Goal: Task Accomplishment & Management: Manage account settings

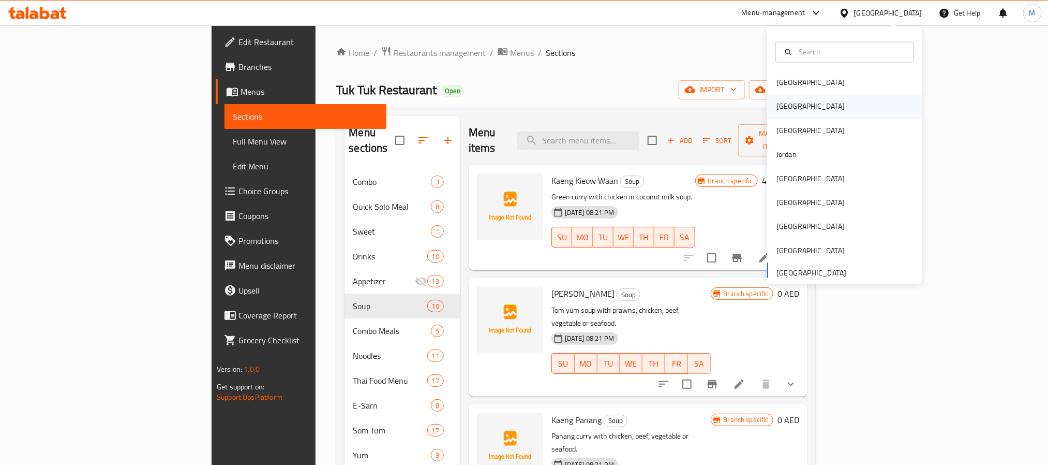
click at [797, 109] on div "[GEOGRAPHIC_DATA]" at bounding box center [844, 107] width 155 height 24
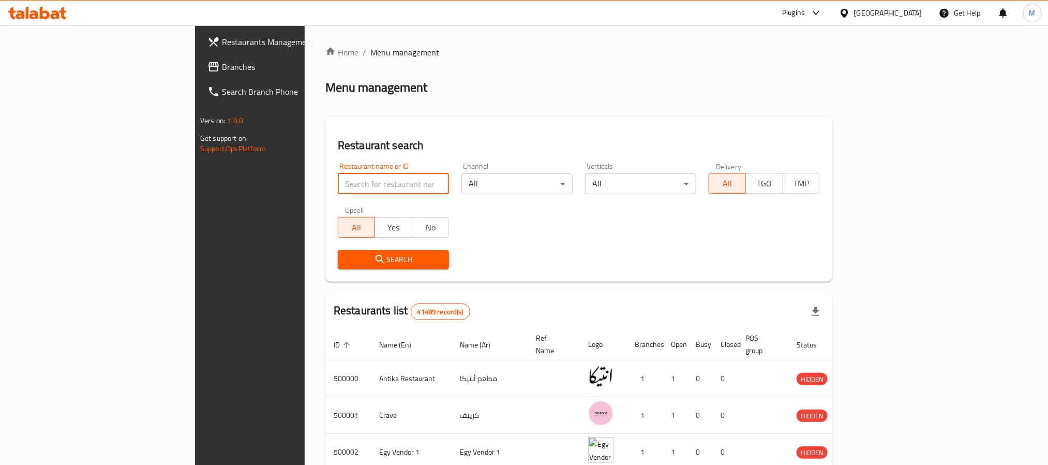
click at [338, 185] on input "search" at bounding box center [393, 183] width 111 height 21
paste input "692854"
click button "Search" at bounding box center [393, 259] width 111 height 19
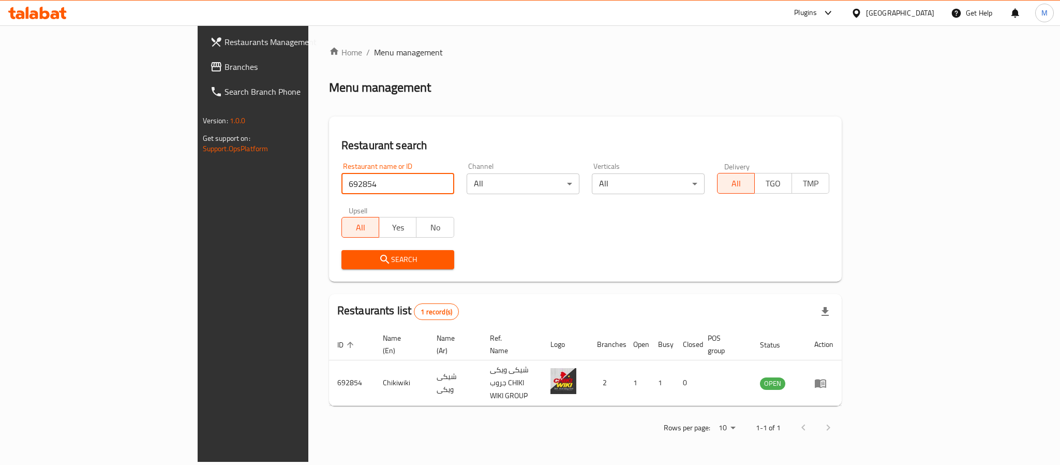
click at [354, 183] on input "692854" at bounding box center [397, 183] width 113 height 21
paste input "779466"
type input "779466"
click at [350, 255] on span "Search" at bounding box center [398, 259] width 96 height 13
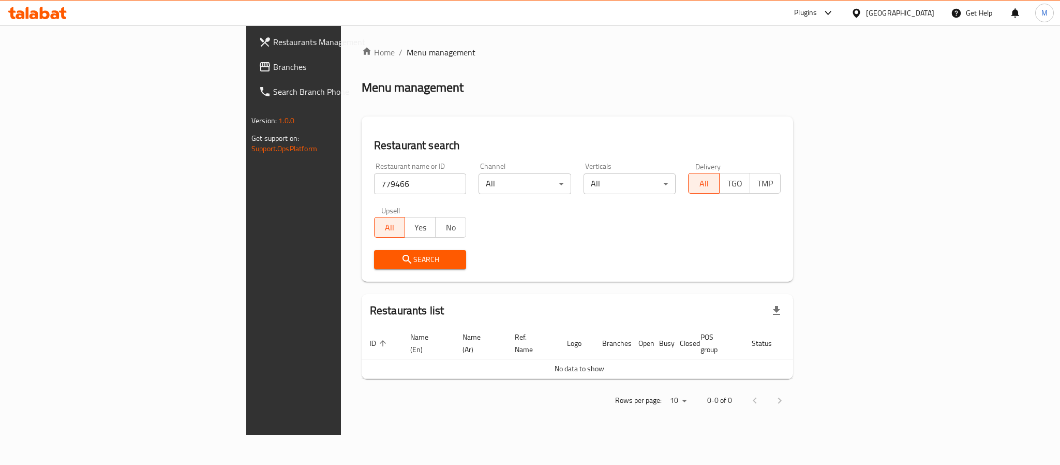
click at [250, 61] on link "Branches" at bounding box center [336, 66] width 173 height 25
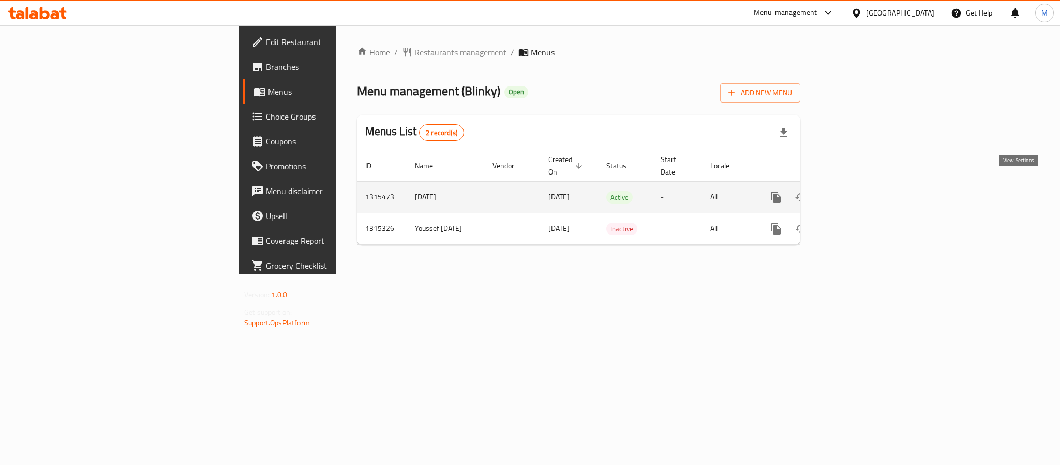
click at [855, 192] on icon "enhanced table" at bounding box center [850, 196] width 9 height 9
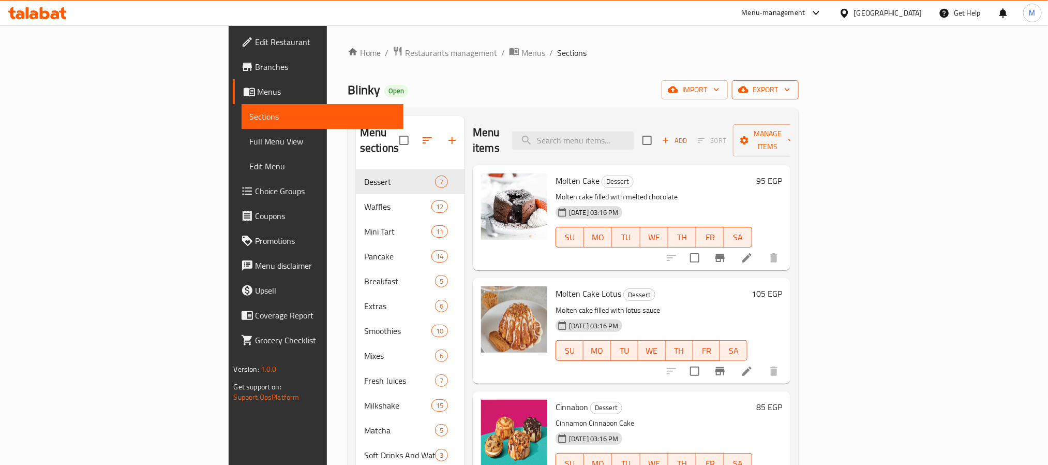
click at [791, 90] on span "export" at bounding box center [765, 89] width 50 height 13
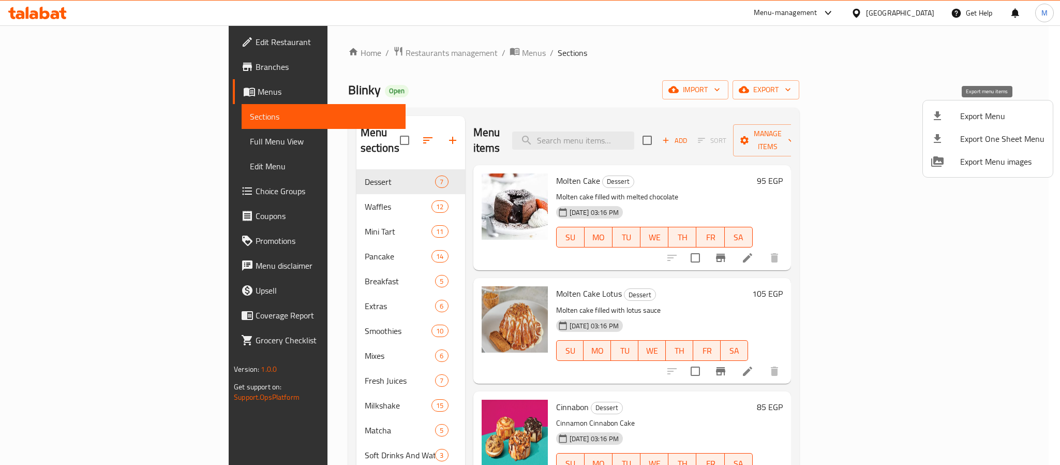
click at [964, 110] on span "Export Menu" at bounding box center [1002, 116] width 84 height 12
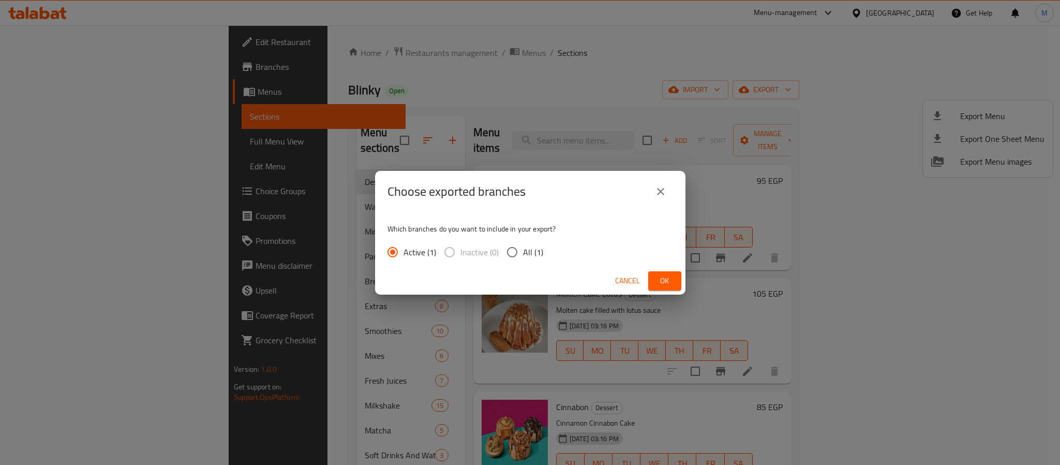
click at [539, 252] on span "All (1)" at bounding box center [533, 252] width 20 height 12
click at [523, 252] on input "All (1)" at bounding box center [512, 252] width 22 height 22
radio input "true"
drag, startPoint x: 657, startPoint y: 270, endPoint x: 660, endPoint y: 275, distance: 5.6
click at [657, 271] on div "Cancel Ok" at bounding box center [530, 280] width 310 height 27
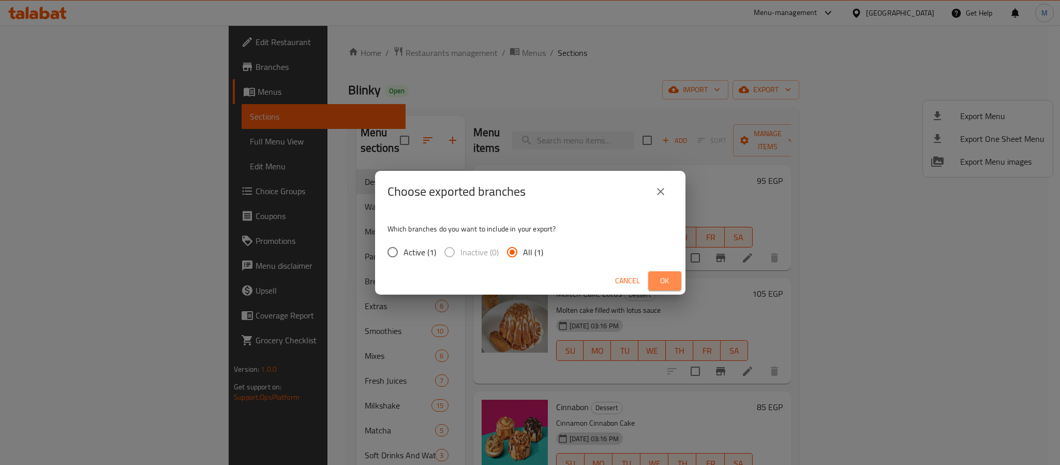
click at [660, 275] on span "Ok" at bounding box center [665, 280] width 17 height 13
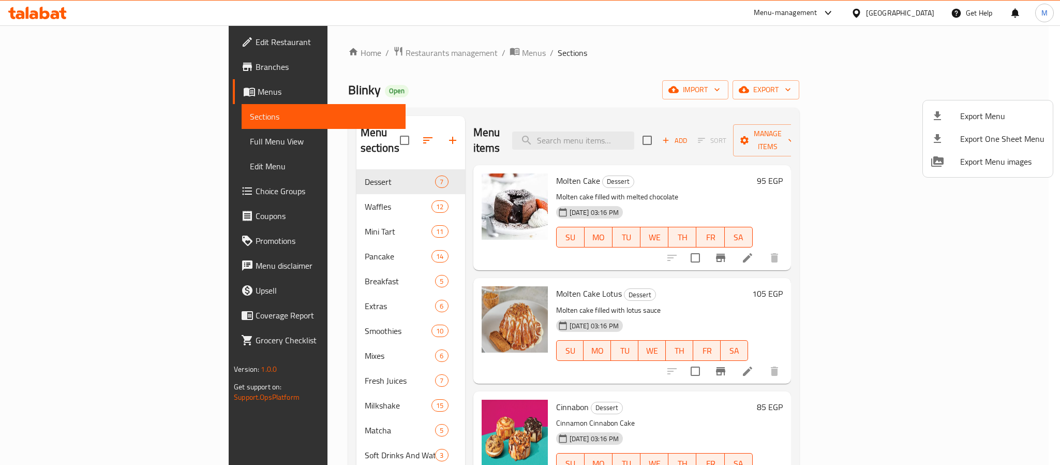
click at [617, 77] on div at bounding box center [530, 232] width 1060 height 465
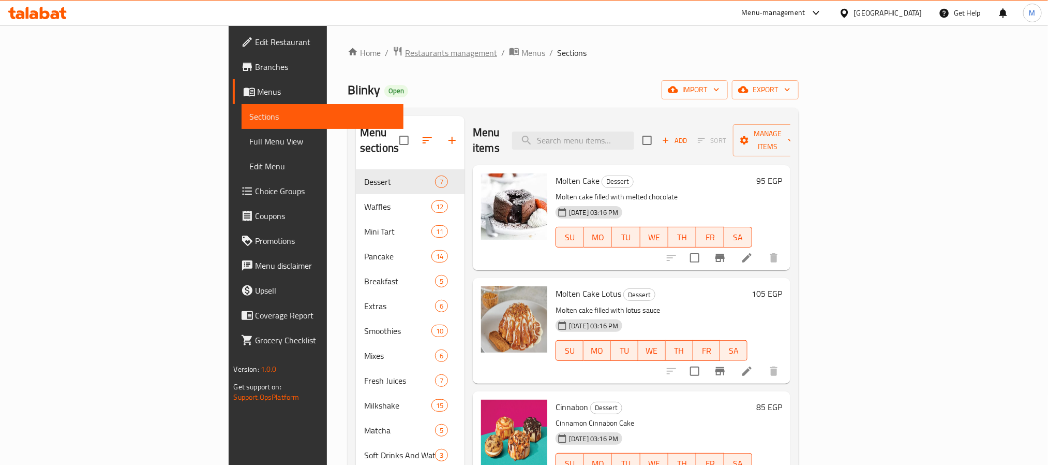
click at [405, 58] on span "Restaurants management" at bounding box center [451, 53] width 92 height 12
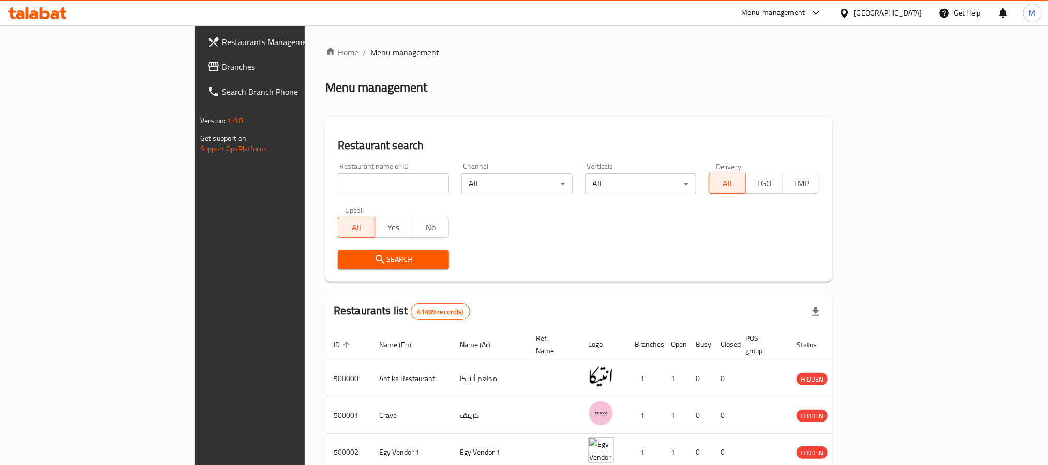
click at [913, 19] on div "[GEOGRAPHIC_DATA]" at bounding box center [888, 12] width 68 height 11
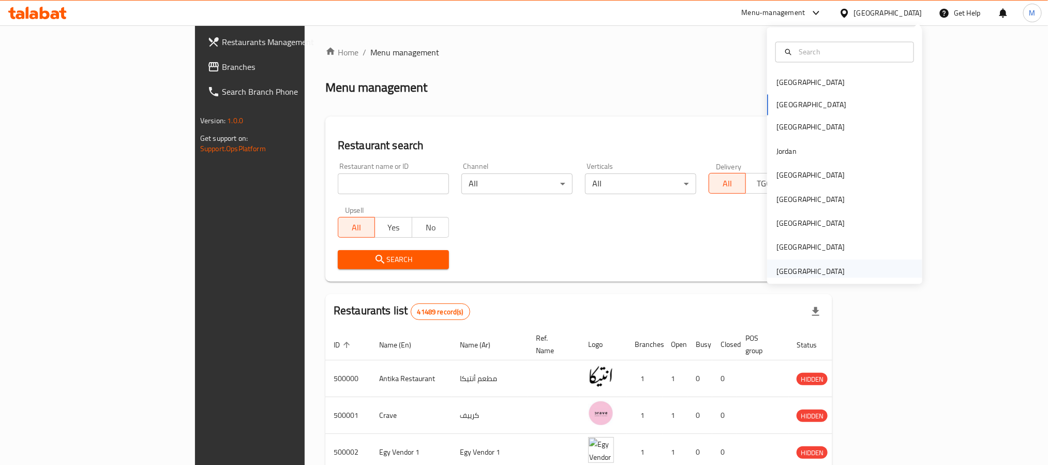
click at [807, 271] on div "[GEOGRAPHIC_DATA]" at bounding box center [811, 270] width 68 height 11
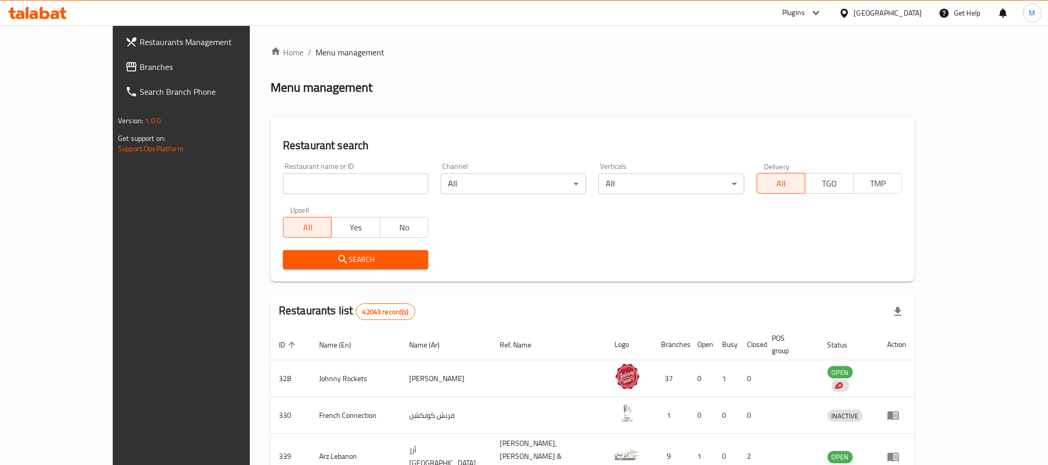
click at [283, 182] on input "search" at bounding box center [355, 183] width 145 height 21
paste input "666848"
type input "666848"
click button "Search" at bounding box center [355, 259] width 145 height 19
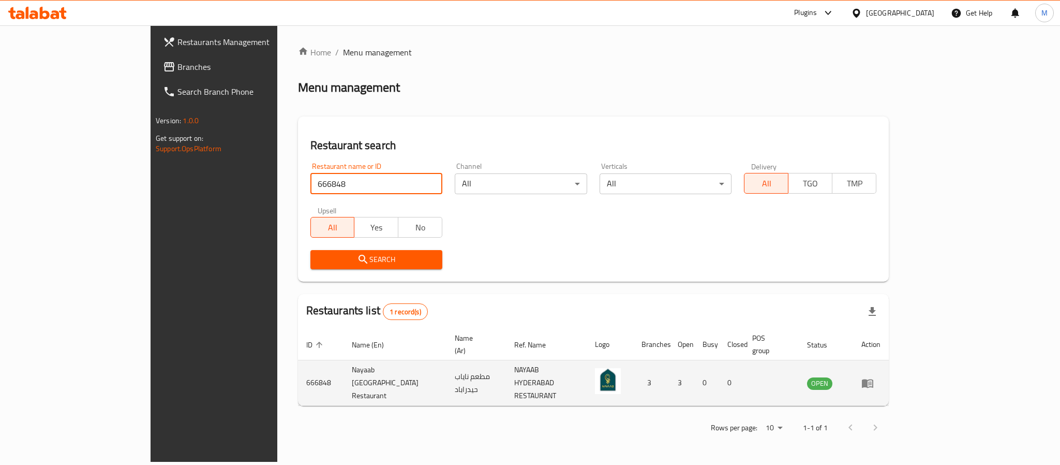
click at [874, 377] on icon "enhanced table" at bounding box center [867, 383] width 12 height 12
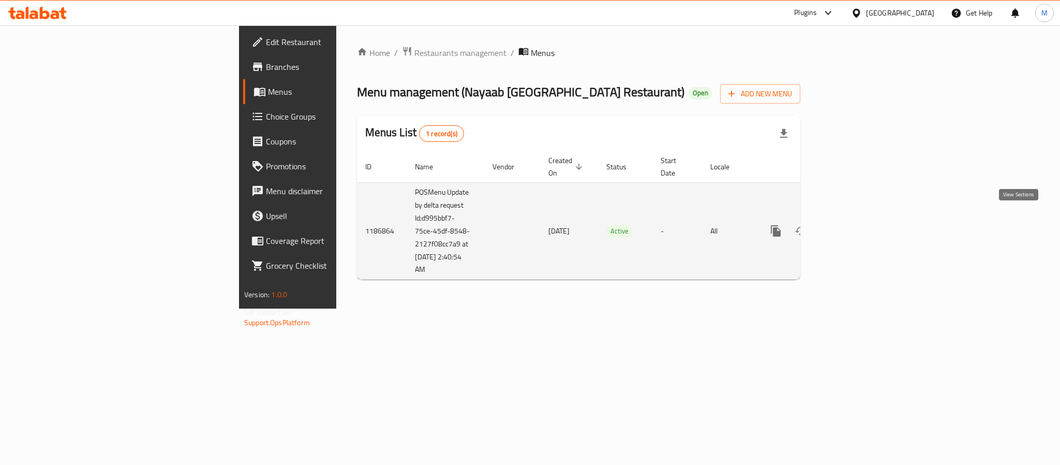
click at [857, 225] on icon "enhanced table" at bounding box center [850, 231] width 12 height 12
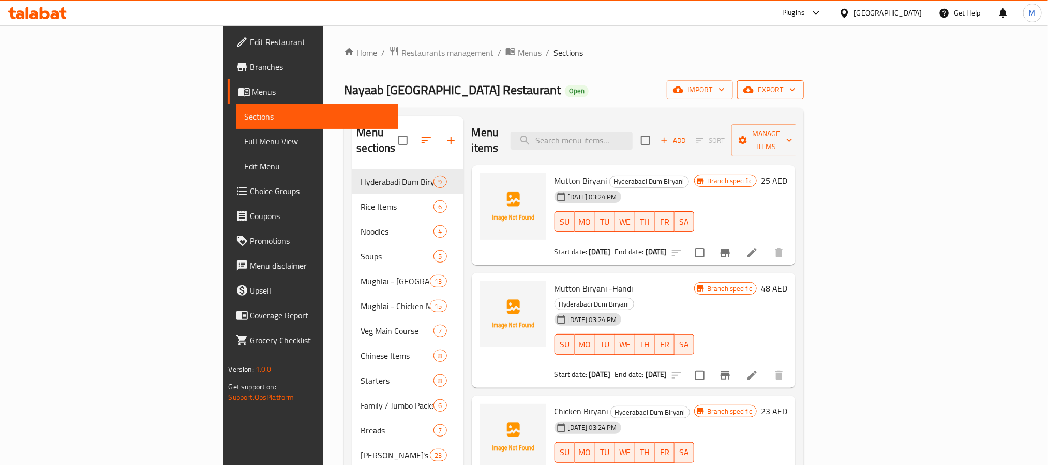
click at [796, 87] on span "export" at bounding box center [771, 89] width 50 height 13
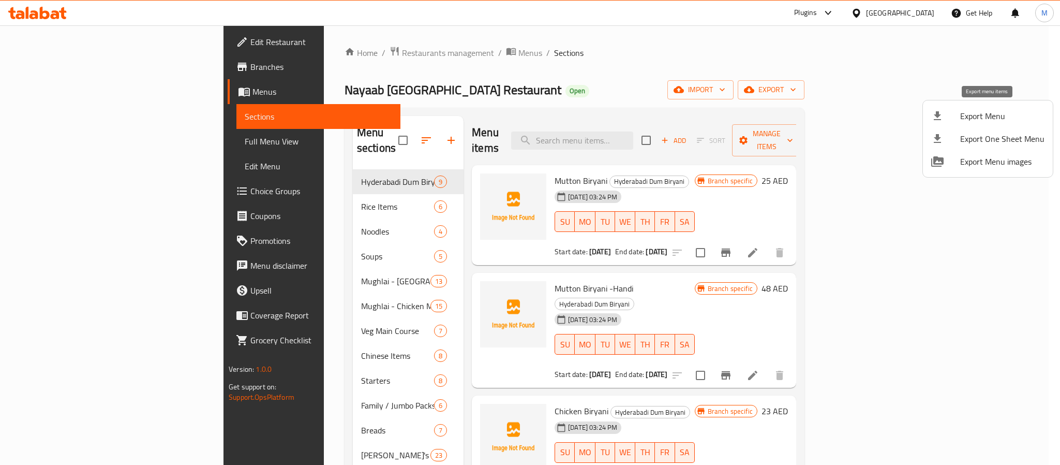
click at [964, 115] on span "Export Menu" at bounding box center [1002, 116] width 84 height 12
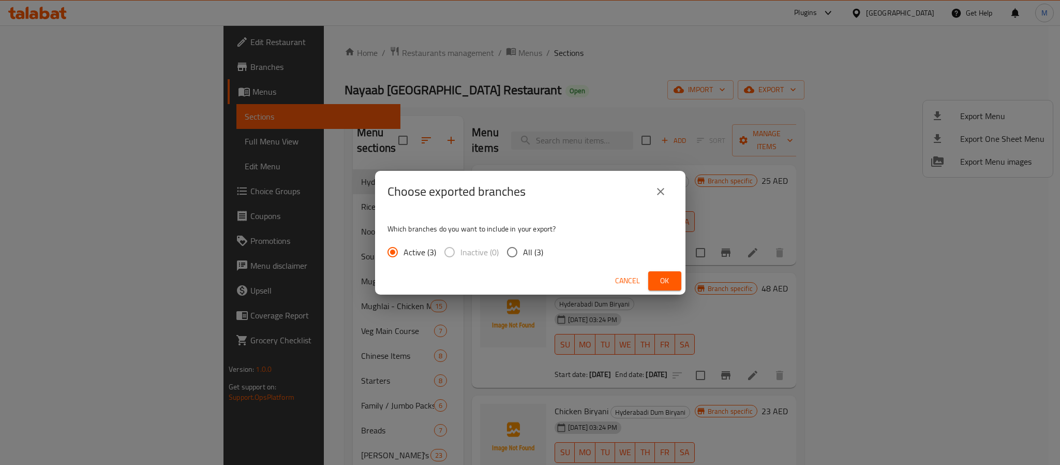
click at [526, 253] on span "All (3)" at bounding box center [533, 252] width 20 height 12
click at [523, 253] on input "All (3)" at bounding box center [512, 252] width 22 height 22
radio input "true"
click at [657, 275] on span "Ok" at bounding box center [665, 280] width 17 height 13
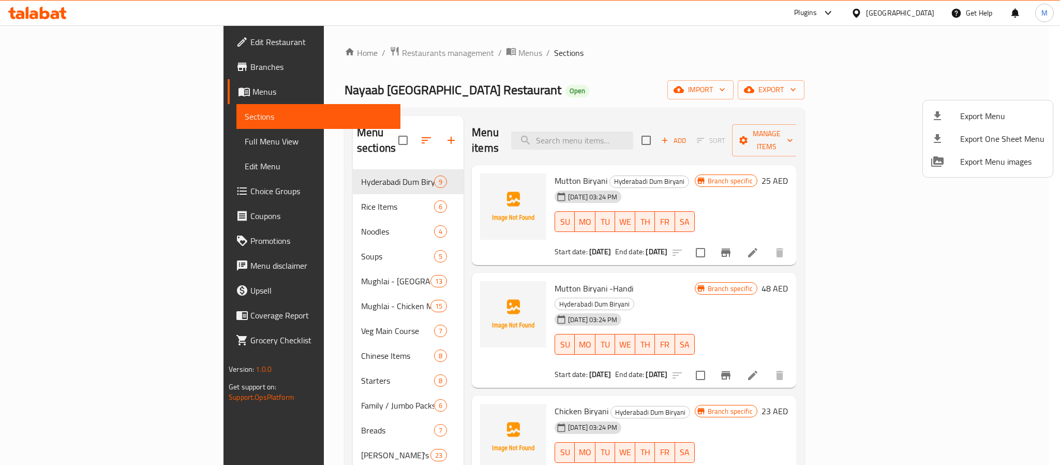
drag, startPoint x: 505, startPoint y: 102, endPoint x: 518, endPoint y: 117, distance: 19.8
click at [505, 102] on div at bounding box center [530, 232] width 1060 height 465
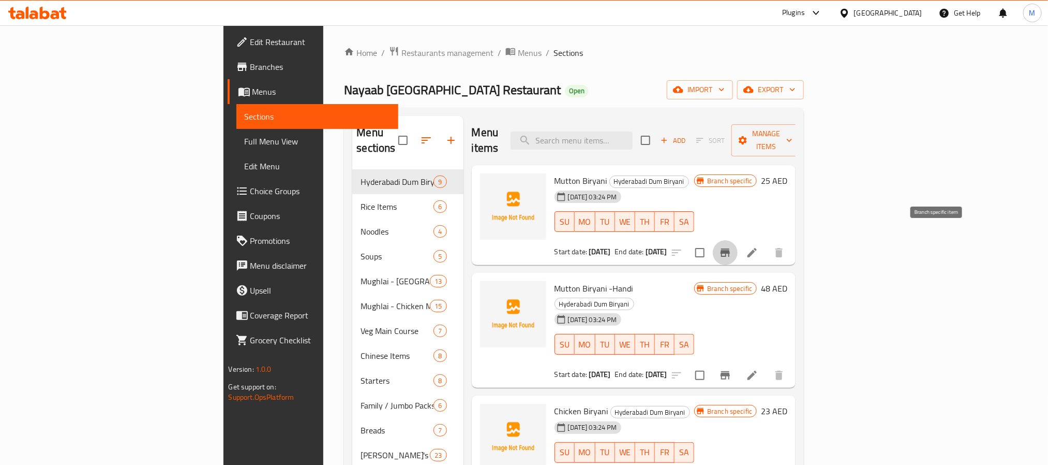
click at [738, 240] on button "Branch-specific-item" at bounding box center [725, 252] width 25 height 25
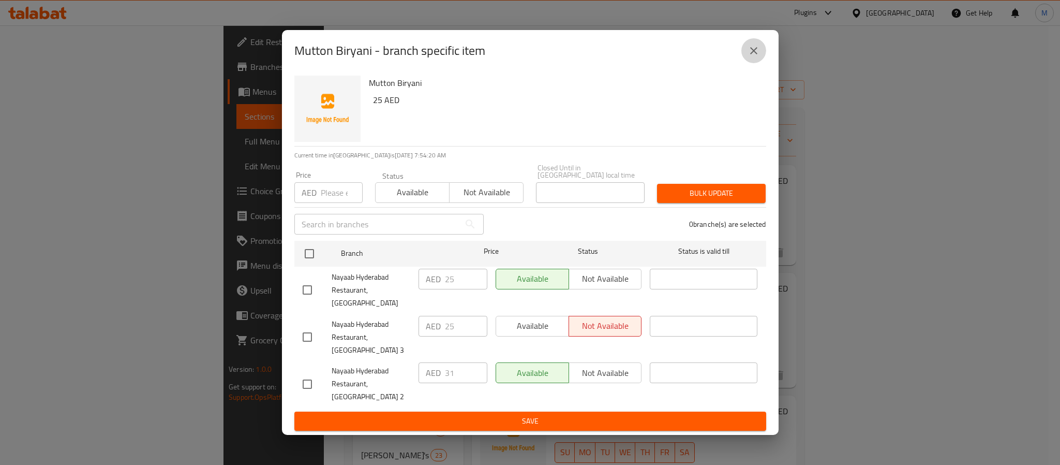
click at [756, 54] on icon "close" at bounding box center [753, 50] width 7 height 7
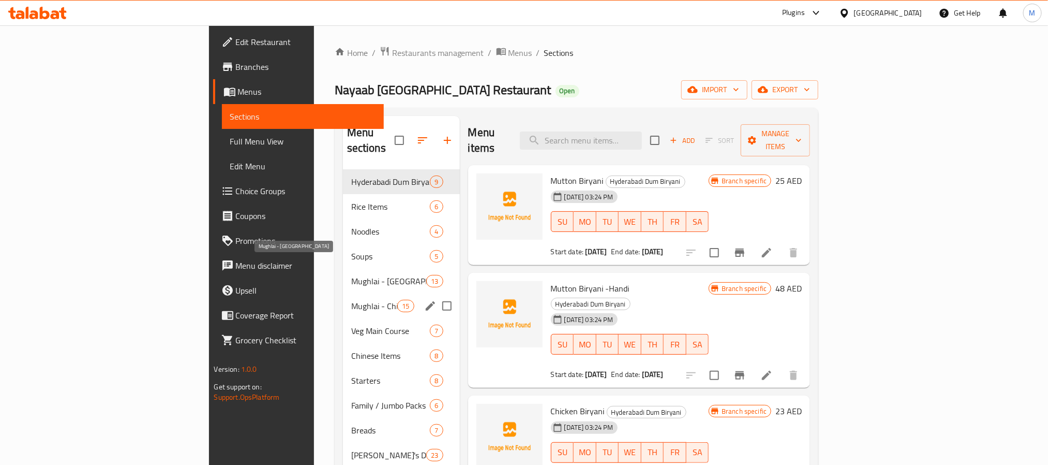
scroll to position [145, 0]
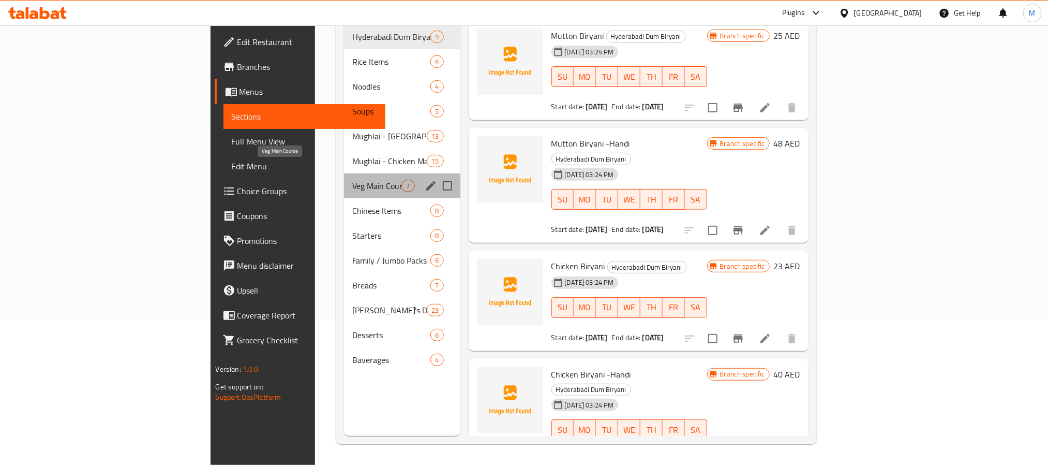
click at [352, 180] on span "Veg Main Course" at bounding box center [376, 186] width 49 height 12
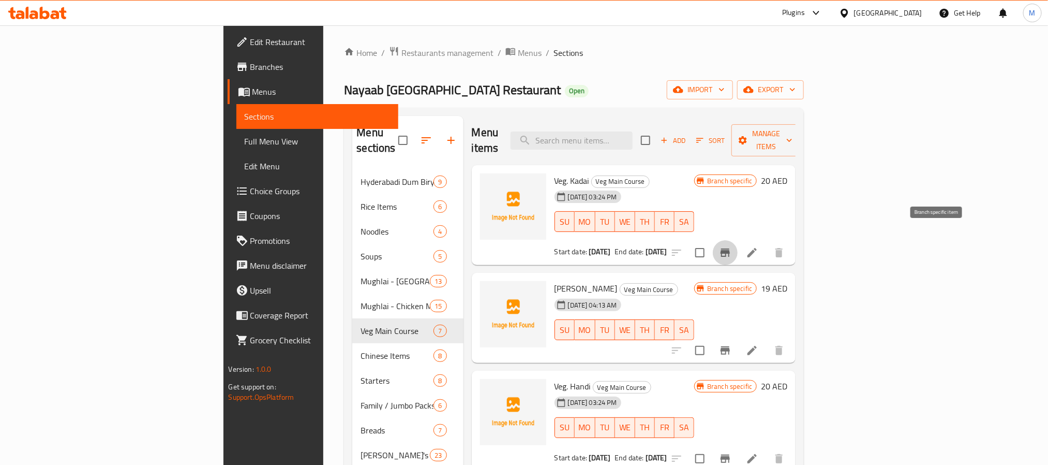
click at [730, 248] on icon "Branch-specific-item" at bounding box center [725, 252] width 9 height 8
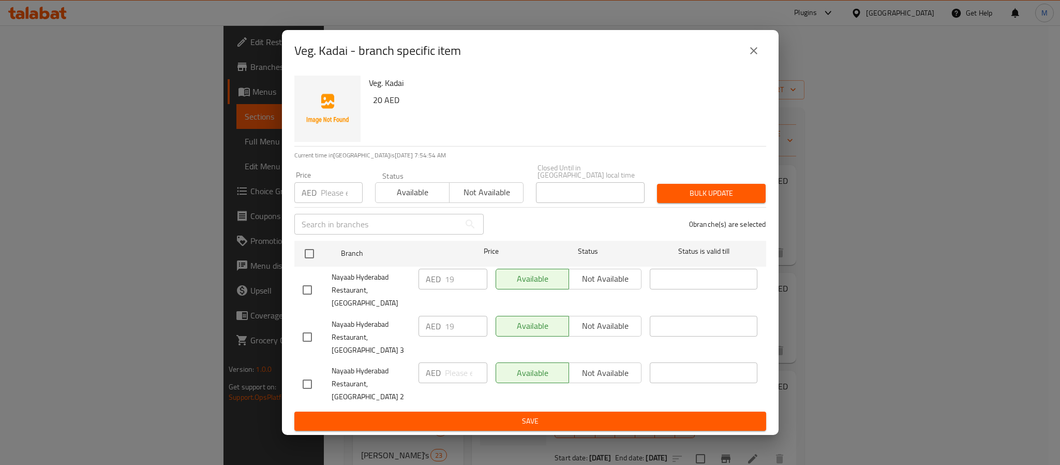
click at [314, 373] on input "checkbox" at bounding box center [307, 384] width 22 height 22
checkbox input "true"
click at [456, 370] on input "number" at bounding box center [466, 372] width 42 height 21
type input "20"
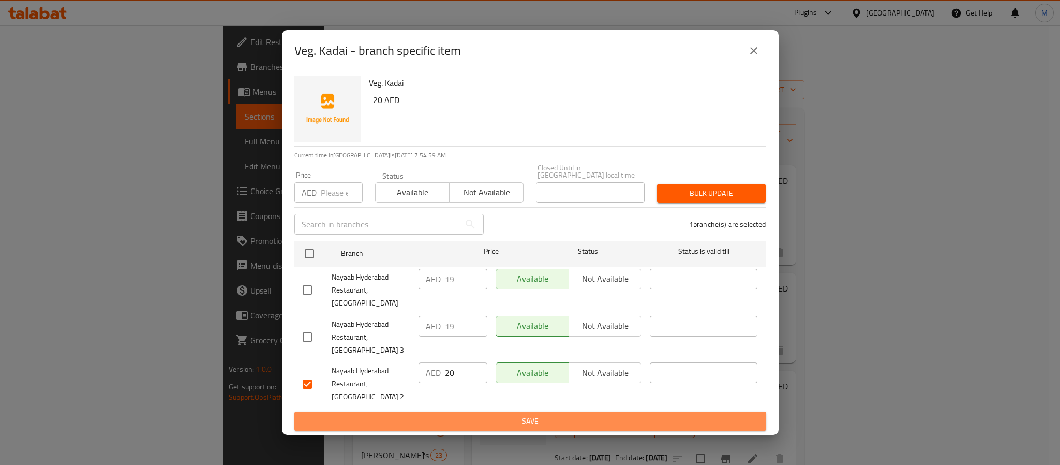
click at [455, 414] on span "Save" at bounding box center [530, 420] width 455 height 13
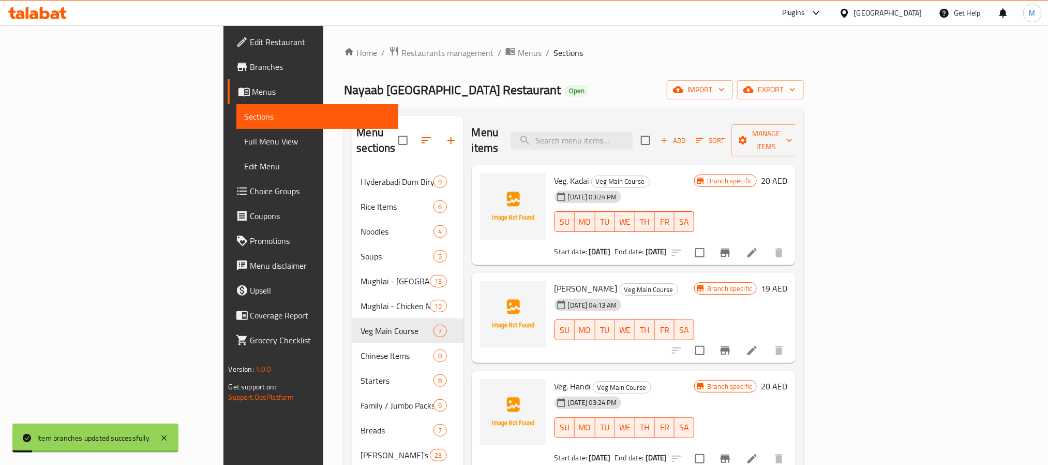
scroll to position [78, 0]
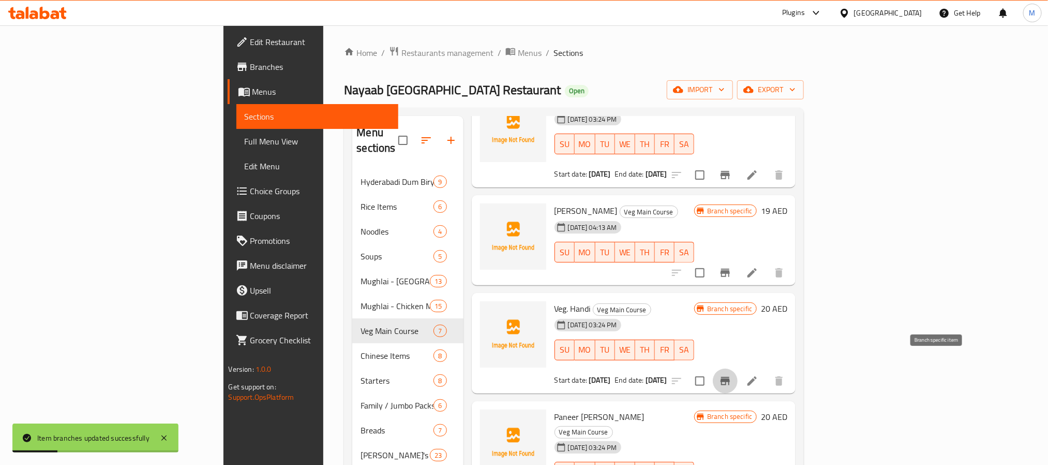
click at [732, 375] on icon "Branch-specific-item" at bounding box center [725, 381] width 12 height 12
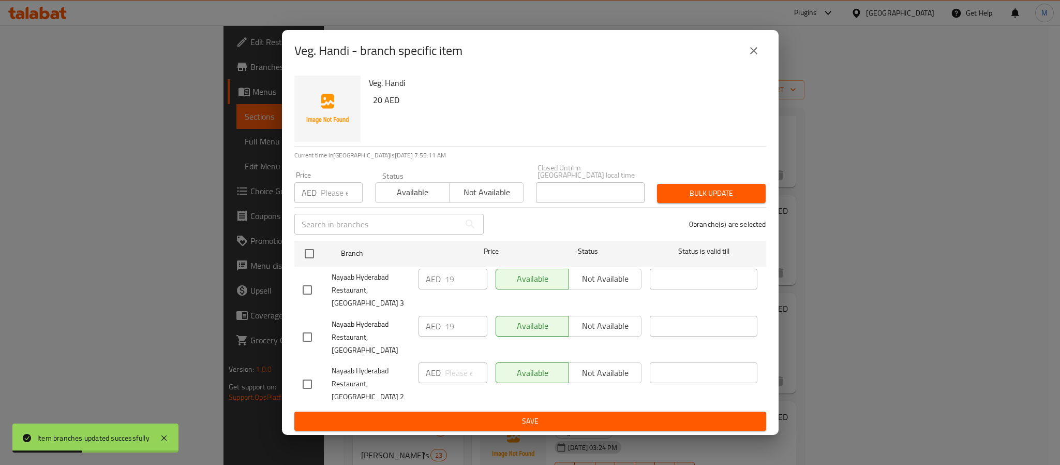
click at [314, 381] on input "checkbox" at bounding box center [307, 384] width 22 height 22
checkbox input "true"
click at [463, 377] on input "number" at bounding box center [466, 372] width 42 height 21
paste input "20.00"
type input "20.00"
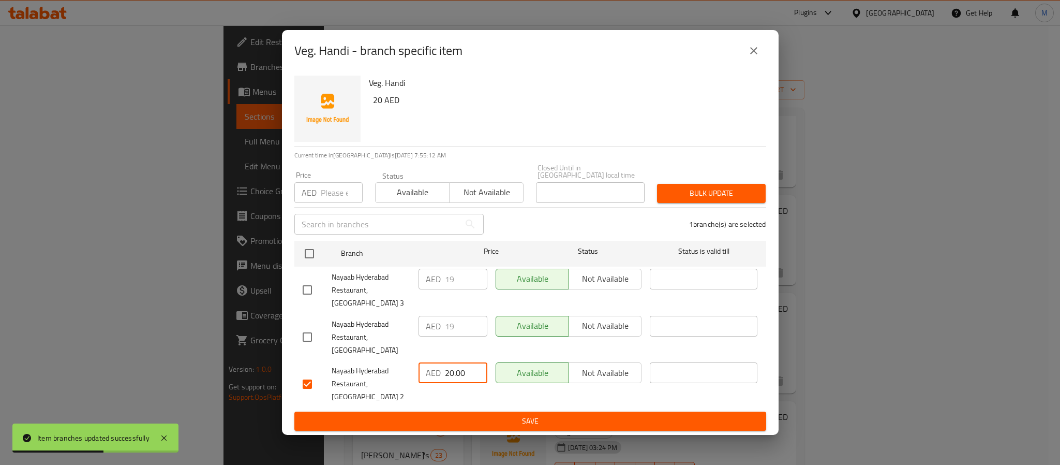
click at [472, 414] on span "Save" at bounding box center [530, 420] width 455 height 13
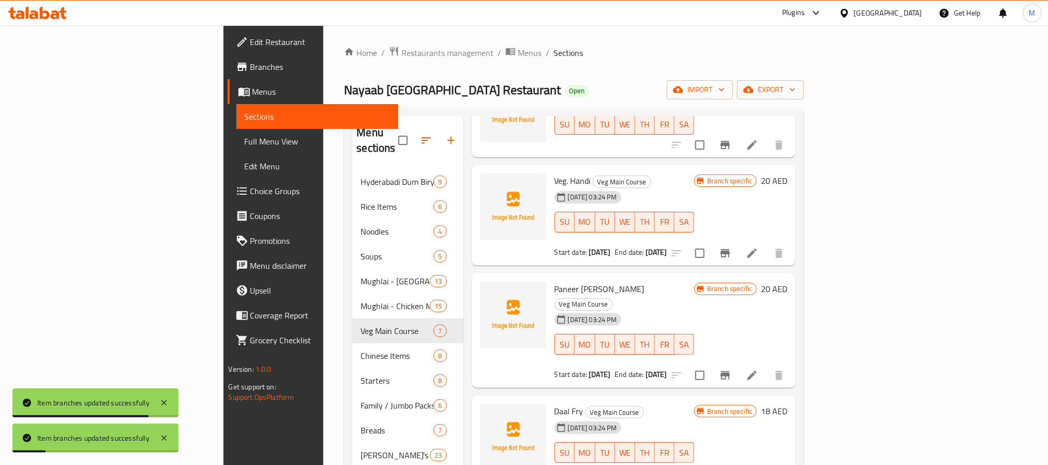
scroll to position [233, 0]
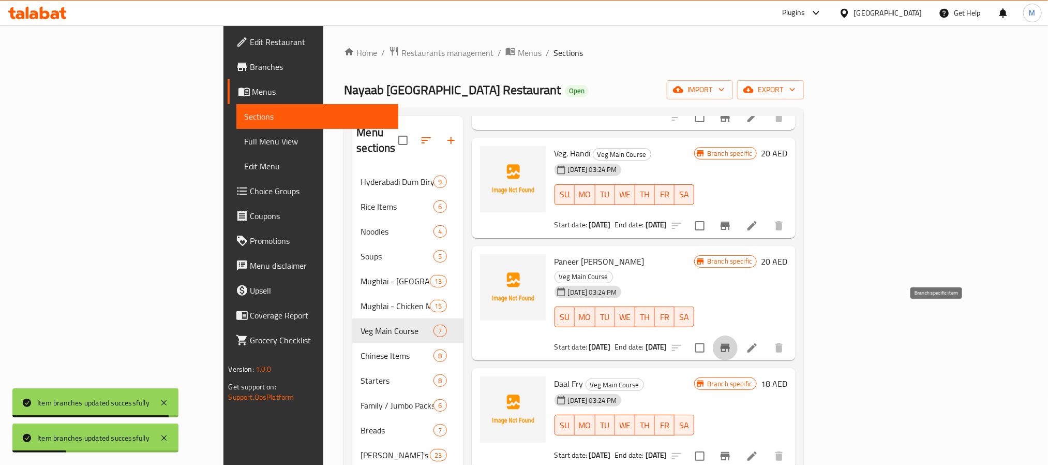
click at [730, 344] on icon "Branch-specific-item" at bounding box center [725, 348] width 9 height 8
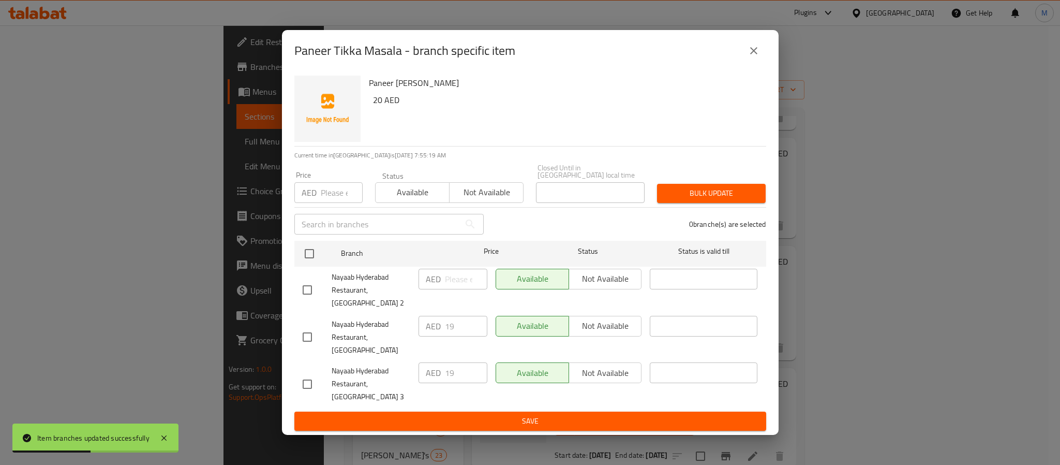
drag, startPoint x: 308, startPoint y: 297, endPoint x: 349, endPoint y: 295, distance: 41.4
click at [309, 297] on input "checkbox" at bounding box center [307, 290] width 22 height 22
checkbox input "true"
click at [461, 289] on input "number" at bounding box center [466, 279] width 42 height 21
paste input "20.00"
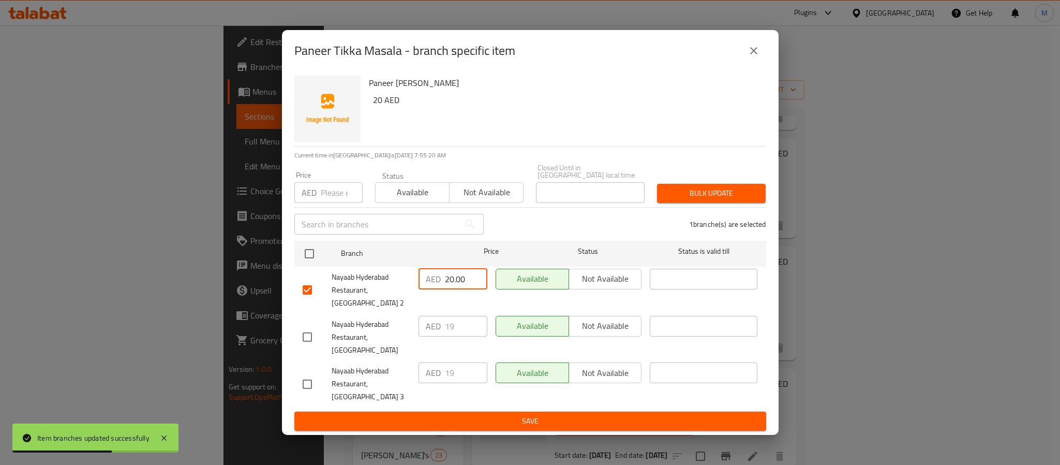
type input "20.00"
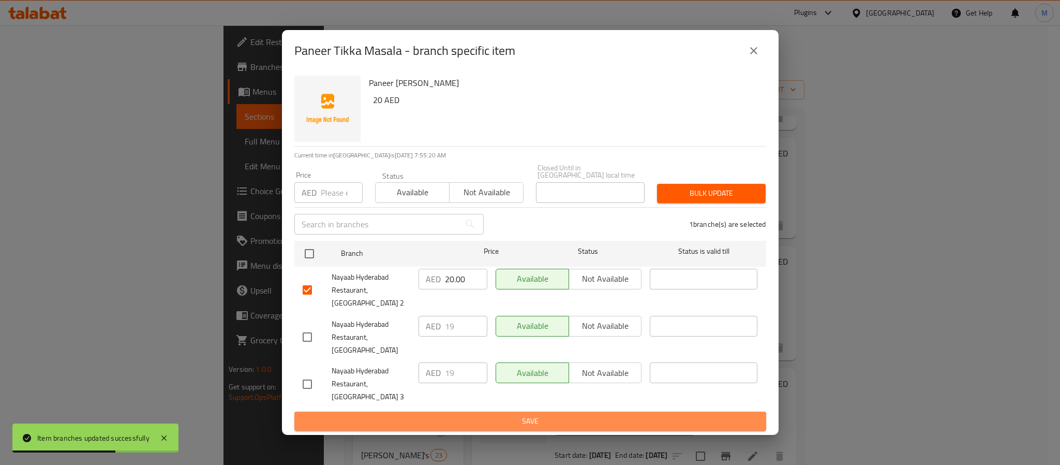
click at [483, 414] on span "Save" at bounding box center [530, 420] width 455 height 13
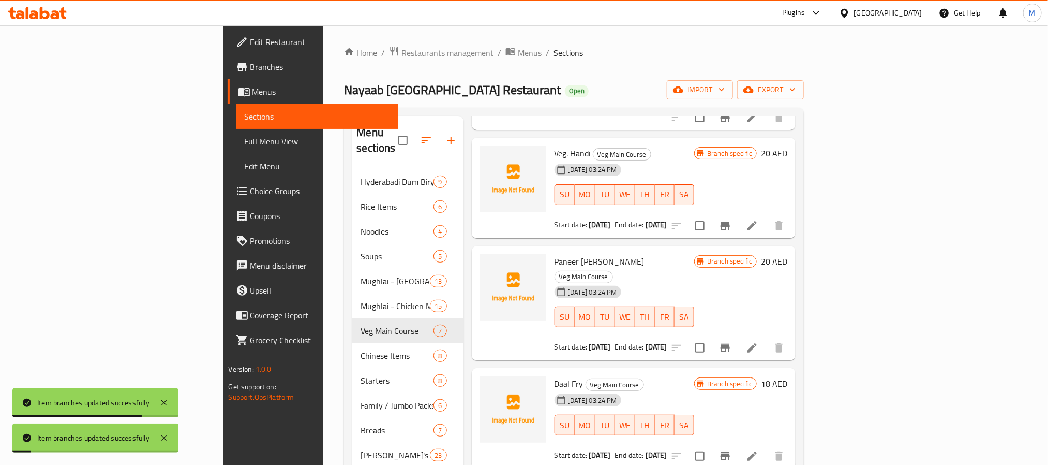
scroll to position [306, 0]
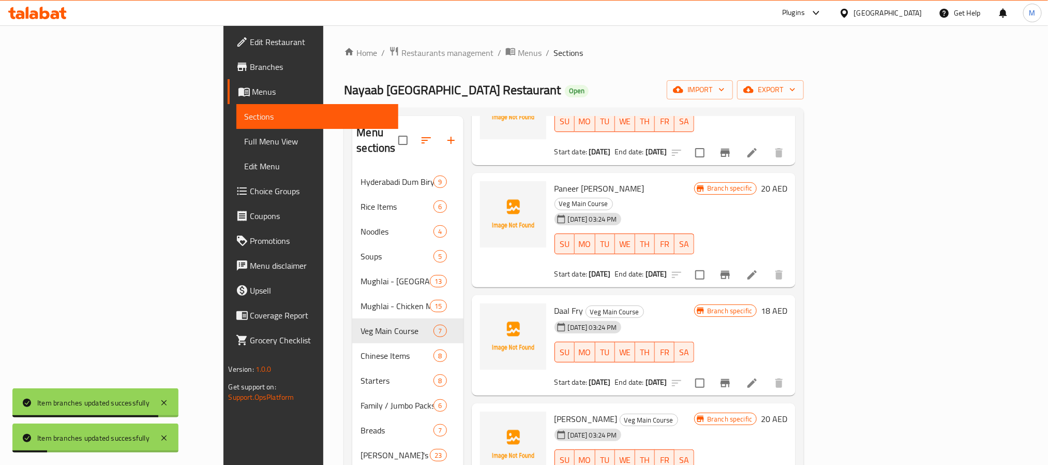
click at [730, 379] on icon "Branch-specific-item" at bounding box center [725, 383] width 9 height 8
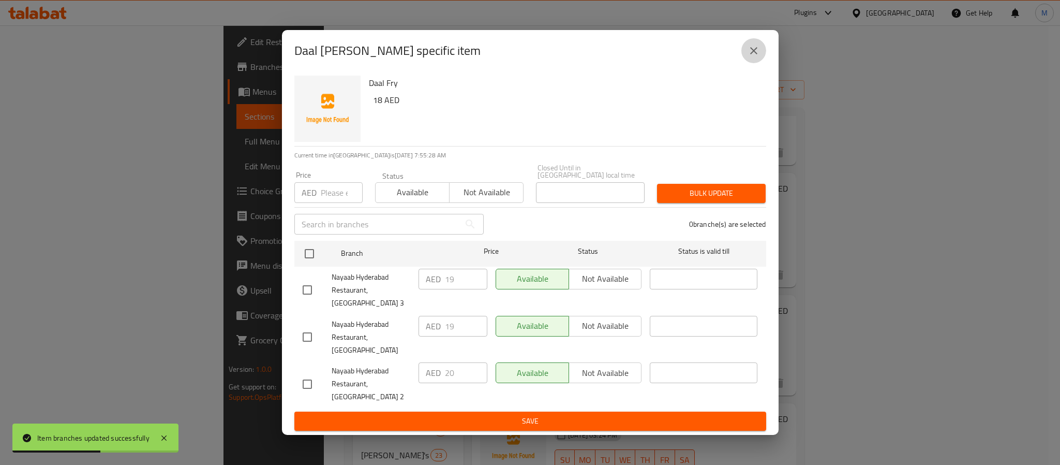
click at [764, 63] on button "close" at bounding box center [753, 50] width 25 height 25
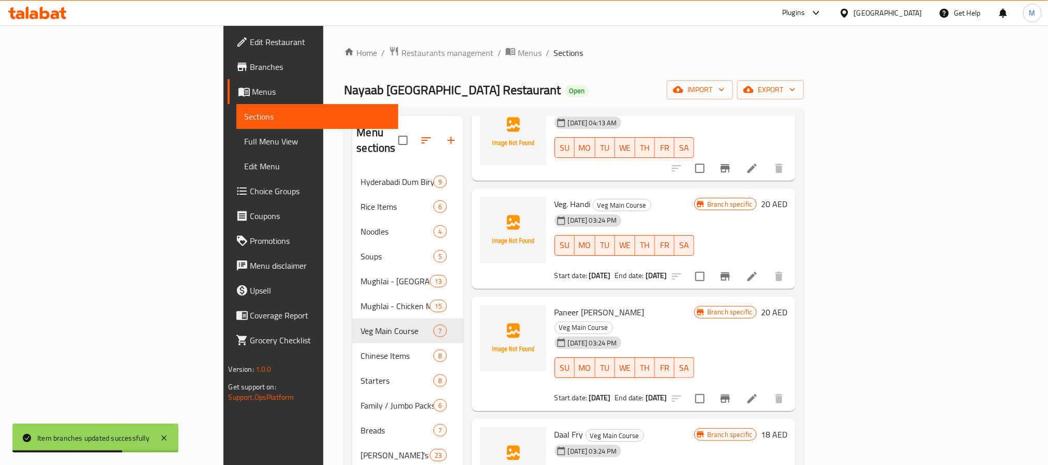
scroll to position [0, 0]
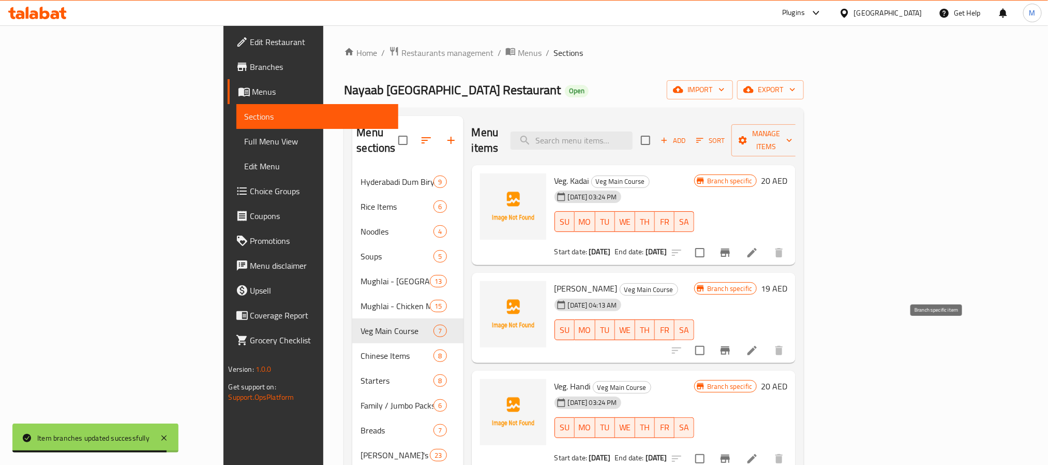
click at [738, 338] on button "Branch-specific-item" at bounding box center [725, 350] width 25 height 25
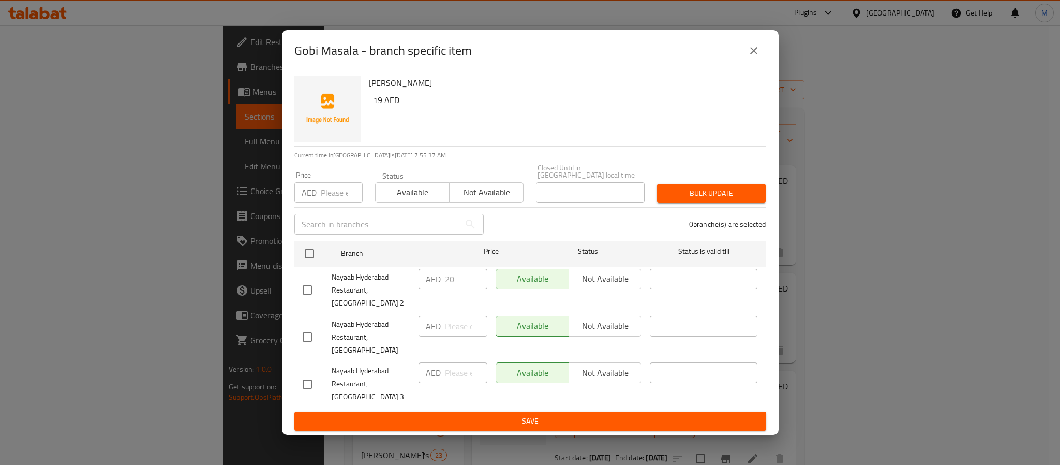
click at [305, 331] on input "checkbox" at bounding box center [307, 337] width 22 height 22
checkbox input "true"
click at [312, 377] on input "checkbox" at bounding box center [307, 384] width 22 height 22
checkbox input "true"
click at [458, 323] on input "number" at bounding box center [466, 326] width 42 height 21
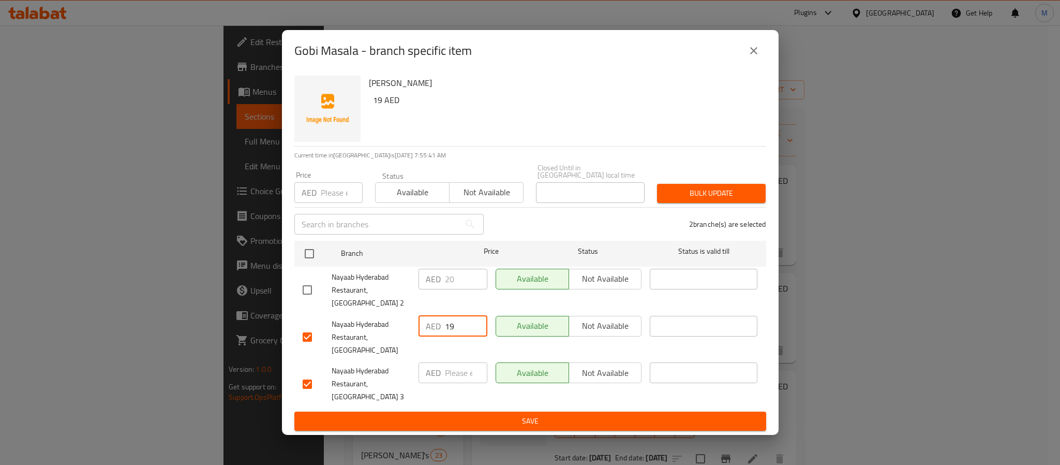
type input "19"
click at [449, 362] on input "number" at bounding box center [466, 372] width 42 height 21
type input "19"
click at [430, 414] on span "Save" at bounding box center [530, 420] width 455 height 13
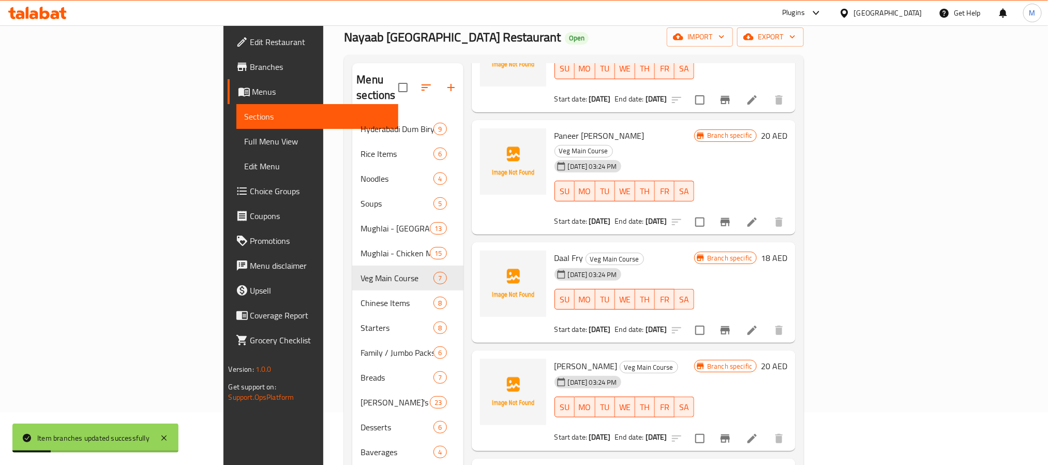
scroll to position [145, 0]
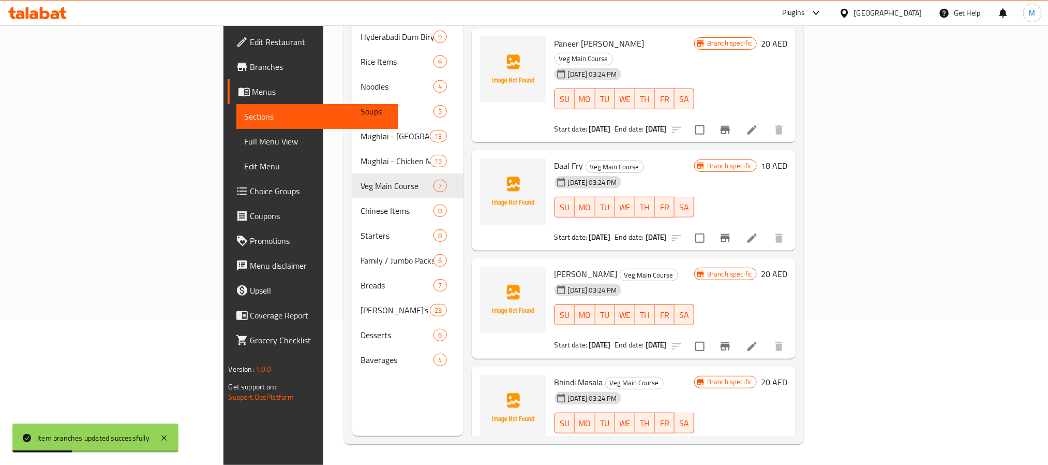
click at [738, 334] on button "Branch-specific-item" at bounding box center [725, 346] width 25 height 25
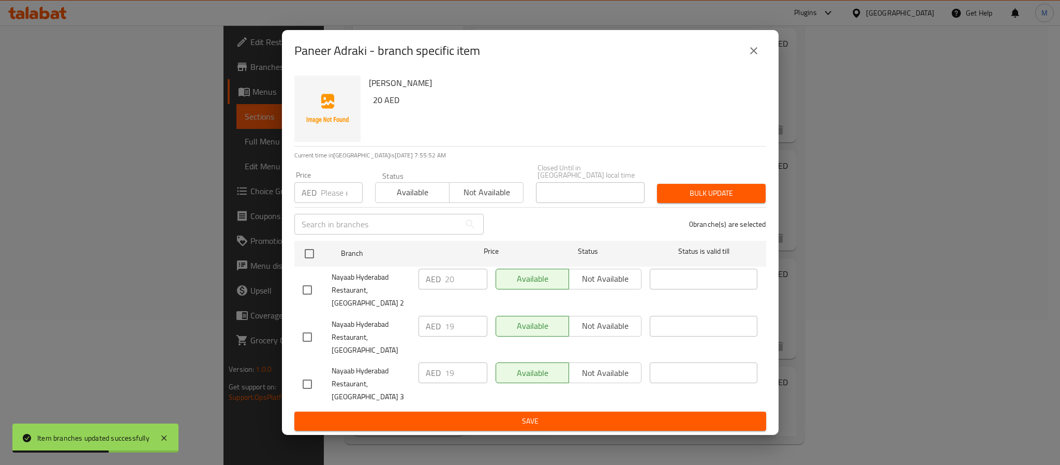
click at [749, 57] on icon "close" at bounding box center [754, 50] width 12 height 12
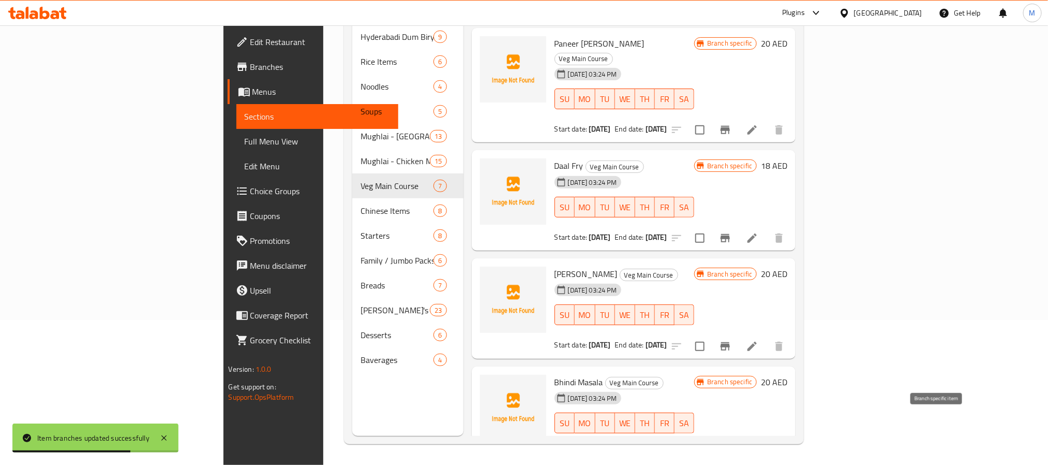
click at [738, 441] on button "Branch-specific-item" at bounding box center [725, 453] width 25 height 25
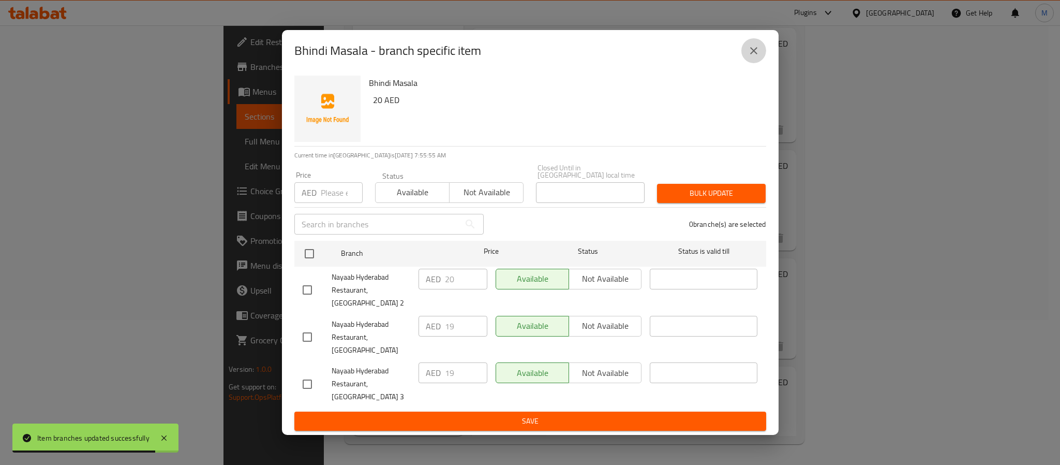
click at [747, 63] on button "close" at bounding box center [753, 50] width 25 height 25
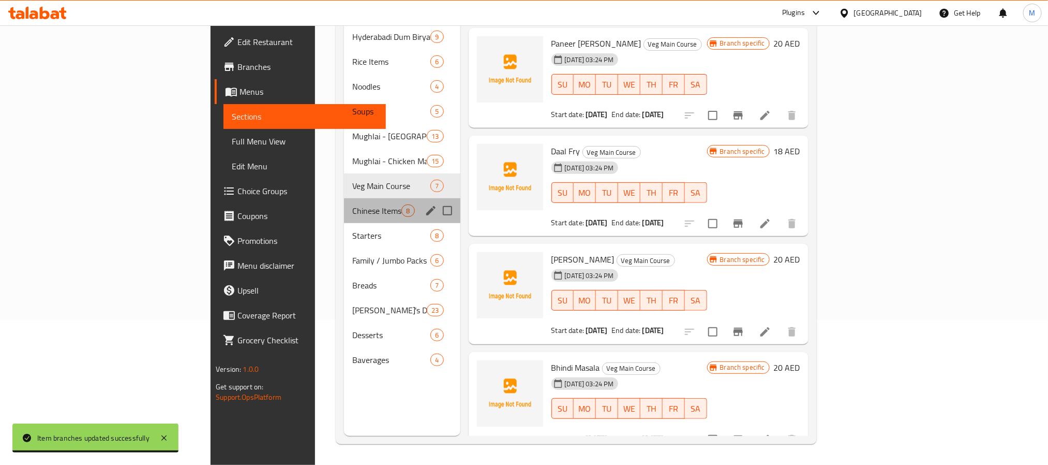
click at [344, 198] on div "Chinese Items 8" at bounding box center [402, 210] width 116 height 25
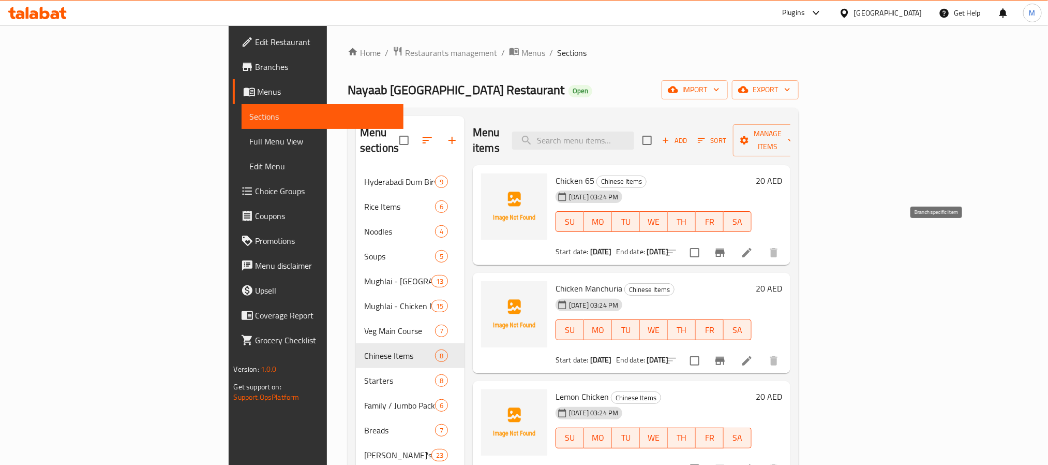
click at [726, 246] on icon "Branch-specific-item" at bounding box center [720, 252] width 12 height 12
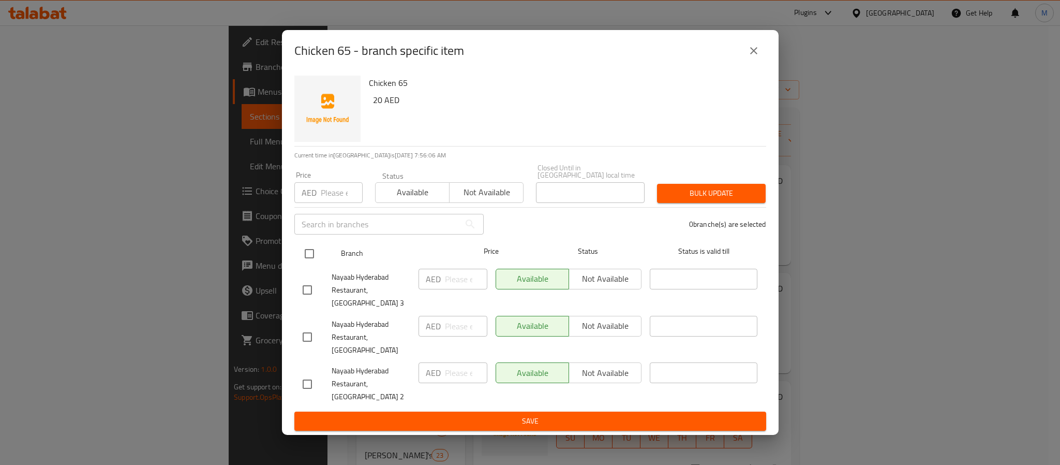
click at [306, 264] on input "checkbox" at bounding box center [310, 254] width 22 height 22
checkbox input "true"
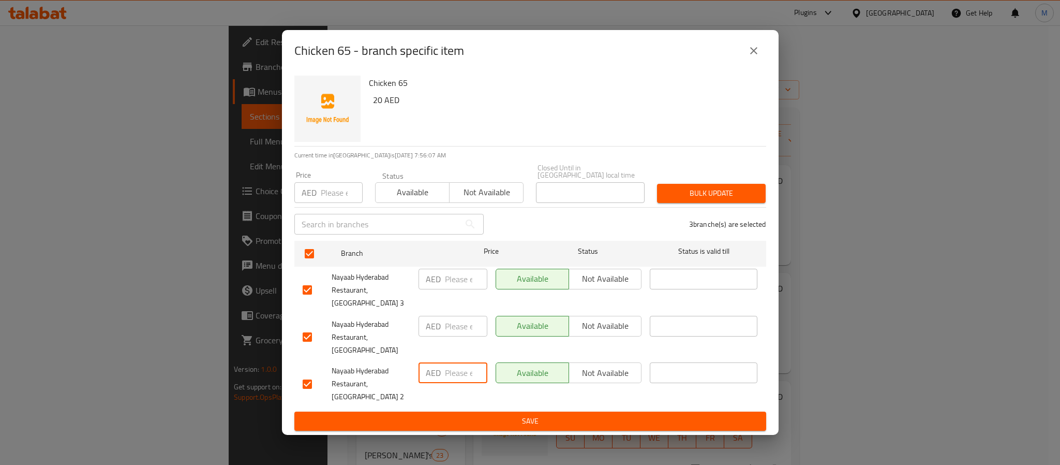
click at [459, 371] on input "number" at bounding box center [466, 372] width 42 height 21
paste input "22.00"
type input "22.00"
click at [459, 289] on input "number" at bounding box center [466, 279] width 42 height 21
type input "19"
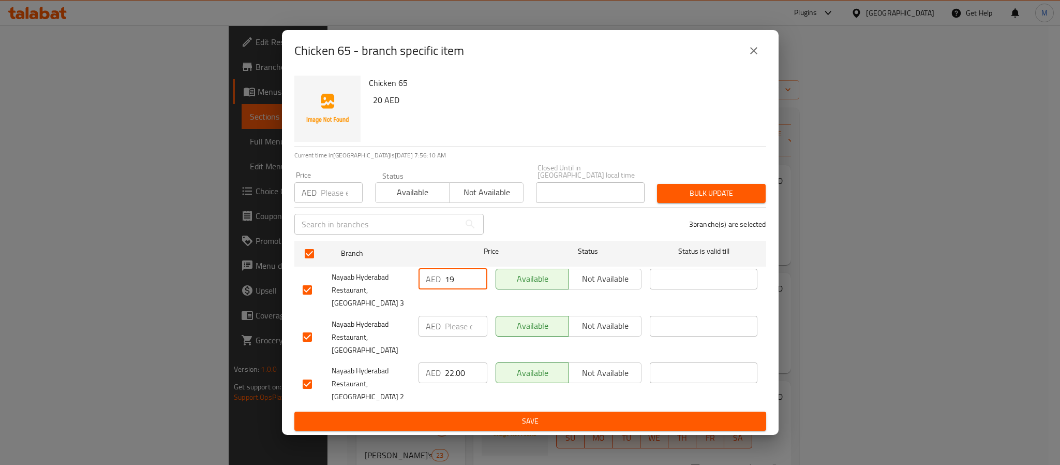
click at [451, 336] on input "number" at bounding box center [466, 326] width 42 height 21
paste input "19"
type input "19"
click at [541, 414] on span "Save" at bounding box center [530, 420] width 455 height 13
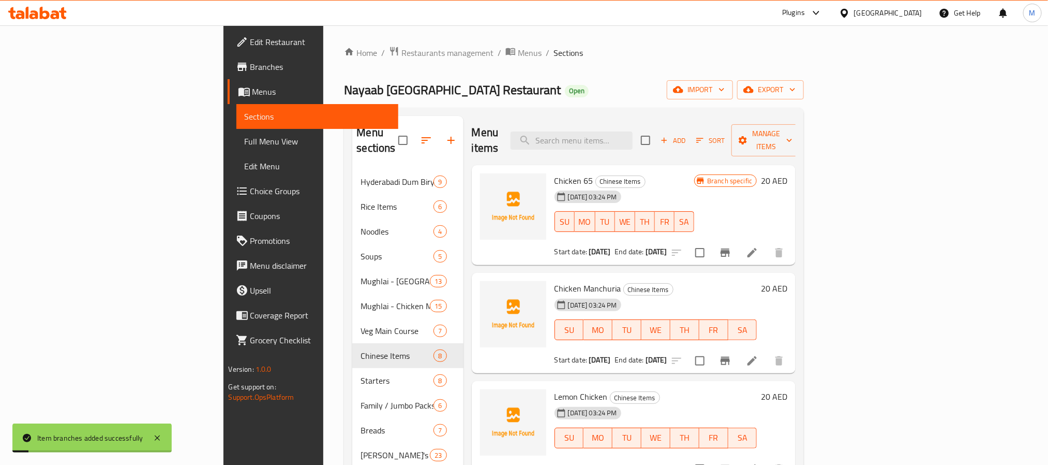
click at [730, 356] on icon "Branch-specific-item" at bounding box center [725, 360] width 9 height 8
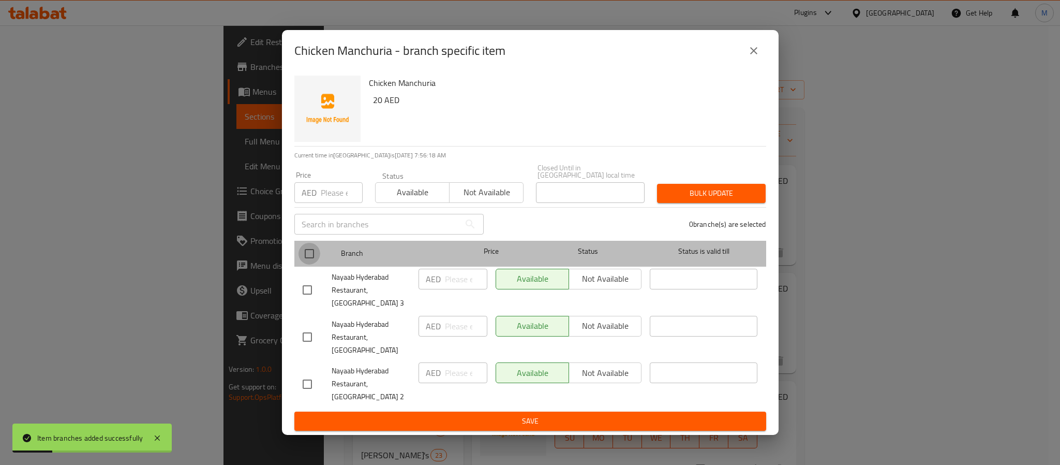
click at [303, 263] on input "checkbox" at bounding box center [310, 254] width 22 height 22
checkbox input "true"
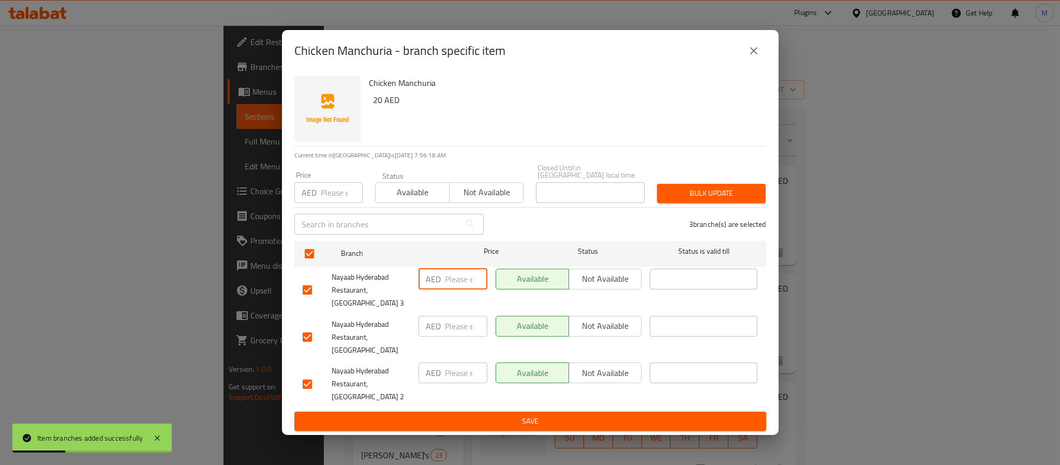
drag, startPoint x: 453, startPoint y: 289, endPoint x: 458, endPoint y: 342, distance: 53.5
click at [454, 289] on input "number" at bounding box center [466, 279] width 42 height 21
paste input "22.00"
type input "22.00"
click at [460, 336] on input "number" at bounding box center [466, 326] width 42 height 21
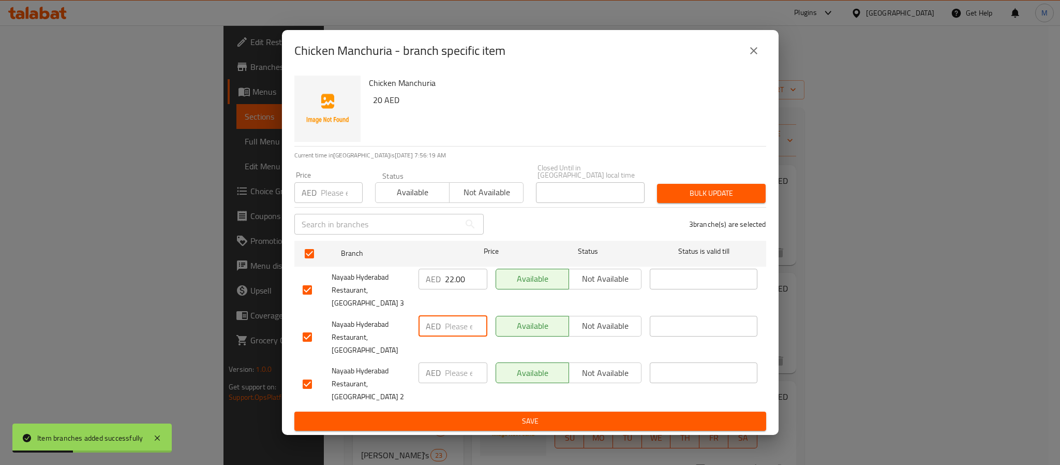
paste input "22.00"
type input "22.00"
click at [463, 376] on input "number" at bounding box center [466, 372] width 42 height 21
paste input "22.00"
type input "22.00"
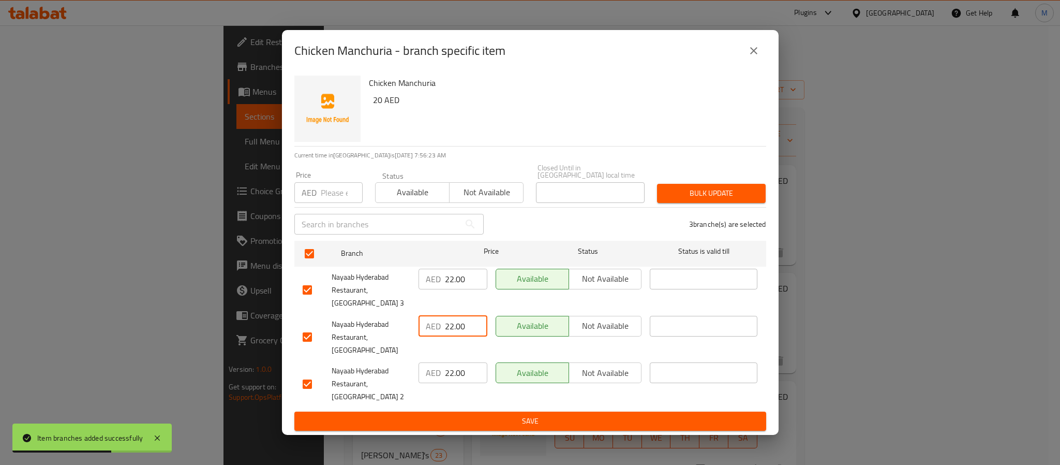
click at [469, 336] on input "22.00" at bounding box center [466, 326] width 42 height 21
paste input "19"
type input "19.00"
click at [463, 289] on input "22.00" at bounding box center [466, 279] width 42 height 21
paste input "19"
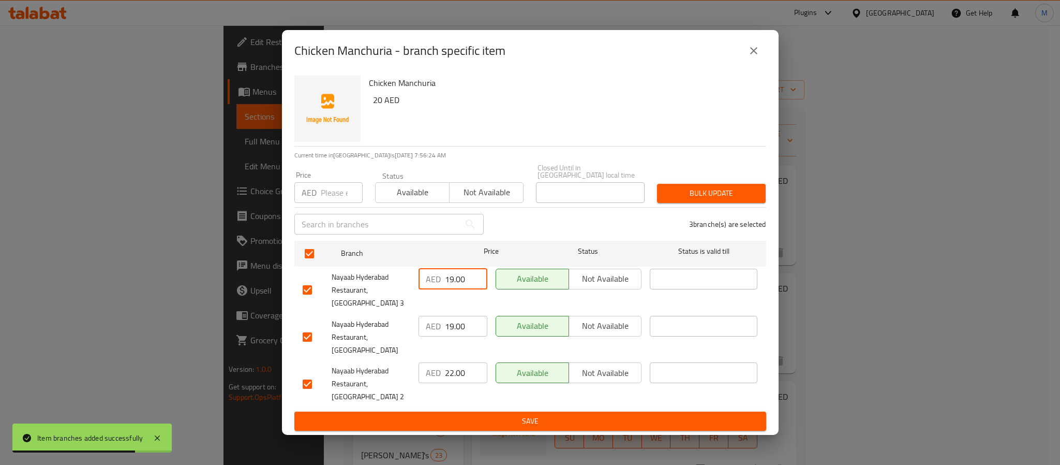
type input "19.00"
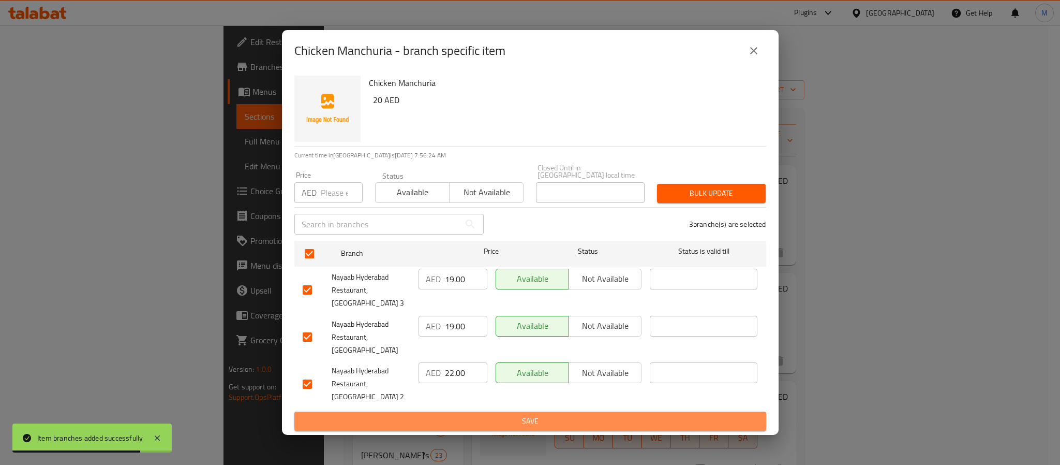
click at [497, 411] on button "Save" at bounding box center [530, 420] width 472 height 19
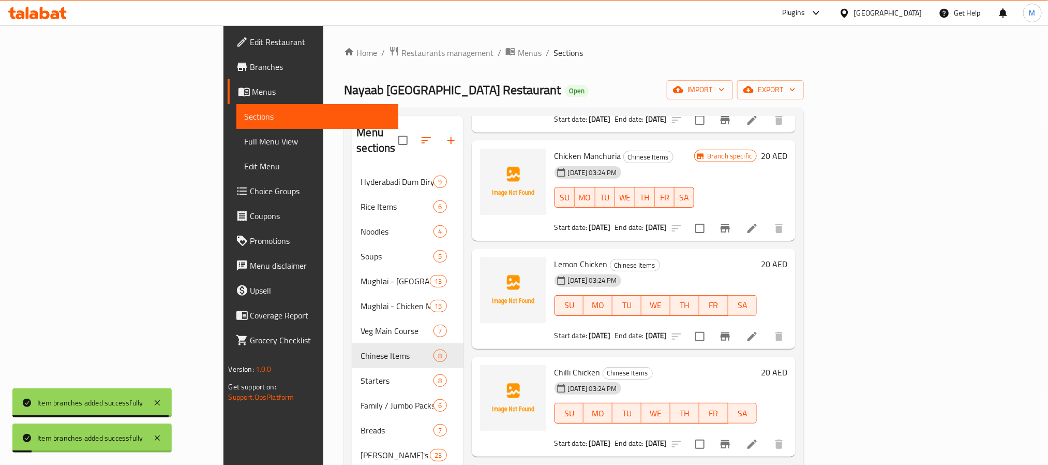
scroll to position [155, 0]
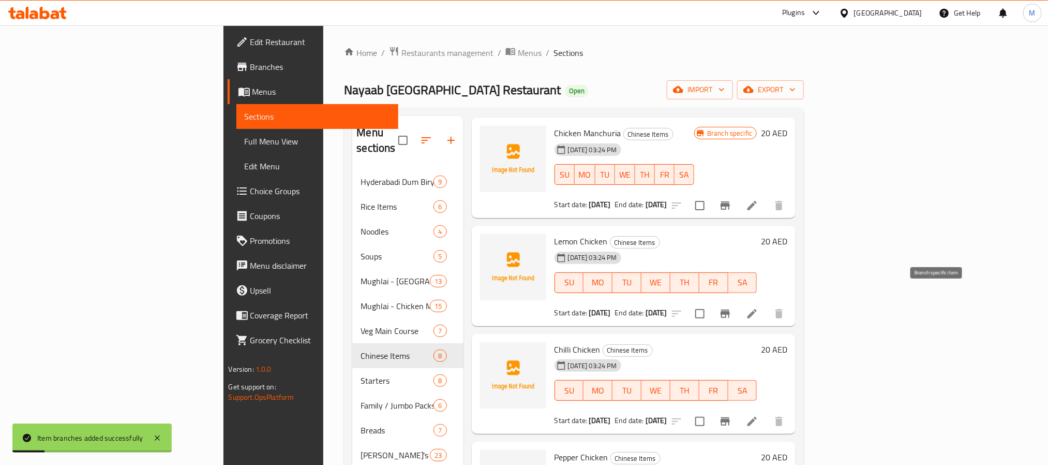
click at [738, 301] on button "Branch-specific-item" at bounding box center [725, 313] width 25 height 25
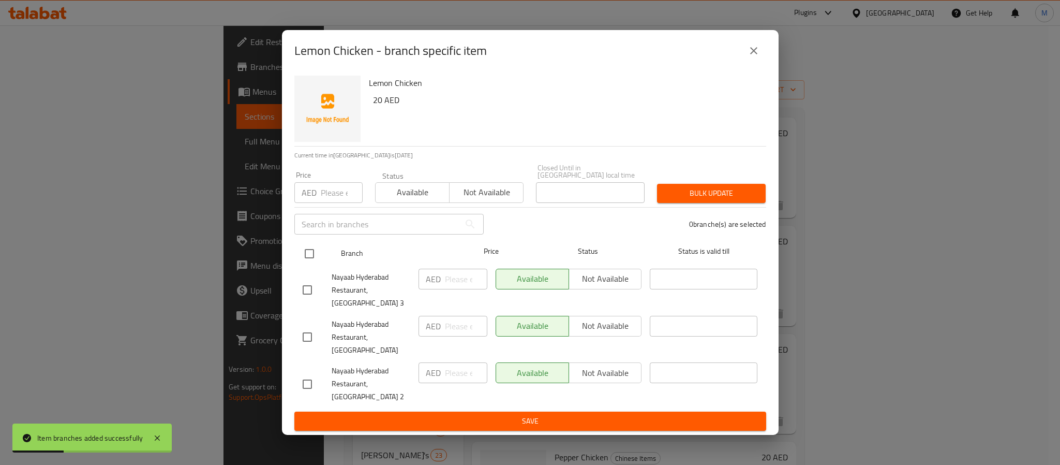
click at [315, 262] on input "checkbox" at bounding box center [310, 254] width 22 height 22
checkbox input "true"
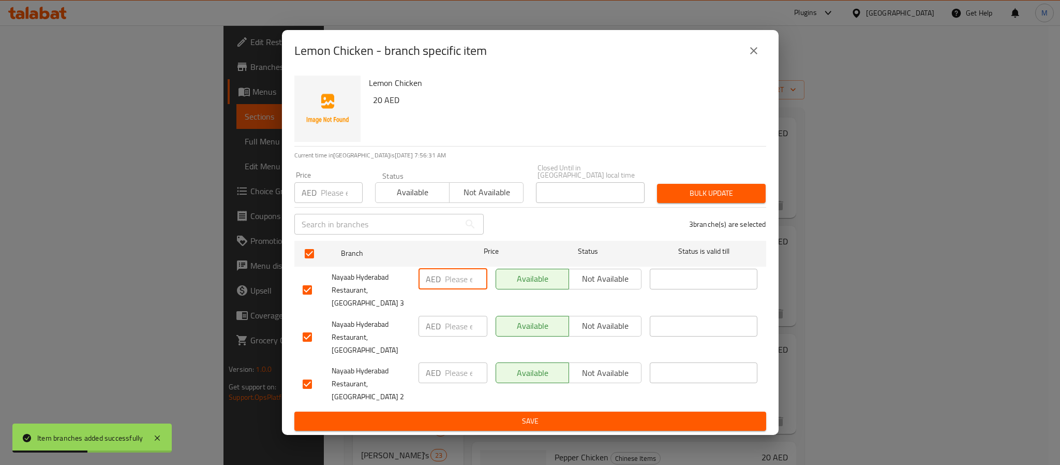
click at [466, 289] on input "number" at bounding box center [466, 279] width 42 height 21
paste input "19.00"
type input "19.00"
click at [463, 333] on input "number" at bounding box center [466, 326] width 42 height 21
paste input "19.00"
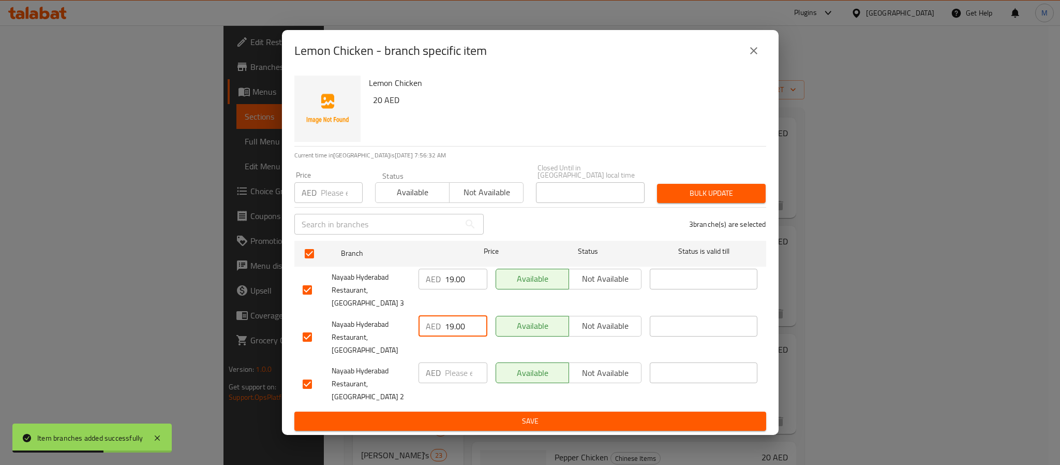
type input "19.00"
click at [452, 379] on input "number" at bounding box center [466, 372] width 42 height 21
paste input "22.00"
type input "22.00"
click at [484, 414] on span "Save" at bounding box center [530, 420] width 455 height 13
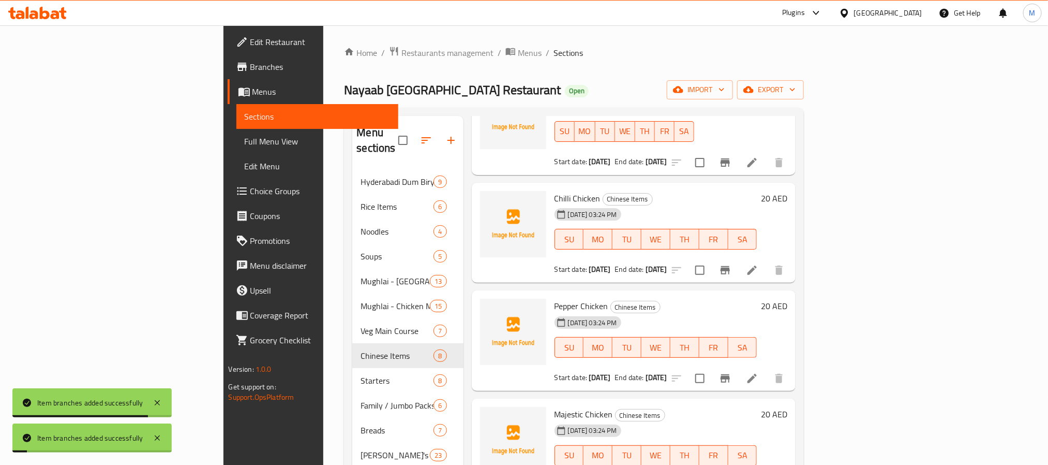
scroll to position [310, 0]
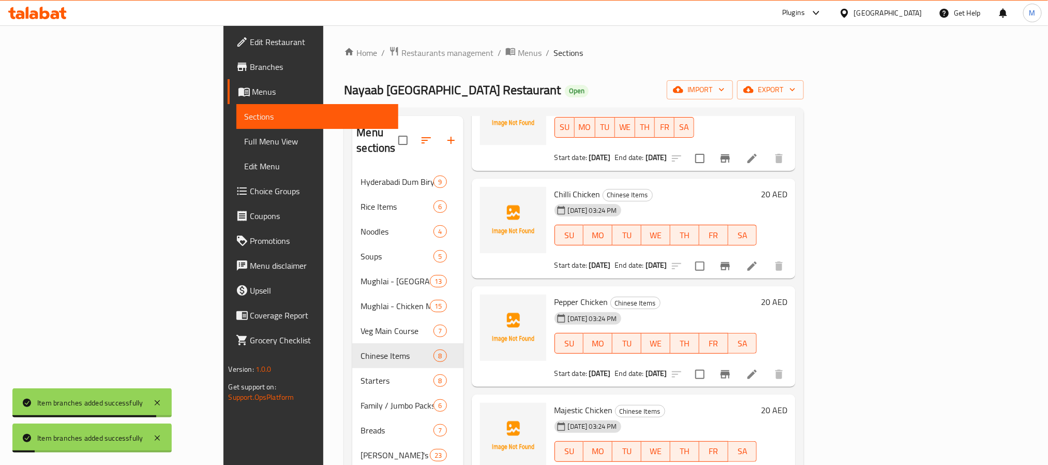
click at [738, 254] on button "Branch-specific-item" at bounding box center [725, 266] width 25 height 25
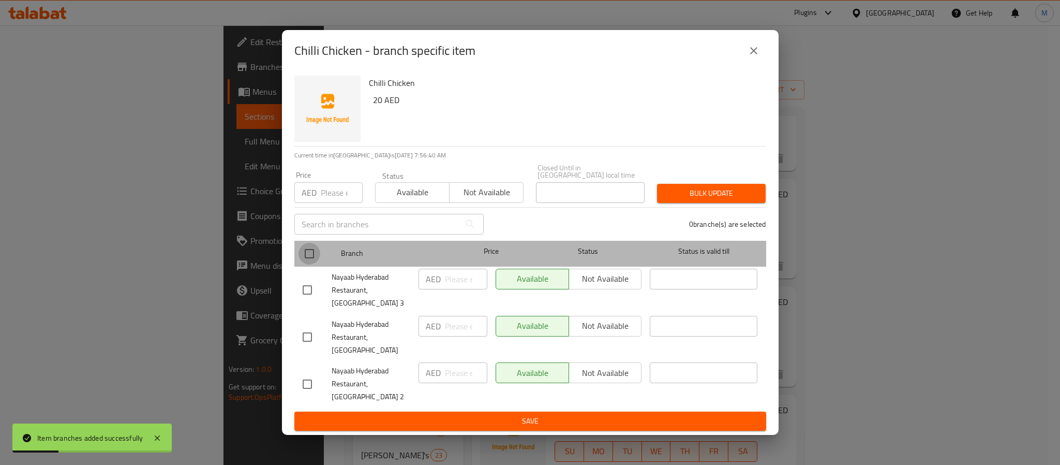
drag, startPoint x: 309, startPoint y: 266, endPoint x: 369, endPoint y: 316, distance: 78.3
click at [309, 264] on input "checkbox" at bounding box center [310, 254] width 22 height 22
checkbox input "true"
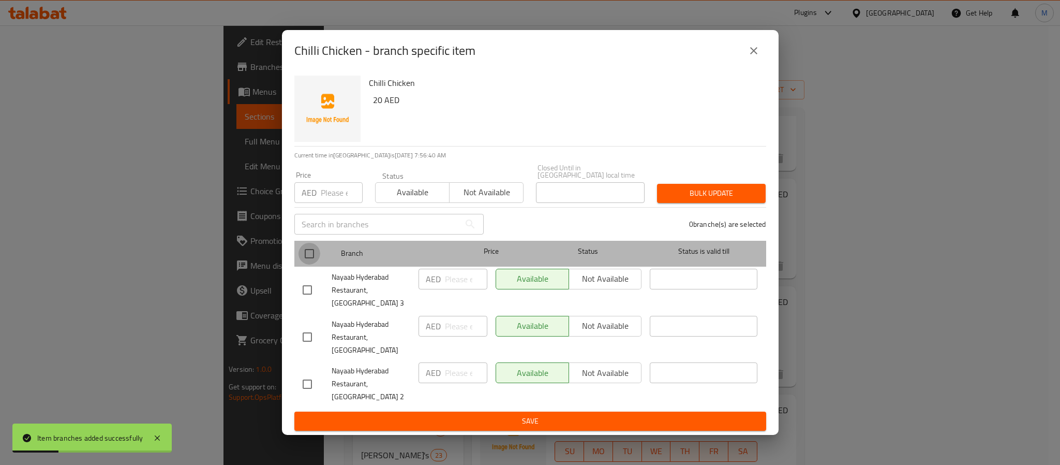
checkbox input "true"
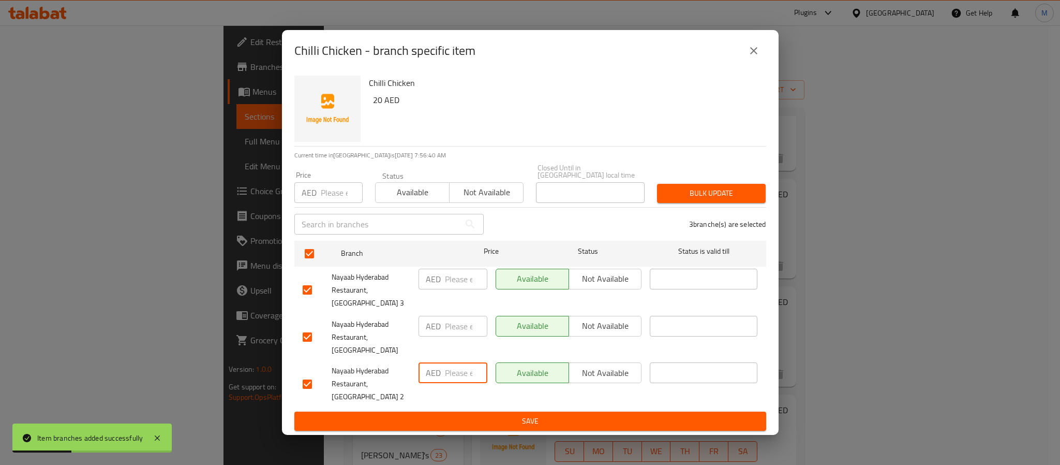
click at [449, 370] on input "number" at bounding box center [466, 372] width 42 height 21
paste input "22.00"
type input "22.00"
click at [457, 289] on input "number" at bounding box center [466, 279] width 42 height 21
paste input "19.00"
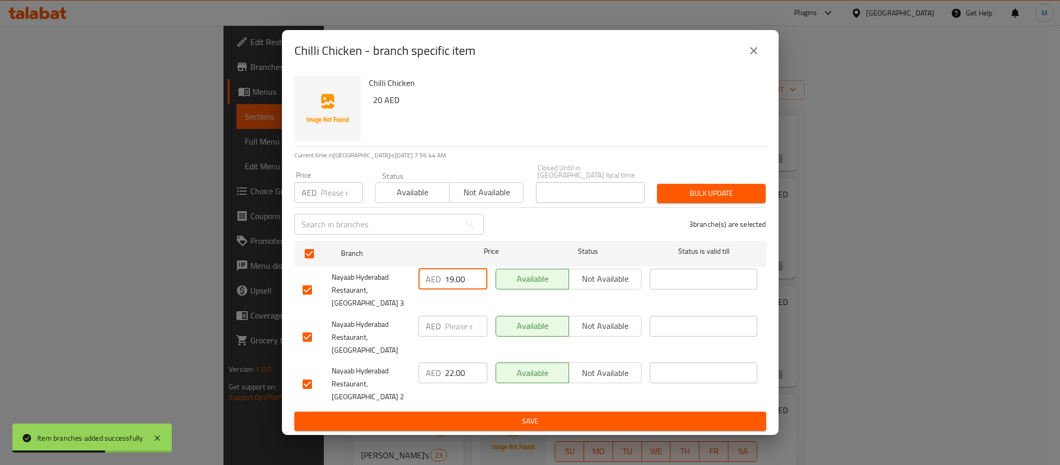
type input "19.00"
click at [449, 328] on div "AED ​" at bounding box center [452, 336] width 77 height 51
click at [457, 336] on input "number" at bounding box center [466, 326] width 42 height 21
paste input "19.00"
type input "19.00"
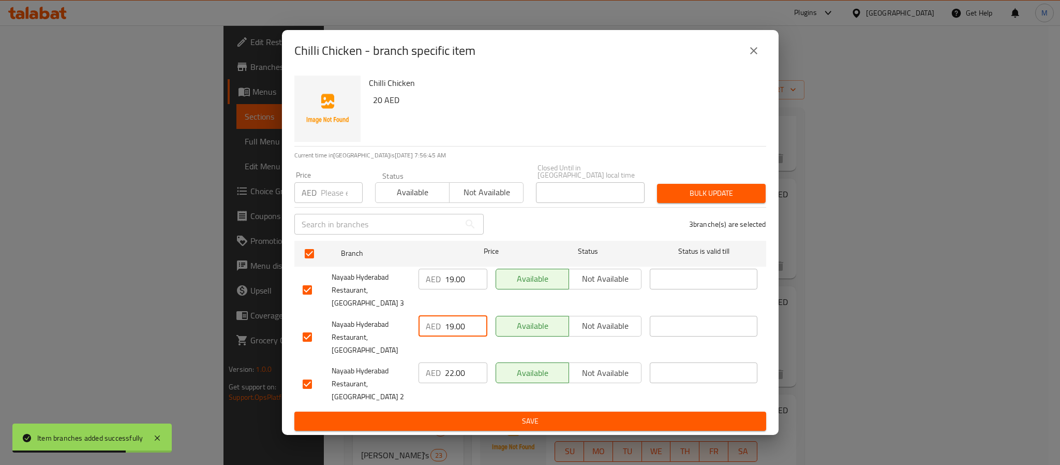
click at [475, 414] on span "Save" at bounding box center [530, 420] width 455 height 13
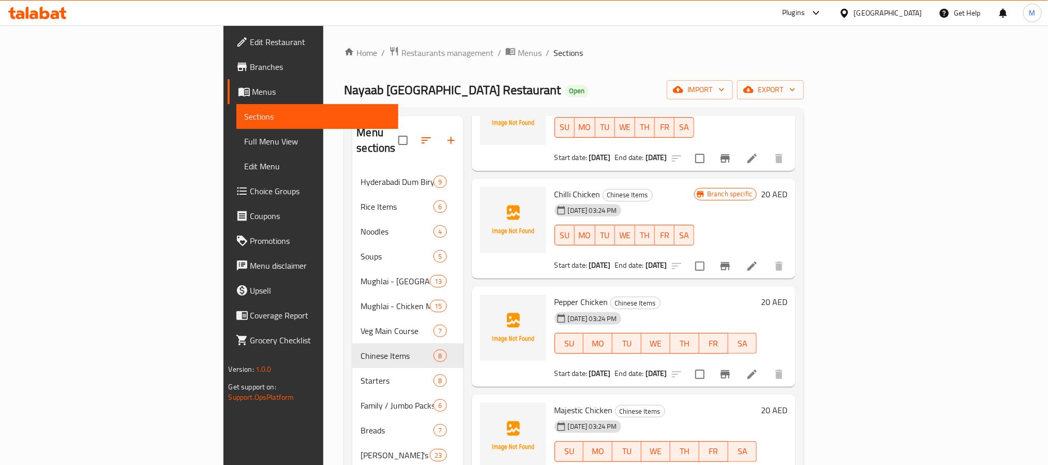
scroll to position [233, 0]
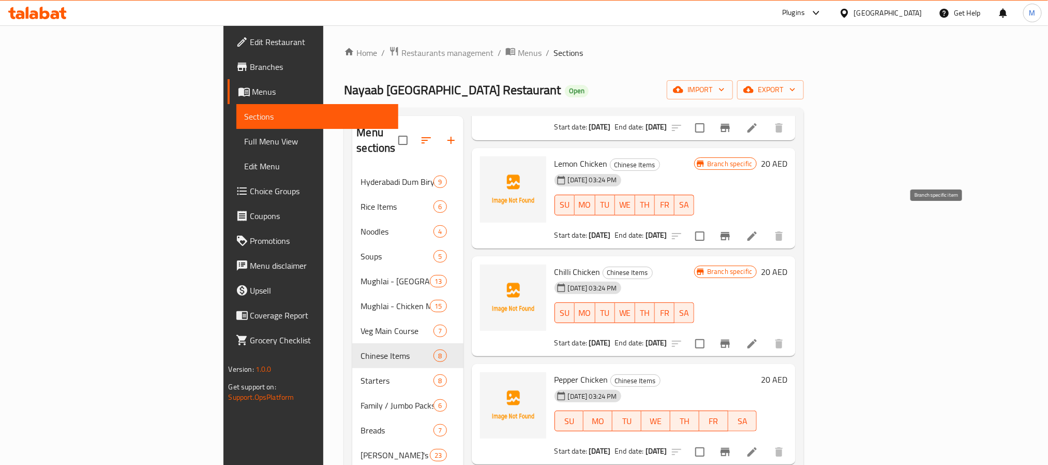
click at [738, 227] on button "Branch-specific-item" at bounding box center [725, 236] width 25 height 25
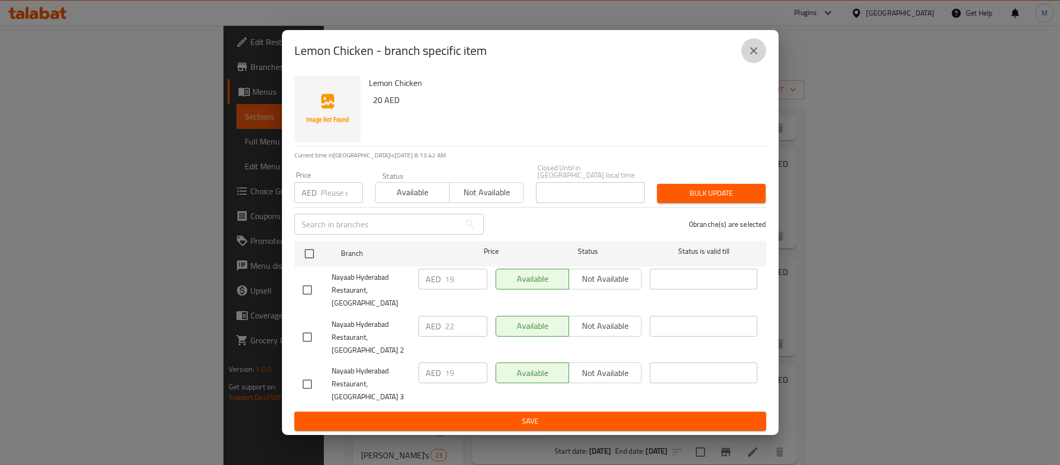
click at [753, 57] on icon "close" at bounding box center [754, 50] width 12 height 12
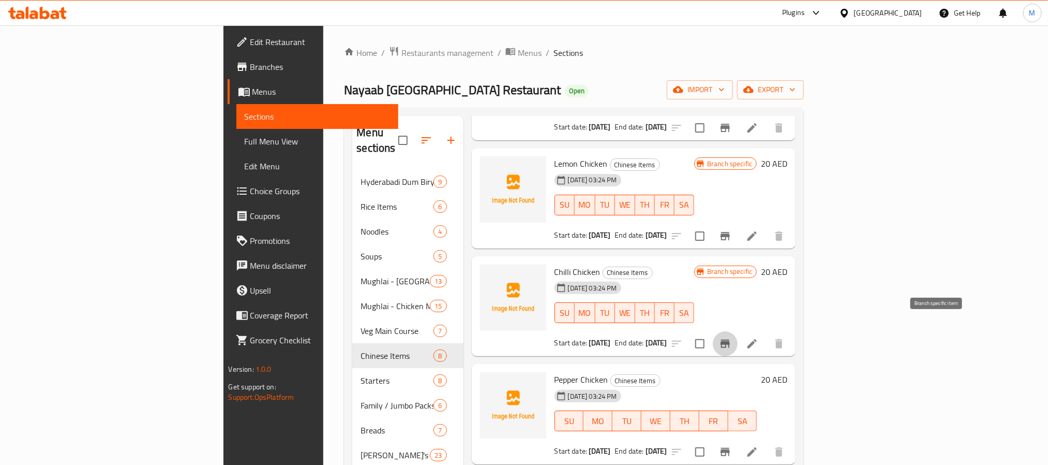
click at [738, 331] on button "Branch-specific-item" at bounding box center [725, 343] width 25 height 25
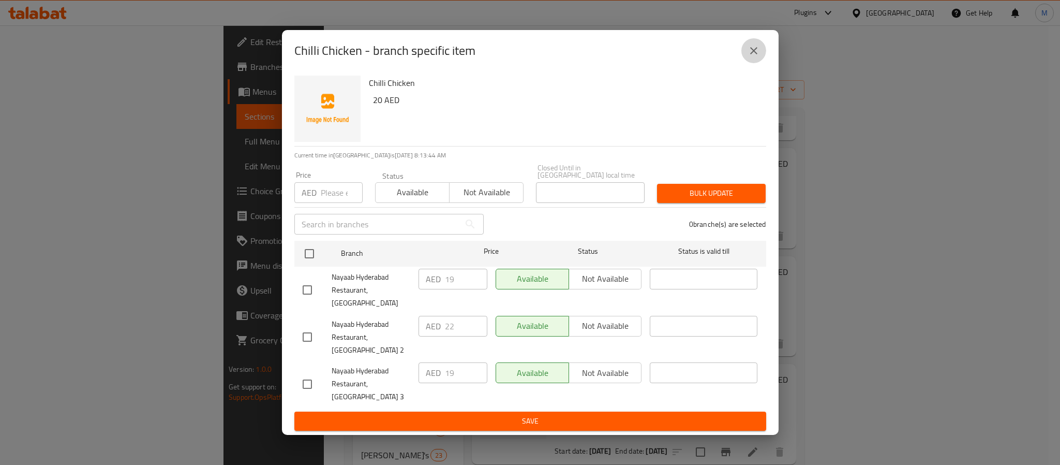
click at [753, 57] on icon "close" at bounding box center [754, 50] width 12 height 12
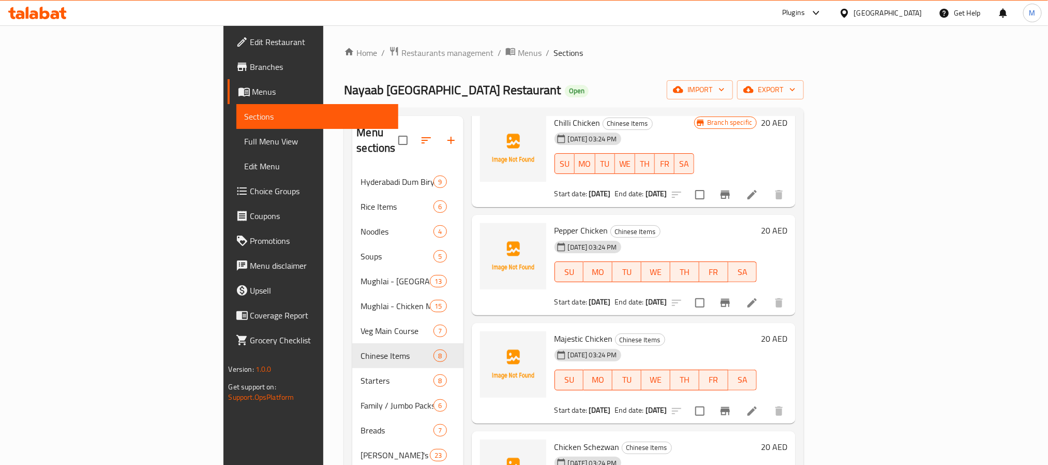
scroll to position [424, 0]
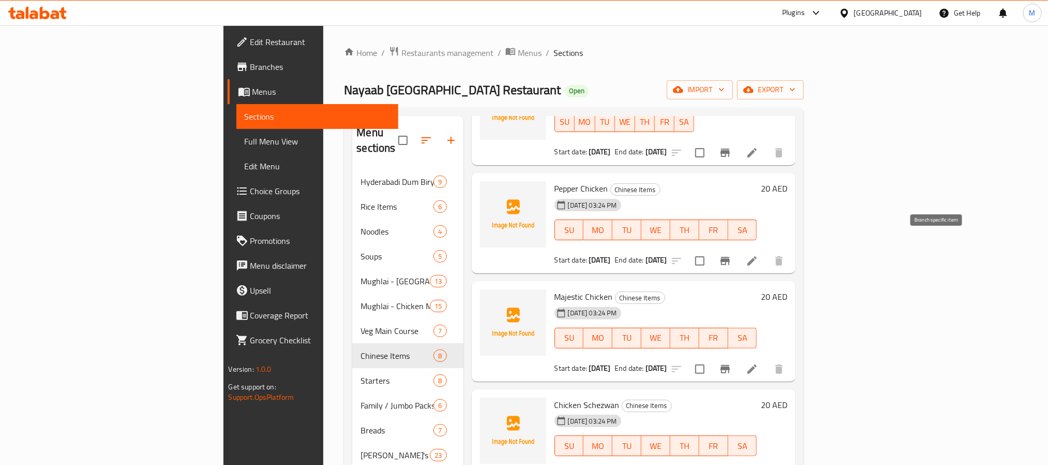
click at [732, 255] on icon "Branch-specific-item" at bounding box center [725, 261] width 12 height 12
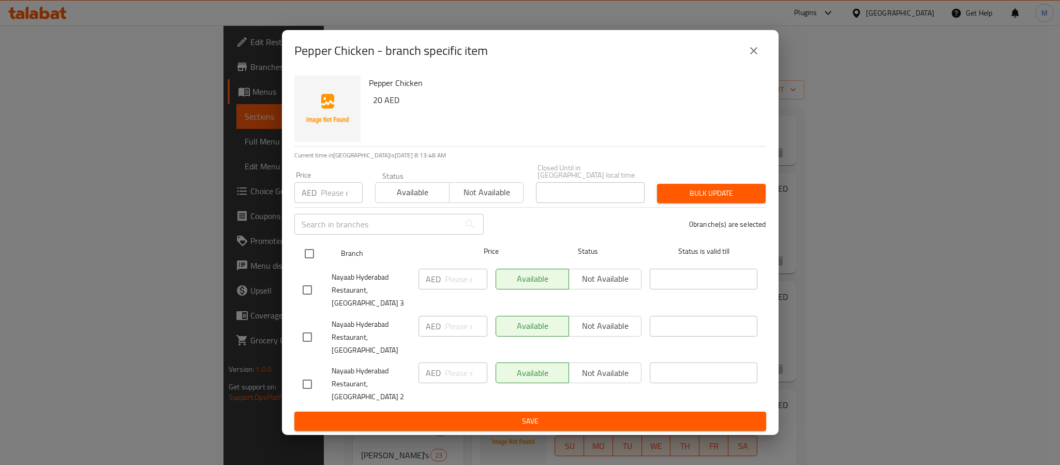
click at [309, 264] on input "checkbox" at bounding box center [310, 254] width 22 height 22
checkbox input "true"
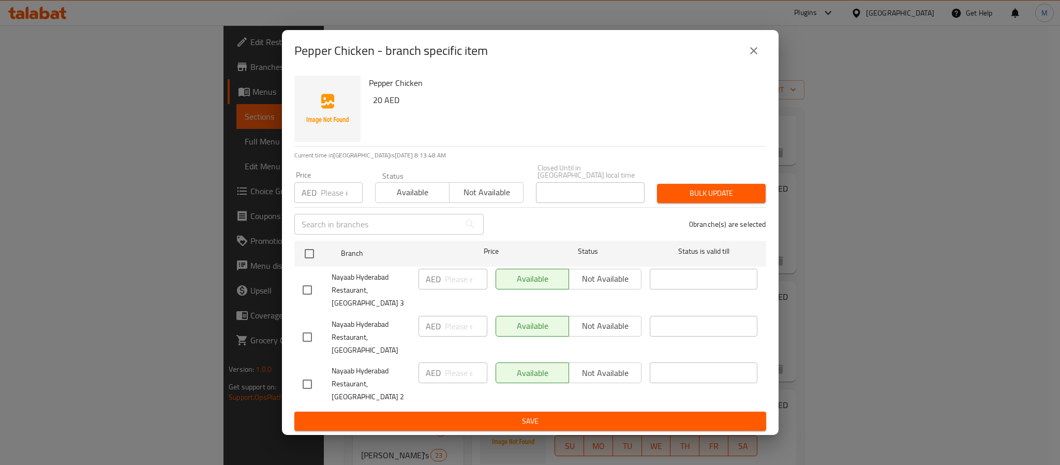
checkbox input "true"
click at [455, 336] on input "number" at bounding box center [466, 326] width 42 height 21
paste input "22.00"
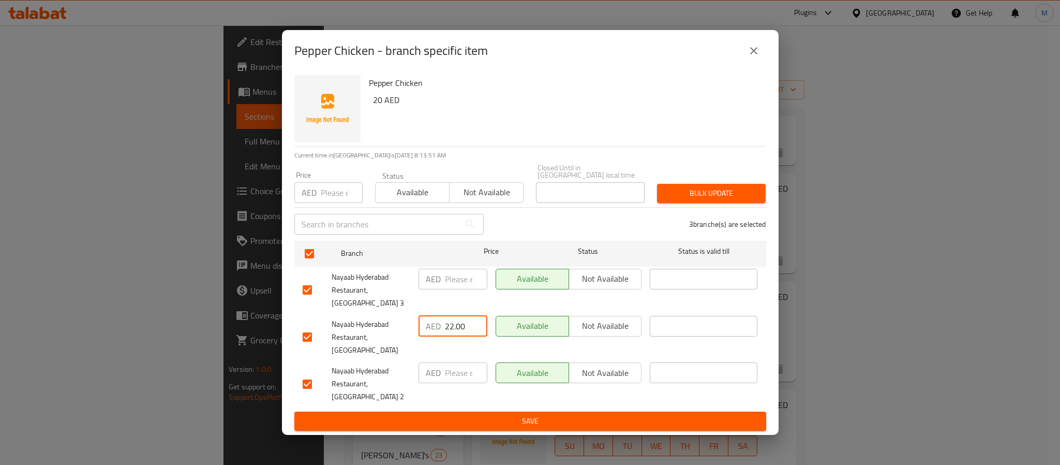
type input "22.00"
click at [453, 371] on input "number" at bounding box center [466, 372] width 42 height 21
paste input "22.00"
type input "22.00"
click at [460, 289] on input "number" at bounding box center [466, 279] width 42 height 21
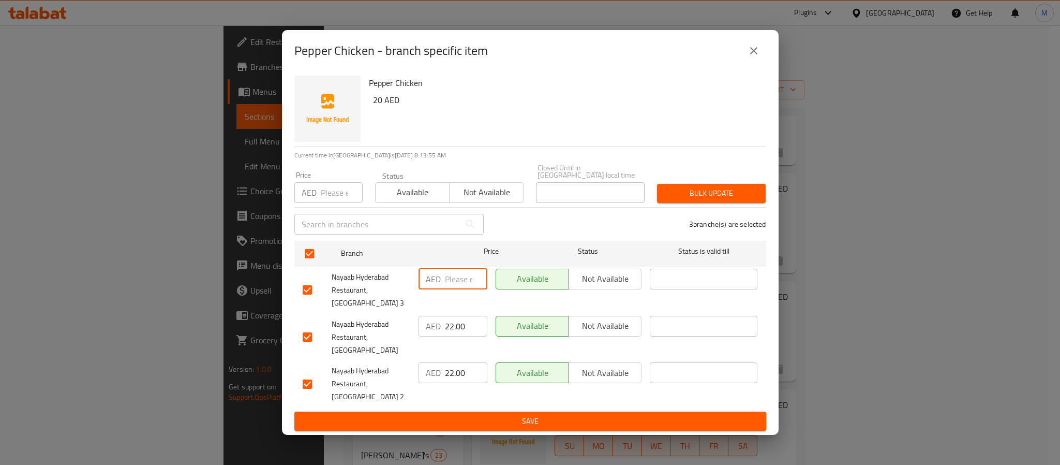
paste input "19.00"
type input "19.00"
click at [461, 336] on input "22.00" at bounding box center [466, 326] width 42 height 21
paste input "19"
type input "19.00"
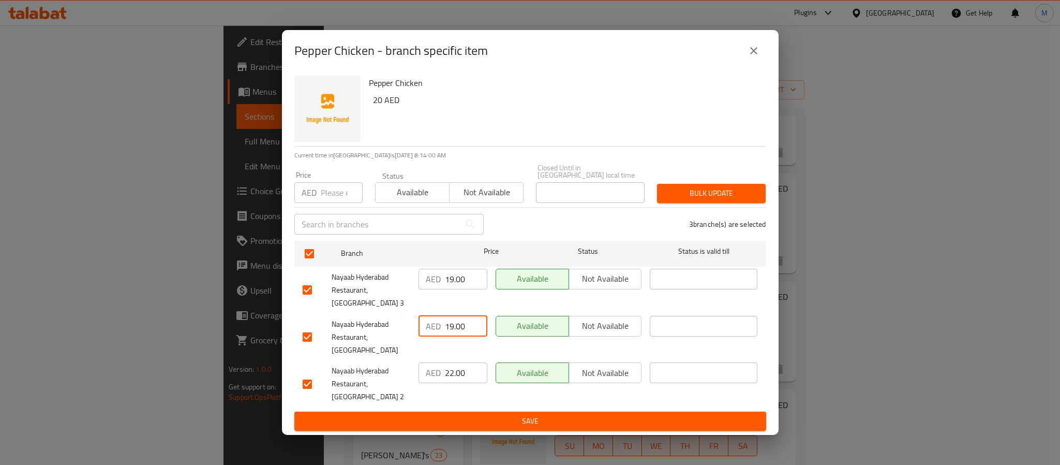
click at [626, 414] on span "Save" at bounding box center [530, 420] width 455 height 13
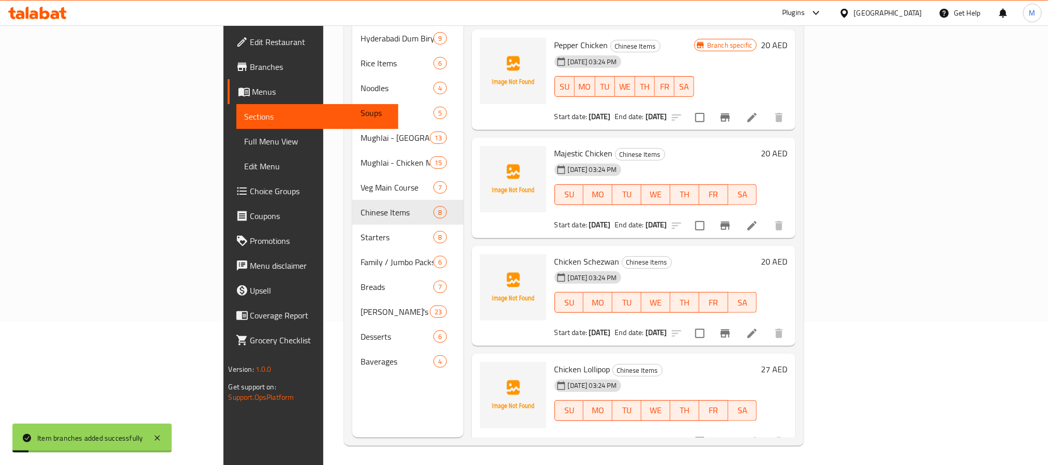
scroll to position [145, 0]
click at [738, 319] on button "Branch-specific-item" at bounding box center [725, 331] width 25 height 25
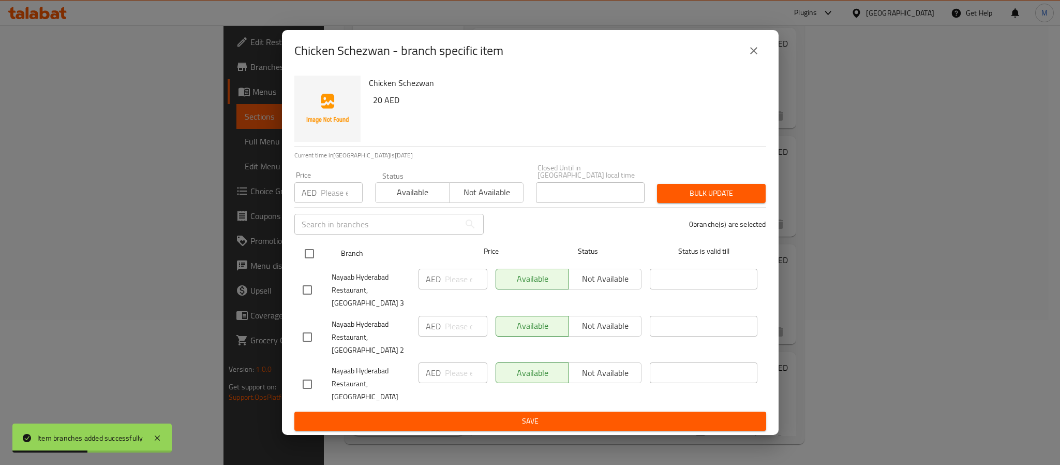
click at [312, 261] on input "checkbox" at bounding box center [310, 254] width 22 height 22
checkbox input "true"
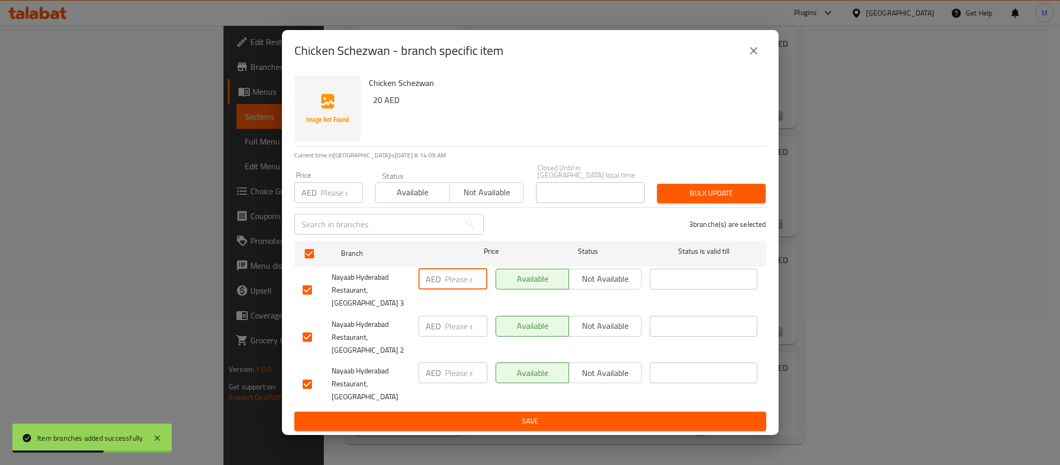
click at [457, 289] on input "number" at bounding box center [466, 279] width 42 height 21
paste input "19.00"
type input "19.00"
click at [458, 377] on input "number" at bounding box center [466, 372] width 42 height 21
paste input "19.00"
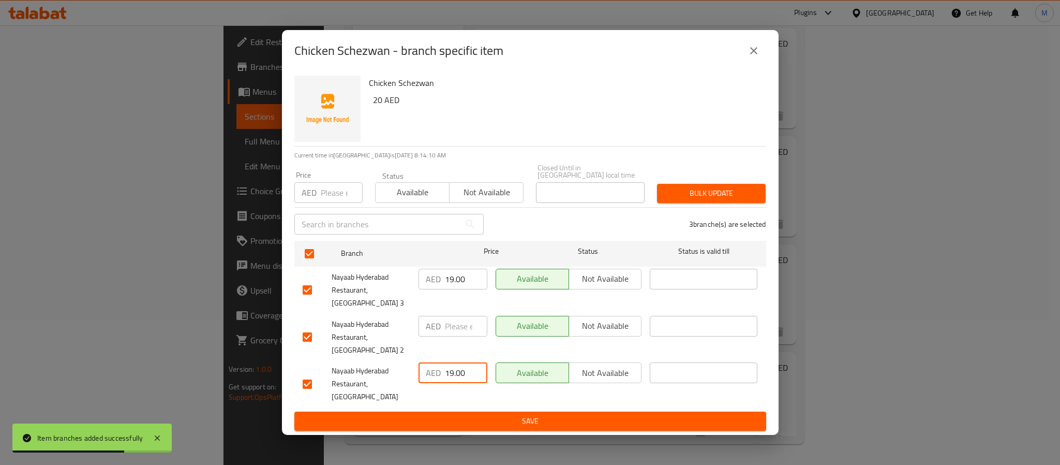
type input "19.00"
click at [452, 333] on input "number" at bounding box center [466, 326] width 42 height 21
paste input "22.00"
type input "22.00"
click at [518, 414] on span "Save" at bounding box center [530, 420] width 455 height 13
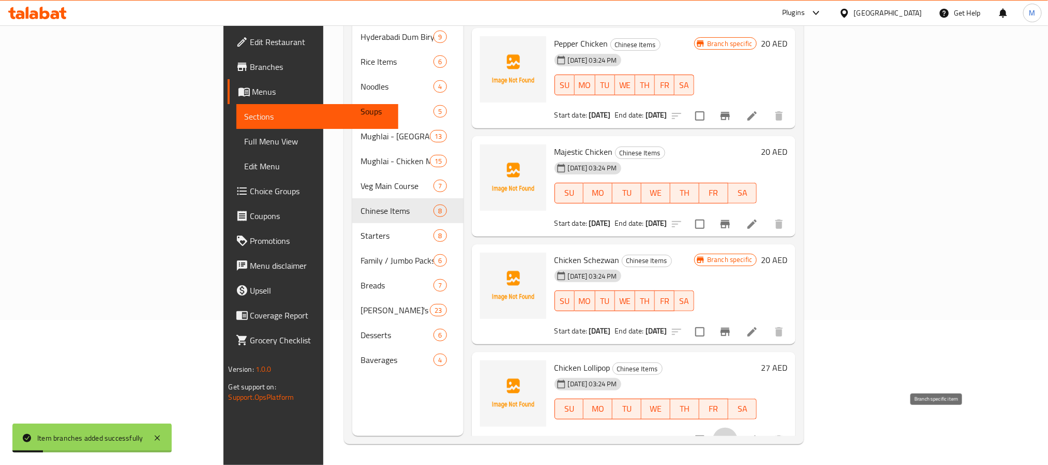
click at [732, 434] on icon "Branch-specific-item" at bounding box center [725, 440] width 12 height 12
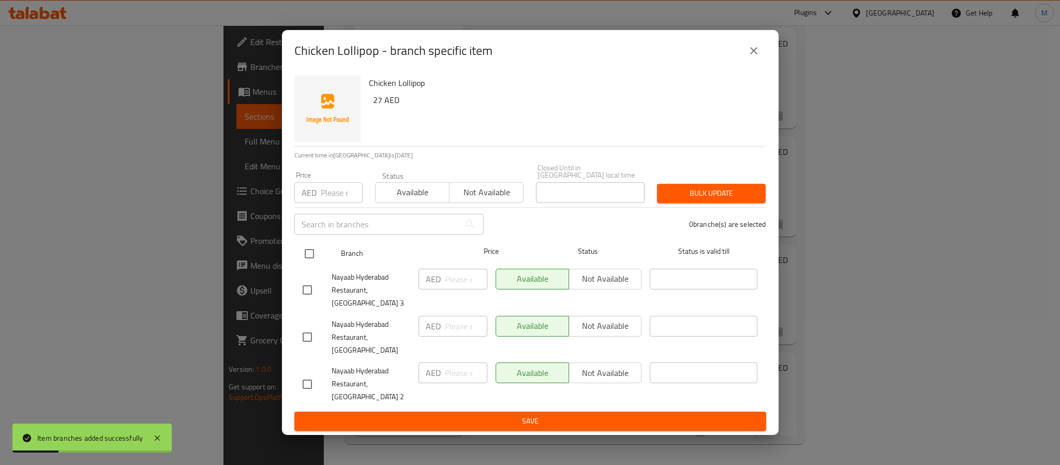
click at [305, 264] on input "checkbox" at bounding box center [310, 254] width 22 height 22
checkbox input "true"
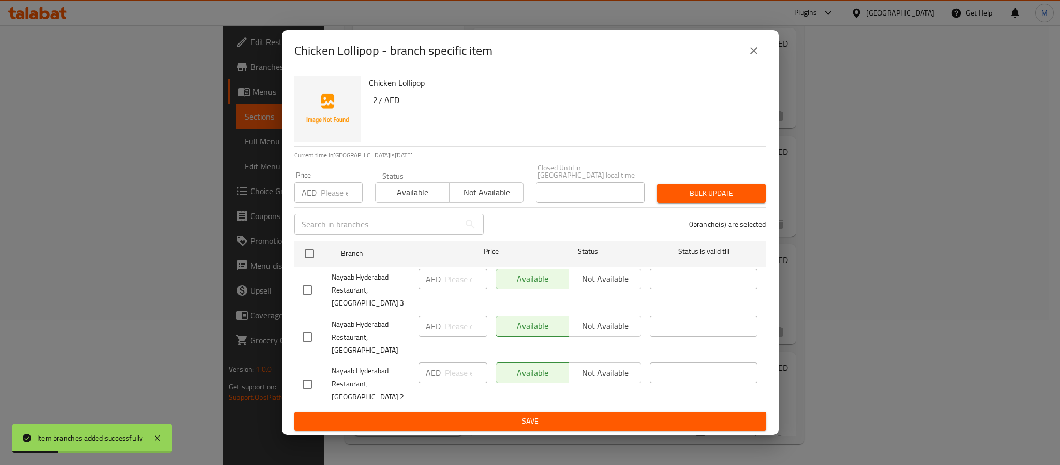
checkbox input "true"
click at [448, 289] on input "number" at bounding box center [466, 279] width 42 height 21
paste input "25.00"
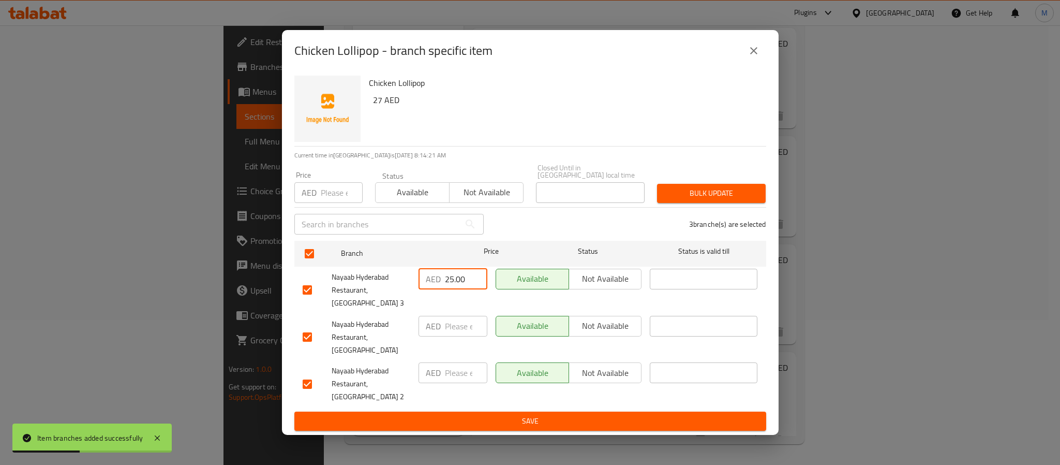
type input "25.00"
click at [463, 336] on input "number" at bounding box center [466, 326] width 42 height 21
paste input "25.00"
type input "25.00"
click at [449, 368] on input "number" at bounding box center [466, 372] width 42 height 21
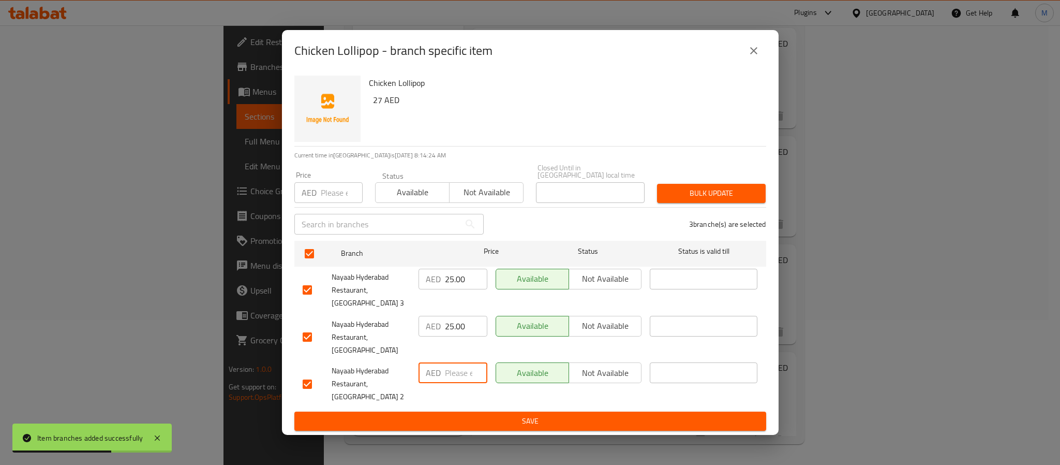
paste input "22.00"
type input "22.00"
click at [511, 414] on span "Save" at bounding box center [530, 420] width 455 height 13
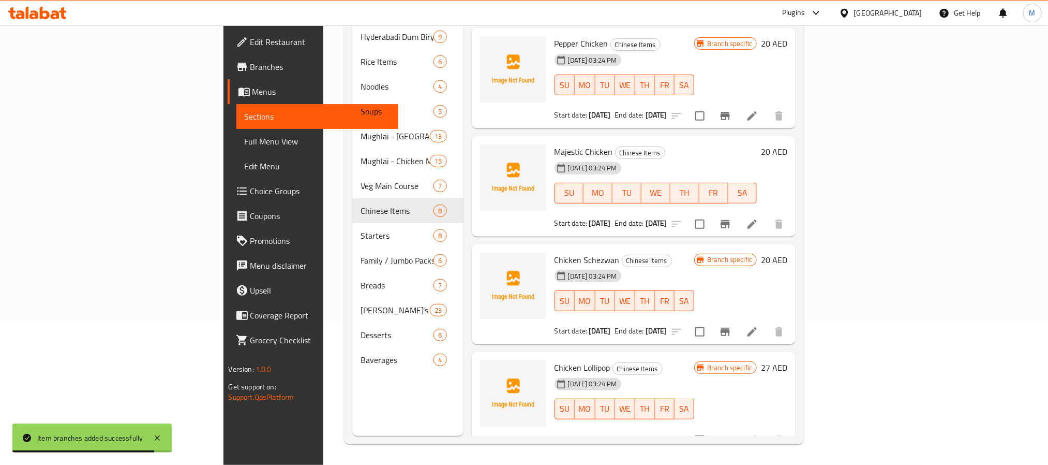
scroll to position [346, 0]
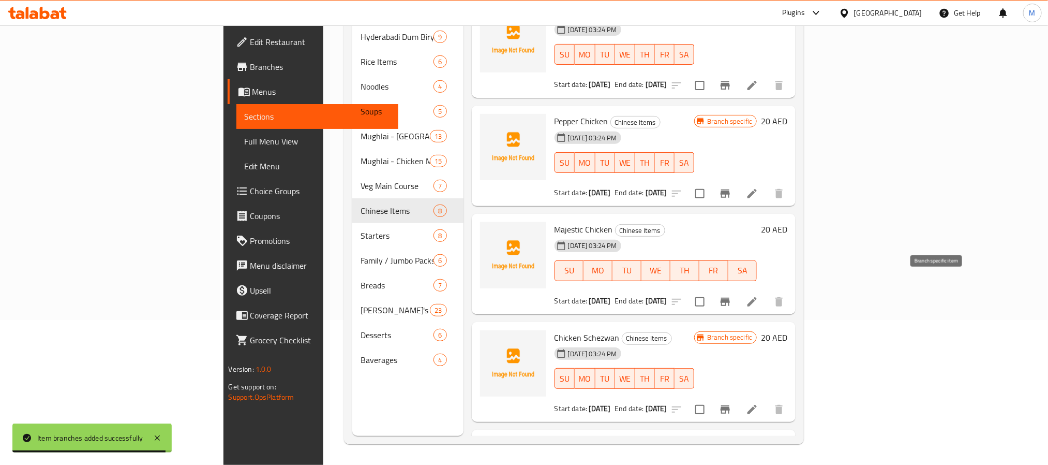
click at [732, 295] on icon "Branch-specific-item" at bounding box center [725, 301] width 12 height 12
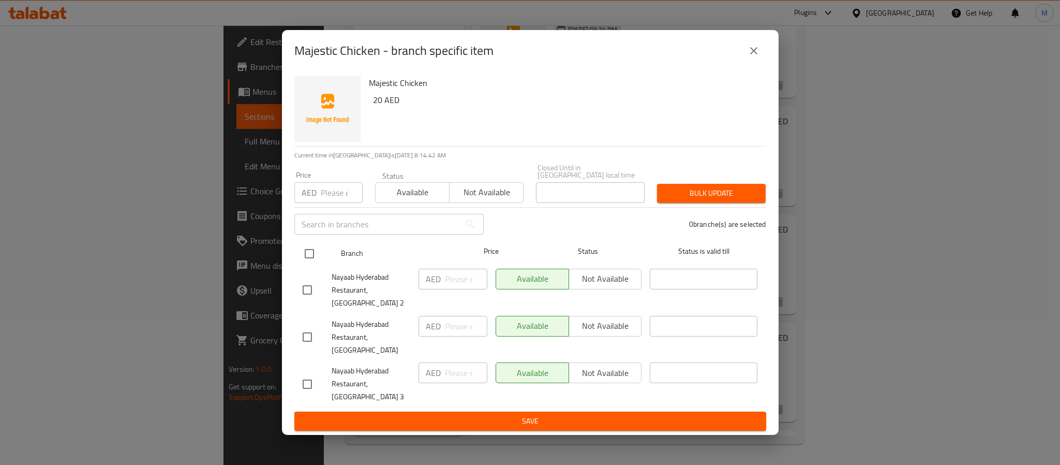
click at [306, 264] on input "checkbox" at bounding box center [310, 254] width 22 height 22
checkbox input "true"
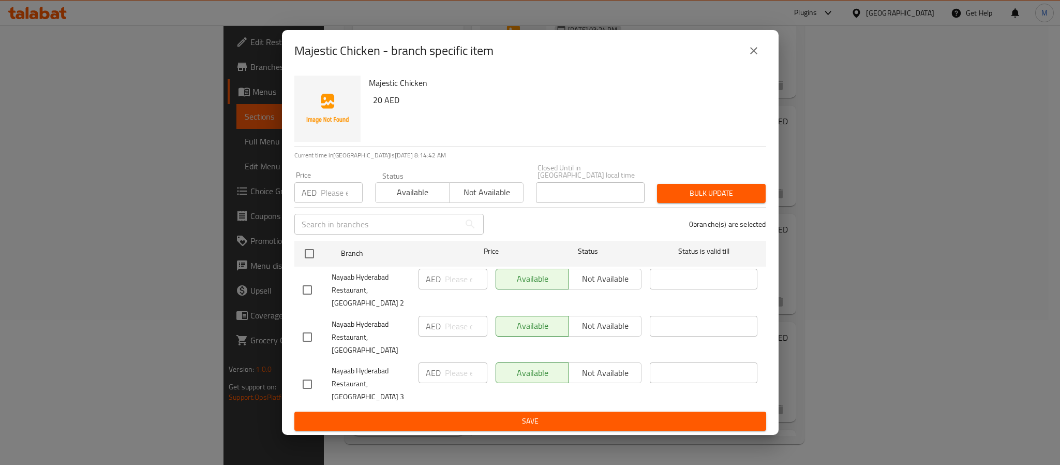
checkbox input "true"
click at [459, 289] on input "number" at bounding box center [466, 279] width 42 height 21
click at [457, 328] on input "number" at bounding box center [466, 326] width 42 height 21
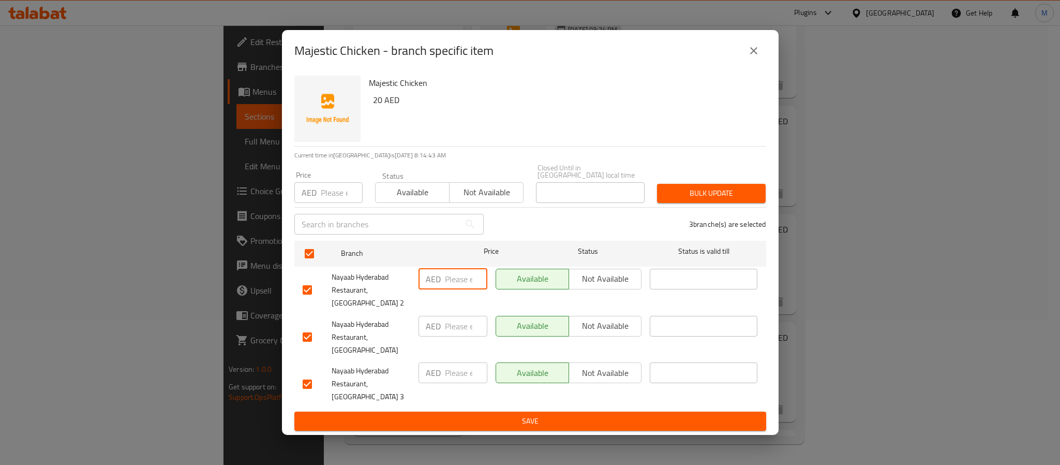
paste input "19.00"
type input "19.00"
click at [462, 367] on input "number" at bounding box center [466, 372] width 42 height 21
paste input "19.00"
type input "19.00"
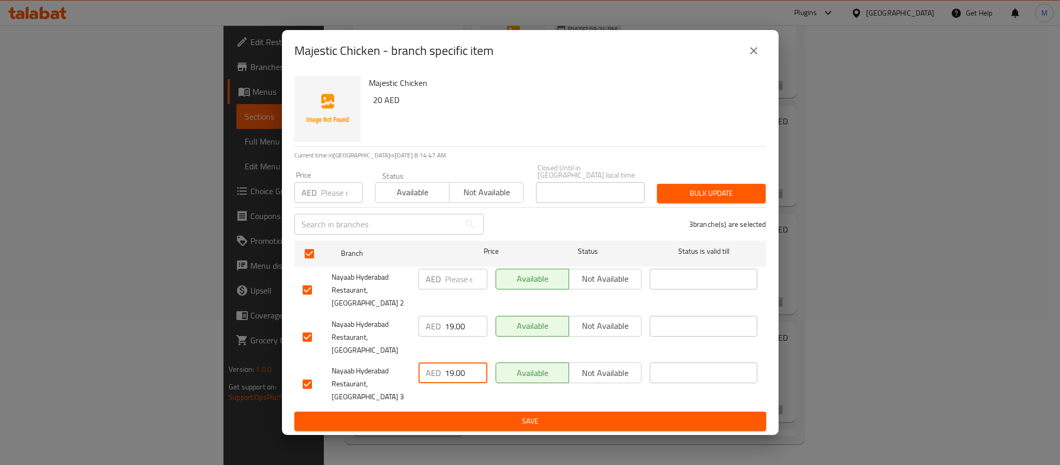
click at [456, 289] on input "number" at bounding box center [466, 279] width 42 height 21
paste input "22.00"
type input "22.00"
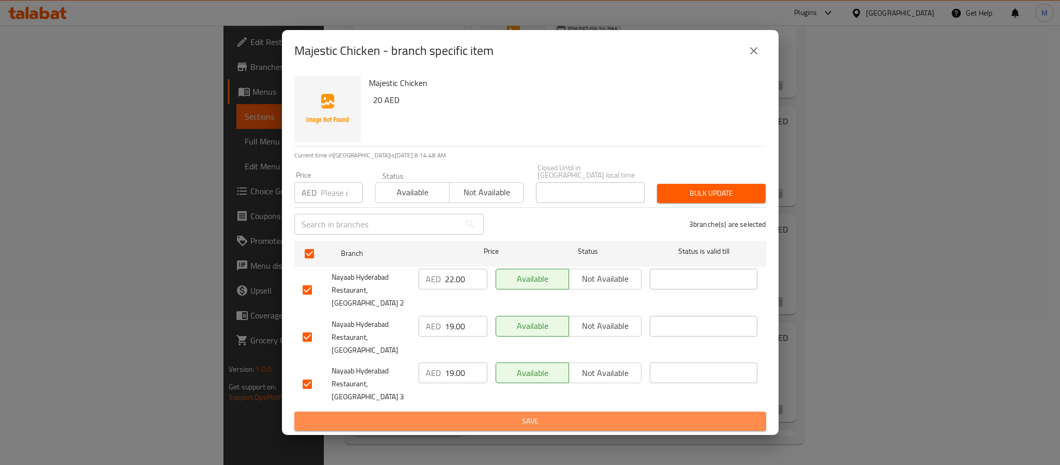
click at [516, 414] on span "Save" at bounding box center [530, 420] width 455 height 13
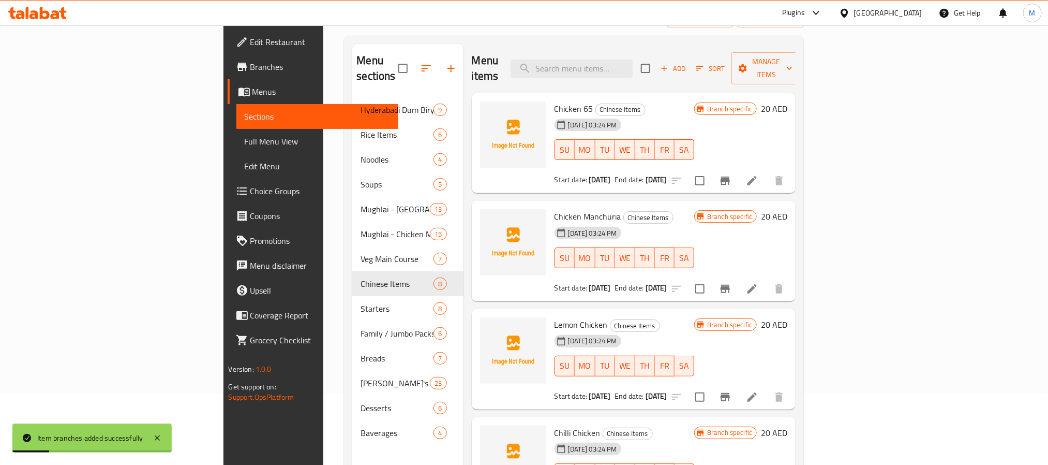
scroll to position [0, 0]
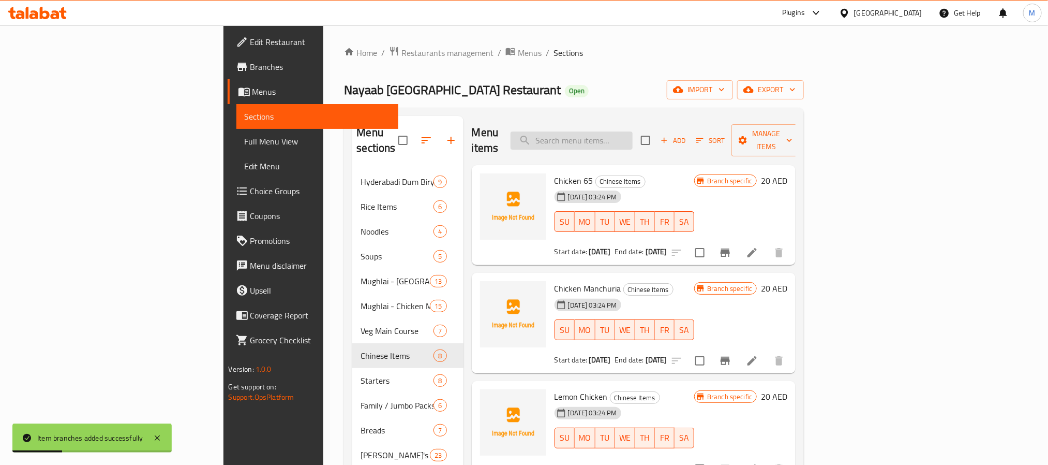
click at [633, 132] on input "search" at bounding box center [572, 140] width 122 height 18
paste input "Tangdi Chicken"
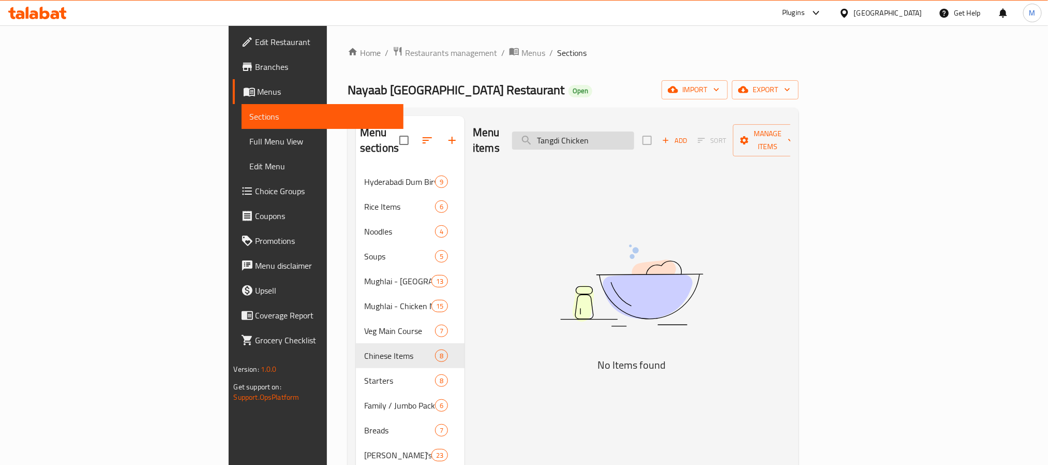
click at [634, 137] on input "Tangdi Chicken" at bounding box center [573, 140] width 122 height 18
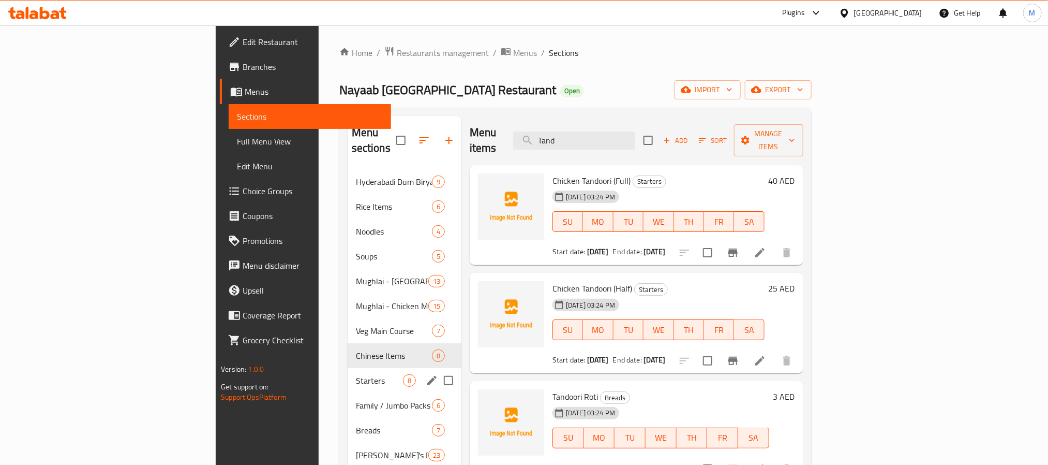
type input "Tand"
click at [356, 374] on span "Starters" at bounding box center [379, 380] width 47 height 12
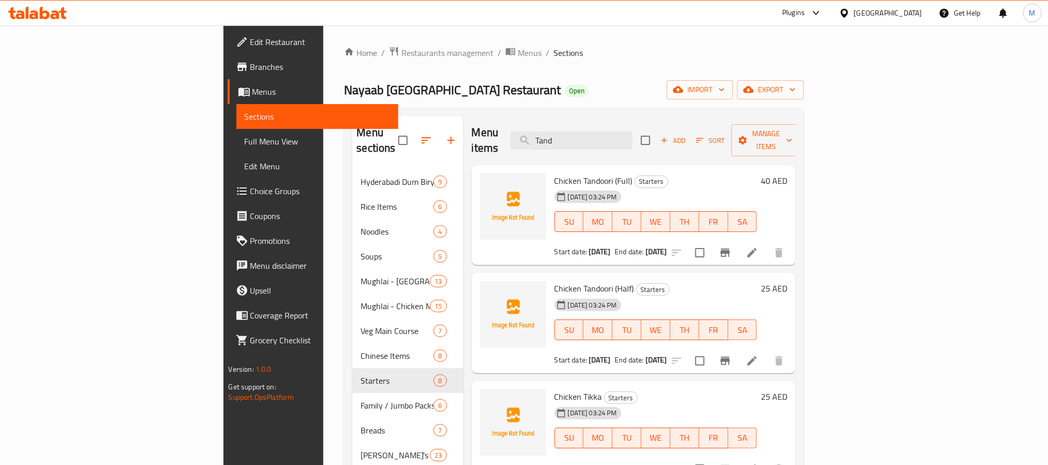
click at [637, 144] on div "Menu items Tand Add Sort Manage items" at bounding box center [634, 140] width 324 height 49
click at [633, 131] on input "Tand" at bounding box center [572, 140] width 122 height 18
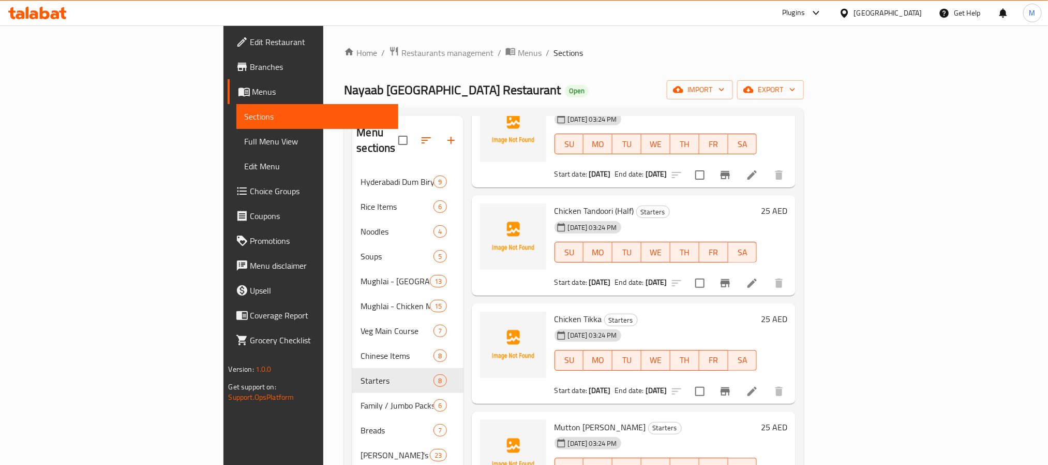
click at [787, 203] on div "25 AED" at bounding box center [772, 210] width 31 height 14
click at [787, 203] on h6 "25 AED" at bounding box center [774, 210] width 26 height 14
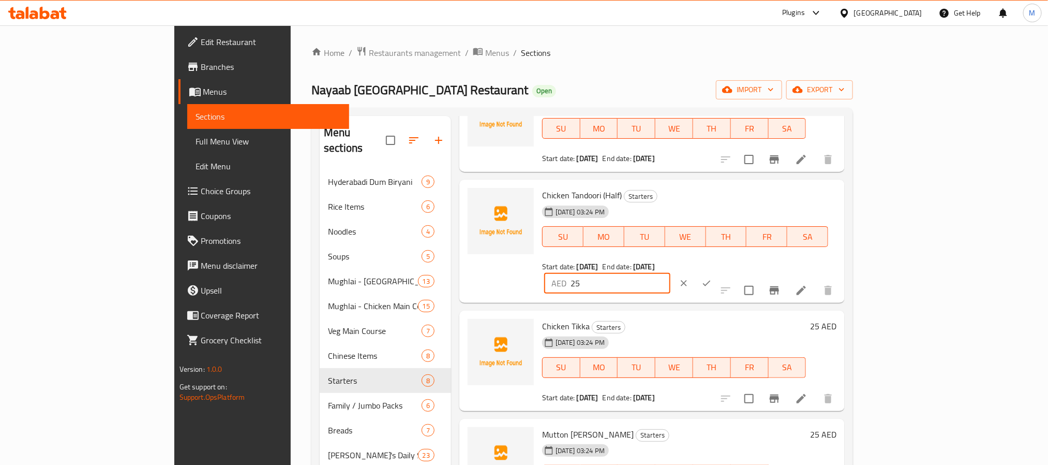
click at [671, 273] on input "25" at bounding box center [621, 283] width 100 height 21
paste input "2.00"
type input "22.00"
click at [734, 272] on div "AED 22.00 ​" at bounding box center [638, 283] width 189 height 23
click at [718, 272] on button "ok" at bounding box center [706, 283] width 23 height 23
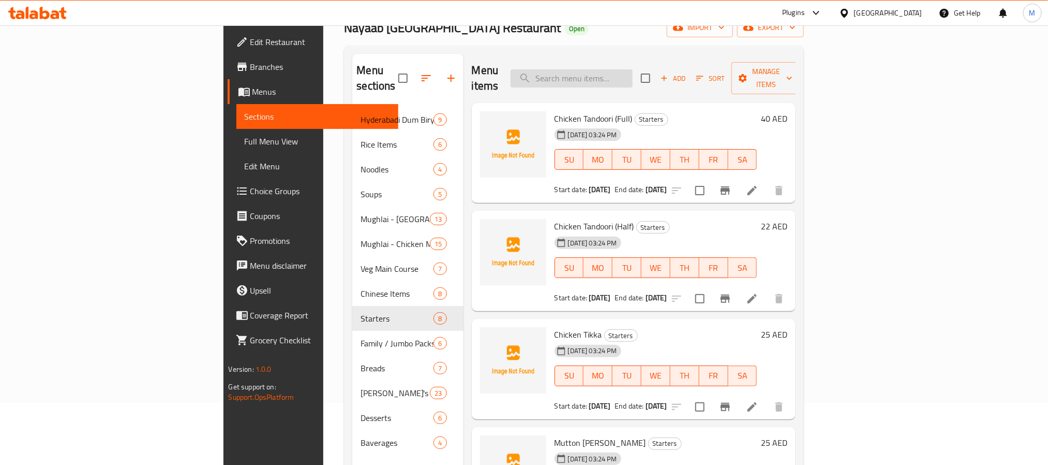
scroll to position [0, 0]
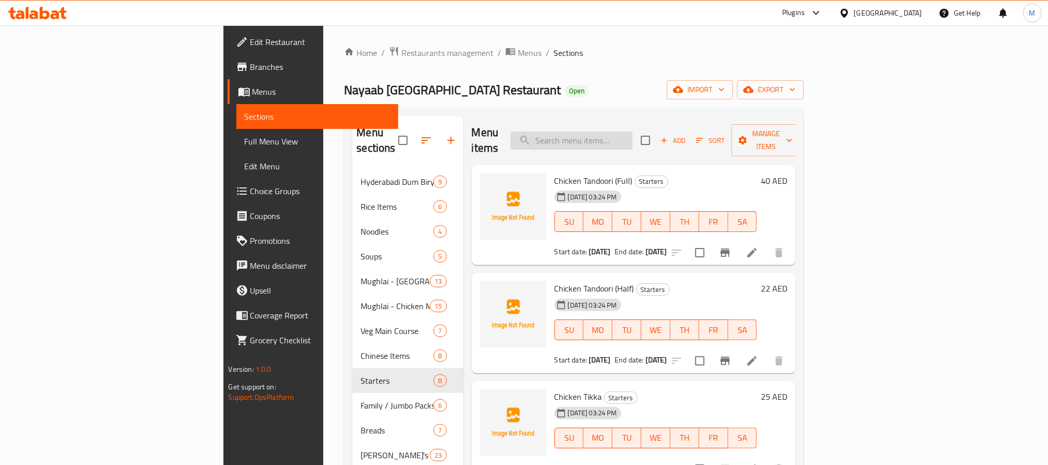
click at [633, 131] on input "search" at bounding box center [572, 140] width 122 height 18
paste input "Chicken Leg piece"
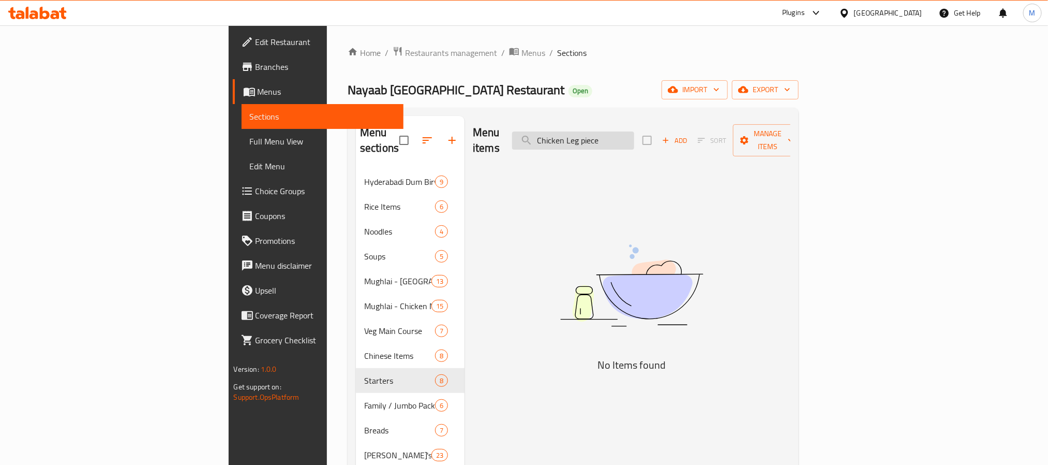
click at [634, 131] on input "Chicken Leg piece" at bounding box center [573, 140] width 122 height 18
type input "Chicken Leg"
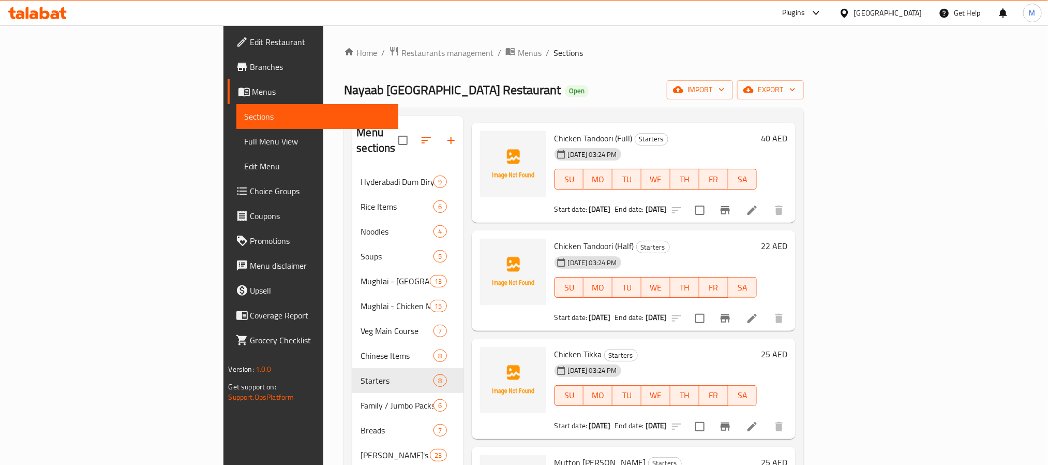
scroll to position [78, 0]
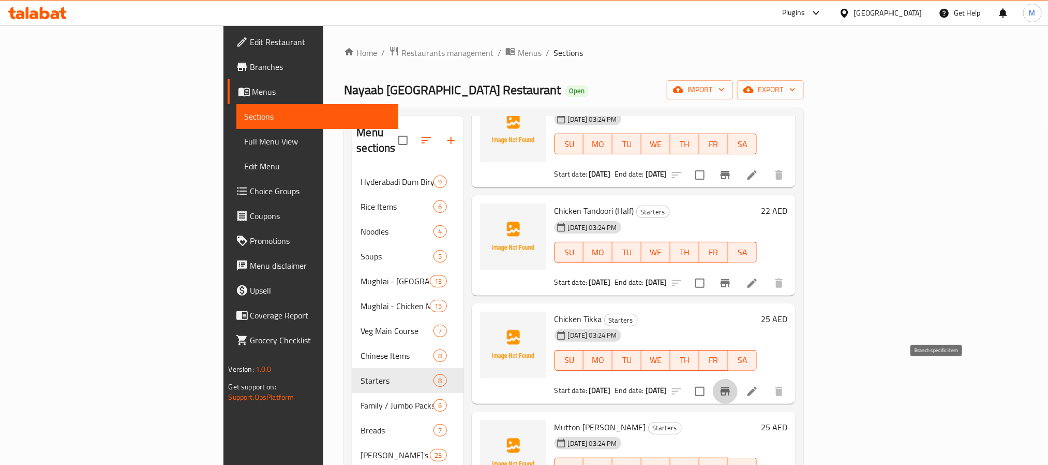
click at [732, 385] on icon "Branch-specific-item" at bounding box center [725, 391] width 12 height 12
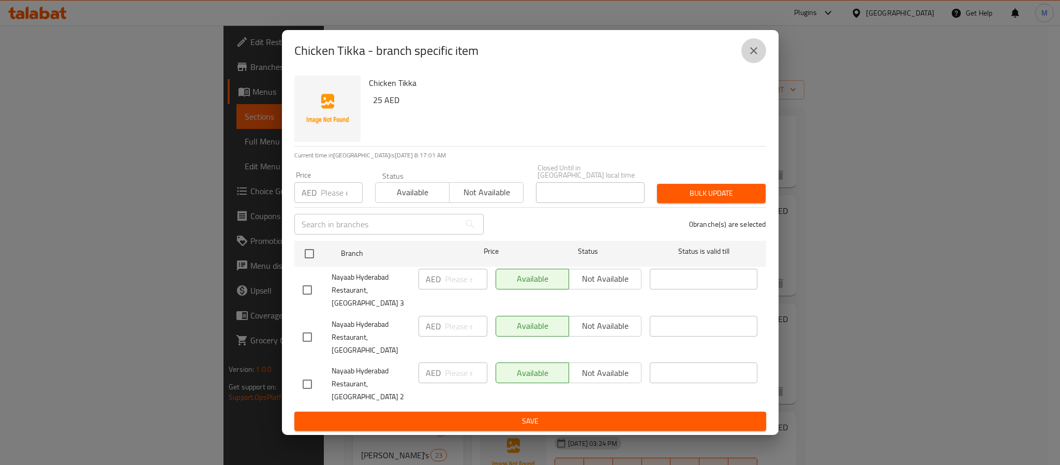
click at [764, 57] on button "close" at bounding box center [753, 50] width 25 height 25
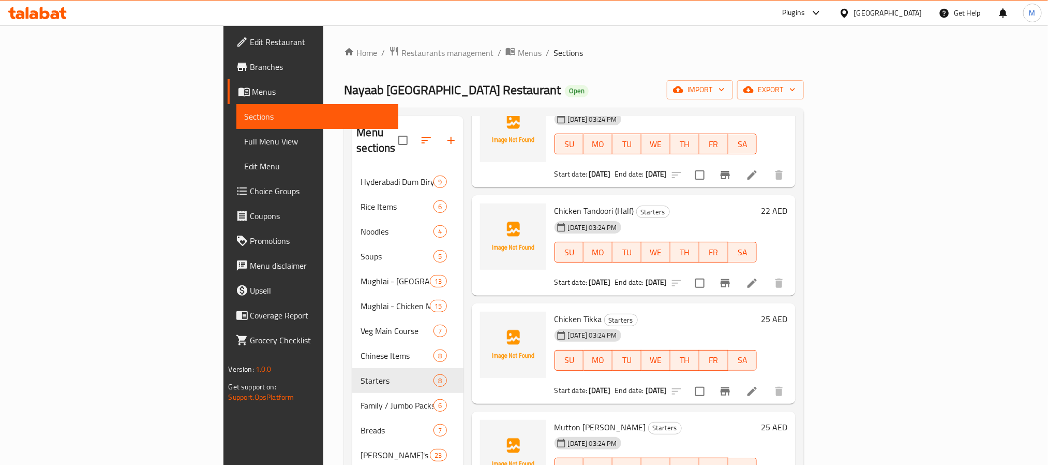
click at [787, 311] on h6 "25 AED" at bounding box center [774, 318] width 26 height 14
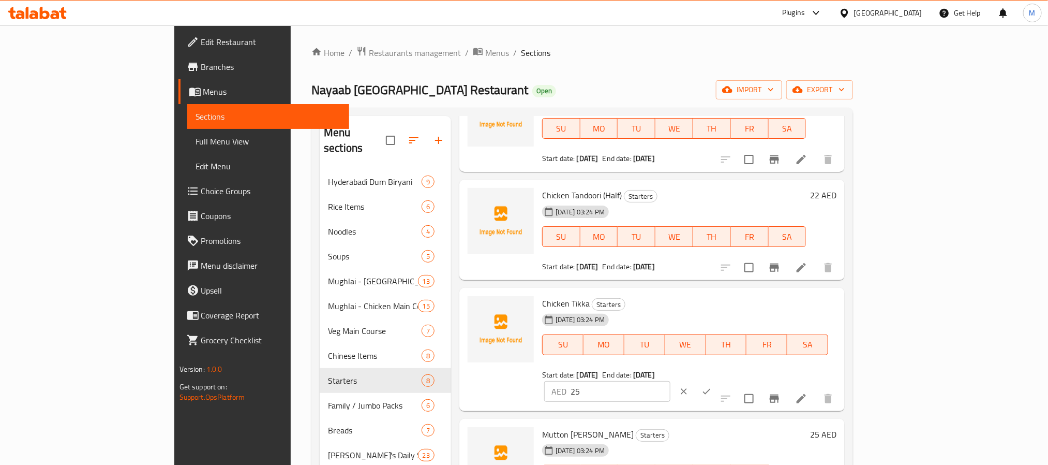
drag, startPoint x: 874, startPoint y: 309, endPoint x: 935, endPoint y: 323, distance: 62.2
click at [671, 381] on input "25" at bounding box center [621, 391] width 100 height 21
paste input "2.00"
type input "22.00"
click at [718, 380] on button "ok" at bounding box center [706, 391] width 23 height 23
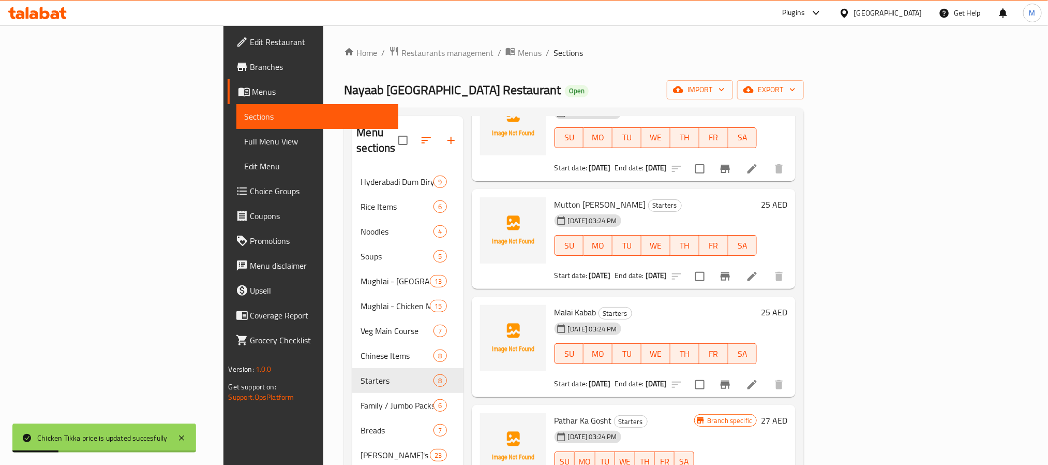
scroll to position [310, 0]
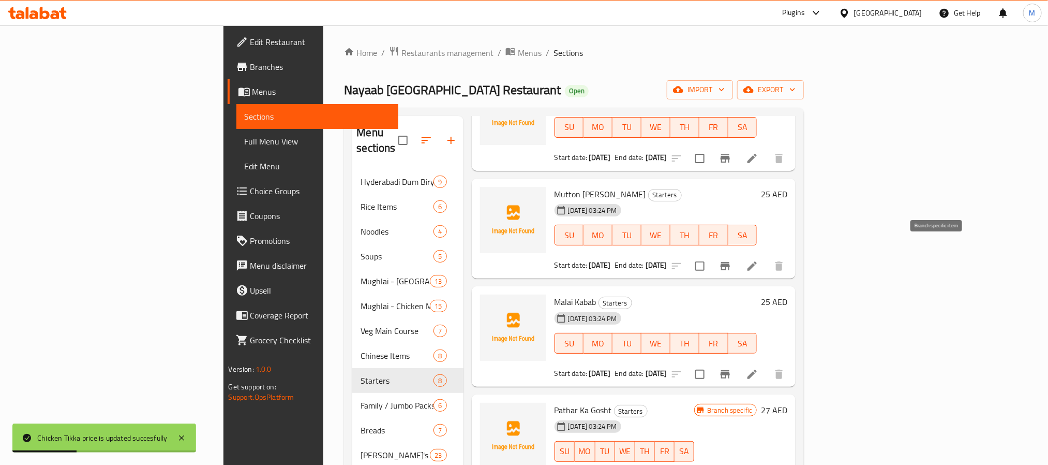
click at [730, 262] on icon "Branch-specific-item" at bounding box center [725, 266] width 9 height 8
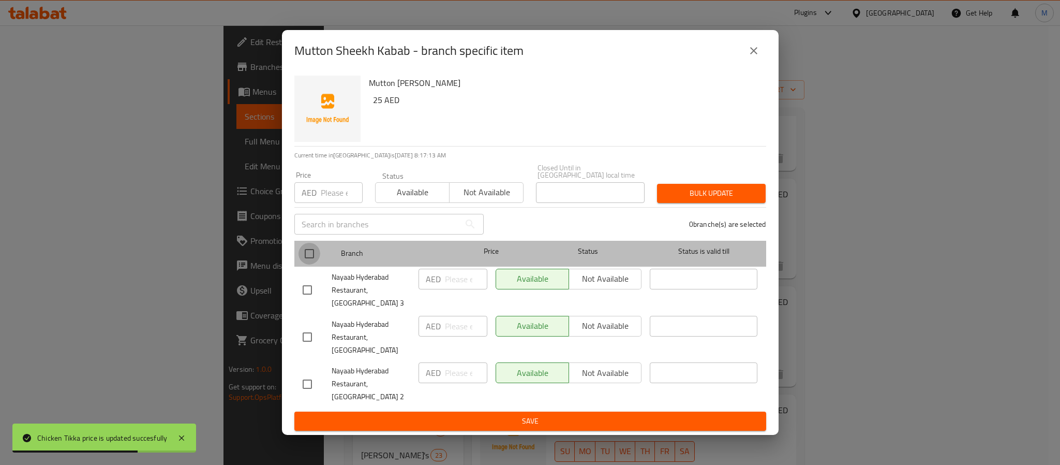
click at [309, 261] on input "checkbox" at bounding box center [310, 254] width 22 height 22
checkbox input "true"
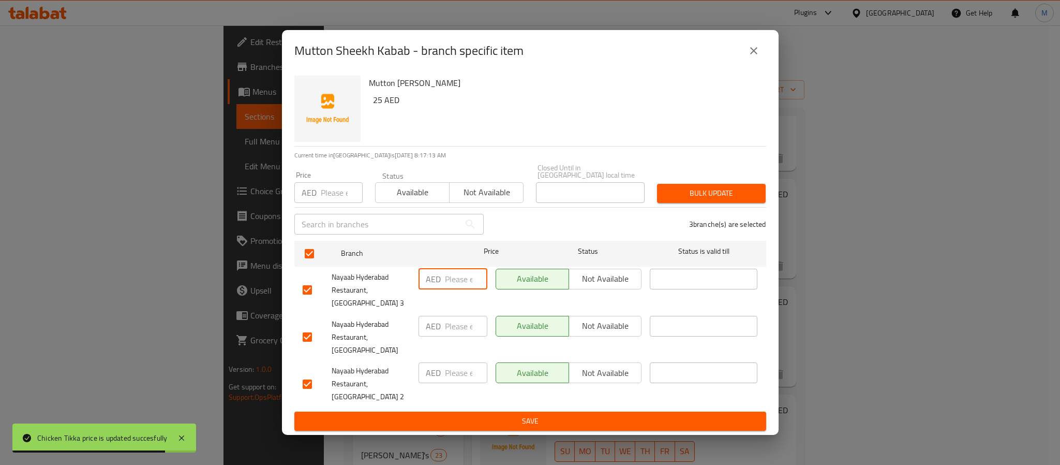
drag, startPoint x: 464, startPoint y: 292, endPoint x: 466, endPoint y: 324, distance: 32.1
click at [464, 289] on input "number" at bounding box center [466, 279] width 42 height 21
paste input "22.00"
type input "22.00"
click at [465, 333] on input "number" at bounding box center [466, 326] width 42 height 21
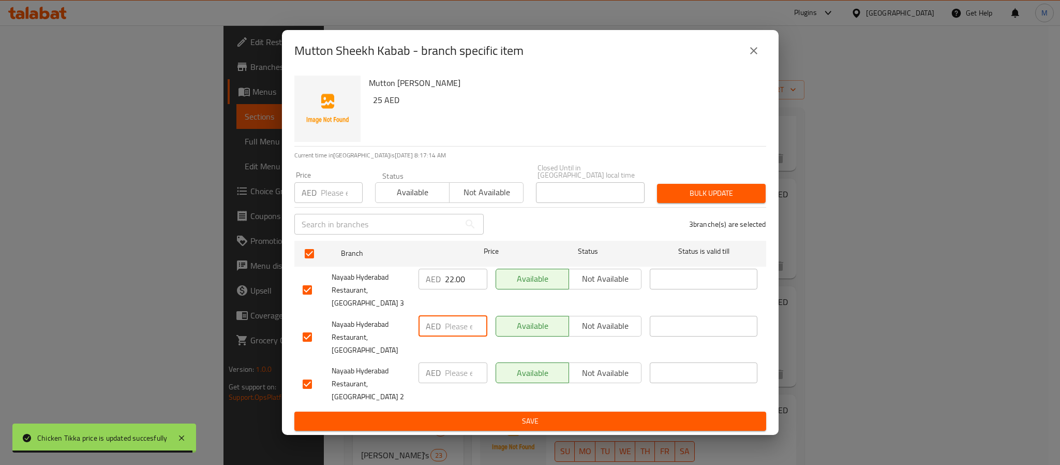
paste input "22.00"
type input "22.00"
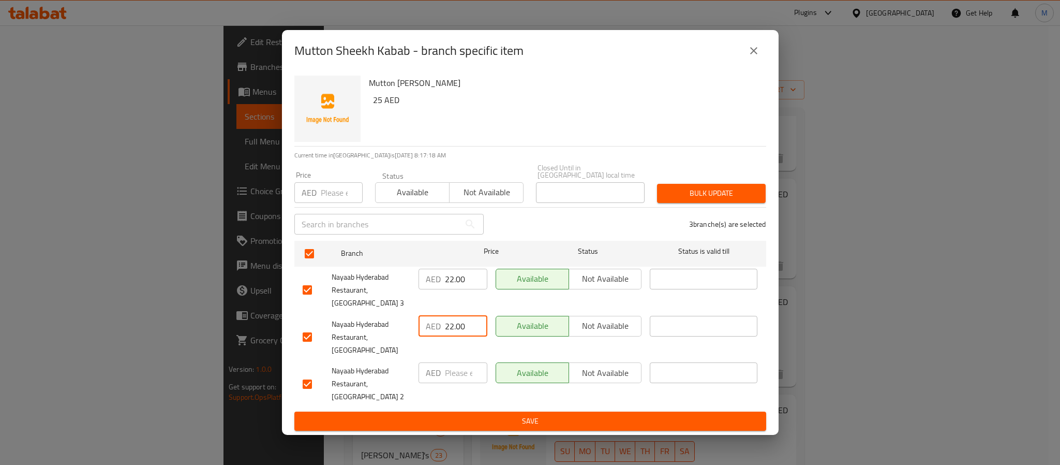
drag, startPoint x: 463, startPoint y: 379, endPoint x: 468, endPoint y: 383, distance: 6.6
click at [463, 378] on input "number" at bounding box center [466, 372] width 42 height 21
paste input "27.00"
type input "27.00"
click at [490, 414] on span "Save" at bounding box center [530, 420] width 455 height 13
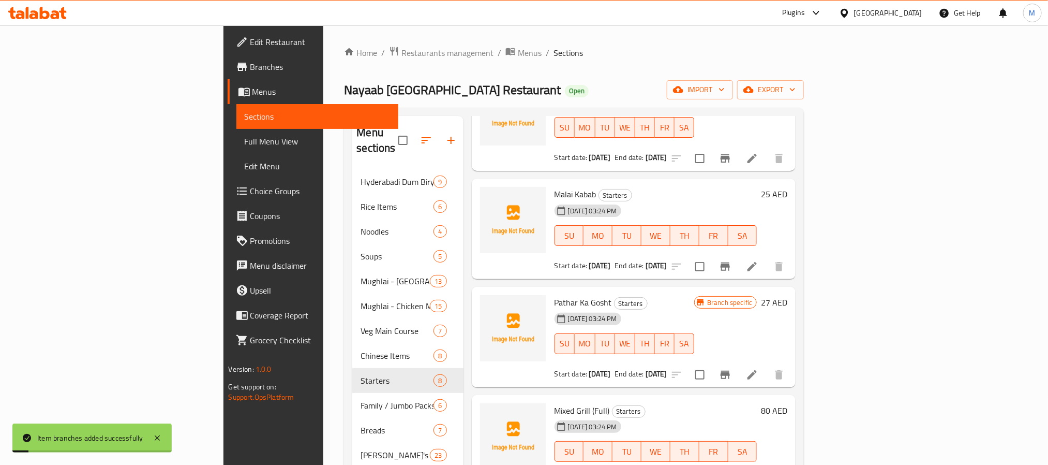
scroll to position [424, 0]
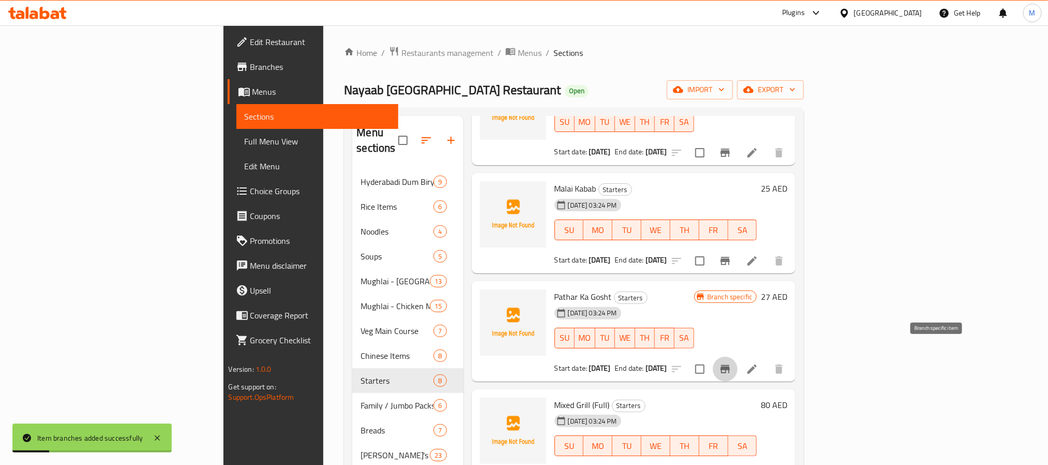
click at [738, 356] on button "Branch-specific-item" at bounding box center [725, 368] width 25 height 25
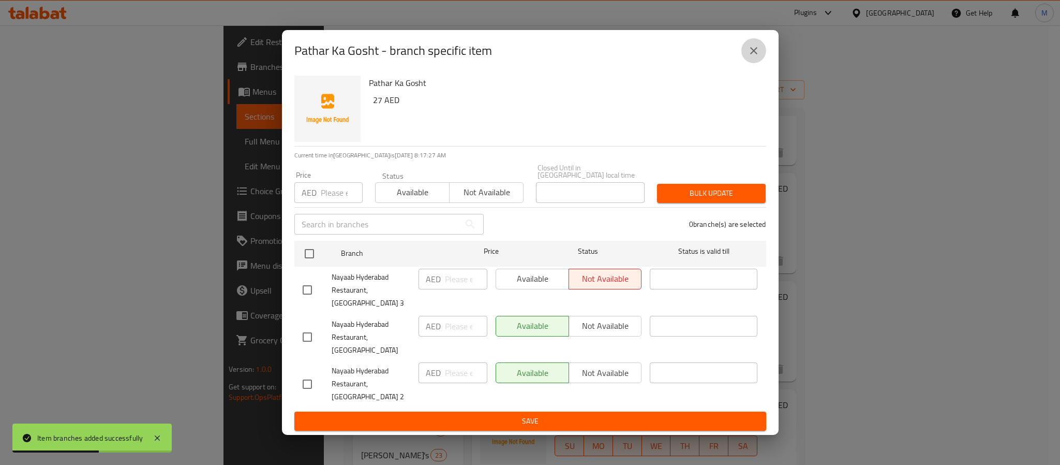
click at [750, 57] on icon "close" at bounding box center [754, 50] width 12 height 12
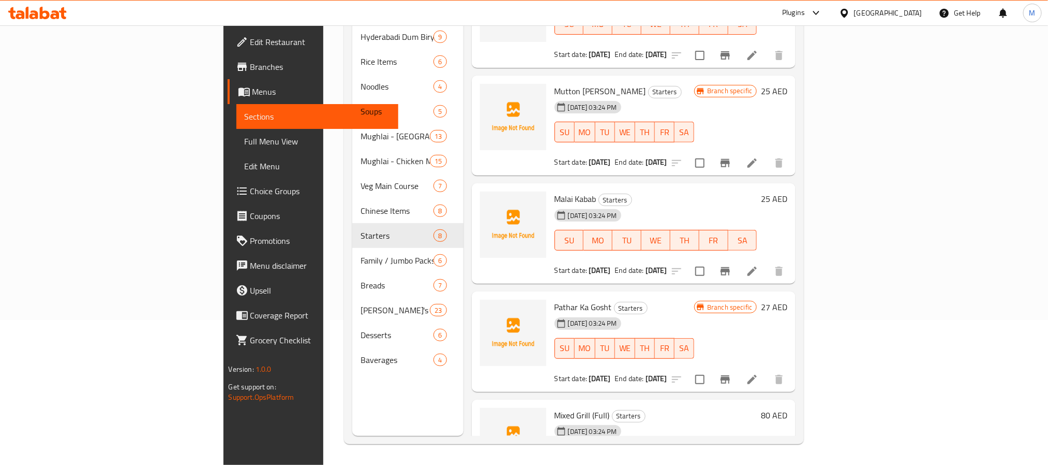
scroll to position [191, 0]
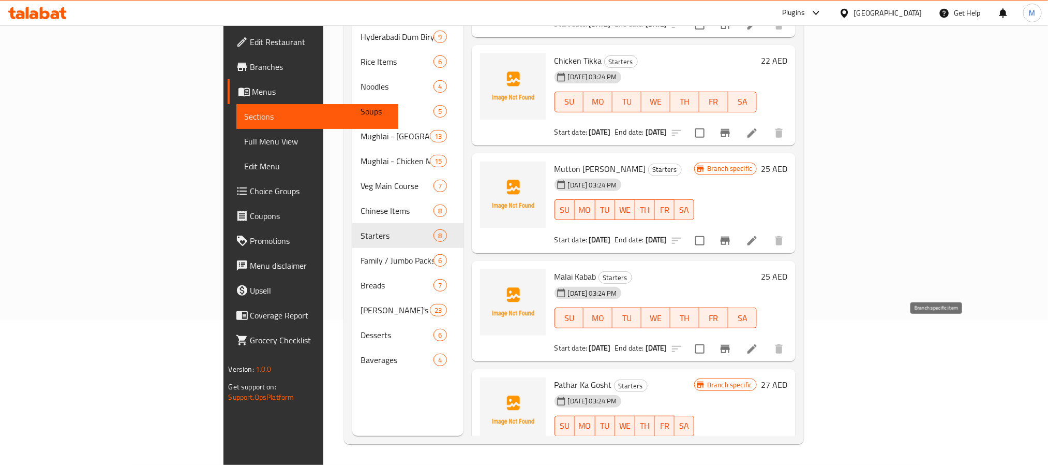
click at [732, 343] on icon "Branch-specific-item" at bounding box center [725, 349] width 12 height 12
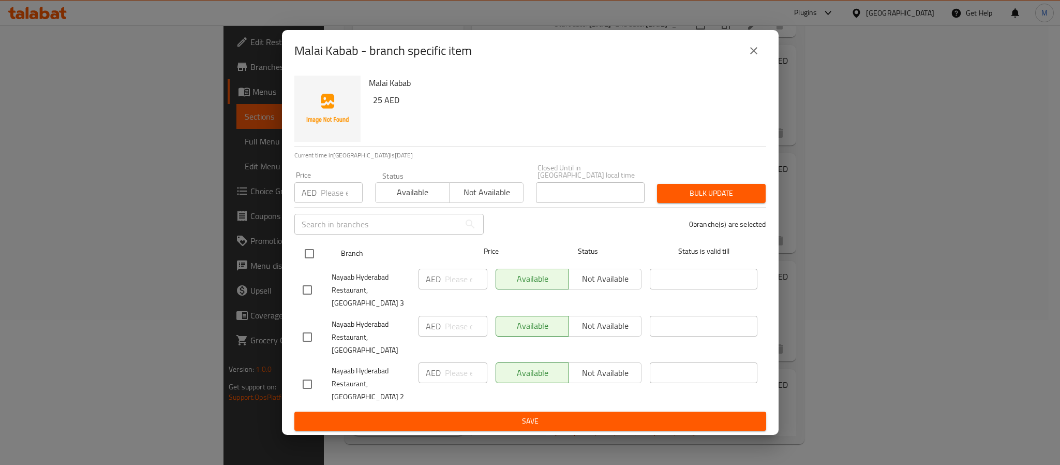
click at [317, 263] on input "checkbox" at bounding box center [310, 254] width 22 height 22
checkbox input "true"
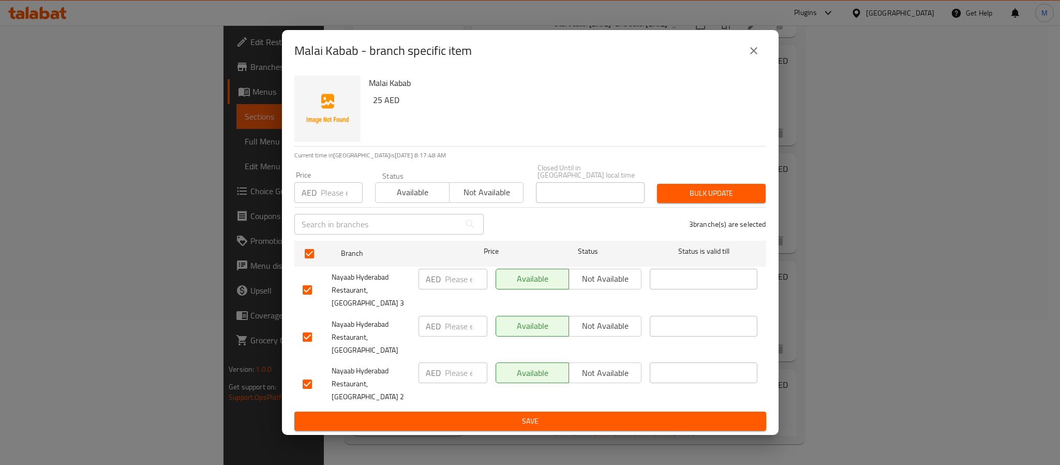
click at [329, 203] on input "number" at bounding box center [342, 192] width 42 height 21
paste input "22.00"
type input "22.00"
click at [684, 203] on button "Bulk update" at bounding box center [711, 193] width 109 height 19
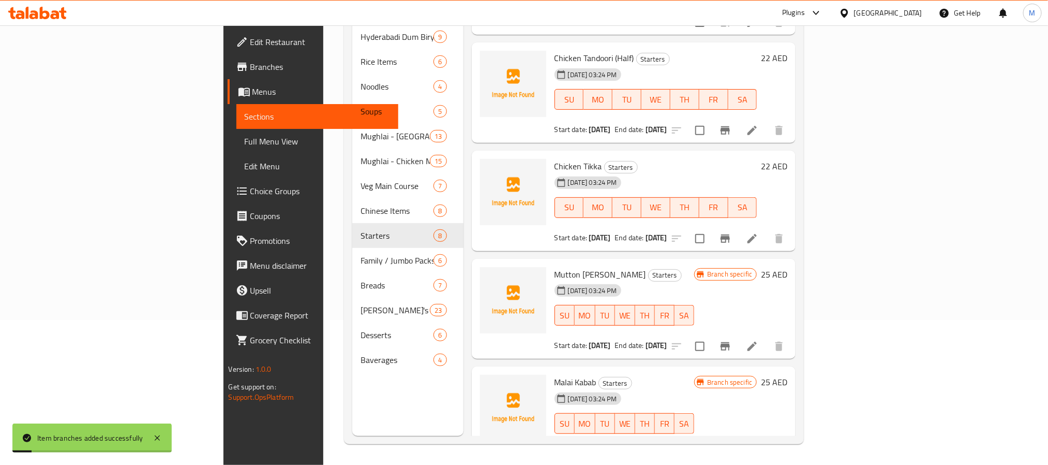
scroll to position [36, 0]
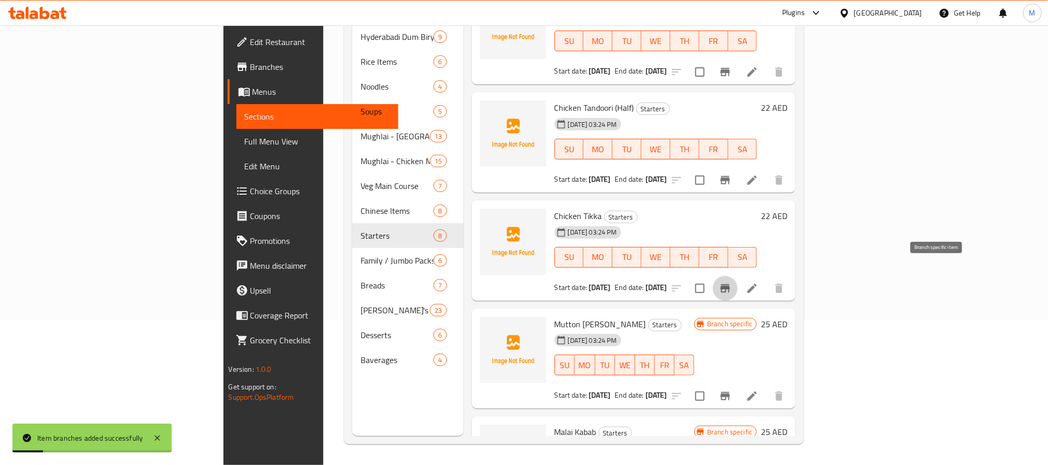
click at [732, 282] on icon "Branch-specific-item" at bounding box center [725, 288] width 12 height 12
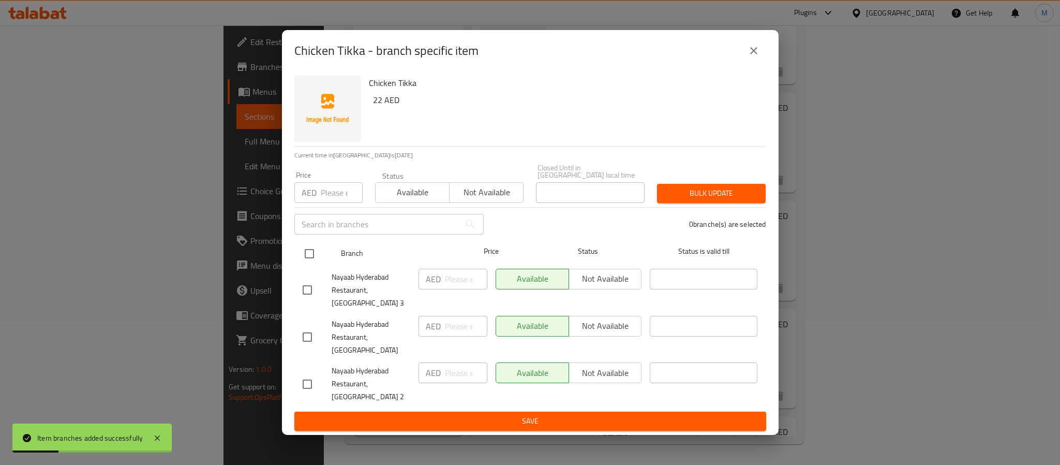
click at [303, 263] on input "checkbox" at bounding box center [310, 254] width 22 height 22
checkbox input "true"
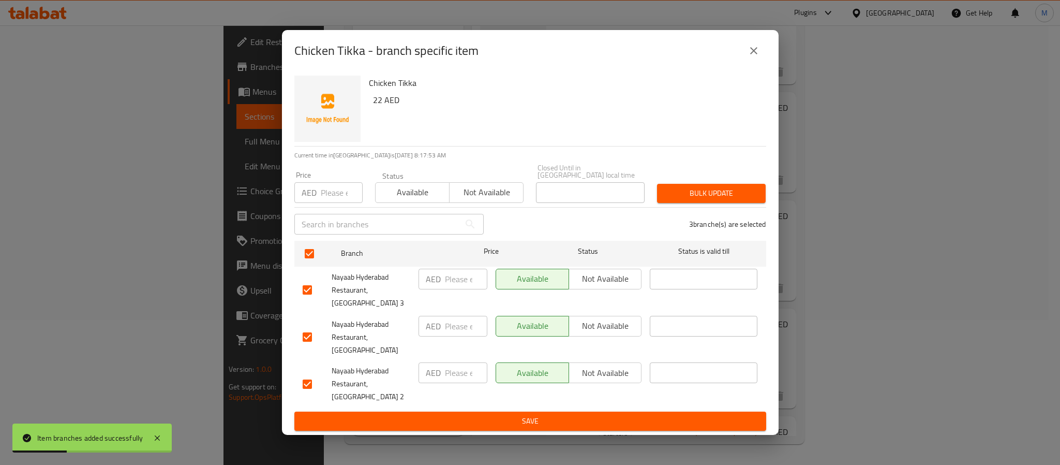
drag, startPoint x: 346, startPoint y: 182, endPoint x: 340, endPoint y: 198, distance: 17.0
click at [345, 183] on div "Price AED Price" at bounding box center [328, 187] width 81 height 44
click at [336, 203] on input "number" at bounding box center [342, 192] width 42 height 21
paste input "22.00"
type input "22.00"
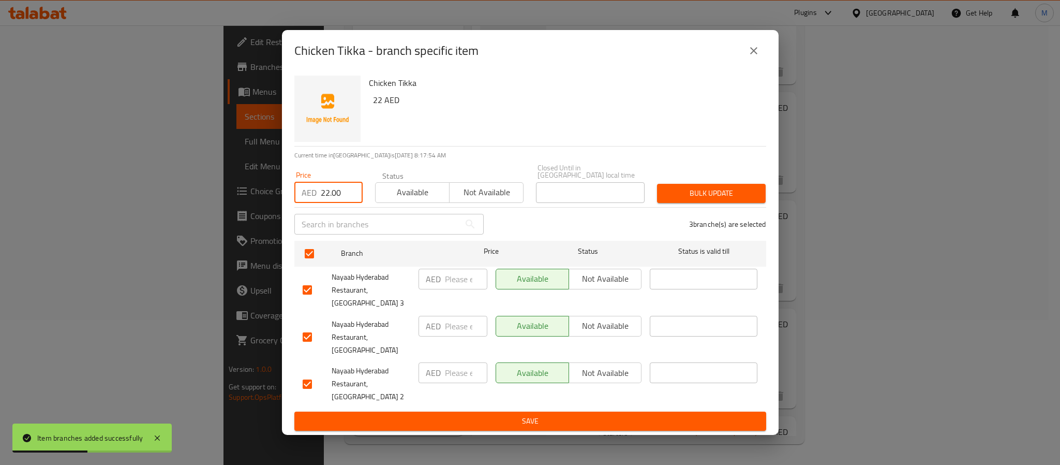
click at [754, 200] on span "Bulk update" at bounding box center [711, 193] width 92 height 13
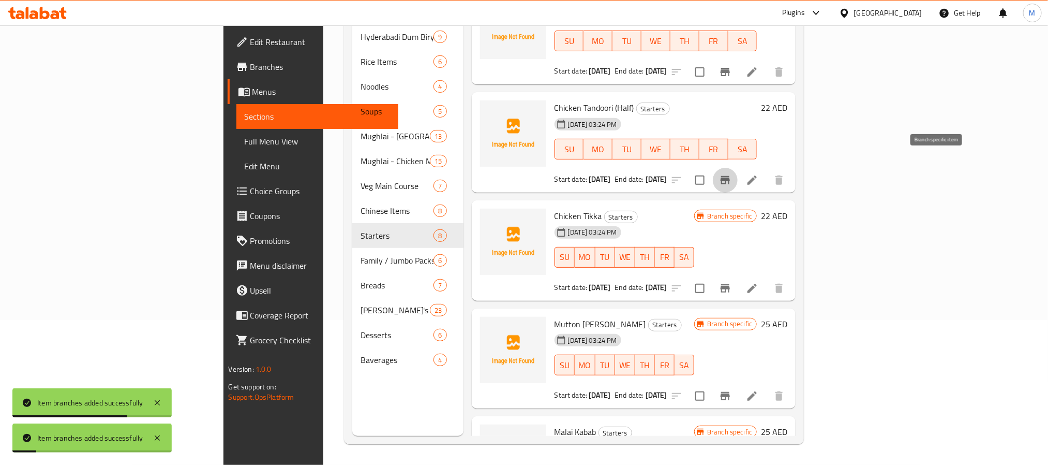
click at [732, 174] on icon "Branch-specific-item" at bounding box center [725, 180] width 12 height 12
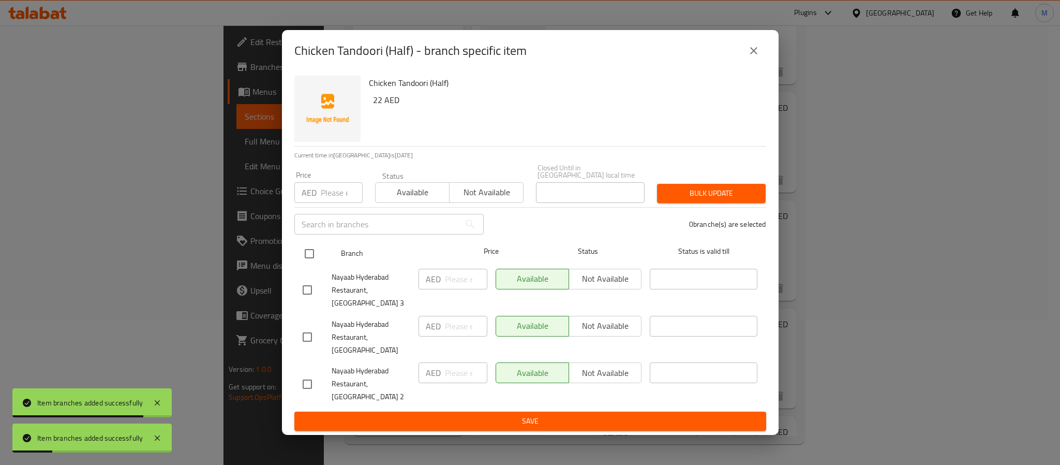
click at [305, 264] on input "checkbox" at bounding box center [310, 254] width 22 height 22
checkbox input "true"
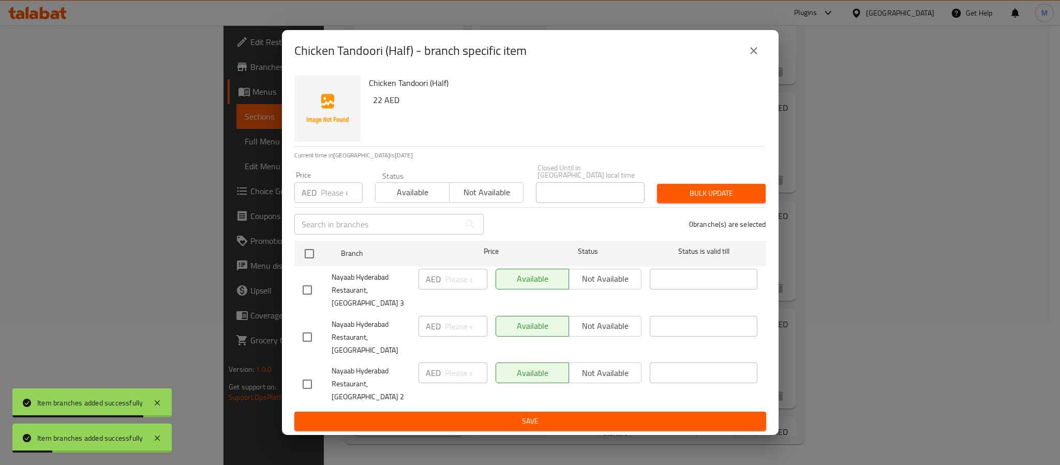
checkbox input "true"
click at [331, 199] on input "number" at bounding box center [342, 192] width 42 height 21
paste input "22.00"
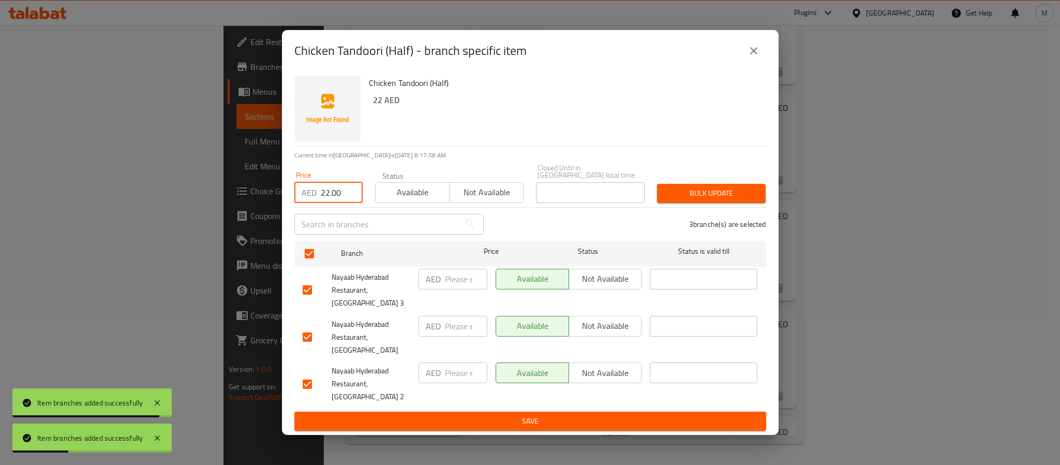
type input "22.00"
click at [697, 200] on span "Bulk update" at bounding box center [711, 193] width 92 height 13
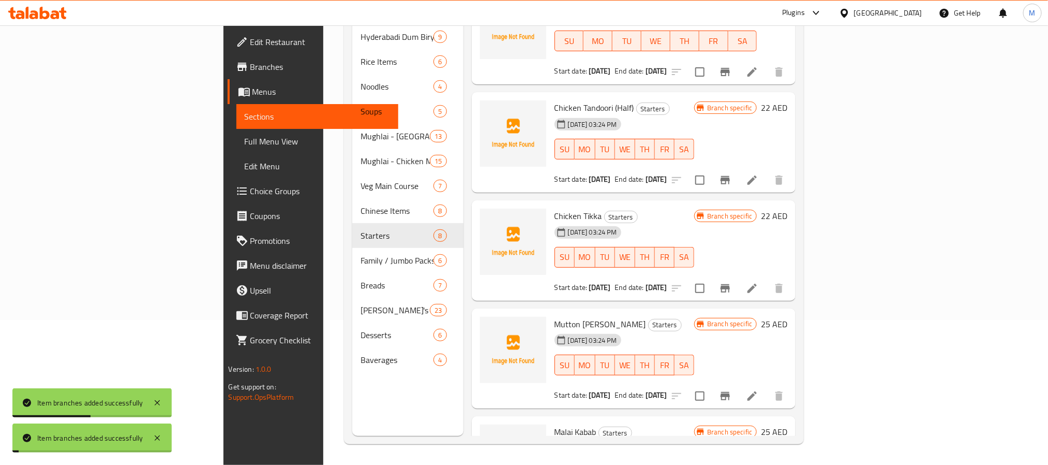
scroll to position [0, 0]
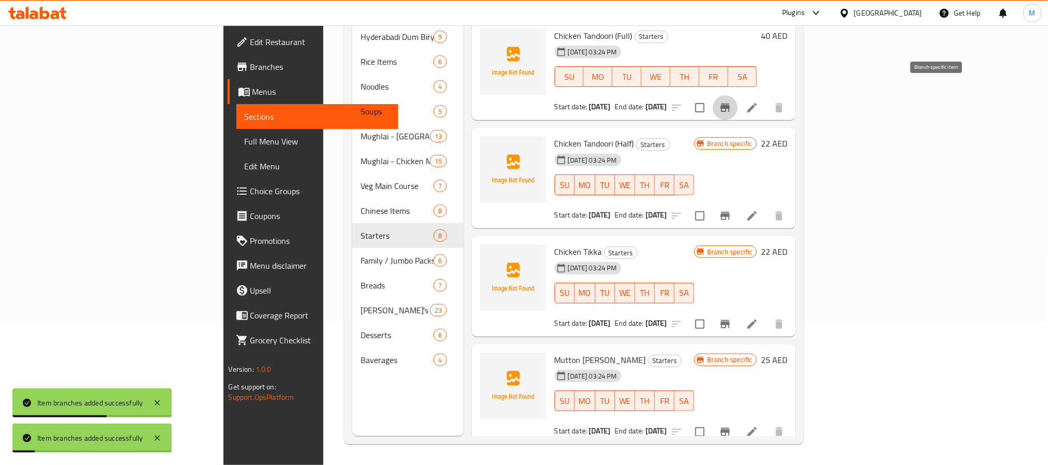
click at [732, 101] on icon "Branch-specific-item" at bounding box center [725, 107] width 12 height 12
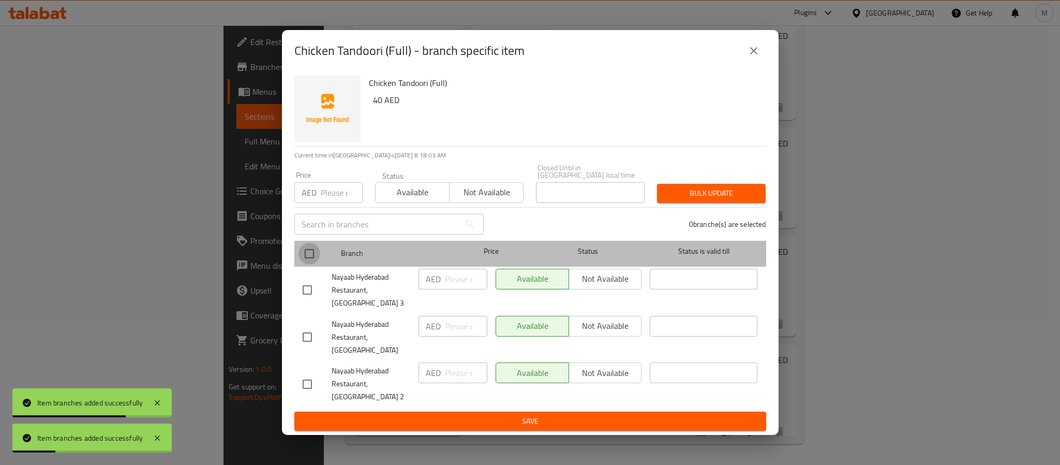
click at [309, 264] on input "checkbox" at bounding box center [310, 254] width 22 height 22
checkbox input "true"
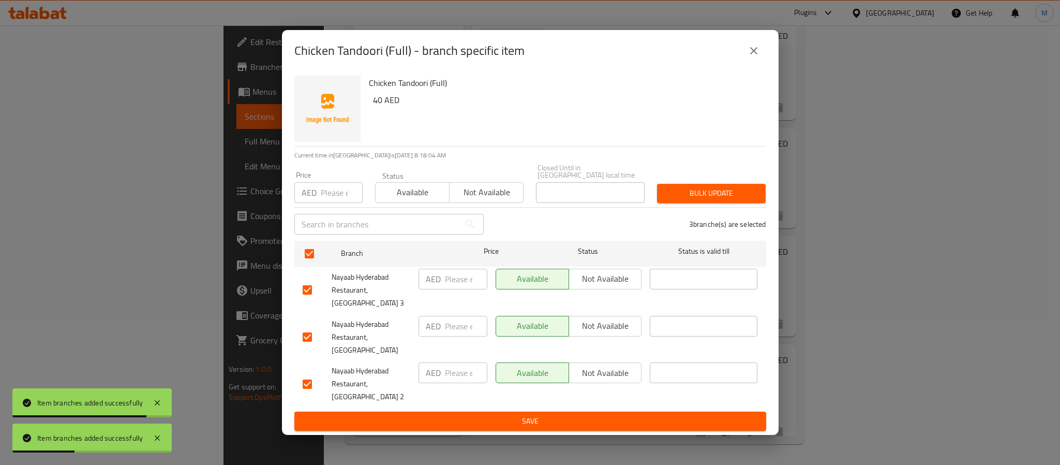
click at [377, 107] on h6 "40 AED" at bounding box center [565, 100] width 385 height 14
copy h6 "40"
click at [328, 203] on input "number" at bounding box center [342, 192] width 42 height 21
paste input "40"
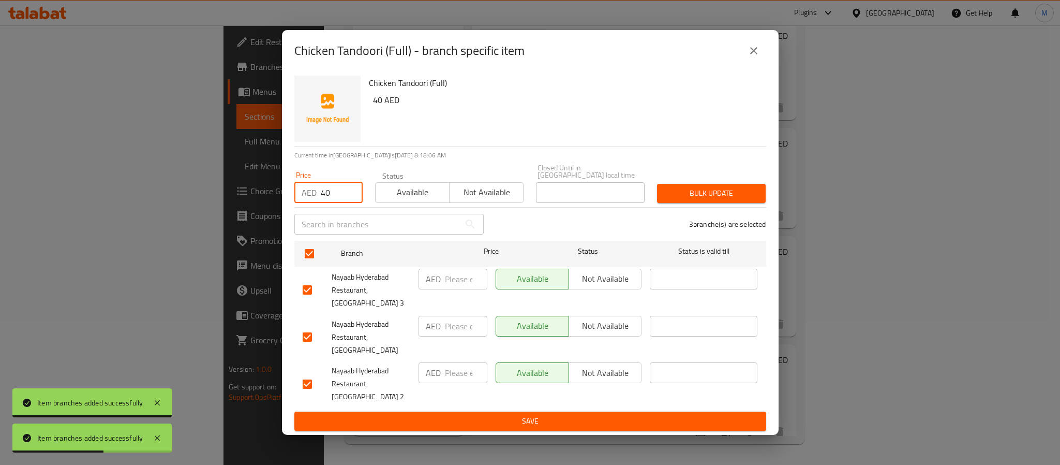
type input "40"
click at [705, 200] on span "Bulk update" at bounding box center [711, 193] width 92 height 13
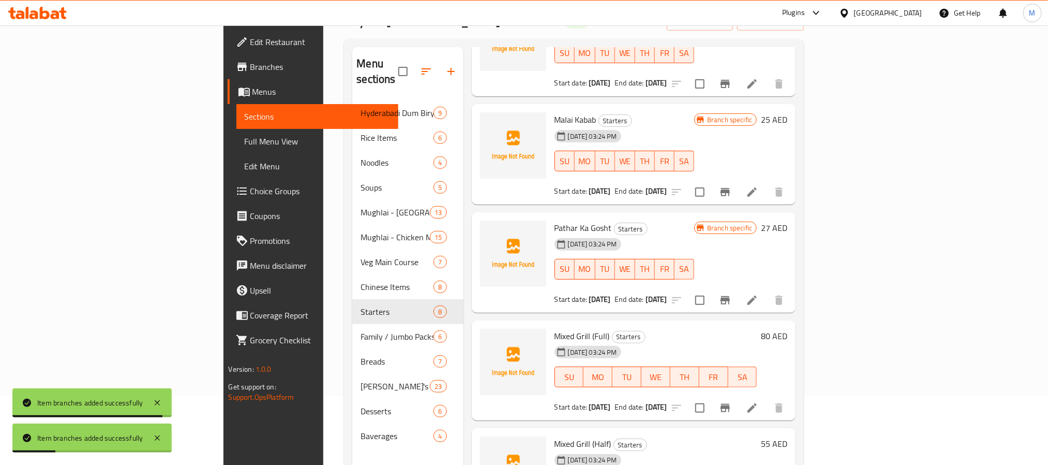
scroll to position [145, 0]
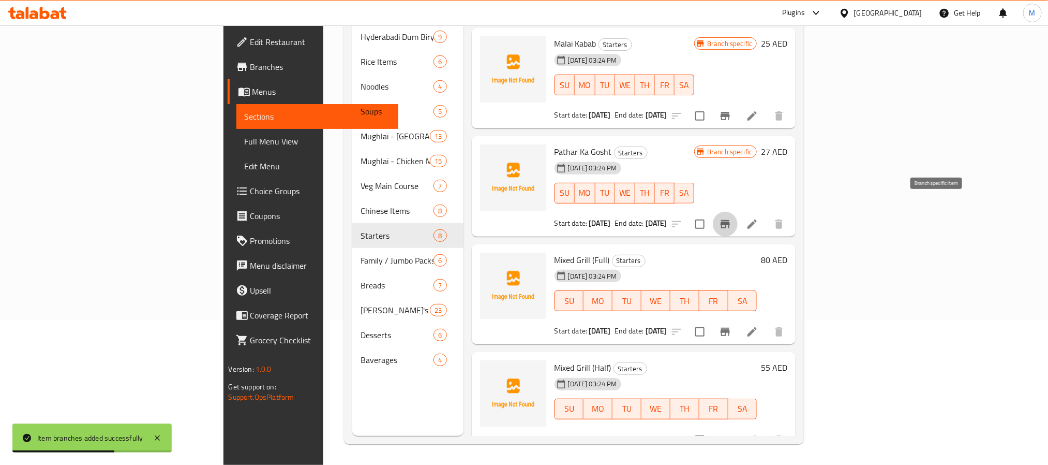
click at [730, 220] on icon "Branch-specific-item" at bounding box center [725, 224] width 9 height 8
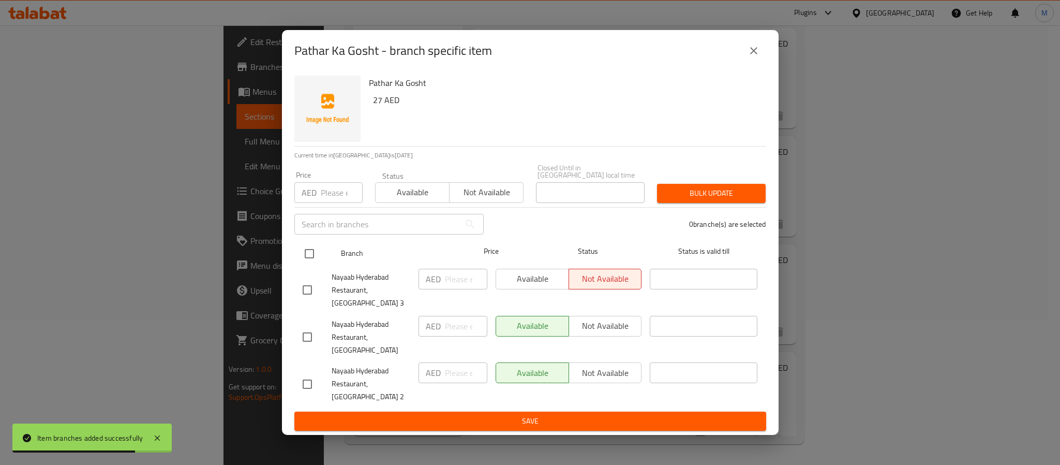
click at [306, 264] on input "checkbox" at bounding box center [310, 254] width 22 height 22
checkbox input "true"
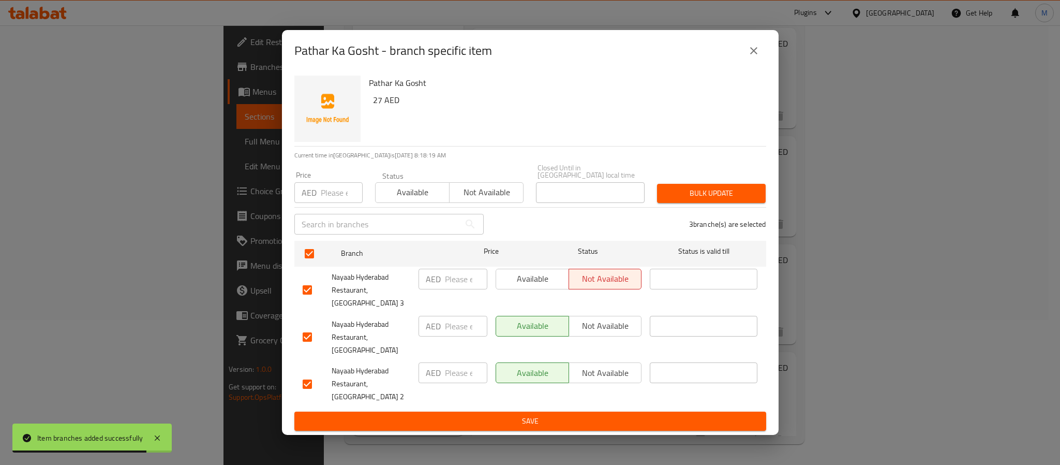
click at [453, 286] on input "number" at bounding box center [466, 279] width 42 height 21
paste input "30.00"
type input "30.00"
click at [448, 336] on input "number" at bounding box center [466, 326] width 42 height 21
paste input "30.00"
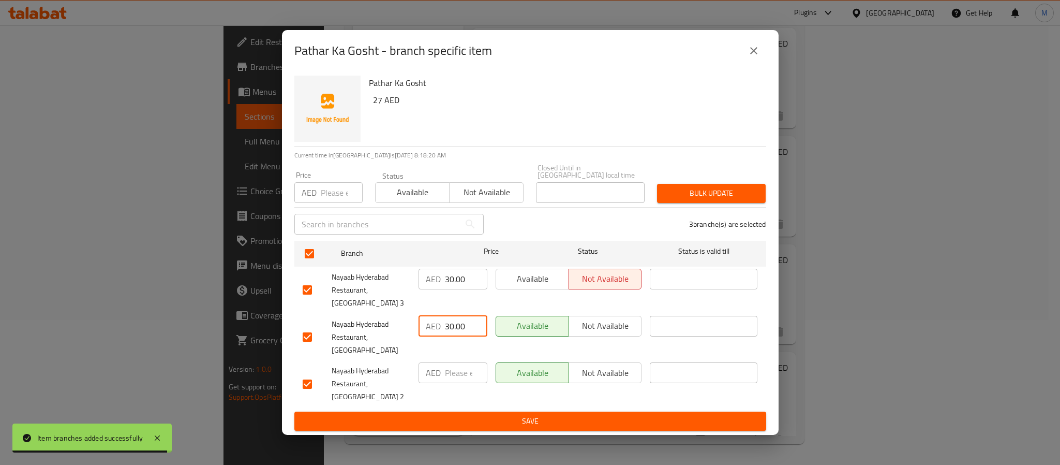
type input "30.00"
click at [455, 368] on input "number" at bounding box center [466, 372] width 42 height 21
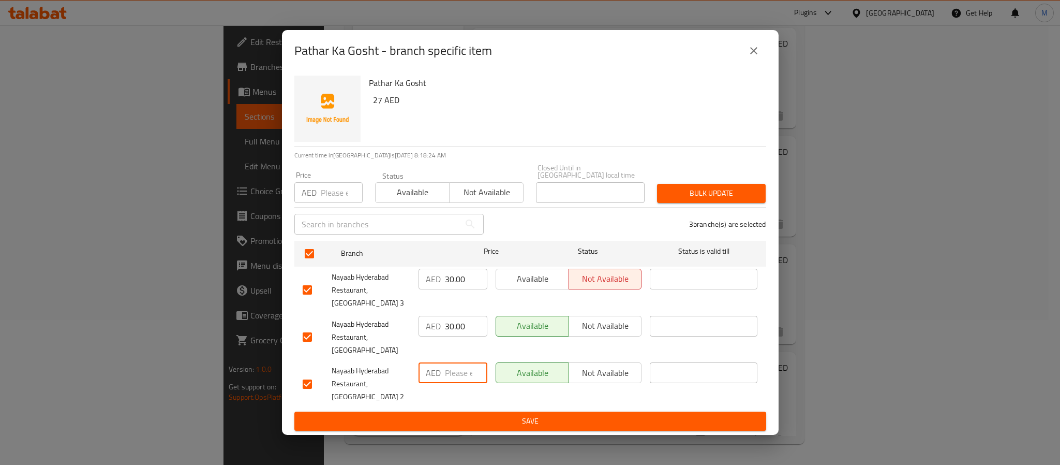
paste input "35.00"
type input "35.00"
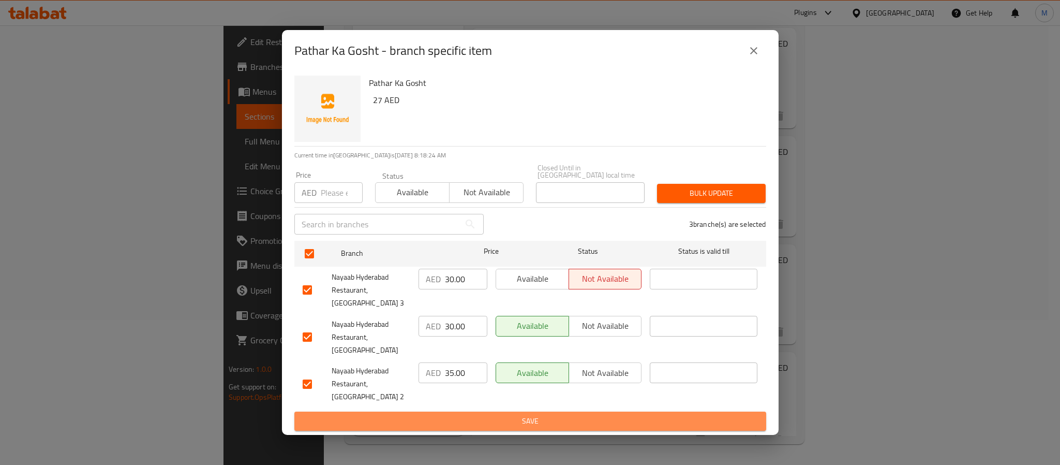
click at [475, 414] on span "Save" at bounding box center [530, 420] width 455 height 13
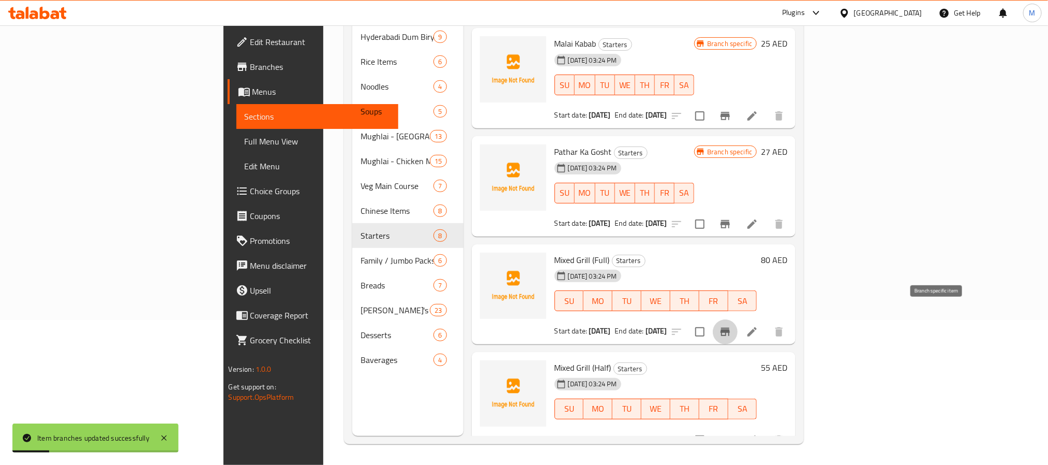
click at [738, 324] on button "Branch-specific-item" at bounding box center [725, 331] width 25 height 25
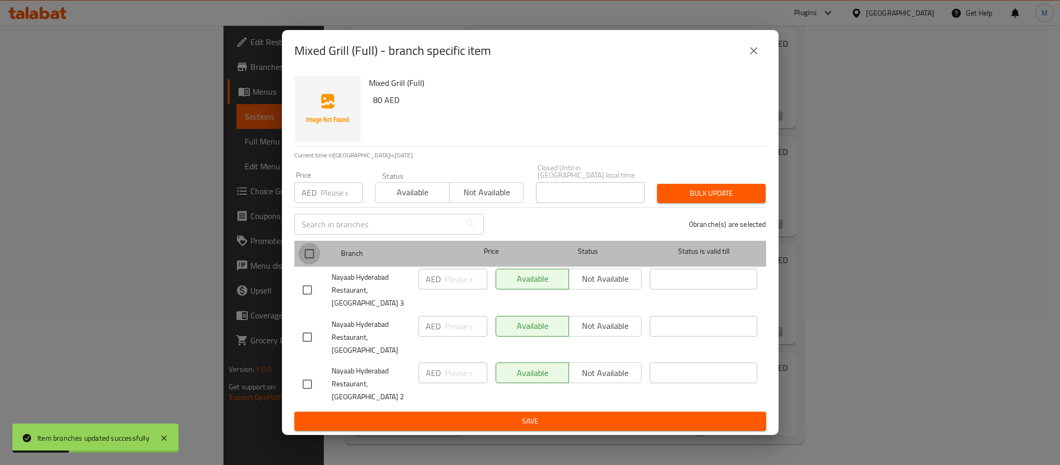
click at [308, 264] on input "checkbox" at bounding box center [310, 254] width 22 height 22
checkbox input "true"
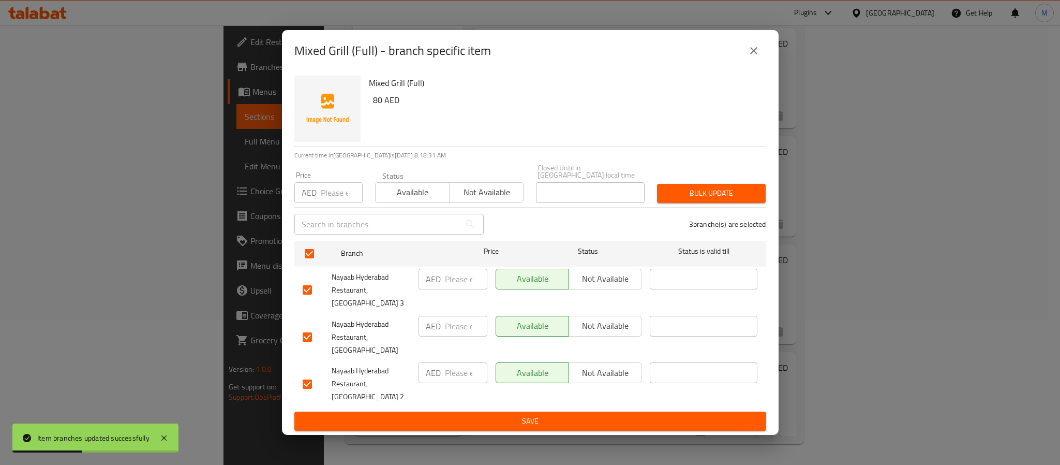
click at [463, 286] on input "number" at bounding box center [466, 279] width 42 height 21
paste input "75.00"
type input "75.00"
click at [457, 336] on input "number" at bounding box center [466, 326] width 42 height 21
paste input "75.00"
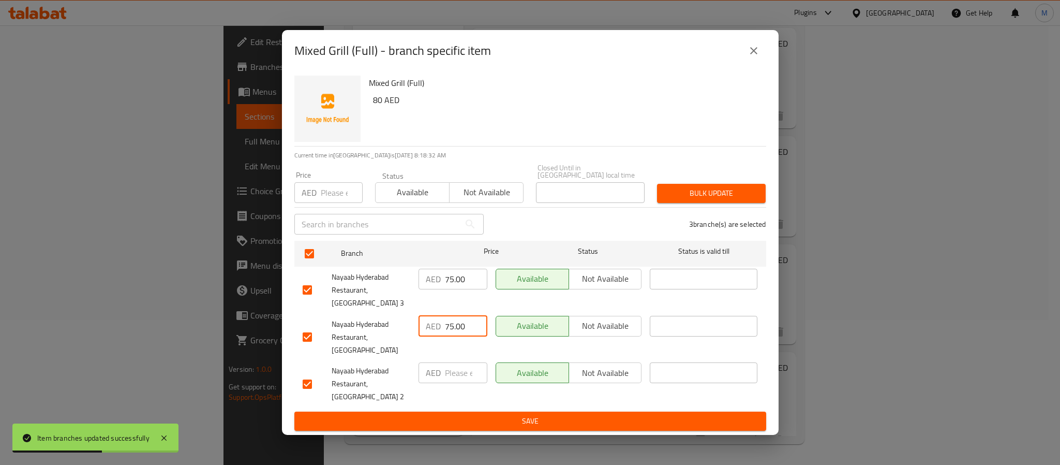
type input "75.00"
drag, startPoint x: 463, startPoint y: 373, endPoint x: 489, endPoint y: 392, distance: 32.2
click at [463, 371] on input "number" at bounding box center [466, 372] width 42 height 21
paste input "80.00"
type input "80.00"
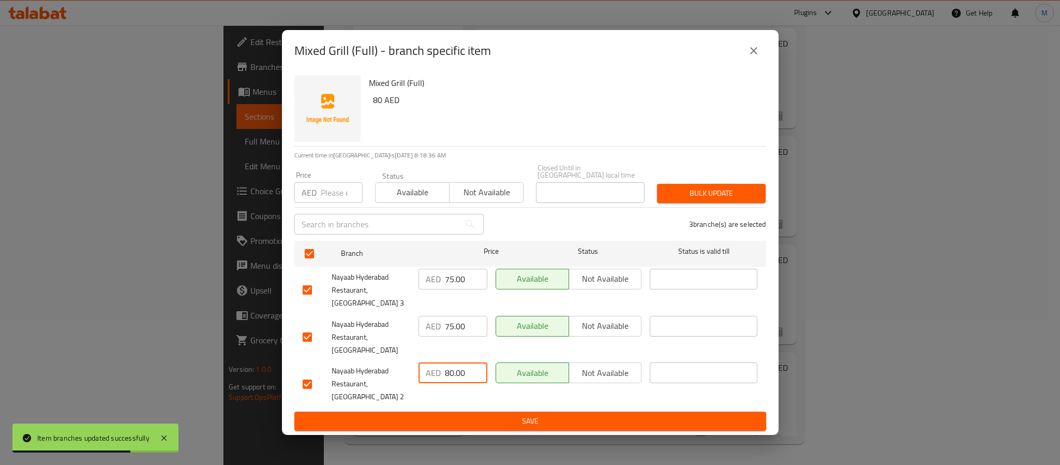
click at [502, 414] on span "Save" at bounding box center [530, 420] width 455 height 13
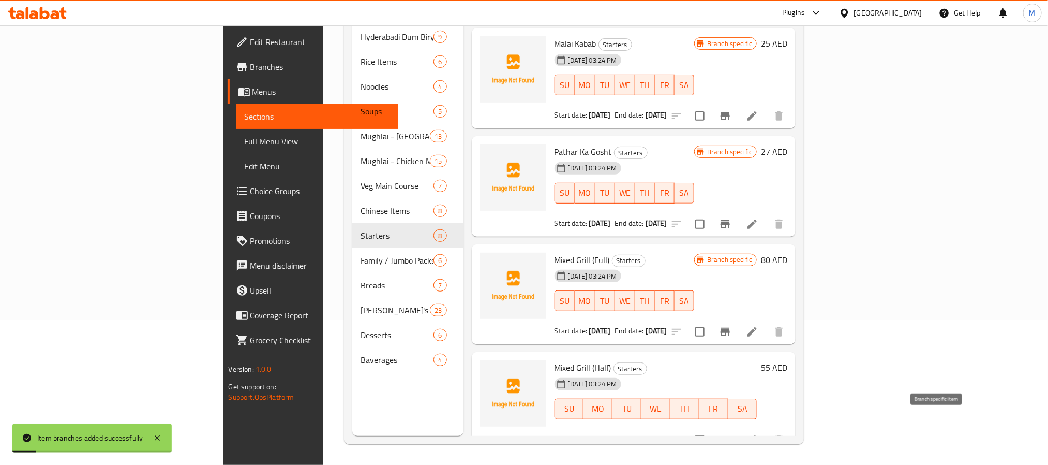
click at [732, 434] on icon "Branch-specific-item" at bounding box center [725, 440] width 12 height 12
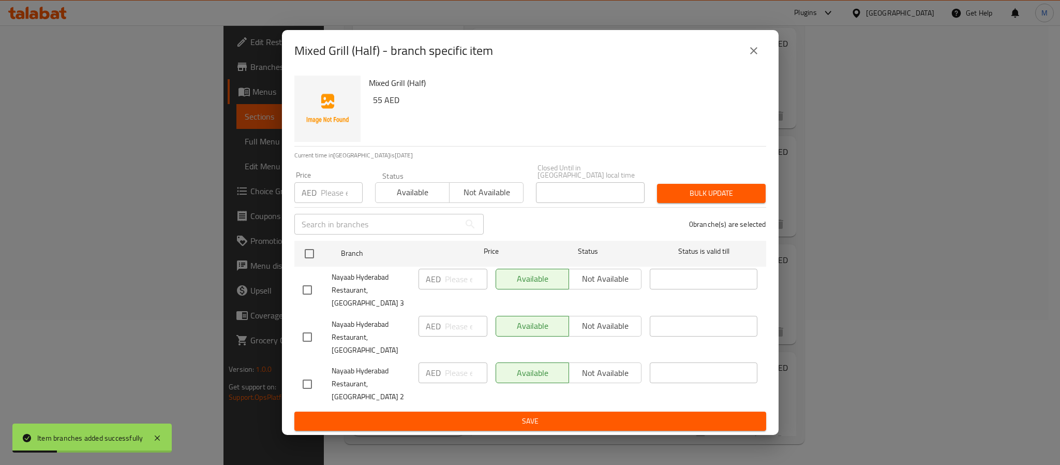
drag, startPoint x: 311, startPoint y: 270, endPoint x: 383, endPoint y: 302, distance: 79.0
click at [310, 264] on input "checkbox" at bounding box center [310, 254] width 22 height 22
checkbox input "true"
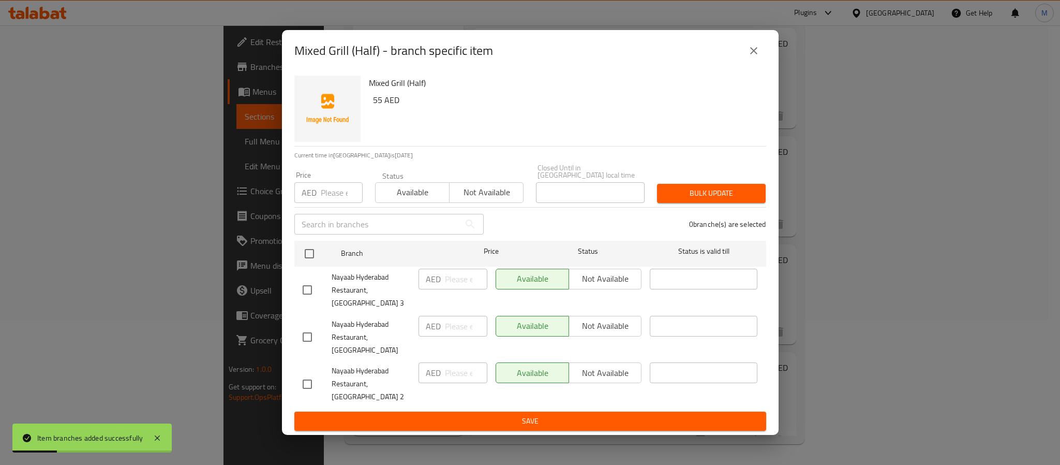
checkbox input "true"
click at [459, 289] on input "number" at bounding box center [466, 279] width 42 height 21
paste input "47.00"
type input "47.00"
click at [458, 336] on input "number" at bounding box center [466, 326] width 42 height 21
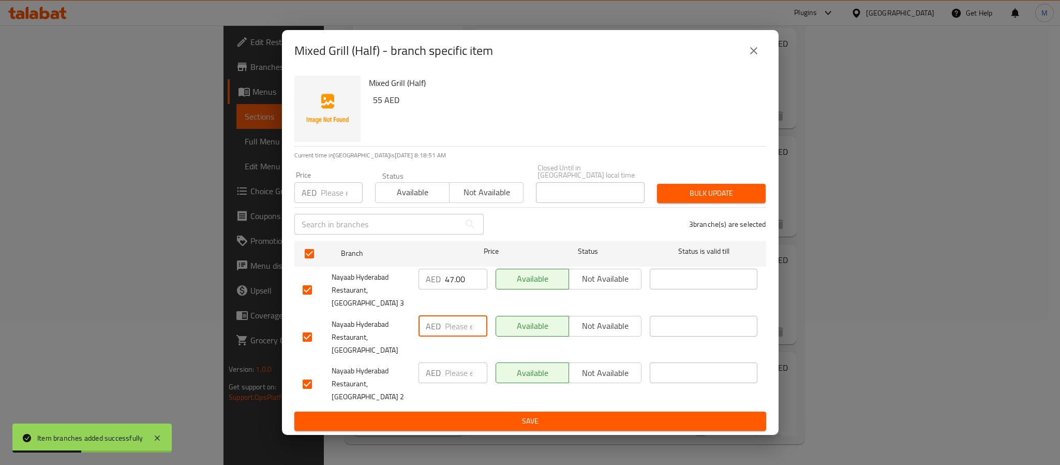
paste input "47.00"
type input "47.00"
click at [460, 370] on input "number" at bounding box center [466, 372] width 42 height 21
paste input "50.00"
type input "50.00"
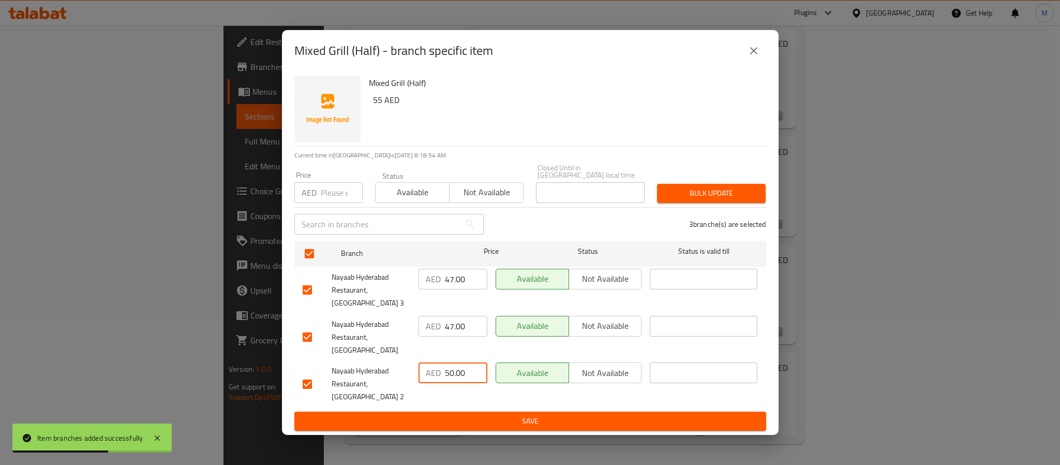
click at [486, 414] on span "Save" at bounding box center [530, 420] width 455 height 13
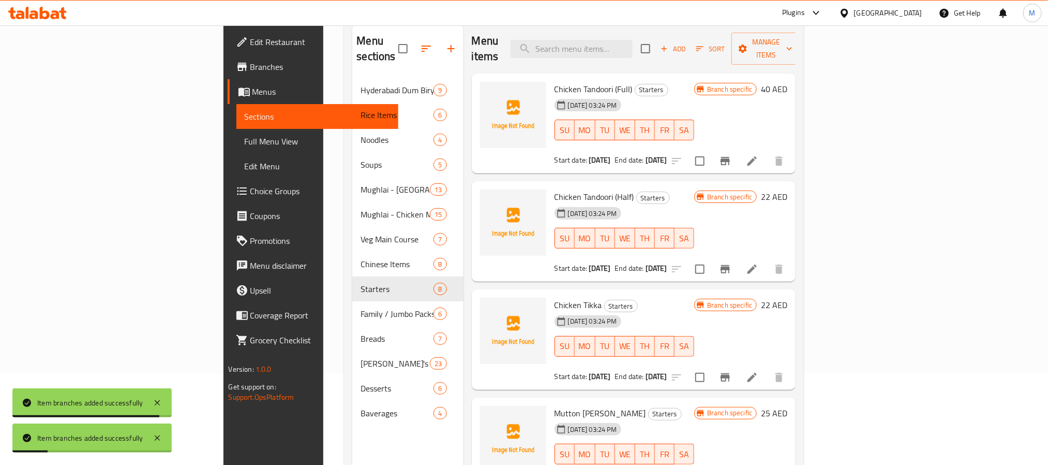
scroll to position [0, 0]
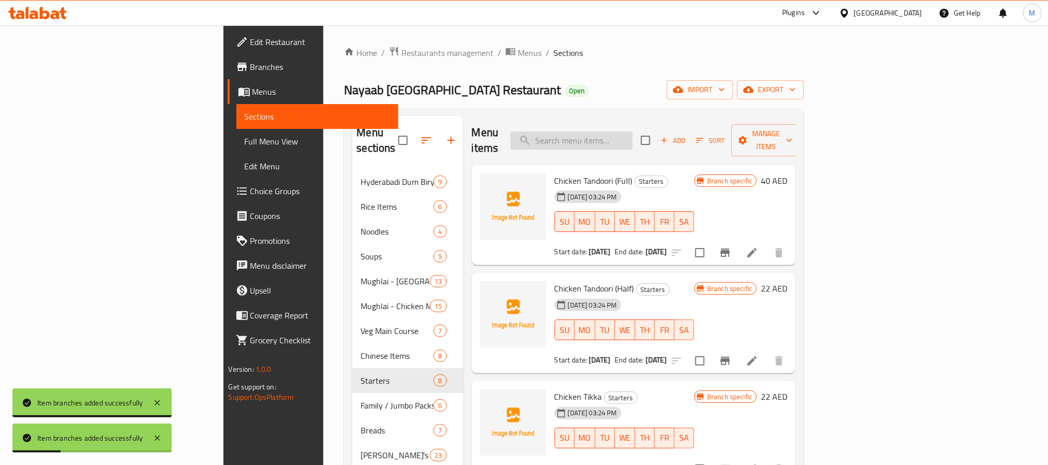
click at [633, 131] on input "search" at bounding box center [572, 140] width 122 height 18
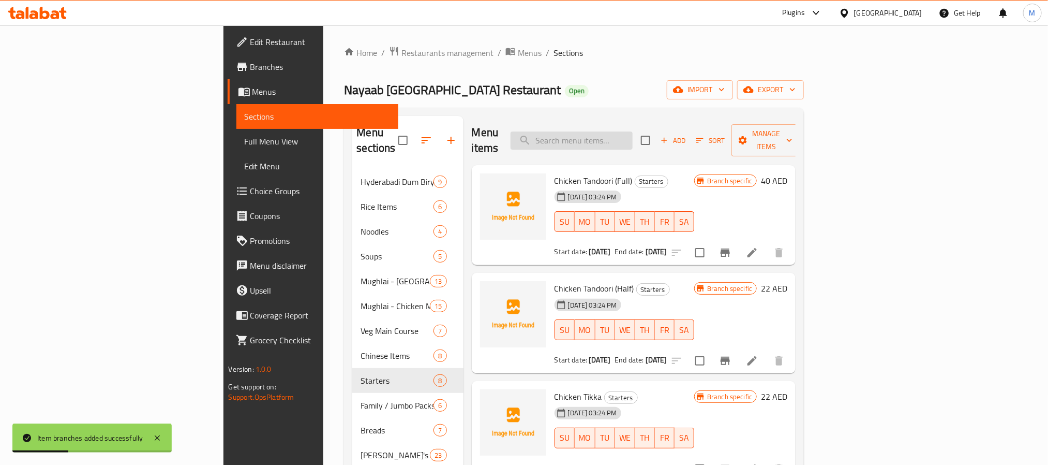
paste input "Chicken Malai Kabab"
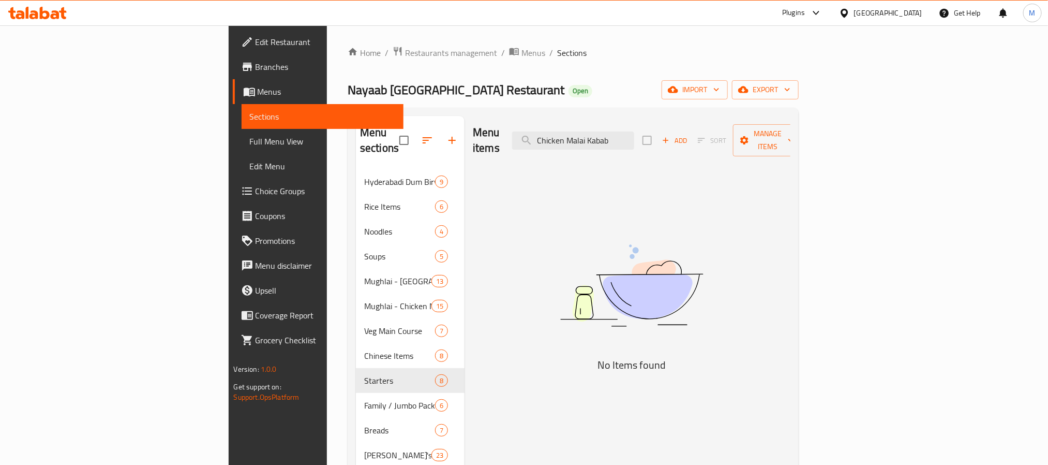
paste input "en Seekh"
click at [634, 140] on input "Chicen Seekh Kabab" at bounding box center [573, 140] width 122 height 18
type input "Chicken Seekh Kabab"
click at [634, 133] on input "Chicken Seekh Kabab" at bounding box center [573, 140] width 122 height 18
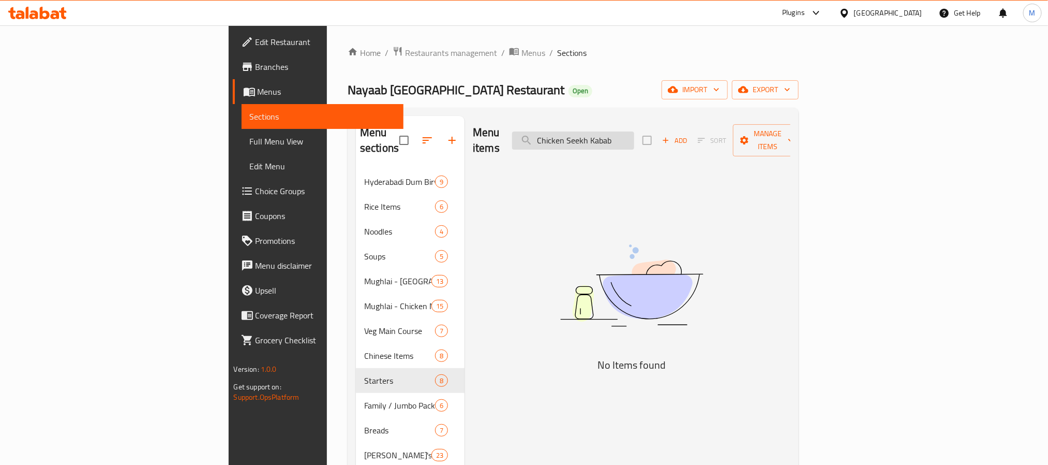
click at [634, 133] on input "Chicken Seekh Kabab" at bounding box center [573, 140] width 122 height 18
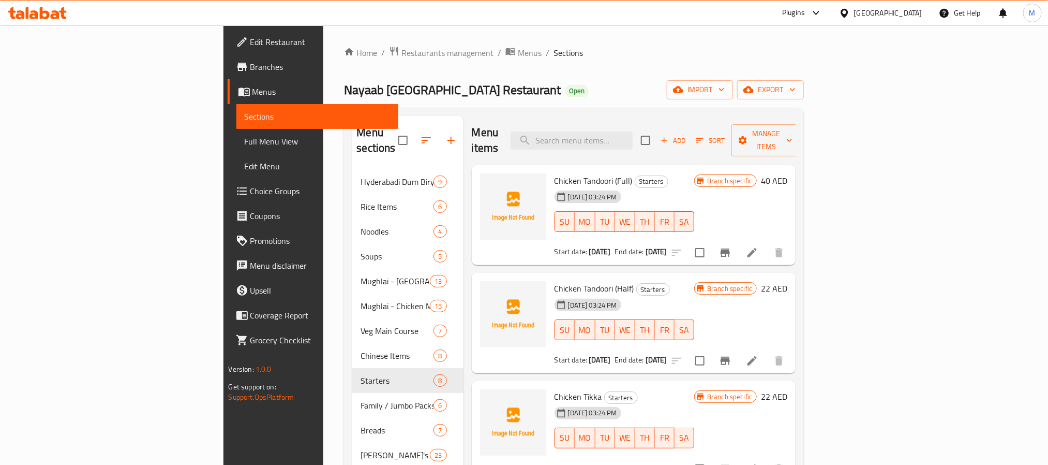
paste input "Mutton Tikka"
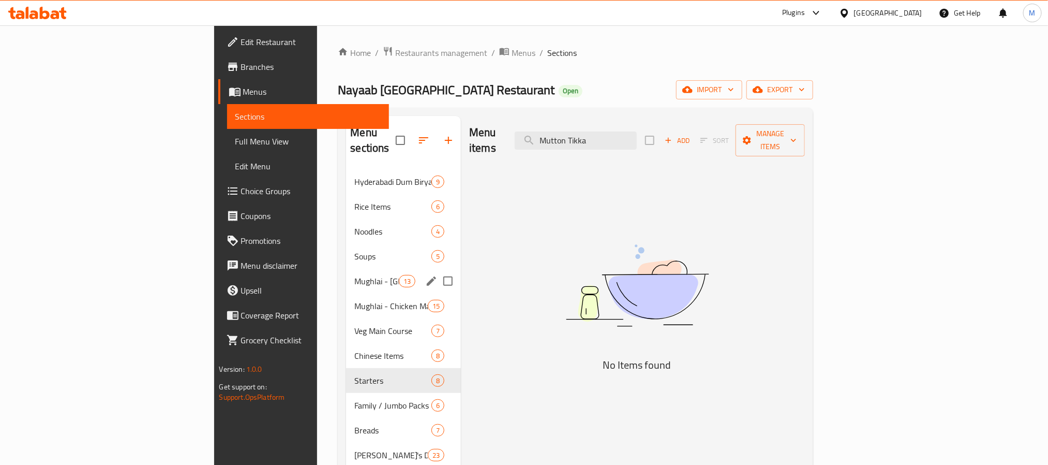
paste input "Veg Seekh Kabab"
paste input "[PERSON_NAME]"
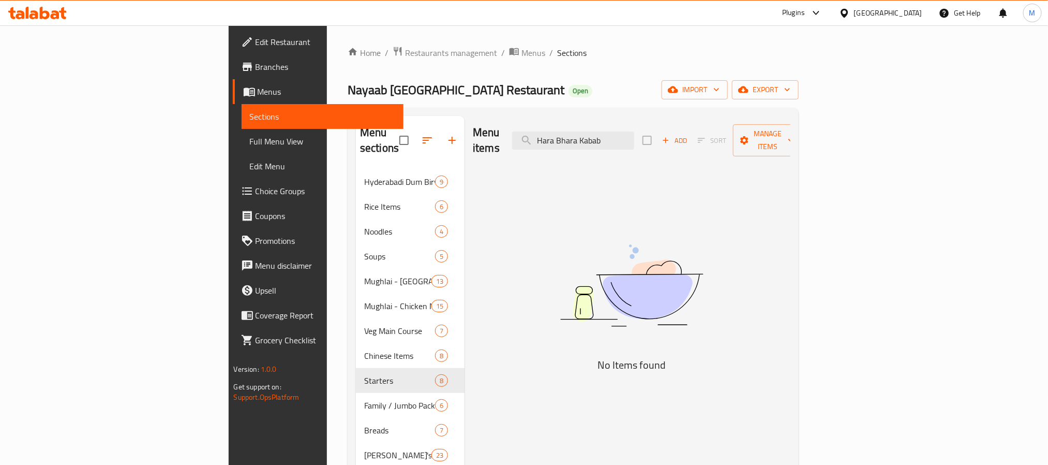
paste input "Malai"
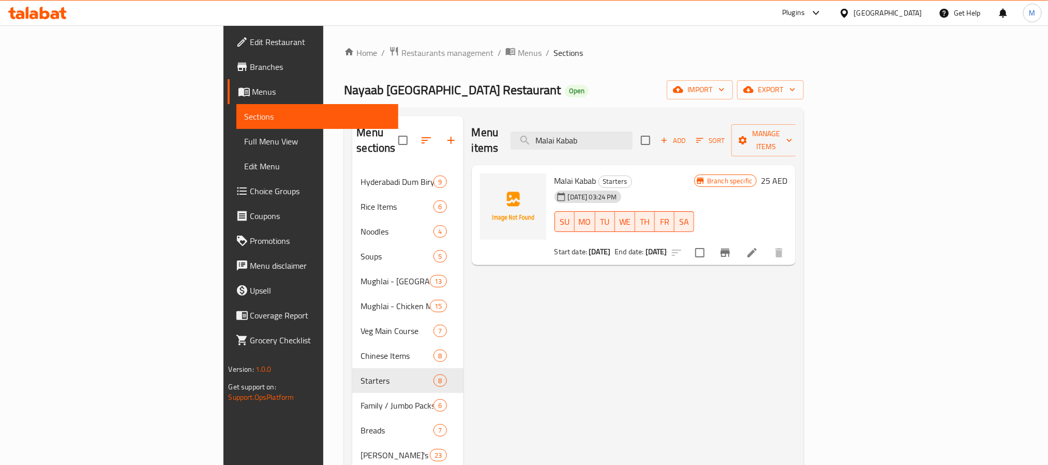
type input "[PERSON_NAME]"
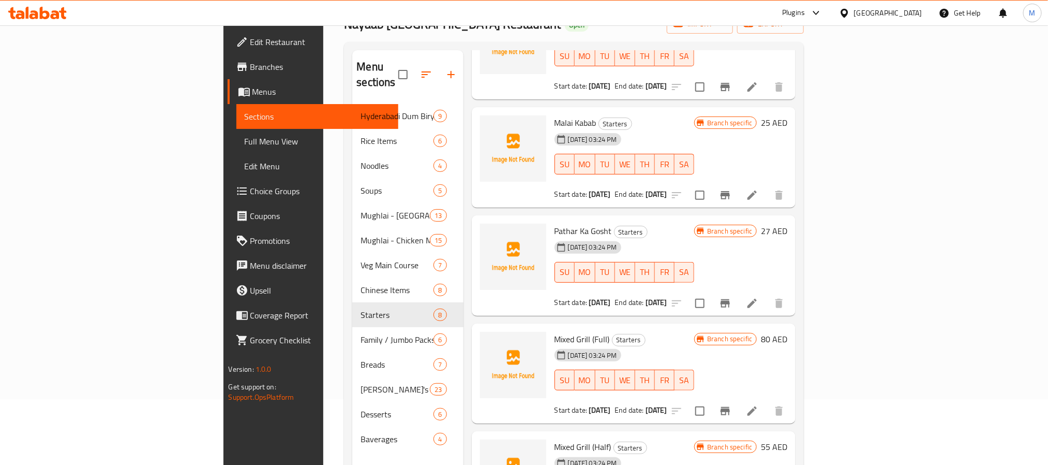
scroll to position [145, 0]
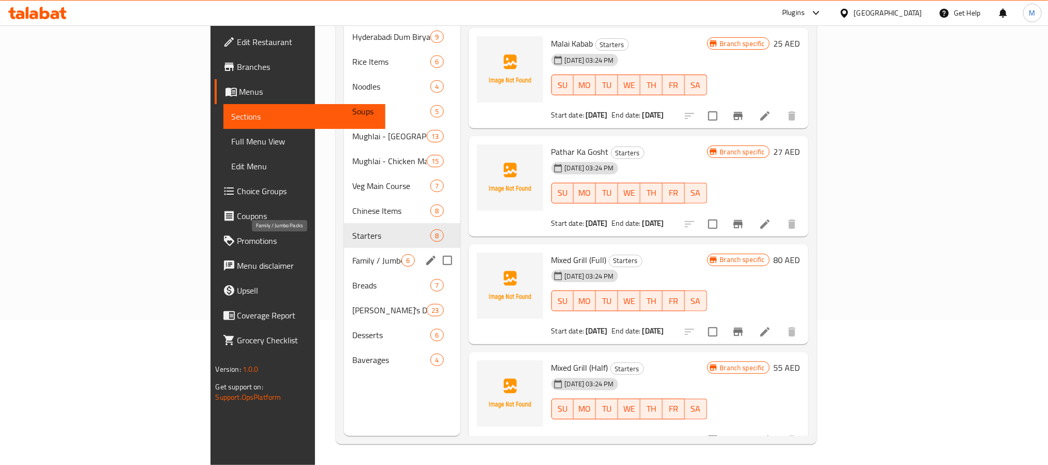
click at [352, 254] on span "Family / Jumbo Packs" at bounding box center [376, 260] width 49 height 12
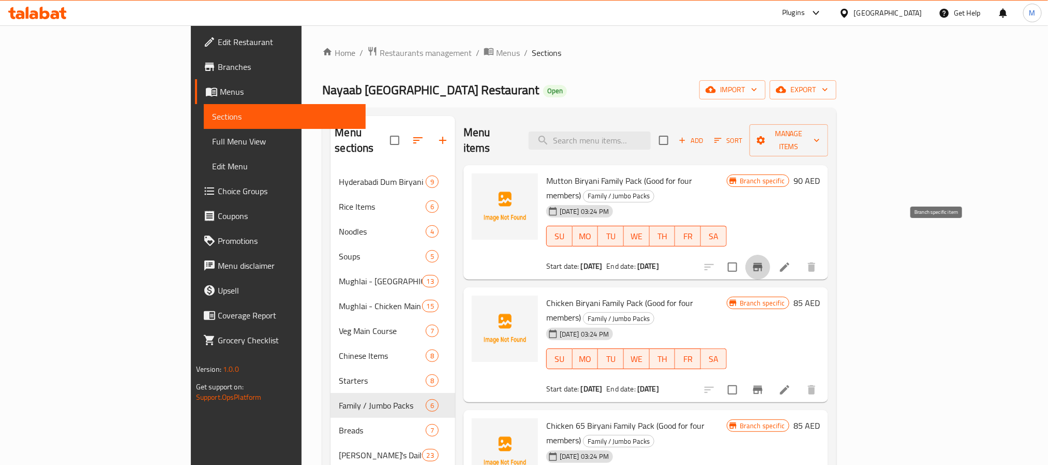
click at [763, 263] on icon "Branch-specific-item" at bounding box center [757, 267] width 9 height 8
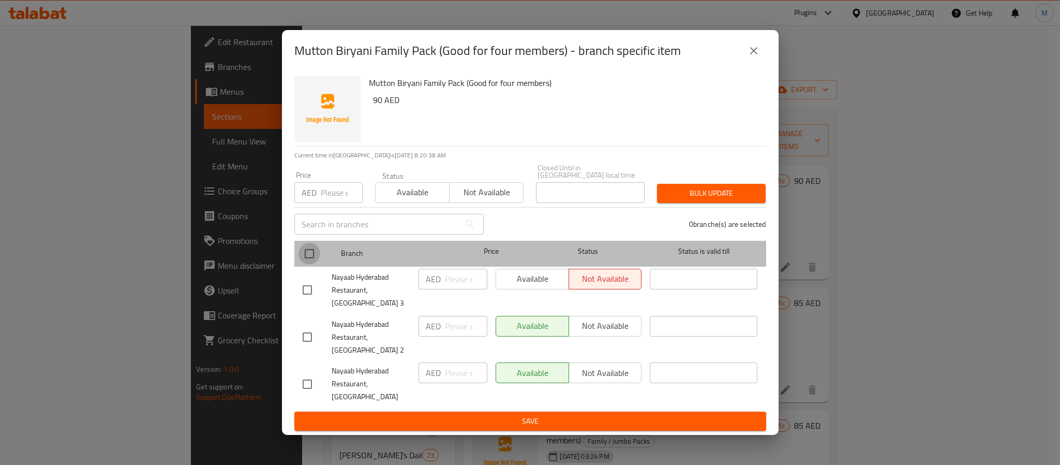
click at [302, 261] on input "checkbox" at bounding box center [310, 254] width 22 height 22
checkbox input "true"
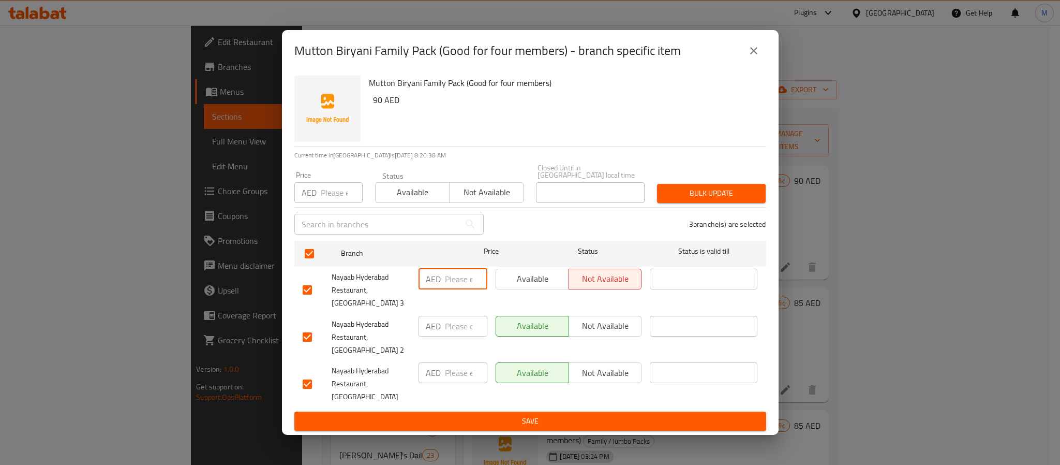
click at [461, 283] on input "number" at bounding box center [466, 279] width 42 height 21
paste input "85.00"
type input "85.00"
drag, startPoint x: 458, startPoint y: 377, endPoint x: 463, endPoint y: 385, distance: 9.3
click at [459, 380] on input "number" at bounding box center [466, 372] width 42 height 21
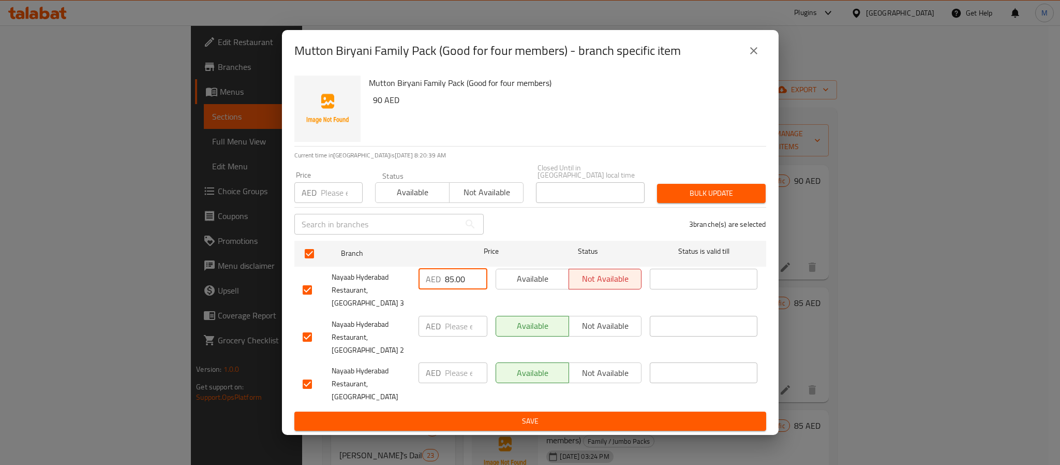
paste input "85.00"
type input "85.00"
click at [452, 334] on input "number" at bounding box center [466, 326] width 42 height 21
paste input "95.00"
type input "95.00"
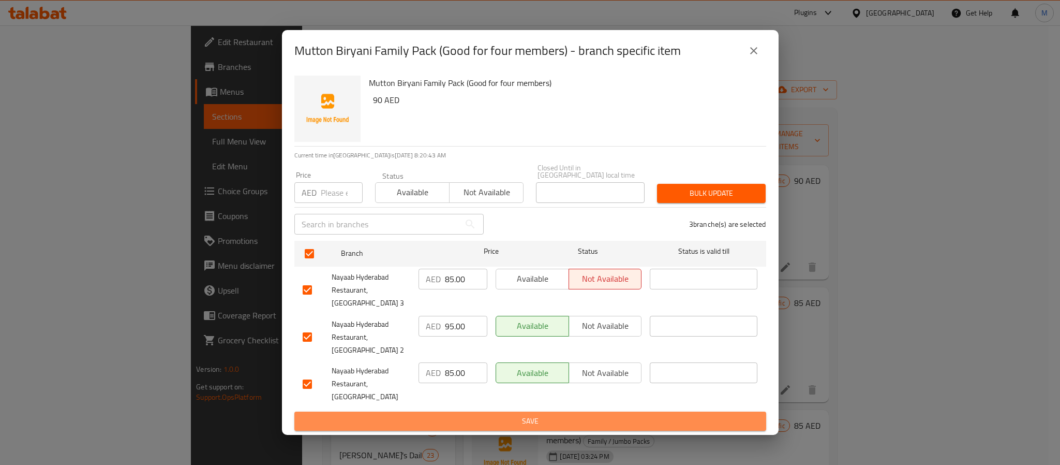
click at [485, 414] on span "Save" at bounding box center [530, 420] width 455 height 13
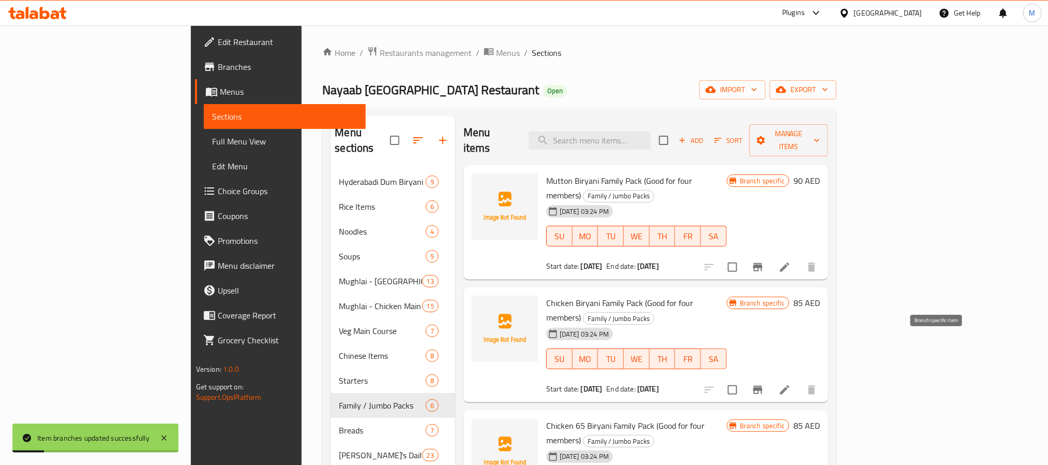
click at [764, 383] on icon "Branch-specific-item" at bounding box center [758, 389] width 12 height 12
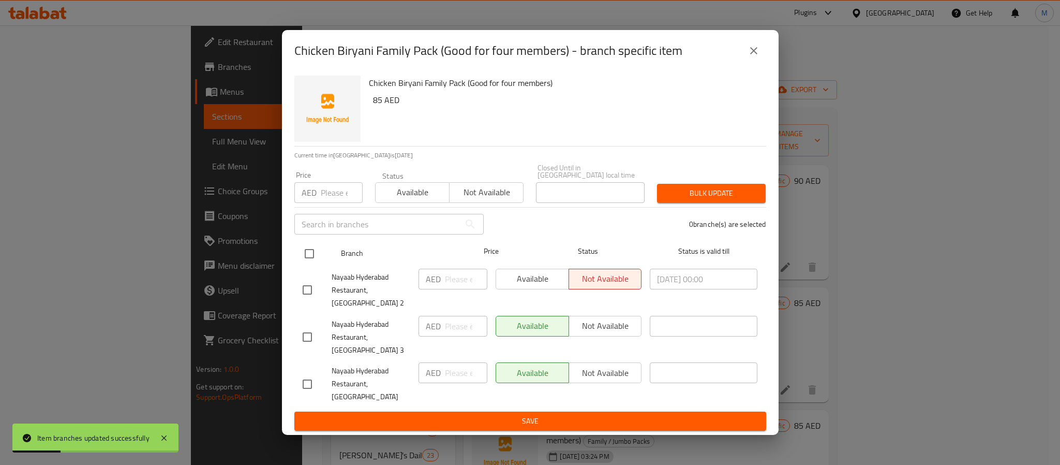
drag, startPoint x: 308, startPoint y: 262, endPoint x: 322, endPoint y: 271, distance: 16.2
click at [309, 262] on input "checkbox" at bounding box center [310, 254] width 22 height 22
checkbox input "true"
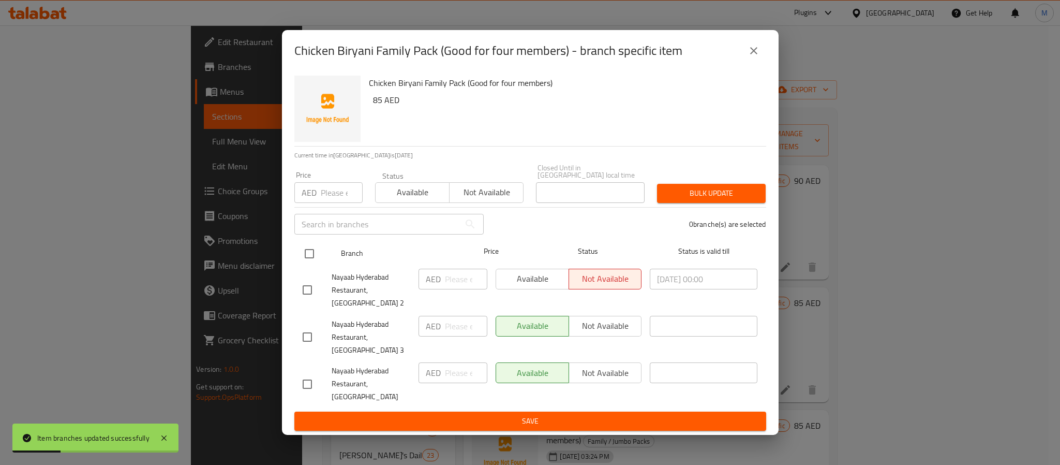
checkbox input "true"
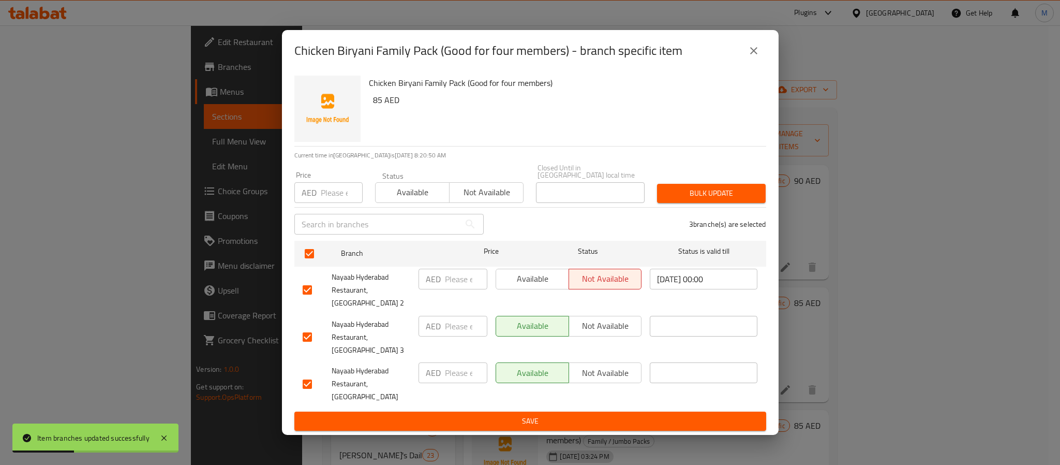
click at [463, 289] on input "number" at bounding box center [466, 279] width 42 height 21
paste input "80.00"
type input "80.00"
click at [449, 368] on input "number" at bounding box center [466, 372] width 42 height 21
paste input "80.00"
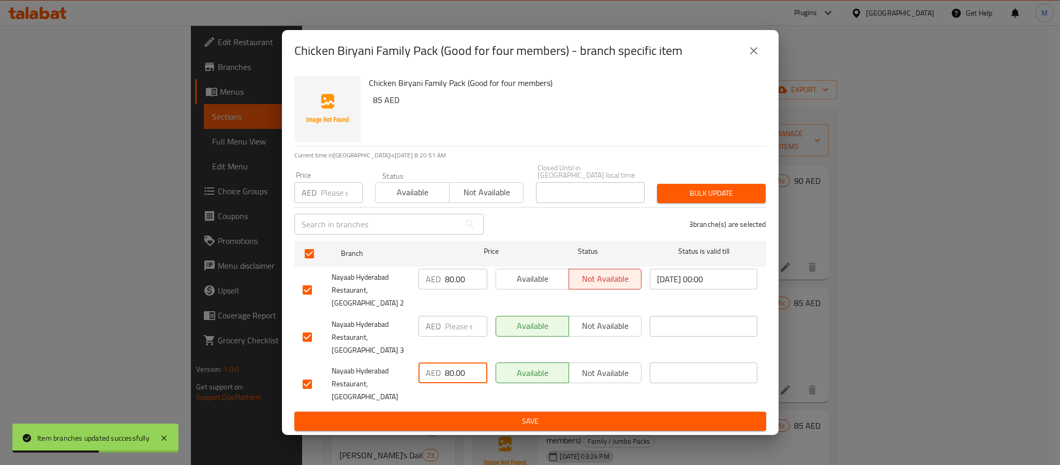
type input "80.00"
paste input "80.00"
click at [455, 324] on input "number" at bounding box center [466, 326] width 42 height 21
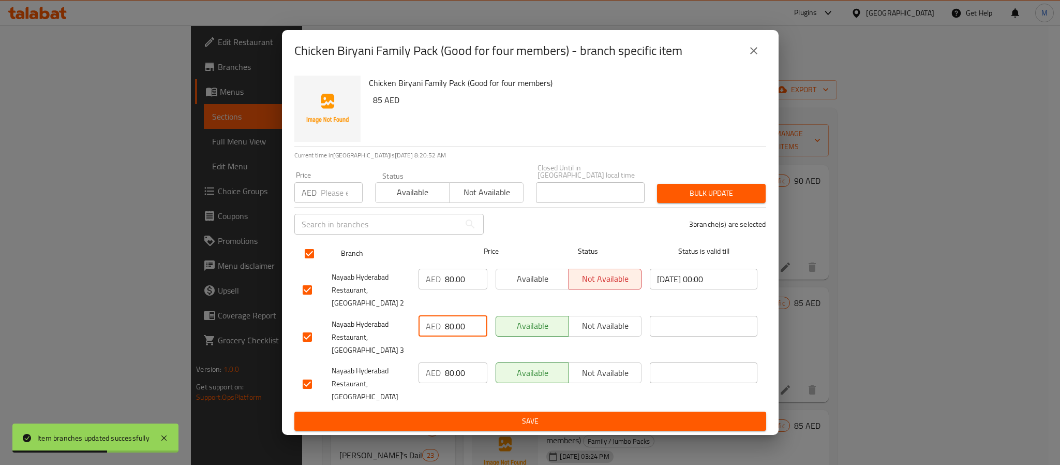
type input "80.00"
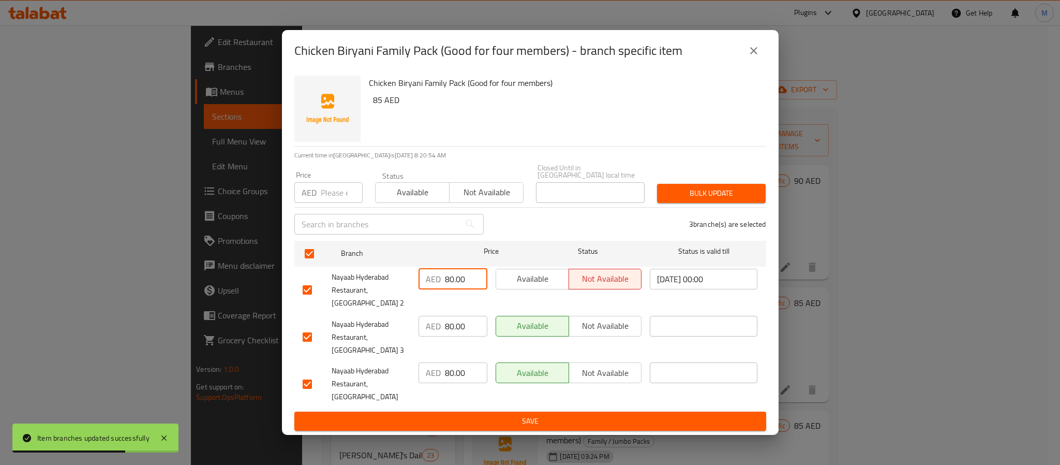
click at [470, 288] on input "80.00" at bounding box center [466, 279] width 42 height 21
paste input "5"
type input "85.00"
click at [482, 414] on span "Save" at bounding box center [530, 420] width 455 height 13
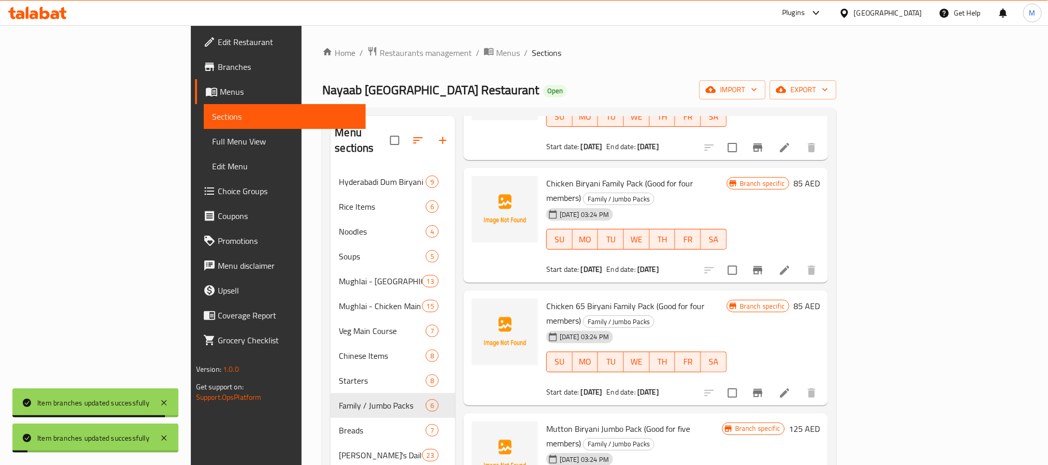
scroll to position [155, 0]
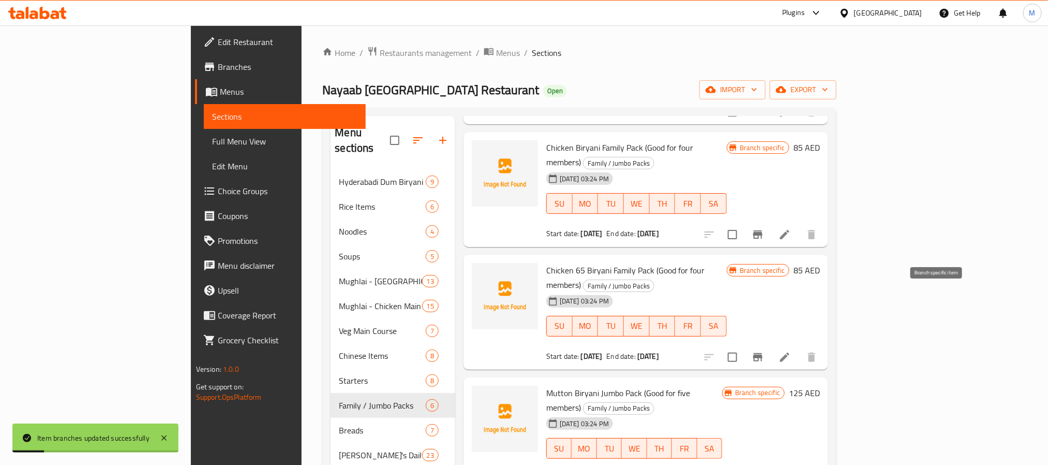
click at [764, 351] on icon "Branch-specific-item" at bounding box center [758, 357] width 12 height 12
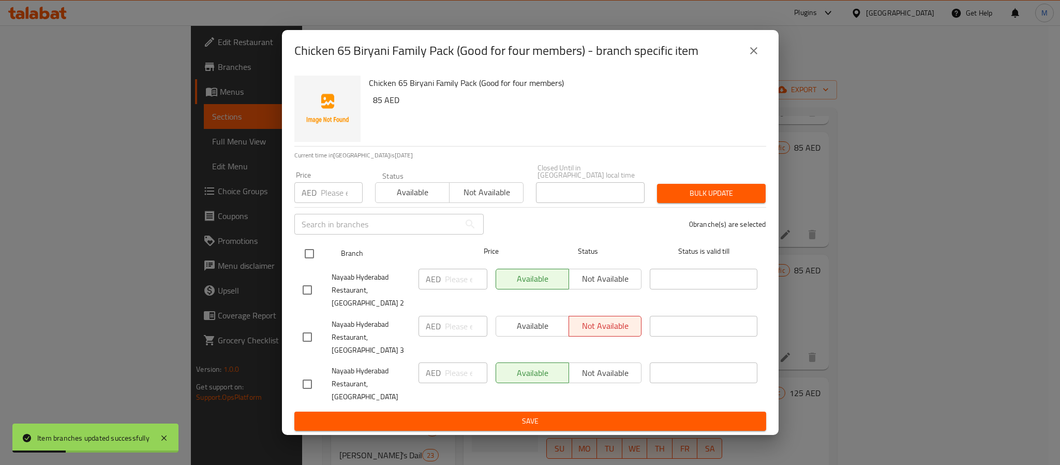
click at [306, 255] on input "checkbox" at bounding box center [310, 254] width 22 height 22
checkbox input "true"
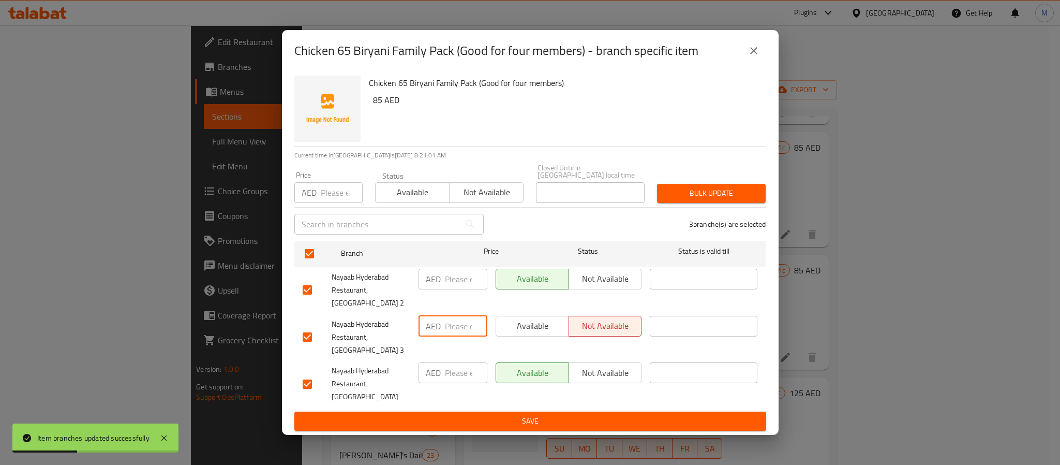
click at [456, 331] on input "number" at bounding box center [466, 326] width 42 height 21
paste input "80.00"
type input "80.00"
click at [459, 368] on input "number" at bounding box center [466, 372] width 42 height 21
paste input "80.00"
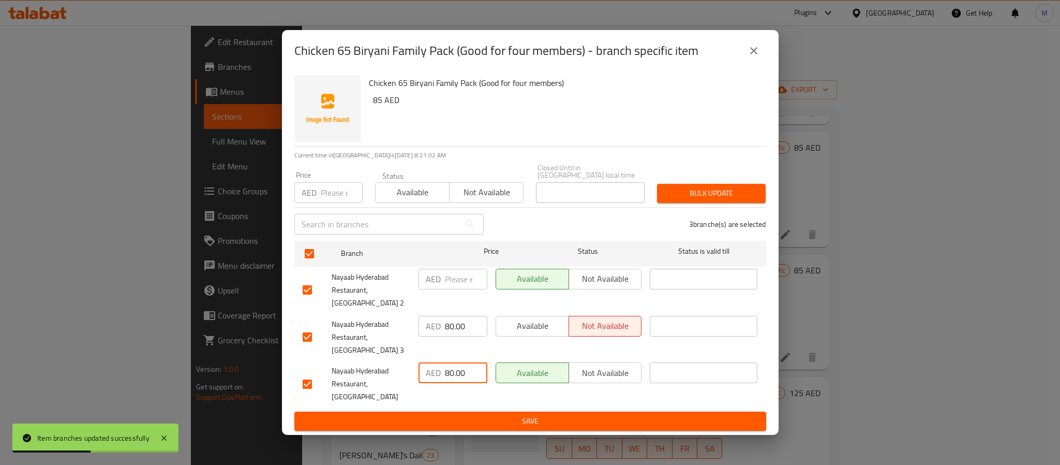
type input "80.00"
click at [449, 289] on input "number" at bounding box center [466, 279] width 42 height 21
paste input "90.00"
type input "90.00"
click at [544, 416] on button "Save" at bounding box center [530, 420] width 472 height 19
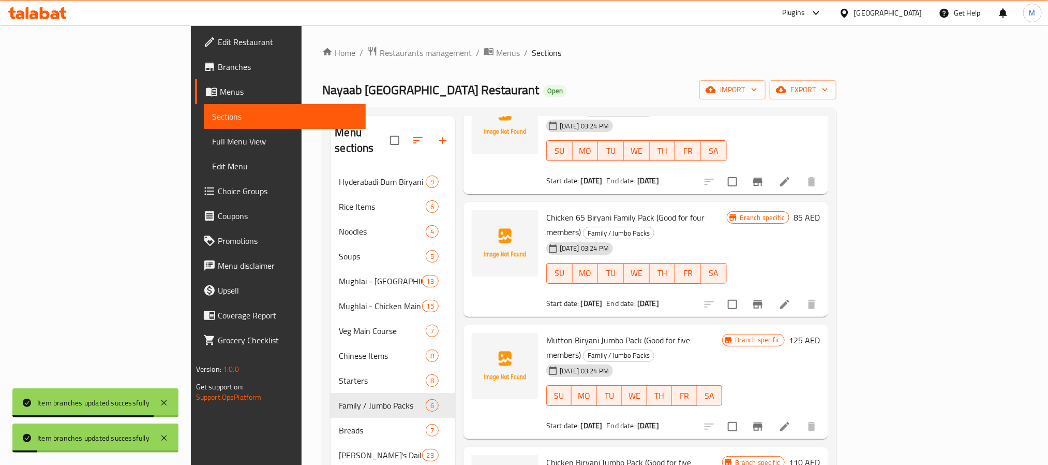
scroll to position [145, 0]
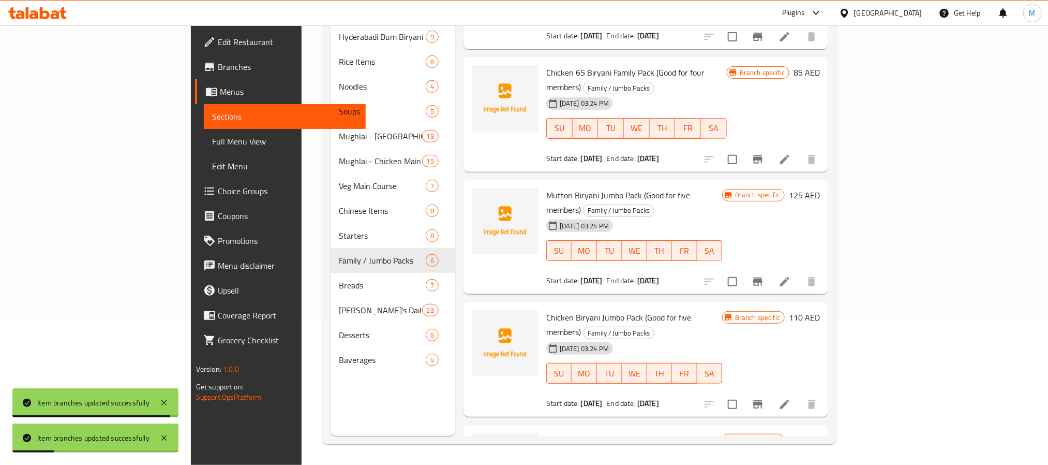
click at [764, 275] on icon "Branch-specific-item" at bounding box center [758, 281] width 12 height 12
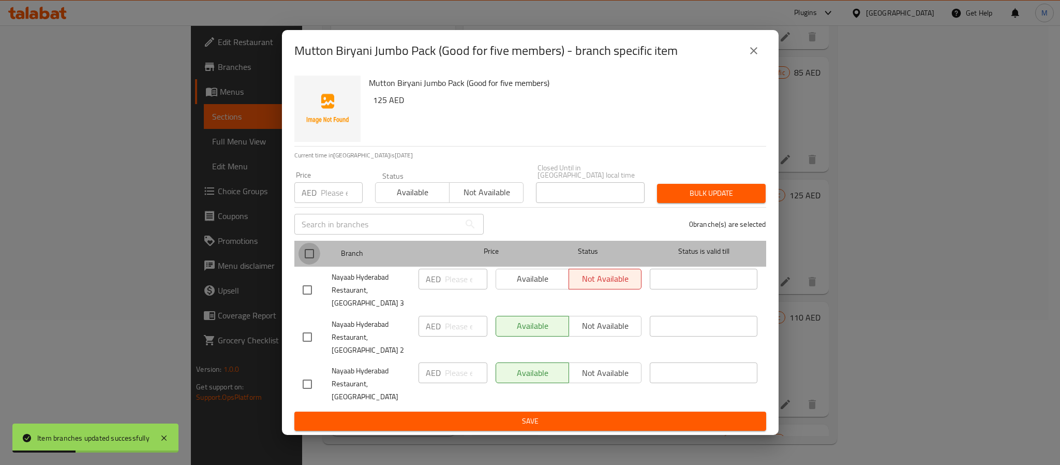
drag, startPoint x: 308, startPoint y: 264, endPoint x: 406, endPoint y: 302, distance: 104.6
click at [308, 264] on input "checkbox" at bounding box center [310, 254] width 22 height 22
checkbox input "true"
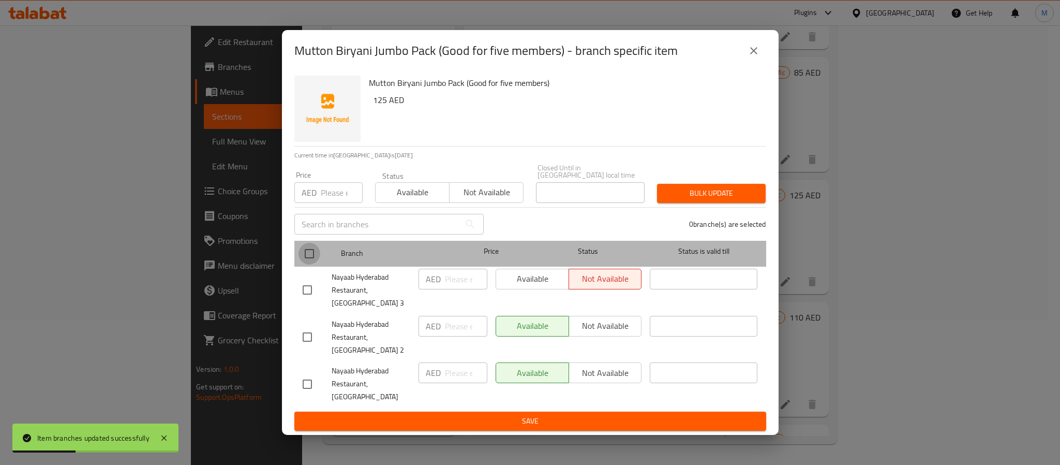
checkbox input "true"
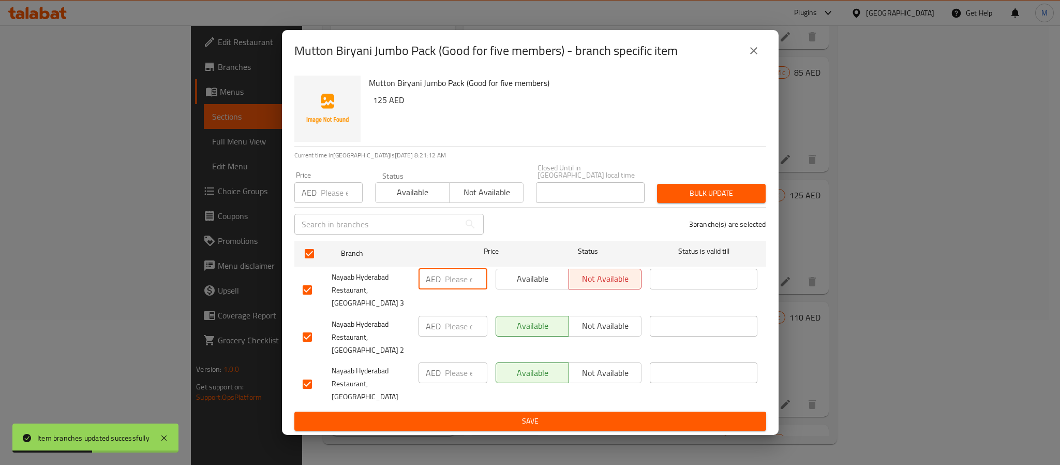
click at [447, 289] on input "number" at bounding box center [466, 279] width 42 height 21
paste input "115.00"
type input "115.00"
drag, startPoint x: 448, startPoint y: 376, endPoint x: 470, endPoint y: 382, distance: 23.6
click at [449, 376] on input "number" at bounding box center [466, 372] width 42 height 21
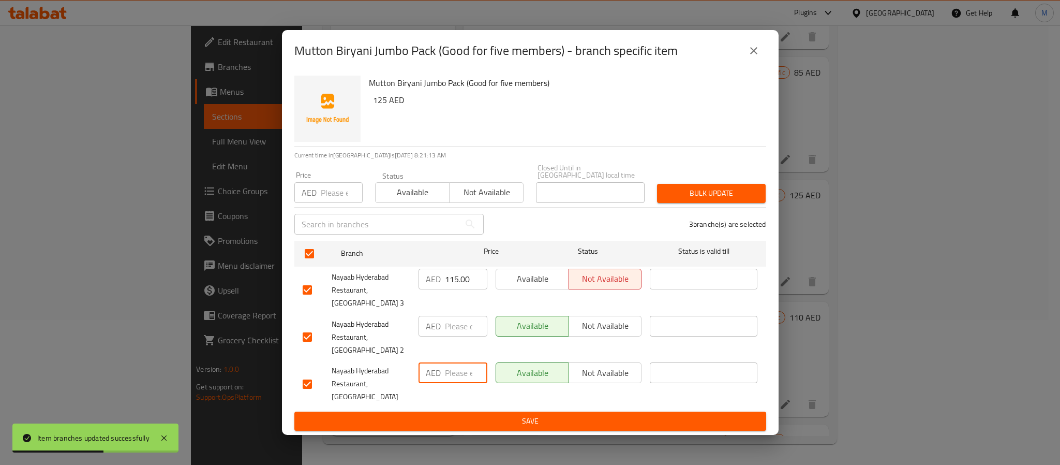
paste input "115.00"
type input "115.00"
click at [449, 335] on input "number" at bounding box center [466, 326] width 42 height 21
paste input "130.00"
type input "130.00"
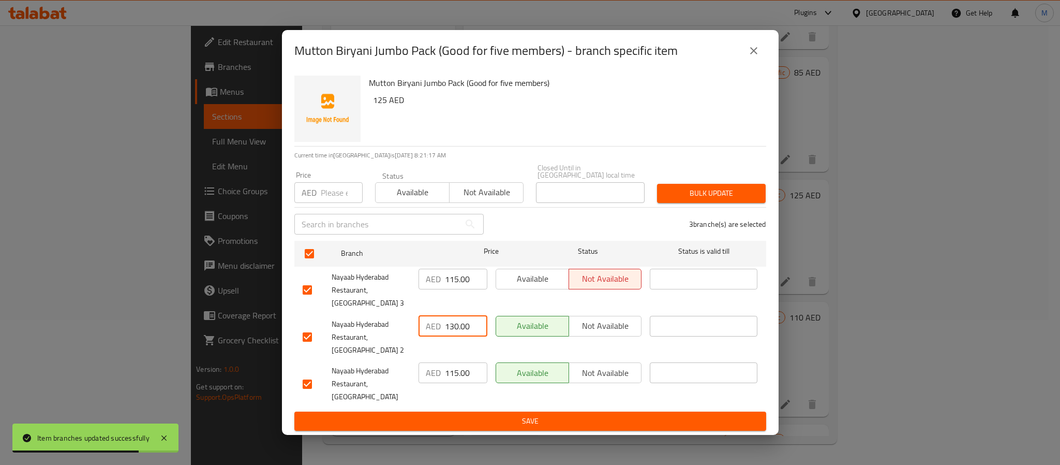
click at [497, 414] on span "Save" at bounding box center [530, 420] width 455 height 13
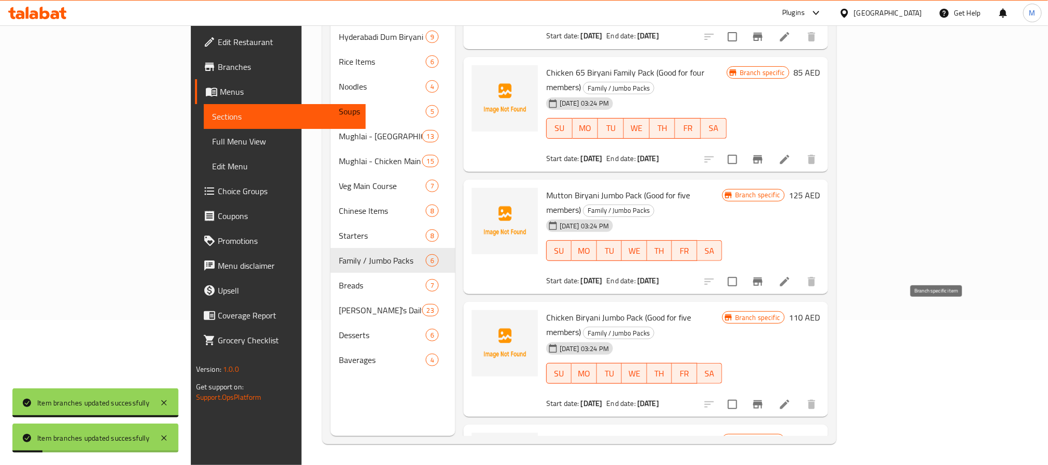
click at [763, 400] on icon "Branch-specific-item" at bounding box center [757, 404] width 9 height 8
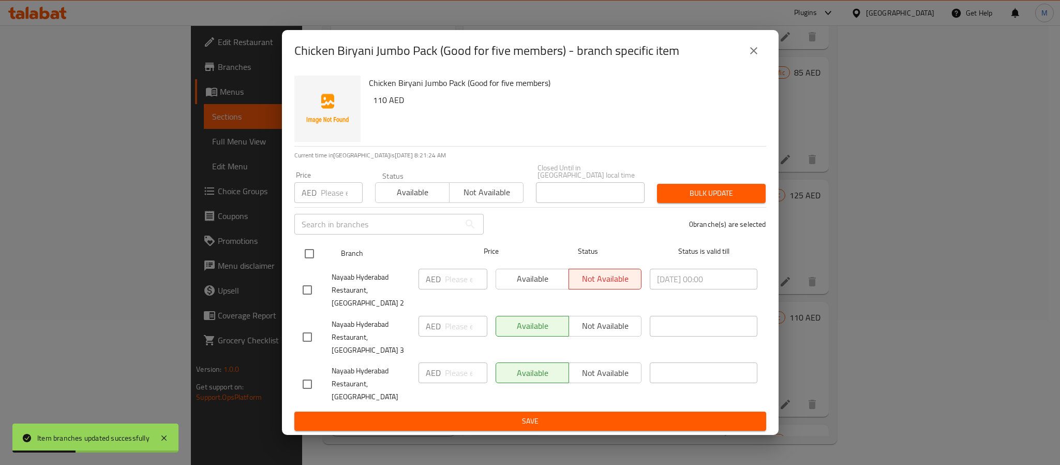
drag, startPoint x: 306, startPoint y: 261, endPoint x: 324, endPoint y: 276, distance: 23.9
click at [307, 261] on input "checkbox" at bounding box center [310, 254] width 22 height 22
checkbox input "true"
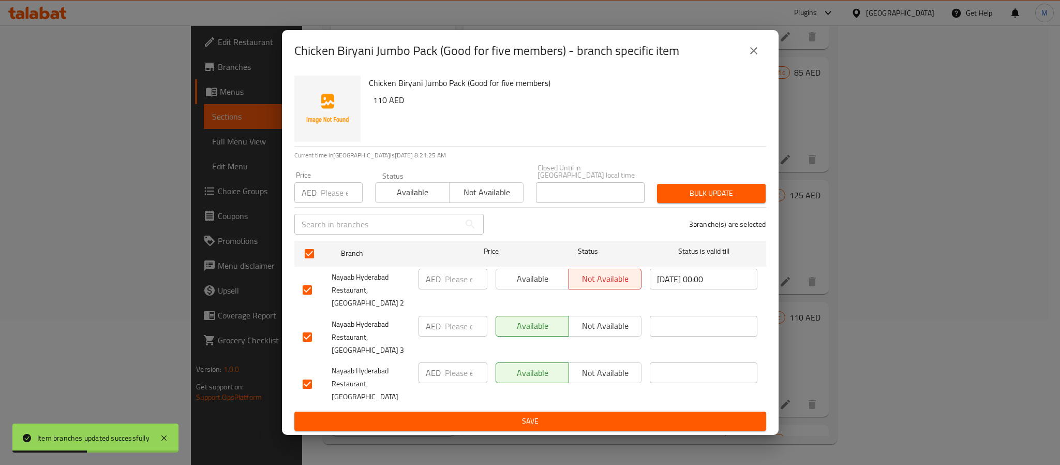
click at [452, 324] on input "number" at bounding box center [466, 326] width 42 height 21
paste input "105.00"
click at [466, 373] on input "number" at bounding box center [466, 372] width 42 height 21
paste input "105.00"
drag, startPoint x: 456, startPoint y: 295, endPoint x: 470, endPoint y: 326, distance: 34.0
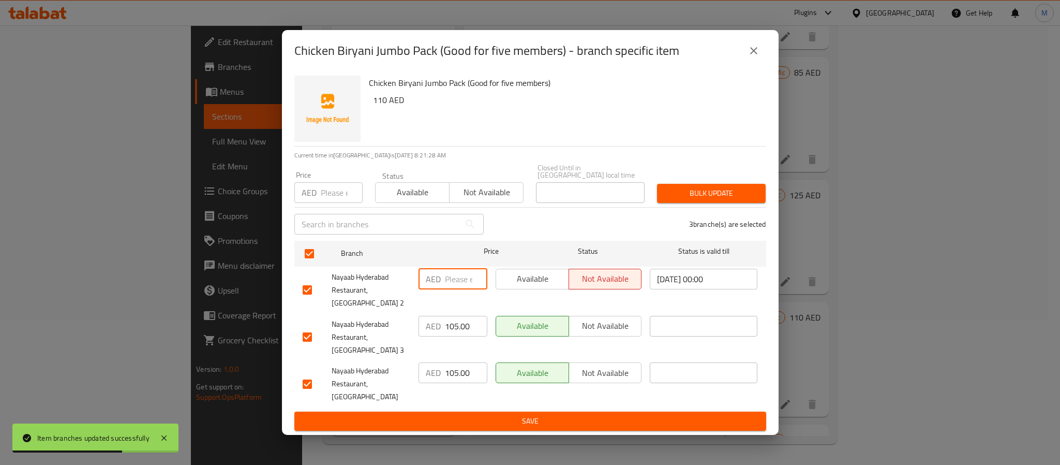
click at [456, 289] on input "number" at bounding box center [466, 279] width 42 height 21
paste input "115.00"
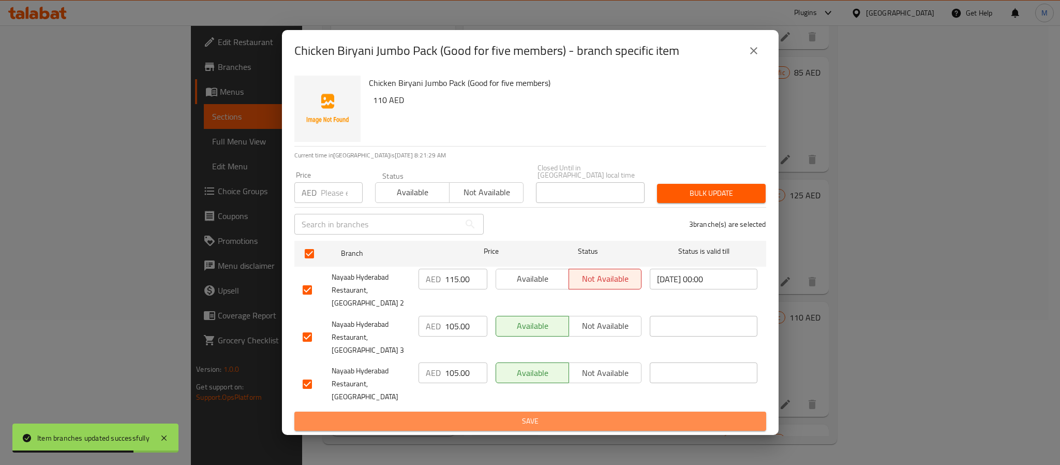
click at [508, 411] on button "Save" at bounding box center [530, 420] width 472 height 19
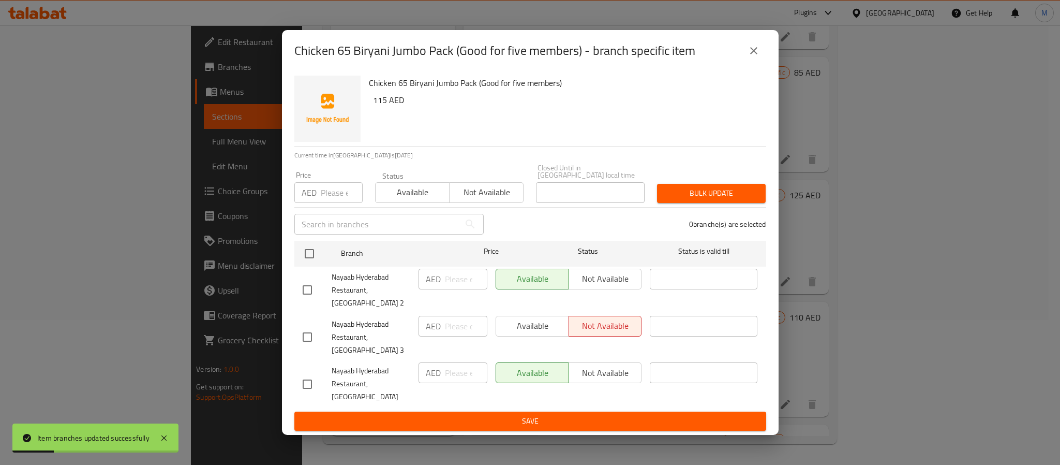
drag, startPoint x: 310, startPoint y: 265, endPoint x: 361, endPoint y: 289, distance: 55.3
click at [309, 264] on input "checkbox" at bounding box center [310, 254] width 22 height 22
click at [458, 323] on input "number" at bounding box center [466, 326] width 42 height 21
paste input "105.00"
click at [466, 368] on input "number" at bounding box center [466, 372] width 42 height 21
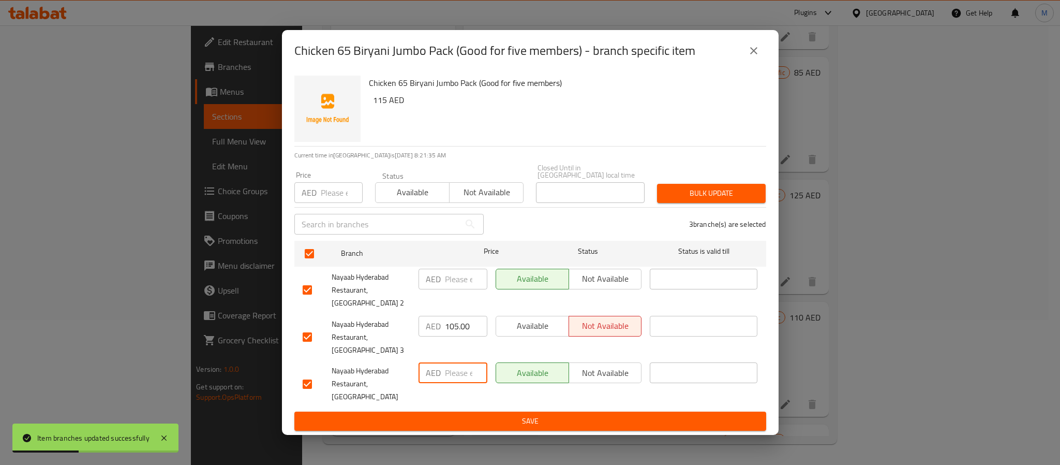
paste input "105.00"
click at [454, 284] on input "number" at bounding box center [466, 279] width 42 height 21
paste input "120.00"
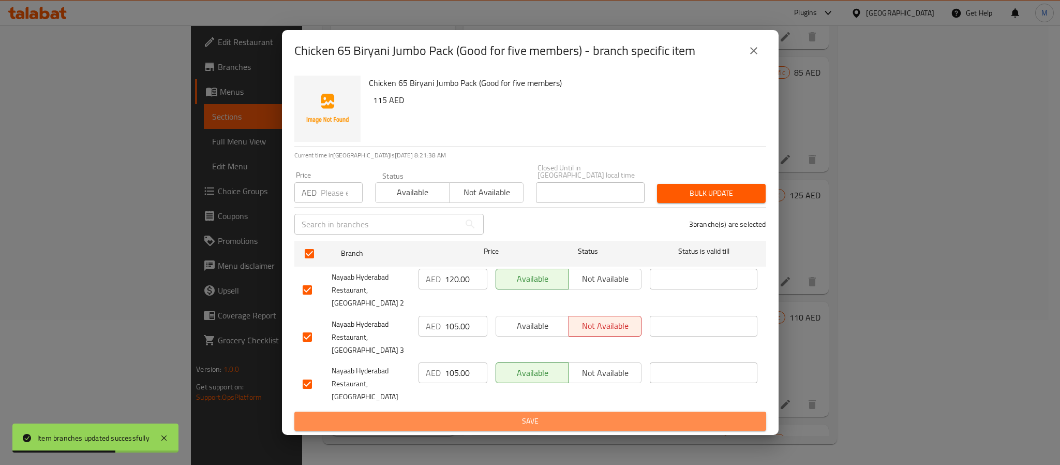
click at [509, 414] on span "Save" at bounding box center [530, 420] width 455 height 13
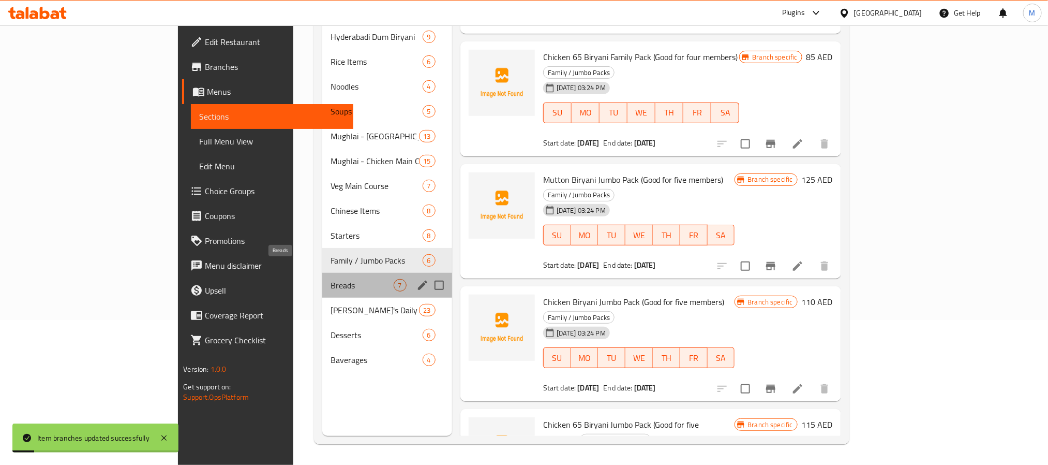
click at [331, 279] on span "Breads" at bounding box center [362, 285] width 63 height 12
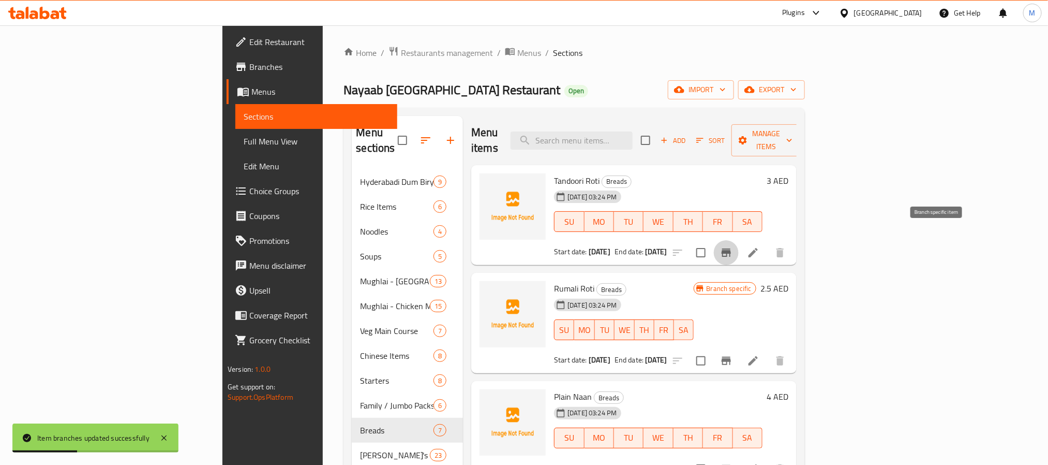
click at [739, 240] on button "Branch-specific-item" at bounding box center [726, 252] width 25 height 25
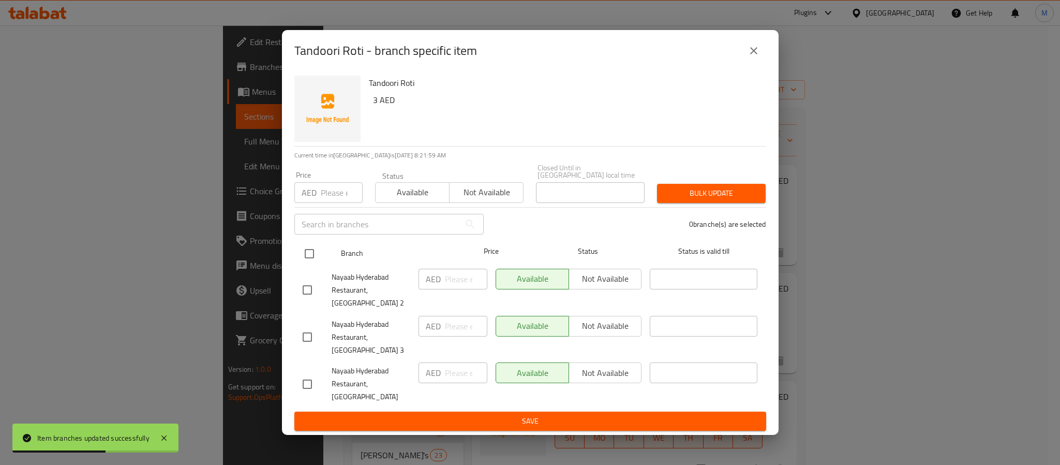
click at [309, 264] on input "checkbox" at bounding box center [310, 254] width 22 height 22
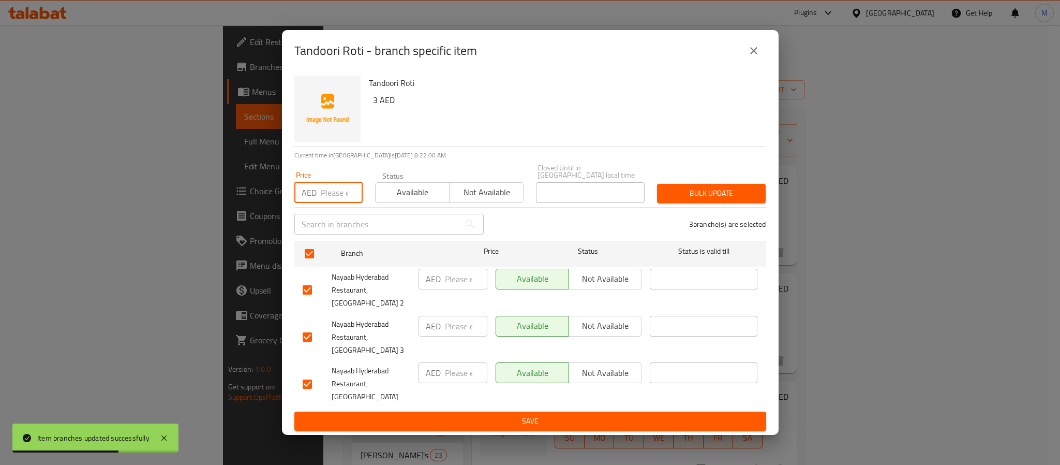
click at [332, 203] on input "number" at bounding box center [342, 192] width 42 height 21
paste input "2.00"
click at [719, 200] on span "Bulk update" at bounding box center [711, 193] width 92 height 13
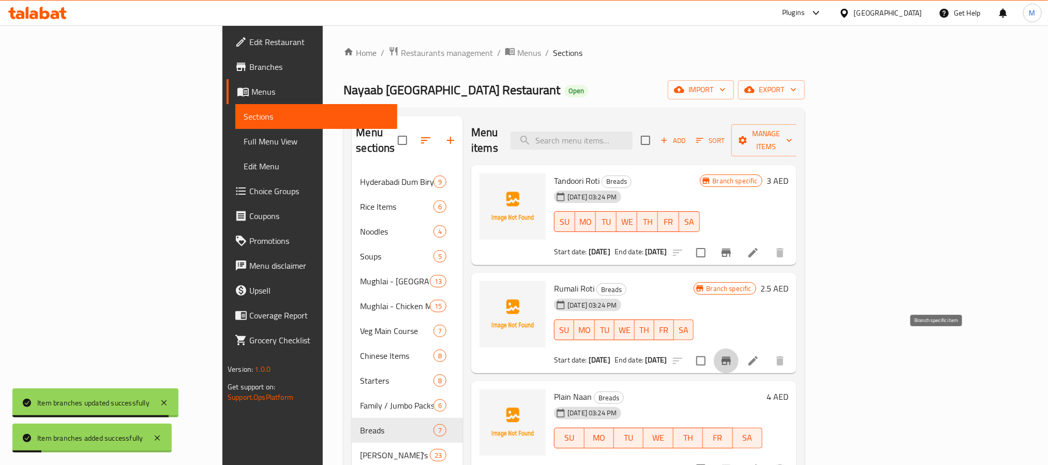
click at [733, 354] on icon "Branch-specific-item" at bounding box center [726, 360] width 12 height 12
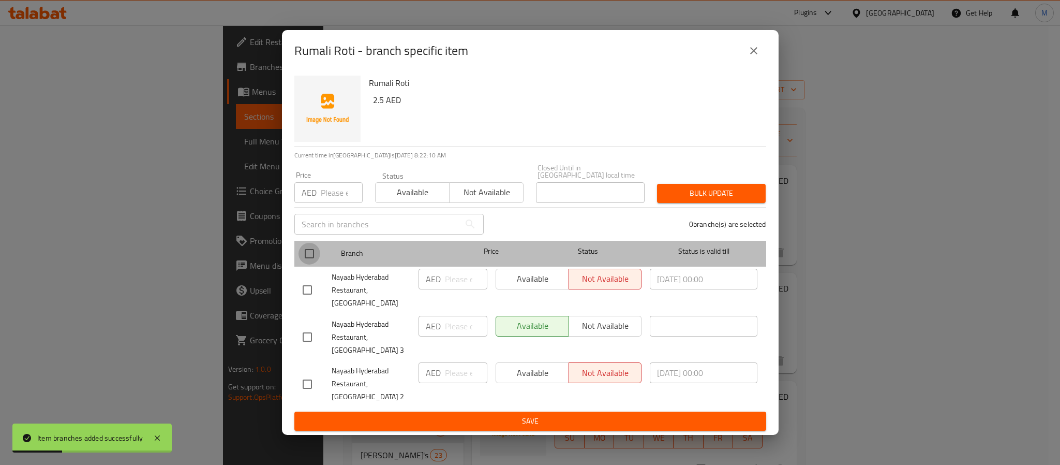
click at [306, 264] on input "checkbox" at bounding box center [310, 254] width 22 height 22
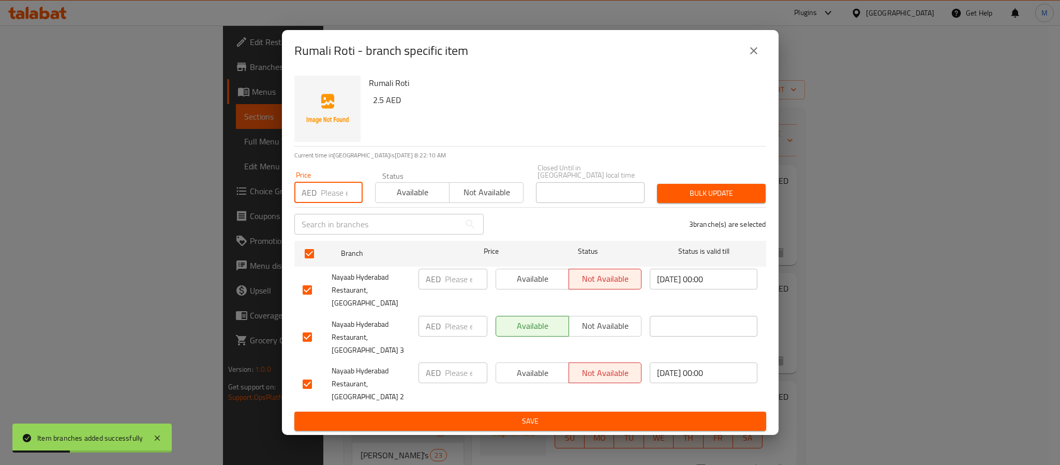
click at [332, 201] on input "number" at bounding box center [342, 192] width 42 height 21
paste input "2.00"
click at [695, 200] on span "Bulk update" at bounding box center [711, 193] width 92 height 13
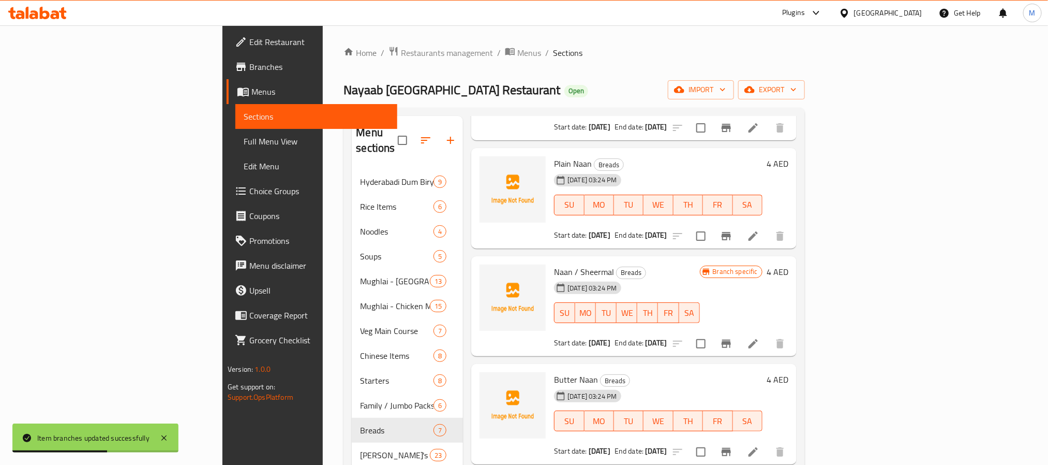
scroll to position [155, 0]
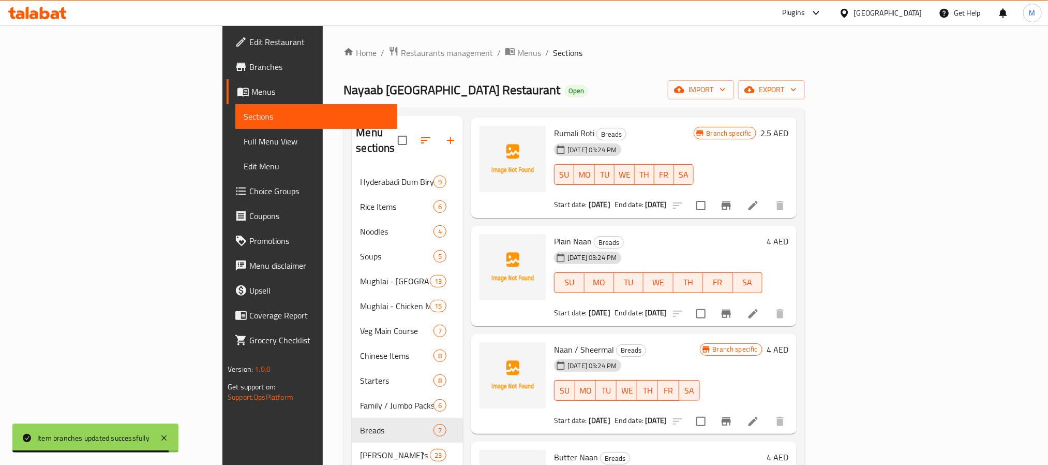
click at [733, 307] on icon "Branch-specific-item" at bounding box center [726, 313] width 12 height 12
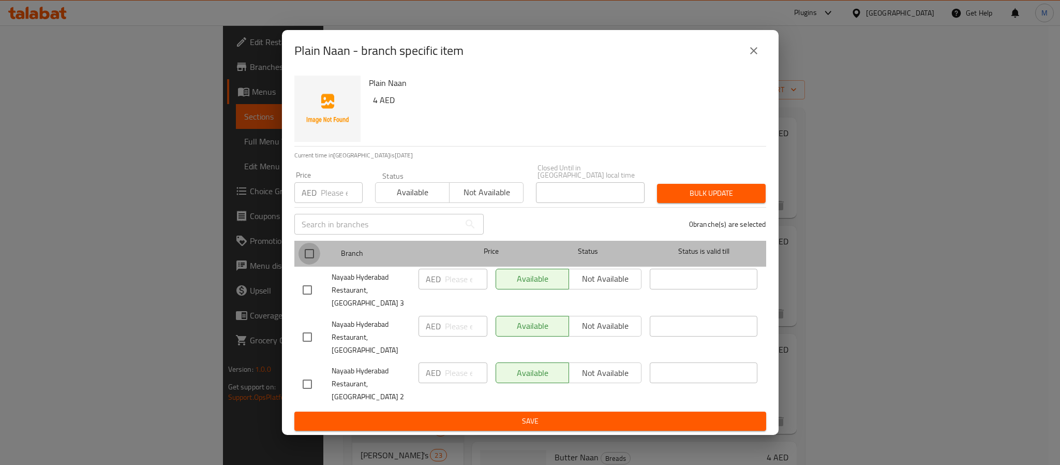
click at [314, 264] on input "checkbox" at bounding box center [310, 254] width 22 height 22
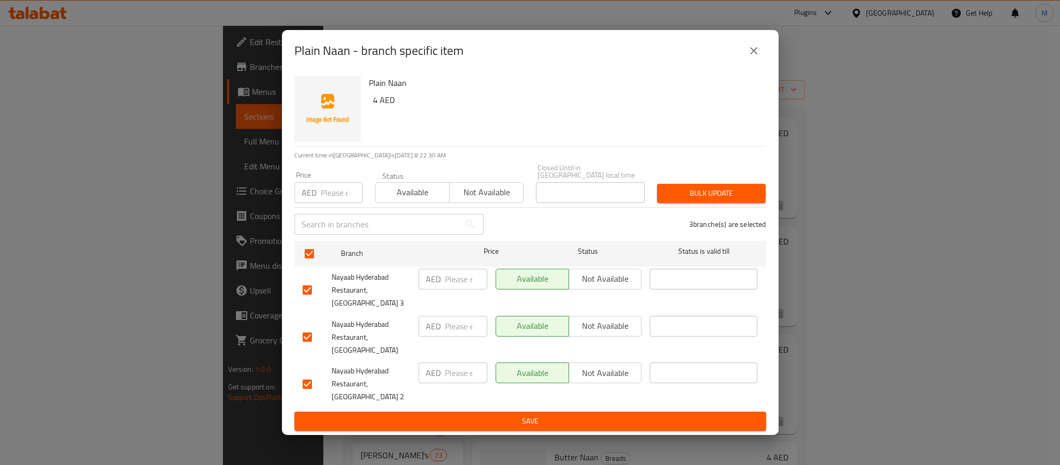
click at [336, 203] on input "number" at bounding box center [342, 192] width 42 height 21
paste input "3.00"
click at [674, 203] on button "Bulk update" at bounding box center [711, 193] width 109 height 19
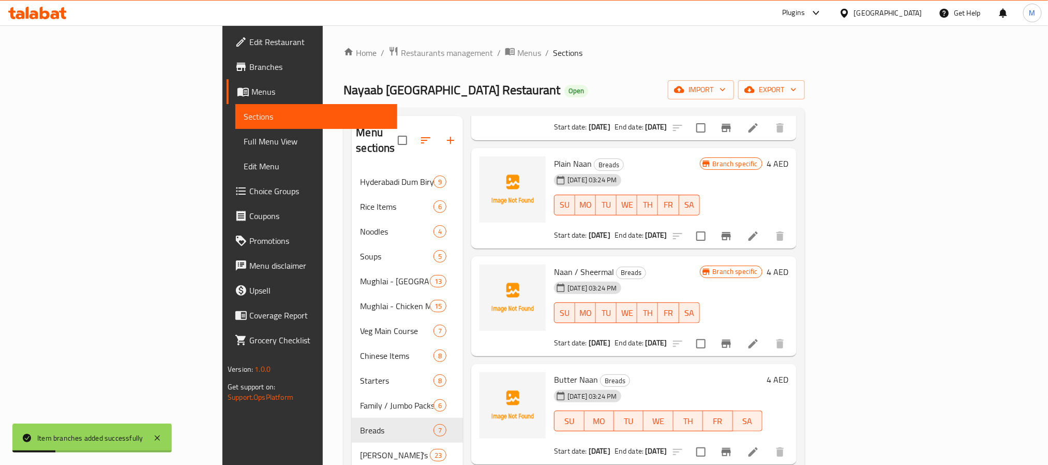
scroll to position [310, 0]
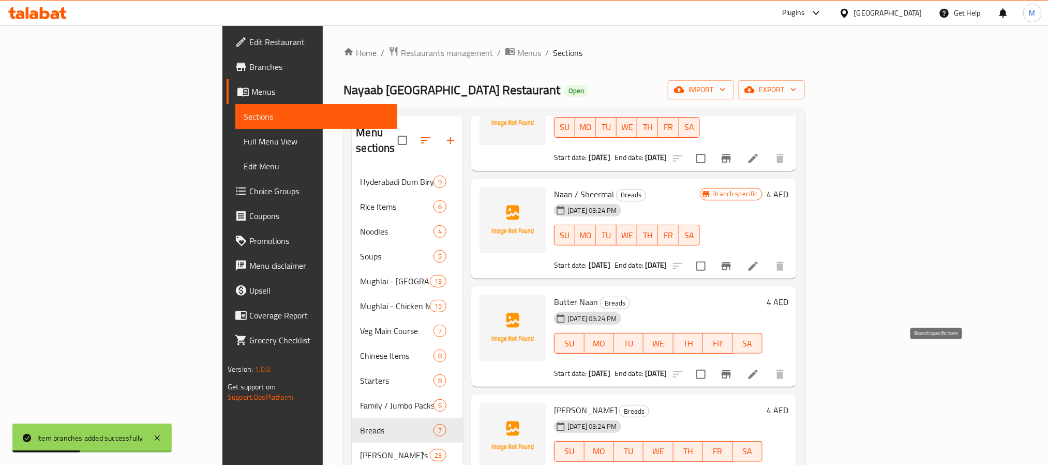
click at [733, 368] on icon "Branch-specific-item" at bounding box center [726, 374] width 12 height 12
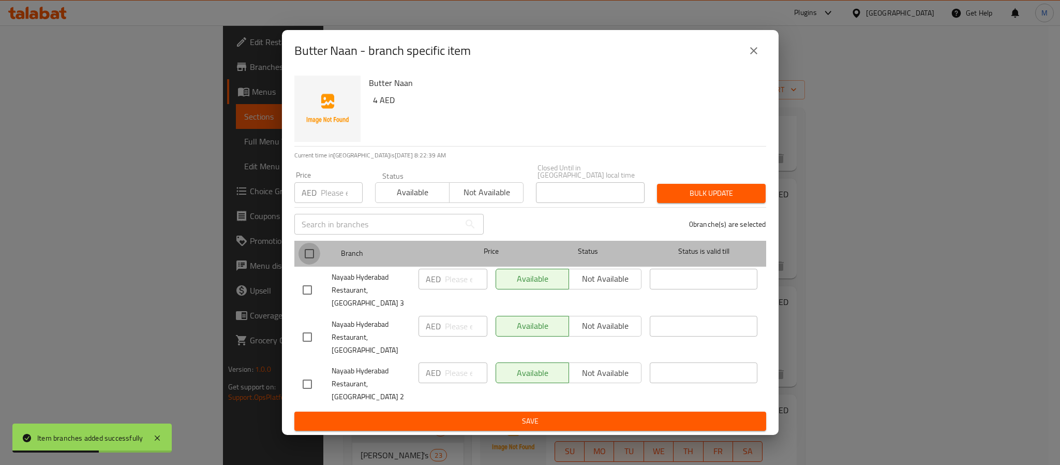
click at [307, 264] on input "checkbox" at bounding box center [310, 254] width 22 height 22
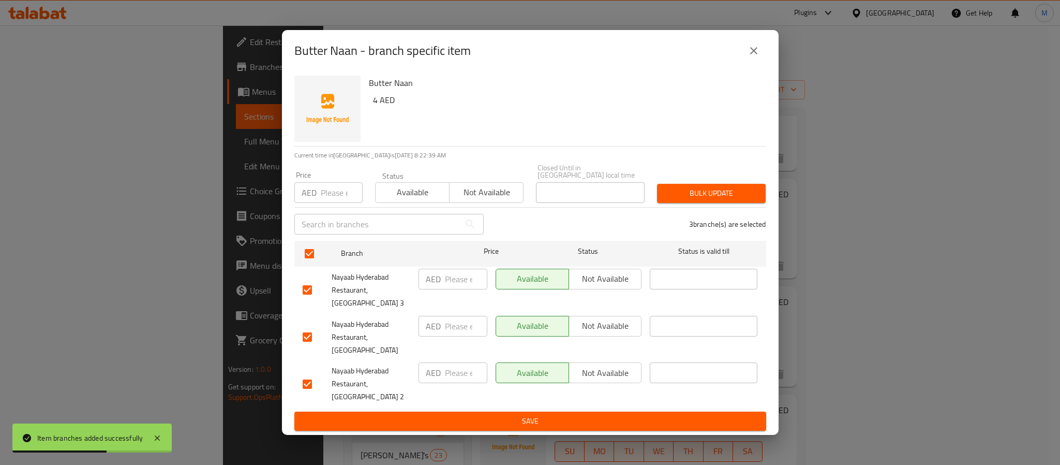
click at [337, 203] on input "number" at bounding box center [342, 192] width 42 height 21
paste input "4.00"
click at [700, 218] on div "3 branche(s) are selected" at bounding box center [631, 223] width 282 height 37
click at [702, 200] on span "Bulk update" at bounding box center [711, 193] width 92 height 13
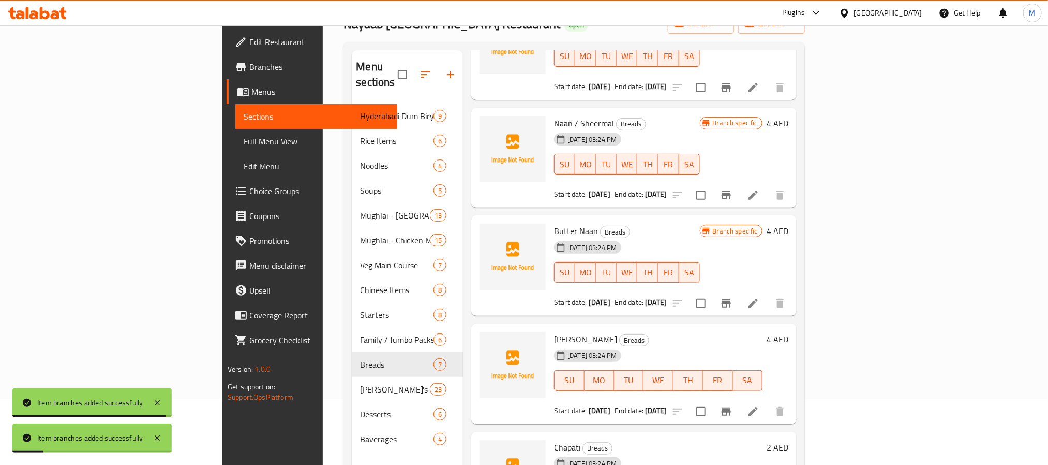
scroll to position [145, 0]
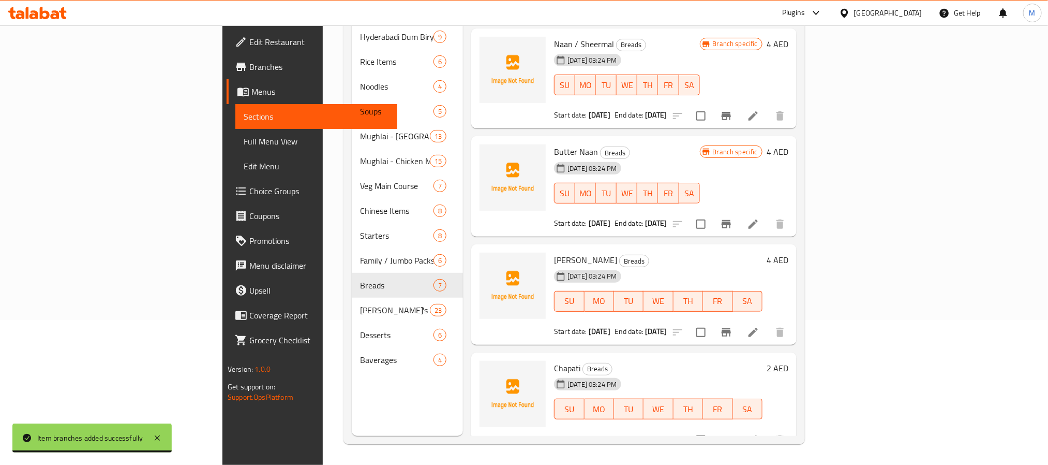
click at [733, 326] on icon "Branch-specific-item" at bounding box center [726, 332] width 12 height 12
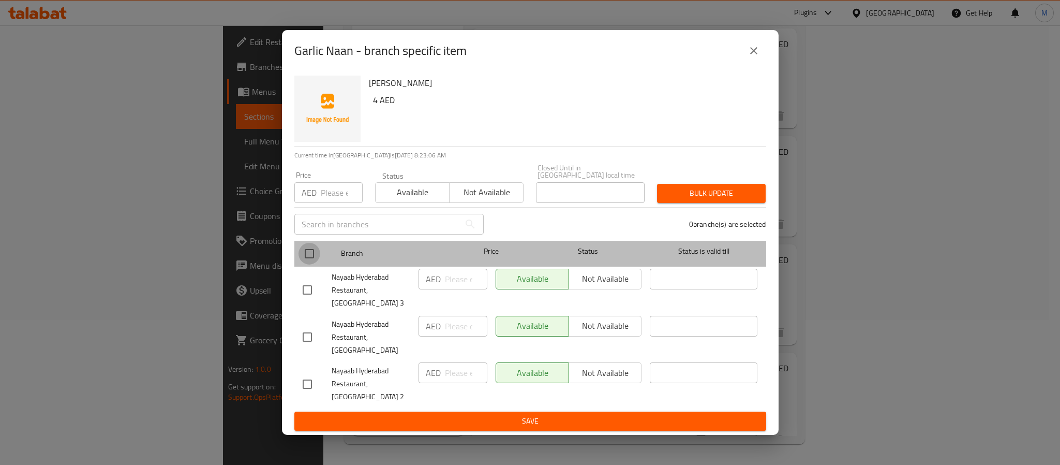
drag, startPoint x: 306, startPoint y: 261, endPoint x: 324, endPoint y: 260, distance: 18.7
click at [306, 261] on input "checkbox" at bounding box center [310, 254] width 22 height 22
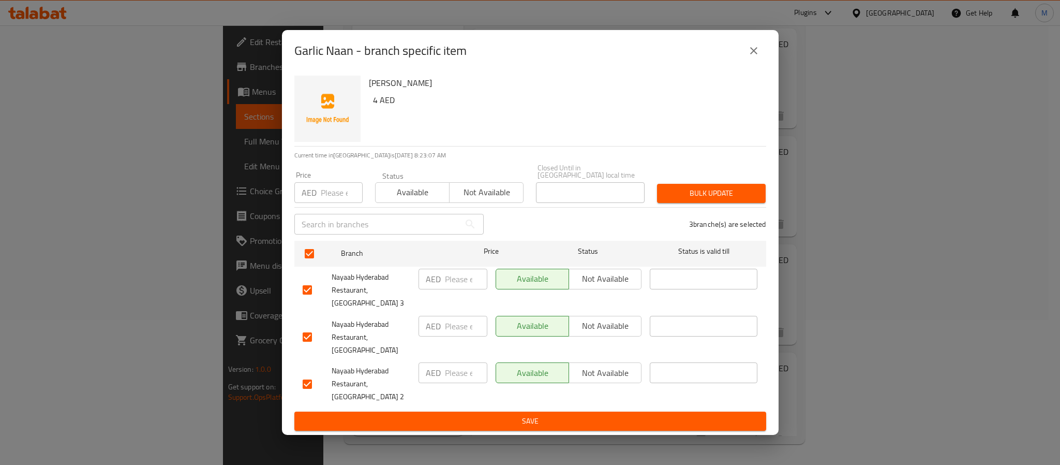
click at [344, 203] on input "number" at bounding box center [342, 192] width 42 height 21
click at [459, 289] on input "number" at bounding box center [466, 279] width 42 height 21
paste input "4.00"
click at [459, 336] on input "number" at bounding box center [466, 326] width 42 height 21
paste input "4.00"
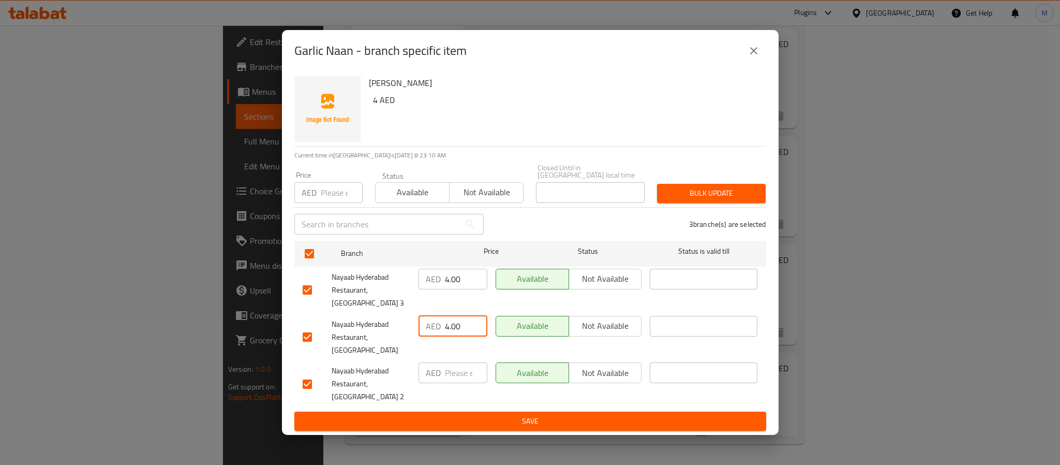
drag, startPoint x: 606, startPoint y: 369, endPoint x: 579, endPoint y: 405, distance: 44.7
click at [606, 368] on span "Not available" at bounding box center [605, 372] width 65 height 15
click at [572, 415] on button "Save" at bounding box center [530, 420] width 472 height 19
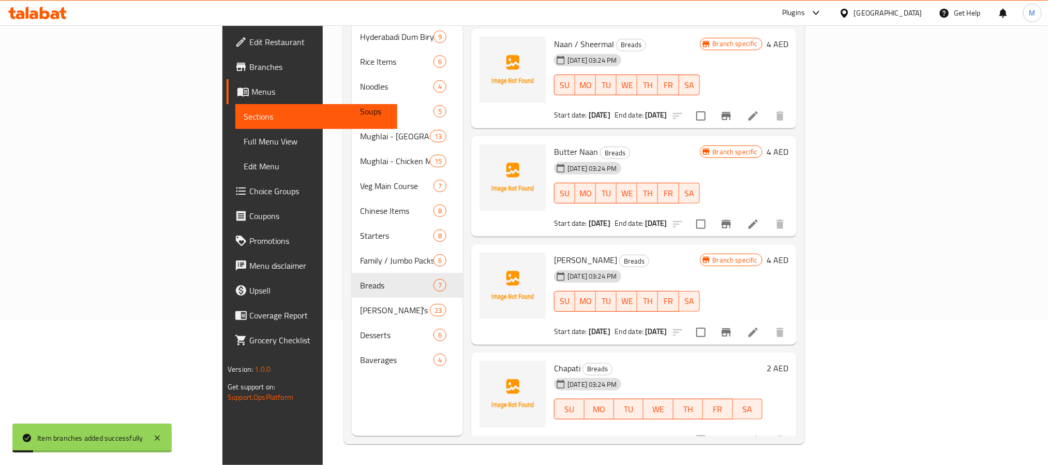
click at [699, 252] on h6 "Garlic Naan Breads" at bounding box center [626, 259] width 145 height 14
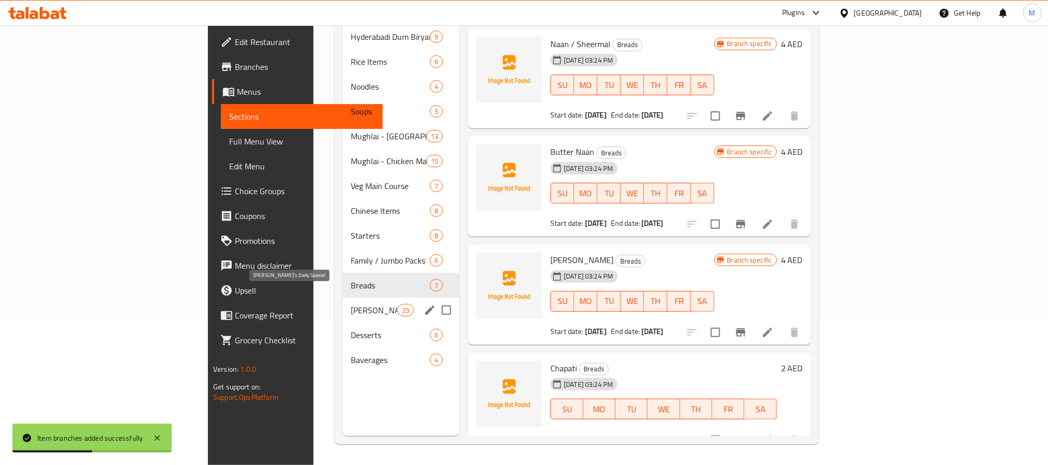
click at [351, 304] on span "[PERSON_NAME]'s Daily Special" at bounding box center [374, 310] width 47 height 12
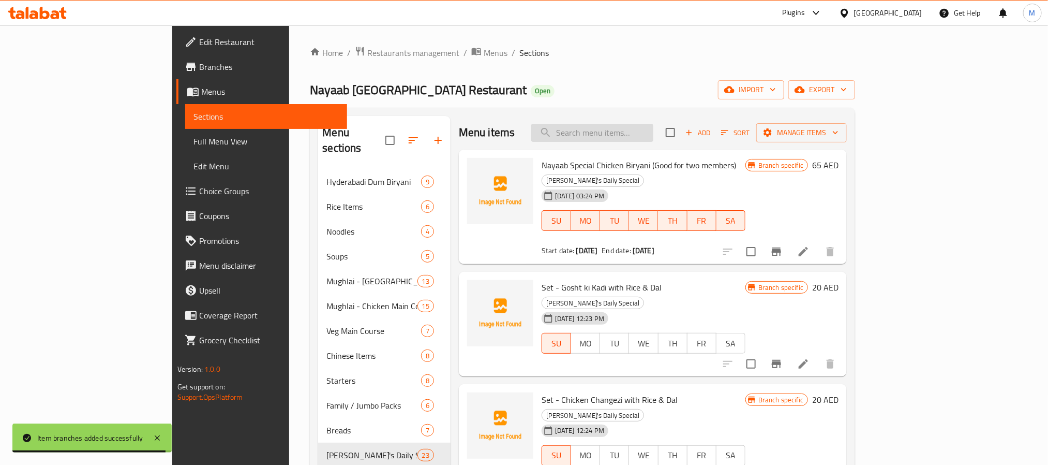
click at [653, 135] on input "search" at bounding box center [592, 133] width 122 height 18
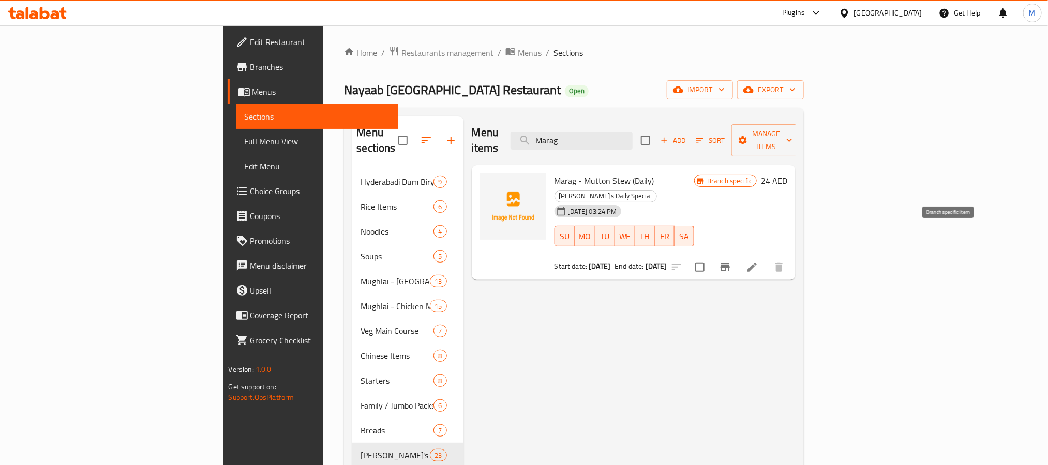
click at [738, 255] on button "Branch-specific-item" at bounding box center [725, 267] width 25 height 25
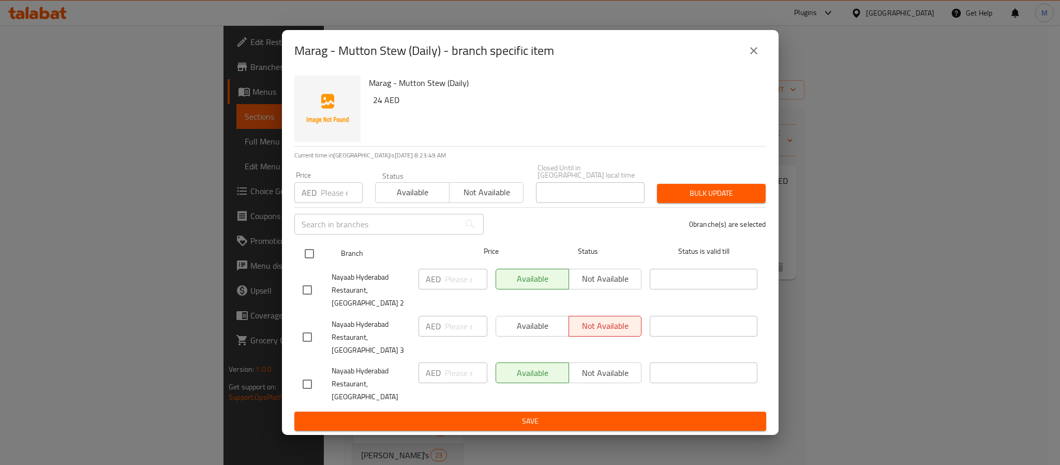
click at [300, 264] on input "checkbox" at bounding box center [310, 254] width 22 height 22
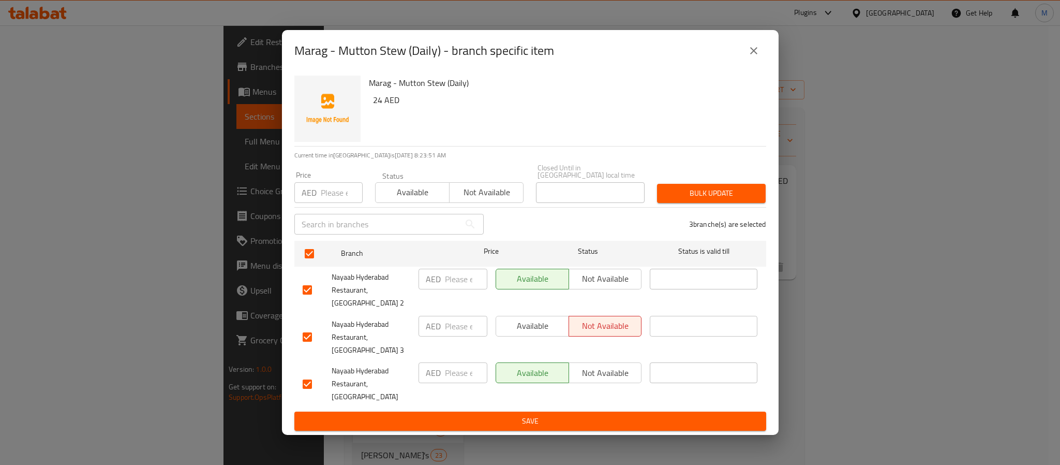
click at [463, 324] on input "number" at bounding box center [466, 326] width 42 height 21
paste input "22.00"
click at [455, 373] on input "number" at bounding box center [466, 372] width 42 height 21
paste input "22.00"
click at [451, 289] on input "number" at bounding box center [466, 279] width 42 height 21
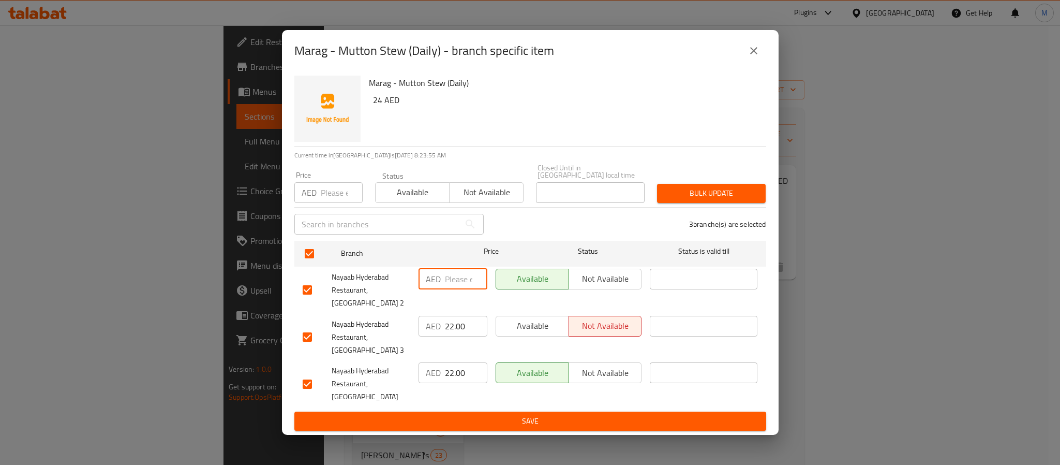
paste input "25.00"
click at [517, 414] on span "Save" at bounding box center [530, 420] width 455 height 13
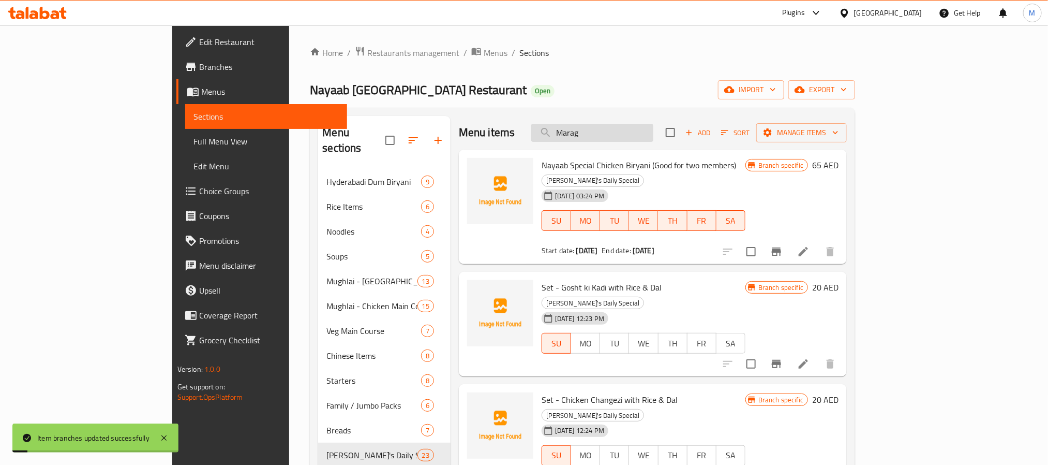
click at [653, 133] on input "Marag" at bounding box center [592, 133] width 122 height 18
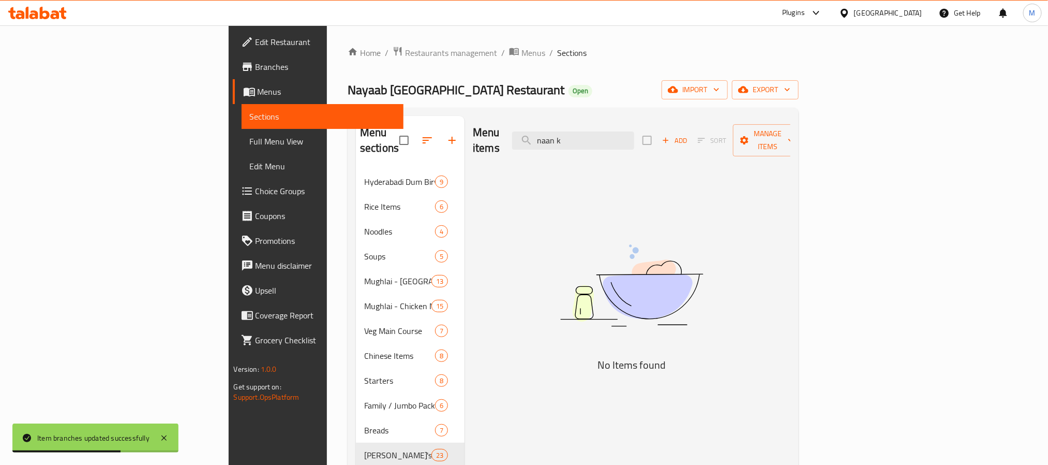
paste input "Naan Ki Roti ([GEOGRAPHIC_DATA])"
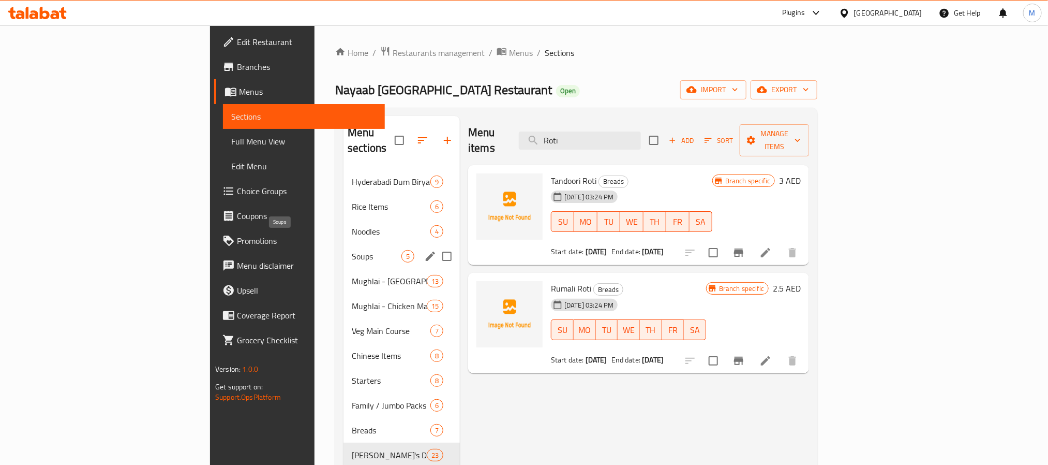
paste input "Haleem"
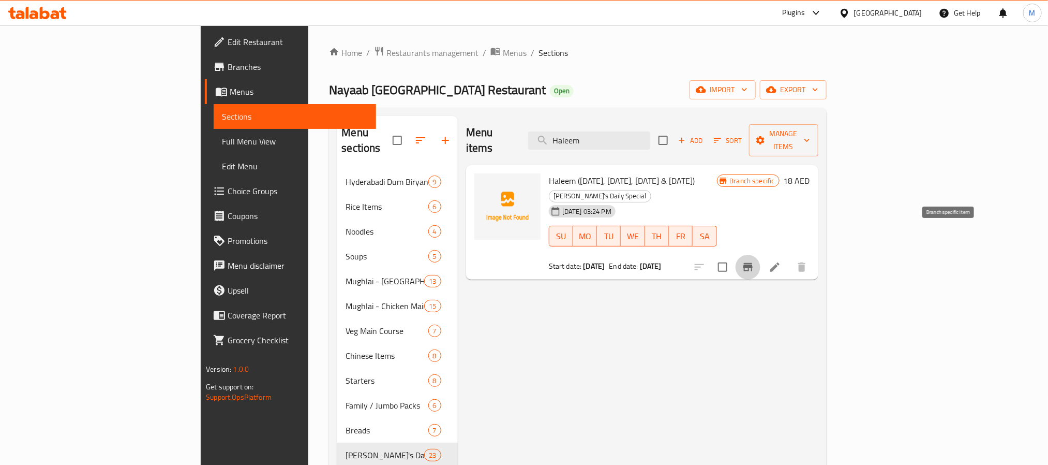
click at [753, 263] on icon "Branch-specific-item" at bounding box center [747, 267] width 9 height 8
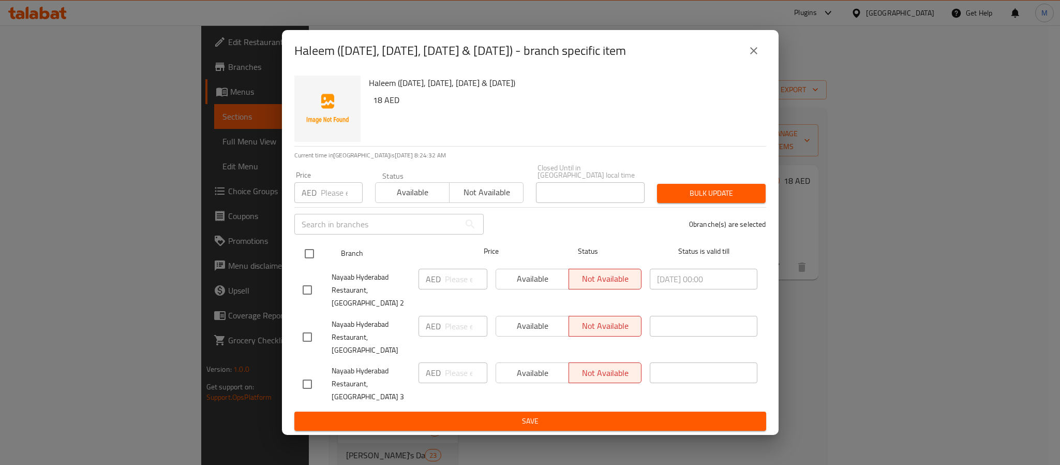
click at [314, 264] on input "checkbox" at bounding box center [310, 254] width 22 height 22
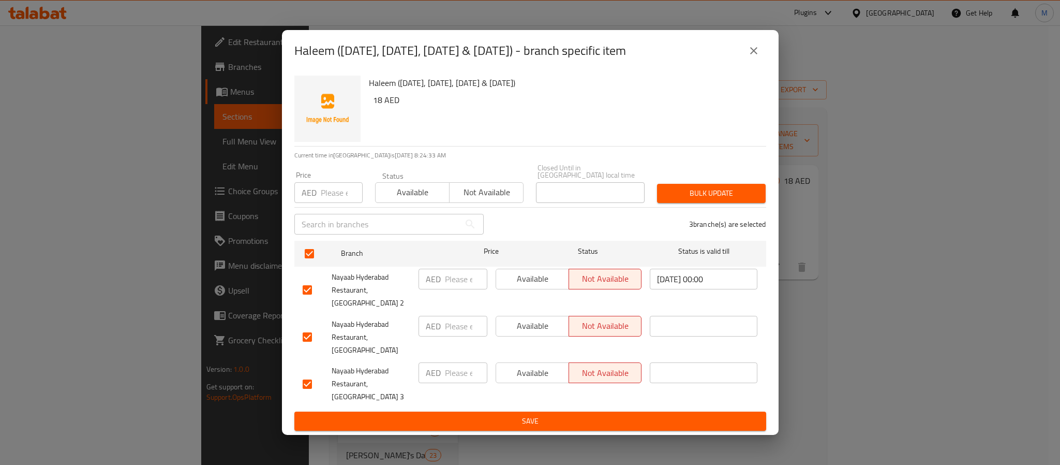
click at [458, 289] on input "number" at bounding box center [466, 279] width 42 height 21
paste input "18.00"
click at [458, 321] on input "number" at bounding box center [466, 326] width 42 height 21
paste input "18.00"
click at [457, 362] on input "number" at bounding box center [466, 372] width 42 height 21
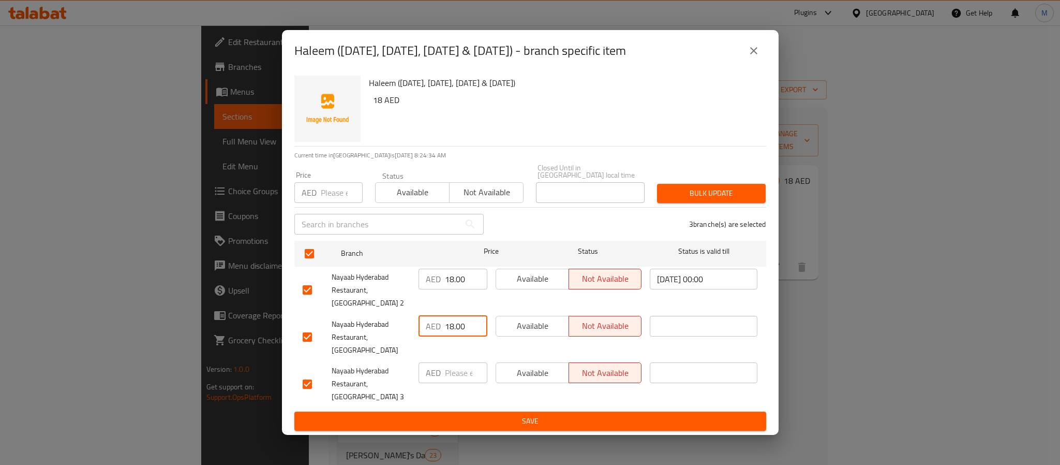
paste input "18.00"
click at [465, 289] on input "18.00" at bounding box center [466, 279] width 42 height 21
paste input "21"
click at [483, 411] on button "Save" at bounding box center [530, 420] width 472 height 19
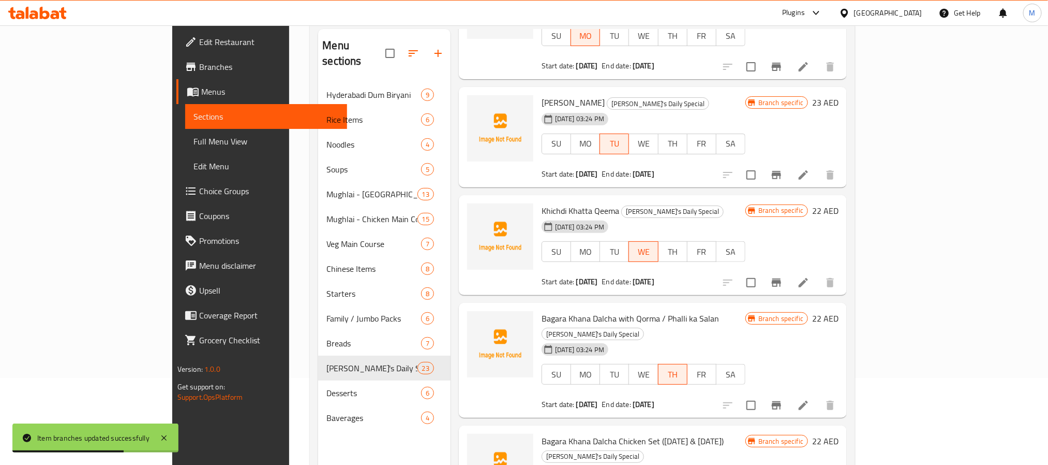
scroll to position [145, 0]
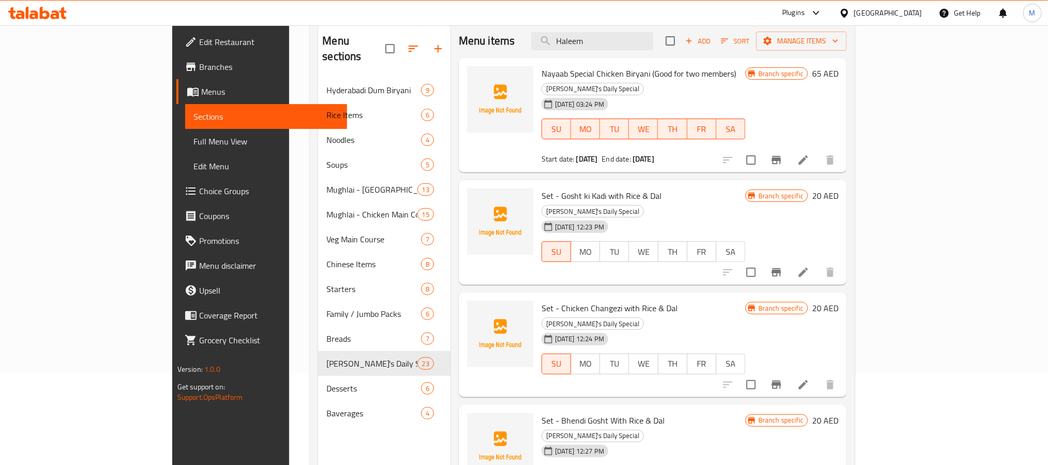
scroll to position [0, 0]
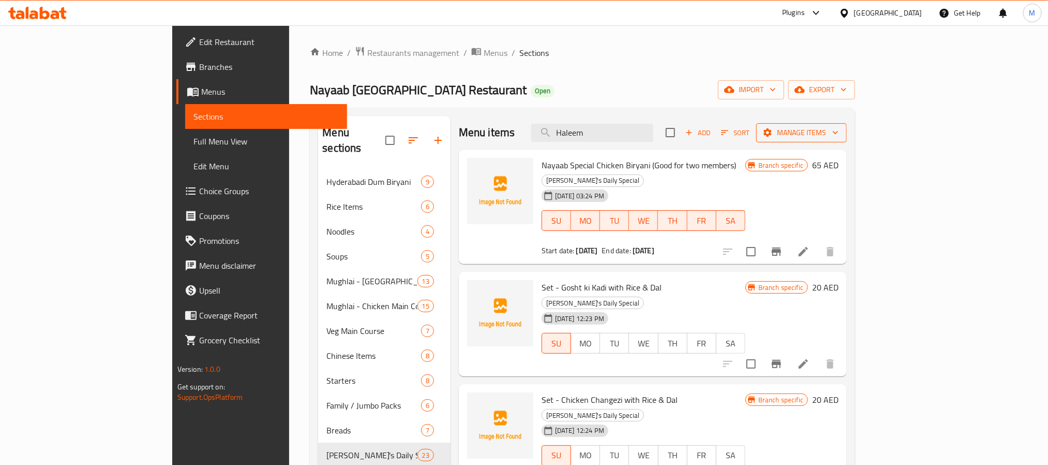
click at [839, 135] on span "Manage items" at bounding box center [802, 132] width 74 height 13
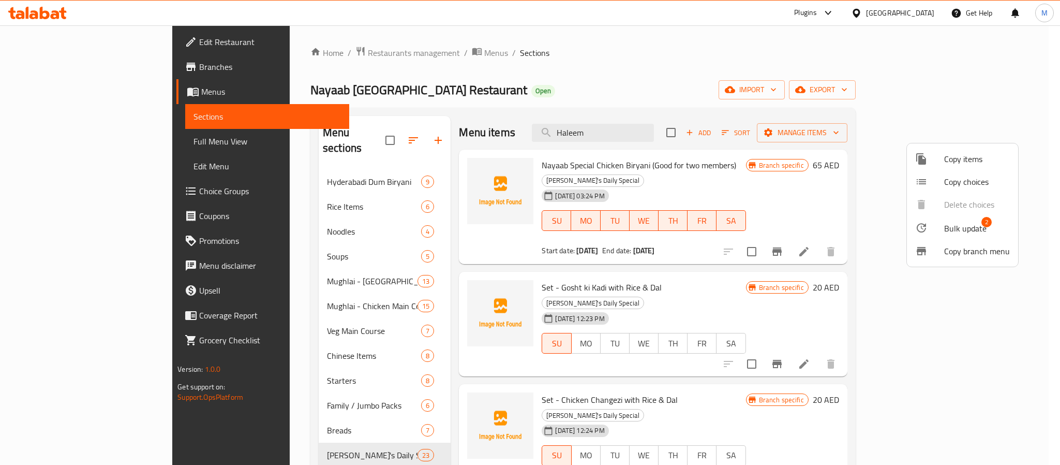
click at [948, 222] on span "Bulk update" at bounding box center [965, 228] width 42 height 12
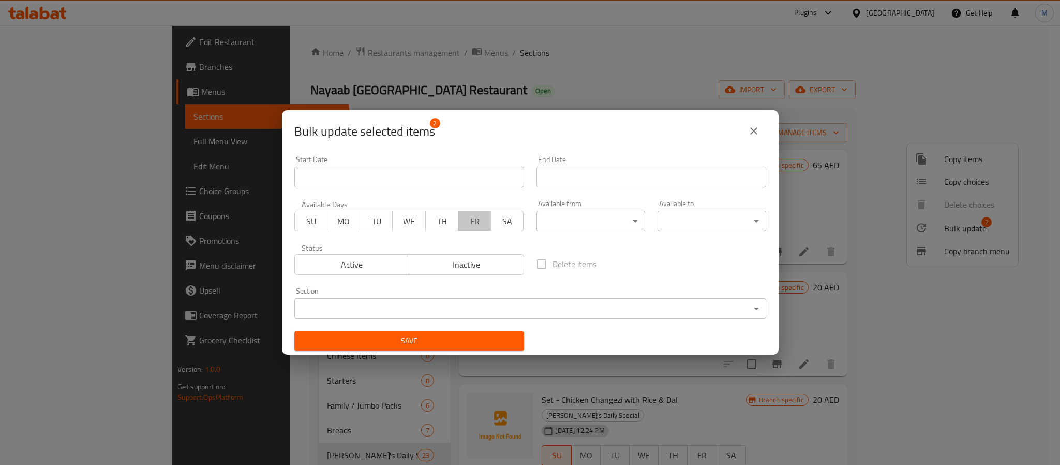
click at [465, 221] on span "FR" at bounding box center [475, 221] width 24 height 15
click at [512, 225] on span "SA" at bounding box center [507, 221] width 24 height 15
click at [305, 218] on span "SU" at bounding box center [311, 221] width 24 height 15
click at [458, 342] on span "Save" at bounding box center [409, 340] width 213 height 13
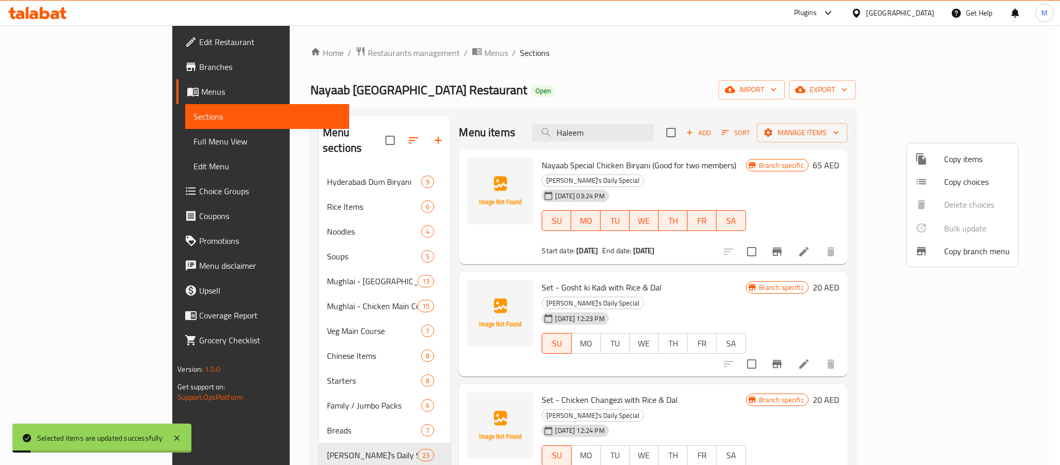
click at [479, 118] on div at bounding box center [530, 232] width 1060 height 465
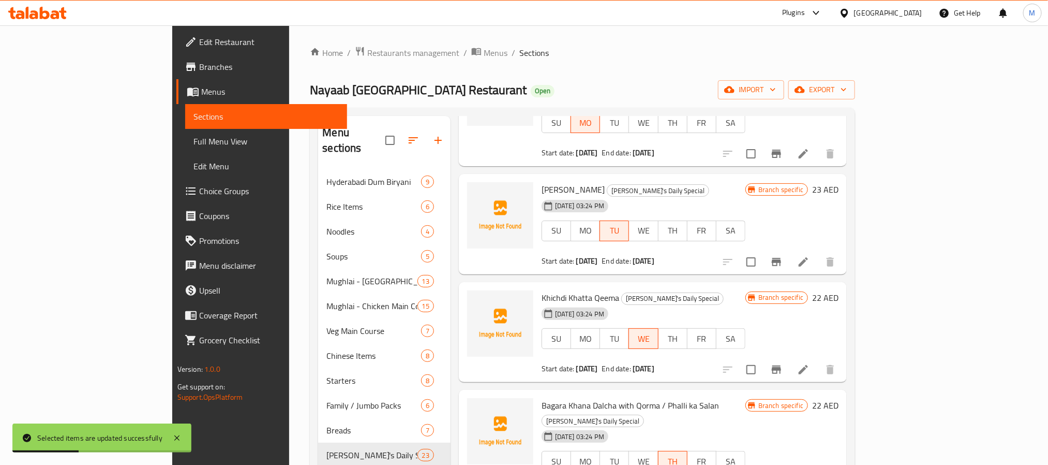
scroll to position [145, 0]
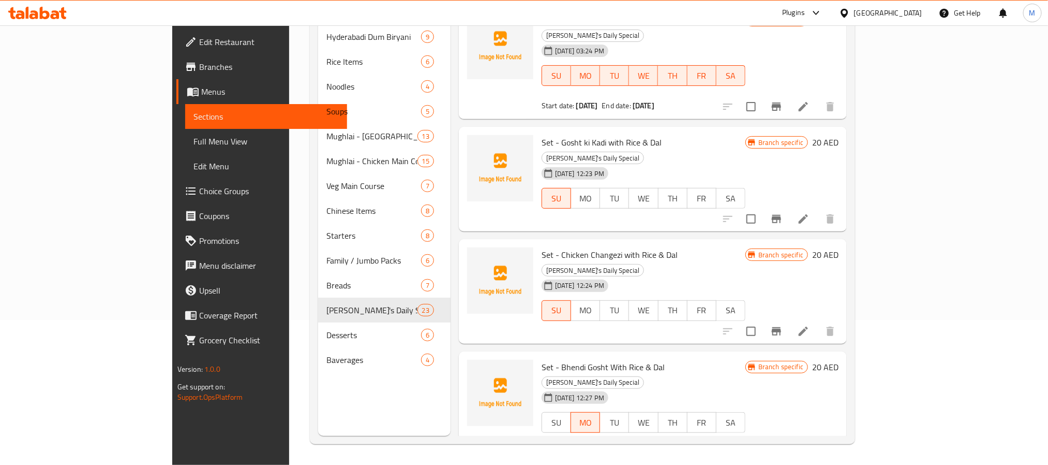
scroll to position [0, 0]
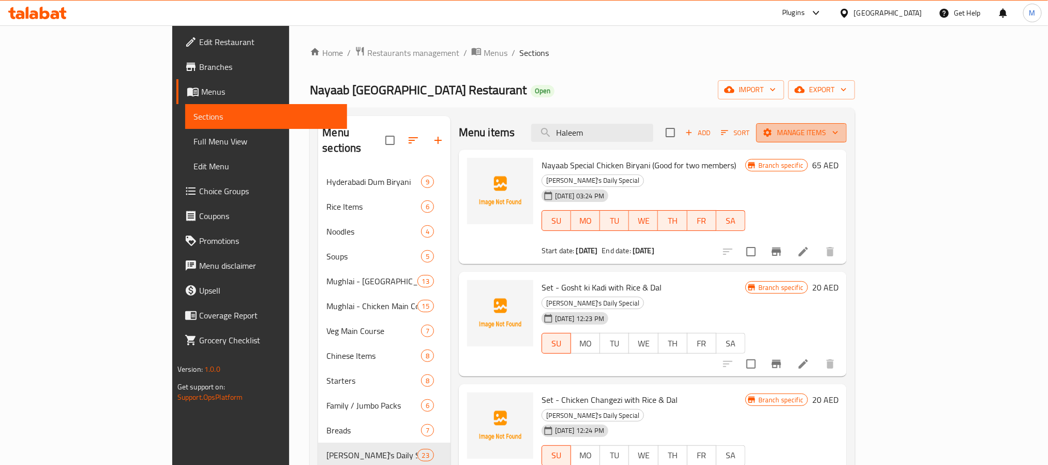
click at [839, 129] on span "Manage items" at bounding box center [802, 132] width 74 height 13
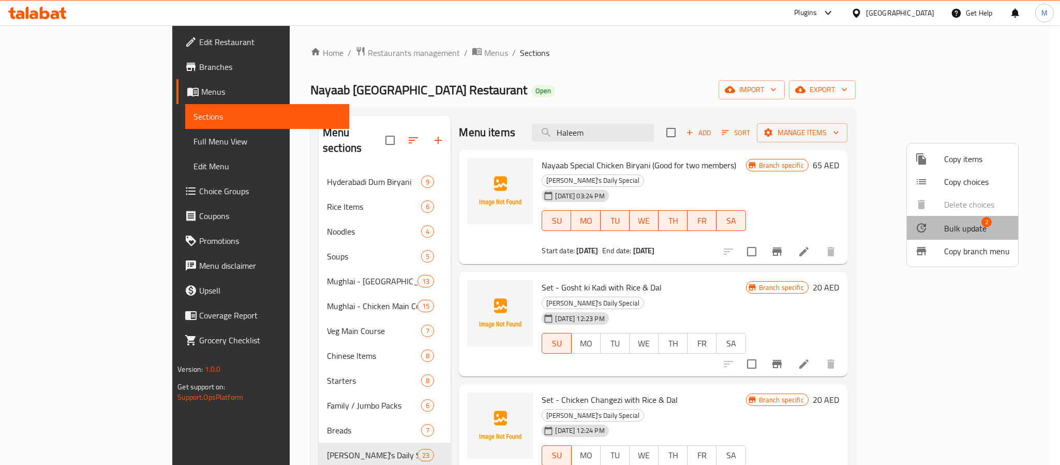
click at [938, 226] on div at bounding box center [929, 227] width 29 height 12
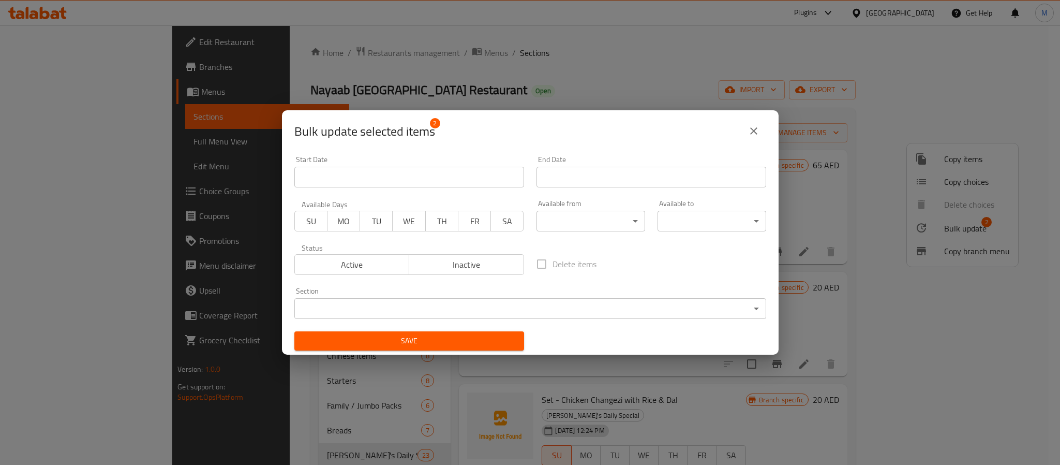
click at [316, 224] on span "SU" at bounding box center [311, 221] width 24 height 15
drag, startPoint x: 338, startPoint y: 224, endPoint x: 365, endPoint y: 220, distance: 27.1
click at [339, 224] on span "MO" at bounding box center [344, 221] width 24 height 15
drag, startPoint x: 368, startPoint y: 219, endPoint x: 386, endPoint y: 219, distance: 18.6
click at [368, 219] on span "TU" at bounding box center [376, 221] width 24 height 15
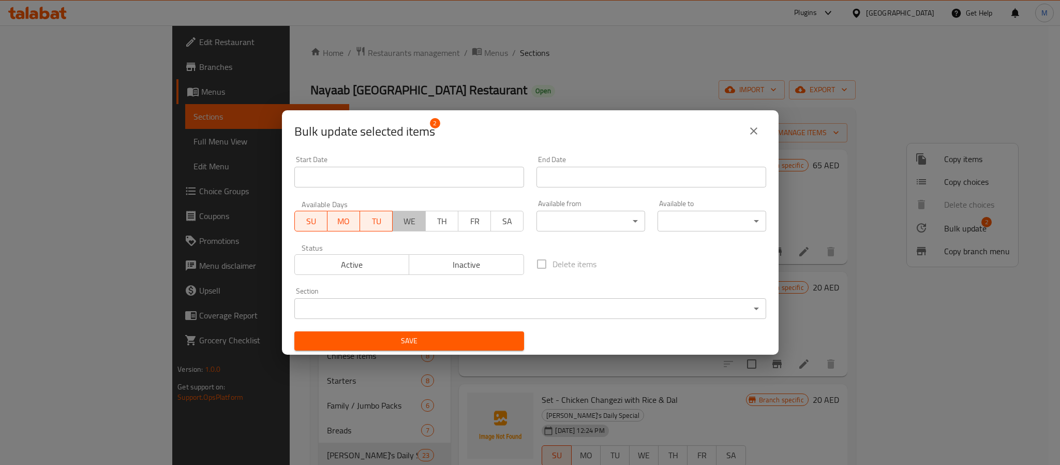
click at [414, 220] on span "WE" at bounding box center [409, 221] width 24 height 15
click at [447, 222] on span "TH" at bounding box center [442, 221] width 24 height 15
drag, startPoint x: 475, startPoint y: 226, endPoint x: 509, endPoint y: 225, distance: 34.2
click at [480, 224] on span "FR" at bounding box center [475, 221] width 24 height 15
click at [509, 225] on span "SA" at bounding box center [507, 221] width 24 height 15
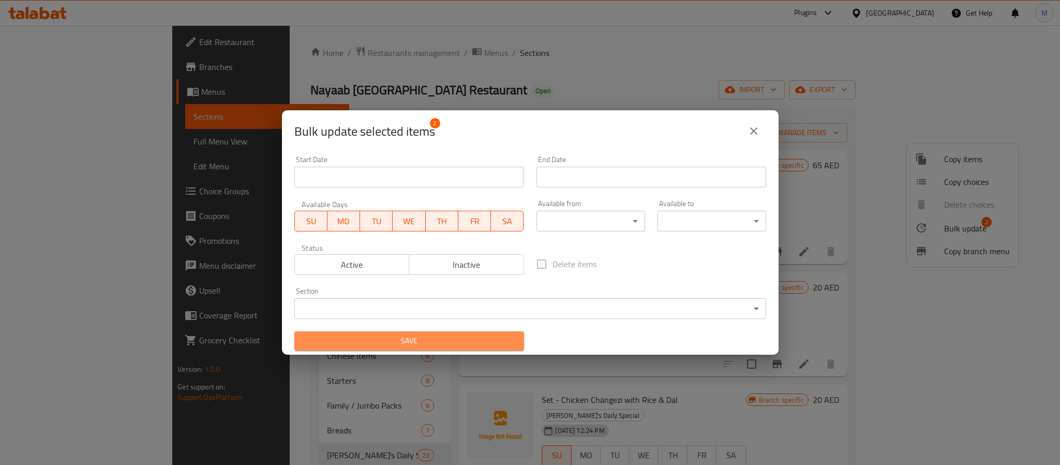
click at [497, 334] on span "Save" at bounding box center [409, 340] width 213 height 13
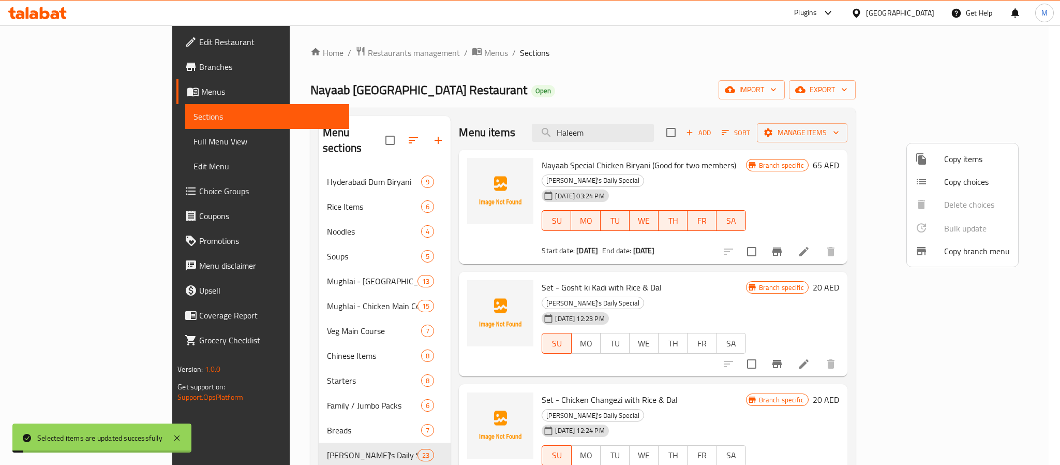
click at [548, 66] on div at bounding box center [530, 232] width 1060 height 465
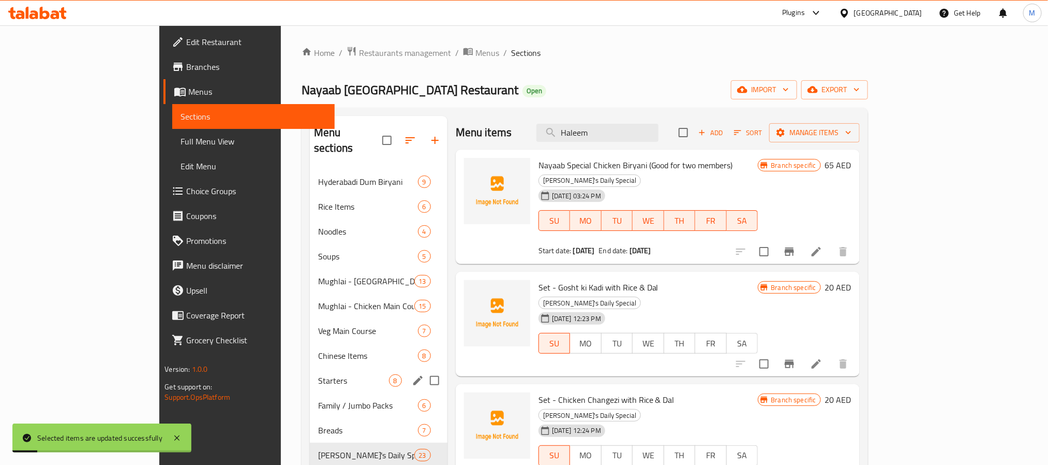
scroll to position [145, 0]
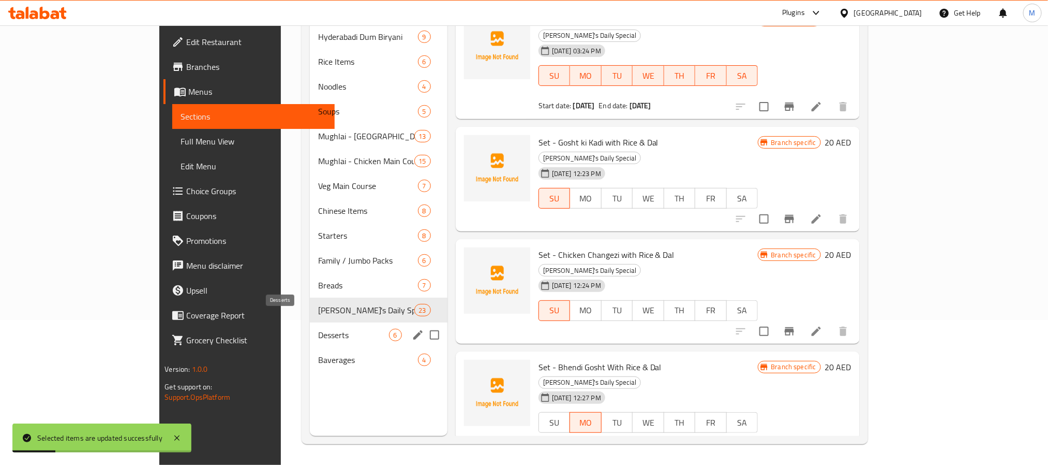
click at [318, 329] on span "Desserts" at bounding box center [353, 335] width 70 height 12
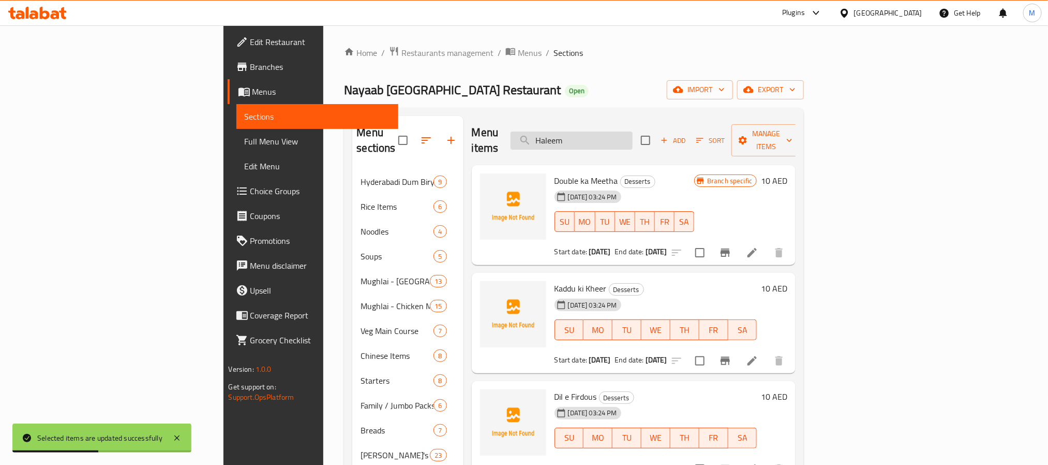
click at [633, 133] on input "Haleem" at bounding box center [572, 140] width 122 height 18
paste input "Set - Talawa Gosht (Beef) with Rice & [PERSON_NAME]"
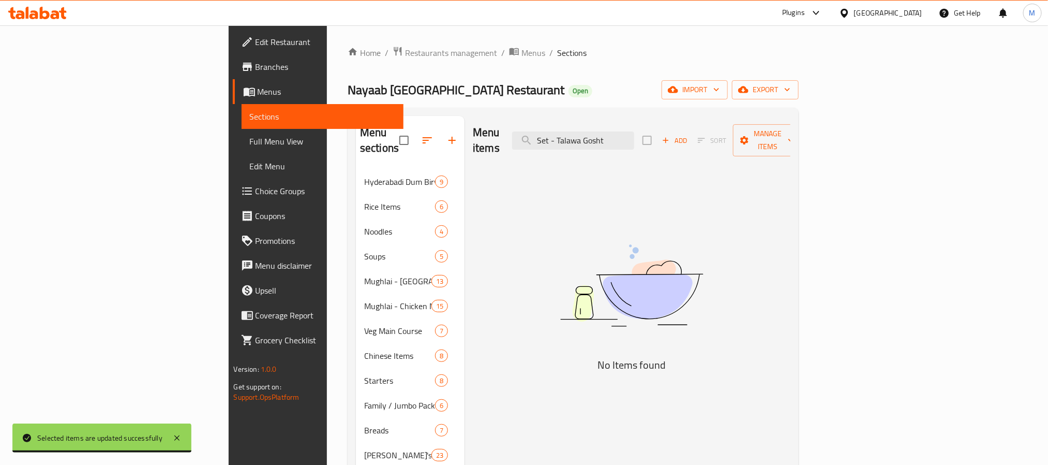
paste input "search"
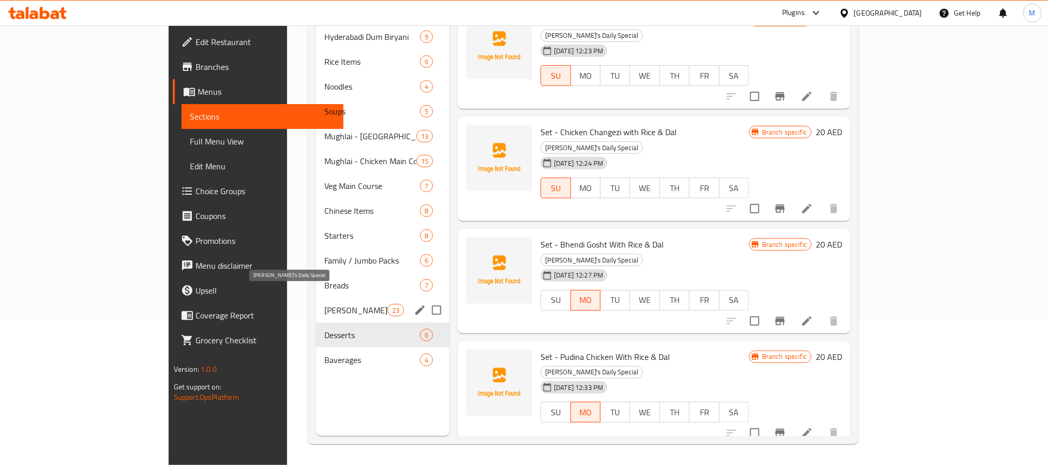
click at [324, 304] on span "[PERSON_NAME]'s Daily Special" at bounding box center [355, 310] width 63 height 12
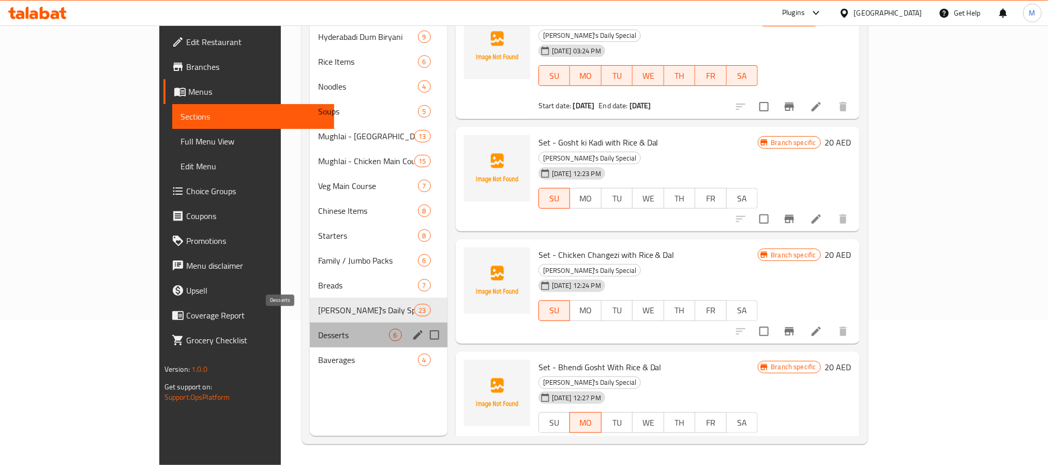
click at [318, 329] on span "Desserts" at bounding box center [353, 335] width 70 height 12
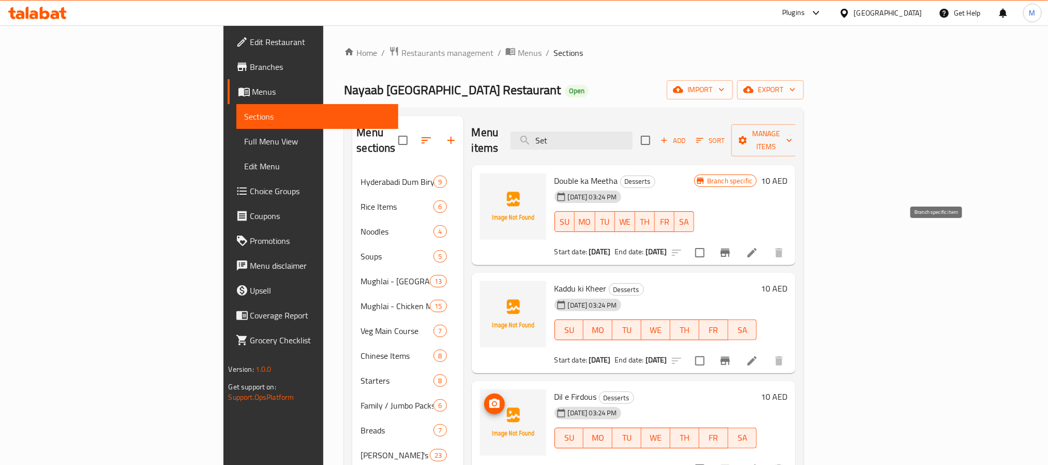
click at [730, 248] on icon "Branch-specific-item" at bounding box center [725, 252] width 9 height 8
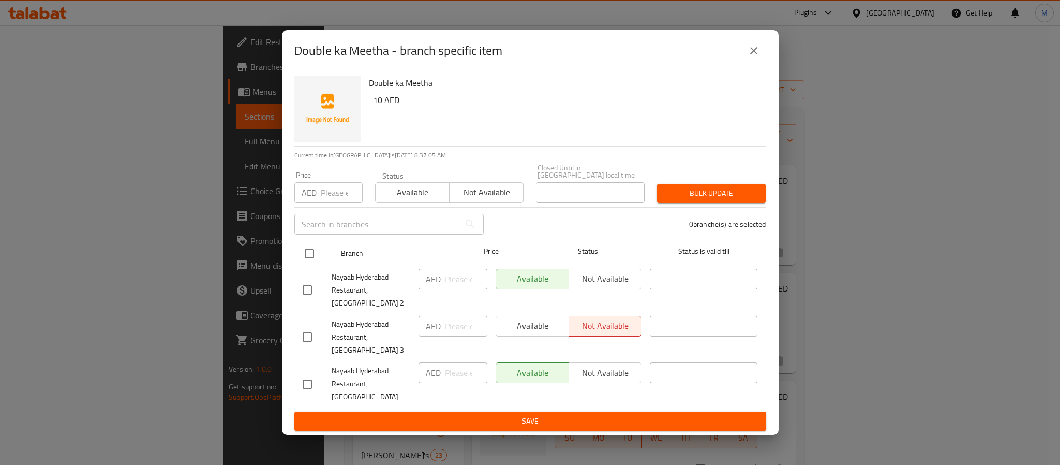
drag, startPoint x: 314, startPoint y: 266, endPoint x: 312, endPoint y: 259, distance: 6.9
click at [312, 264] on input "checkbox" at bounding box center [310, 254] width 22 height 22
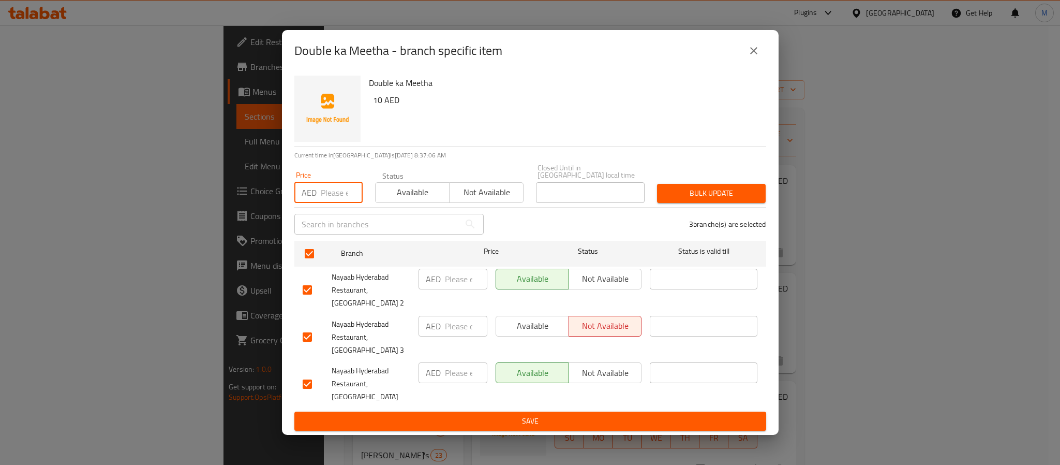
drag, startPoint x: 329, startPoint y: 215, endPoint x: 334, endPoint y: 211, distance: 6.3
click at [329, 203] on input "number" at bounding box center [342, 192] width 42 height 21
paste input "10.00"
click at [708, 200] on span "Bulk update" at bounding box center [711, 193] width 92 height 13
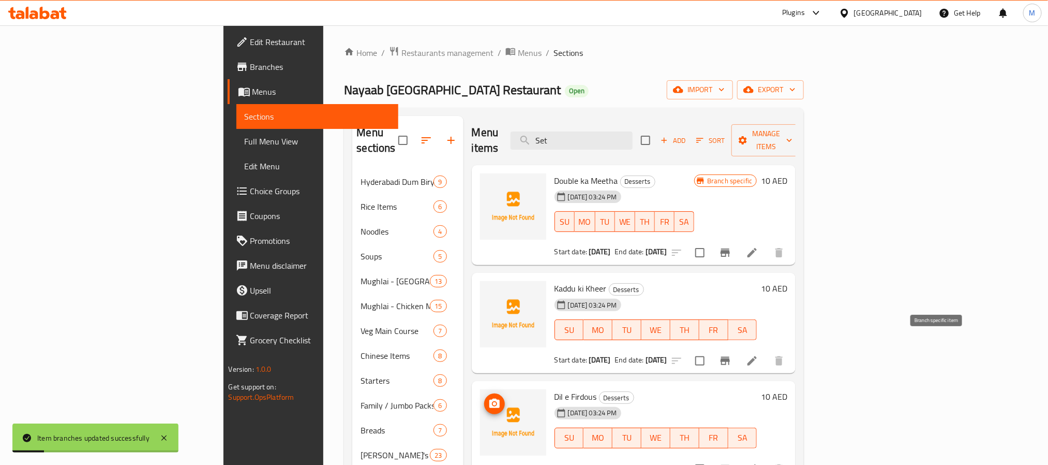
click at [732, 354] on icon "Branch-specific-item" at bounding box center [725, 360] width 12 height 12
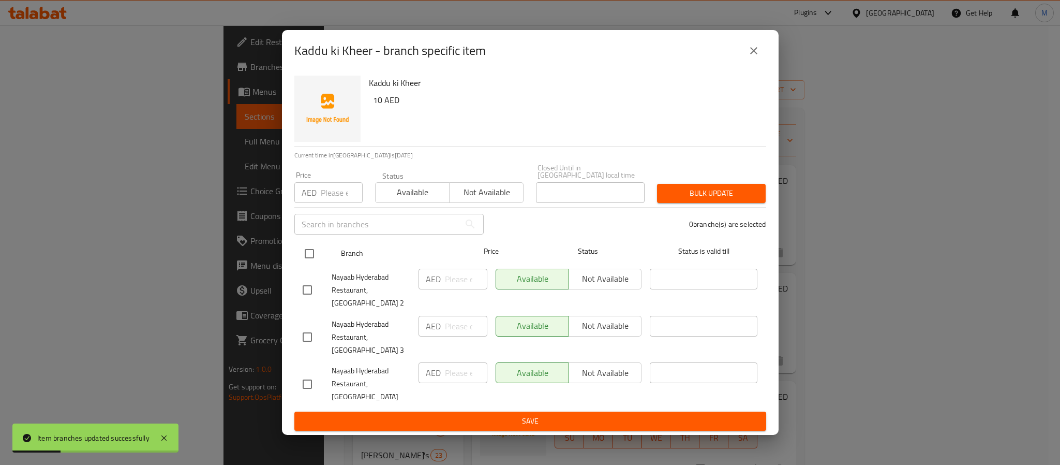
click at [308, 264] on input "checkbox" at bounding box center [310, 254] width 22 height 22
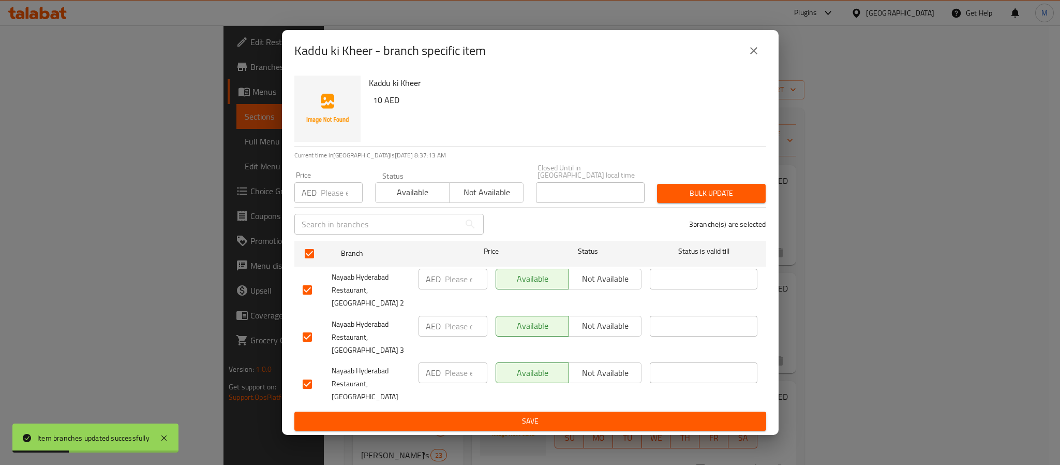
click at [333, 203] on input "number" at bounding box center [342, 192] width 42 height 21
paste input "10.00"
click at [695, 203] on button "Bulk update" at bounding box center [711, 193] width 109 height 19
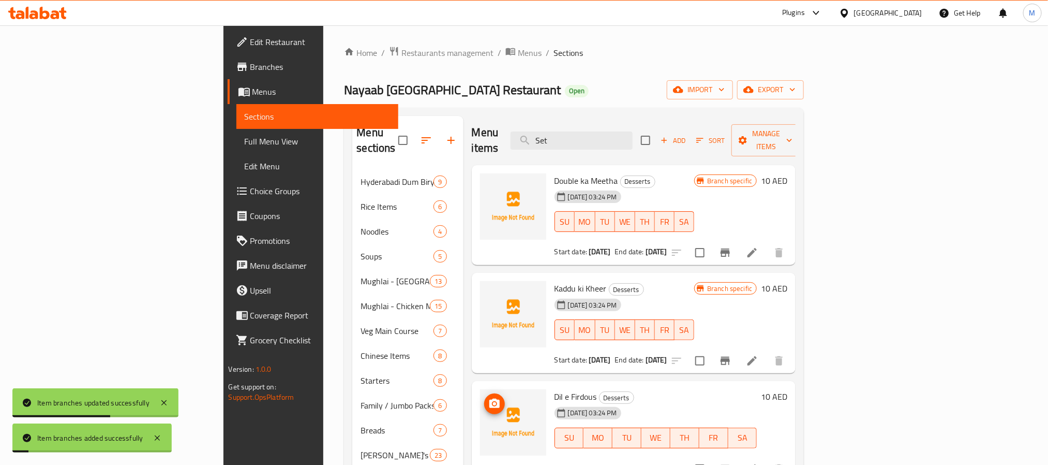
scroll to position [78, 0]
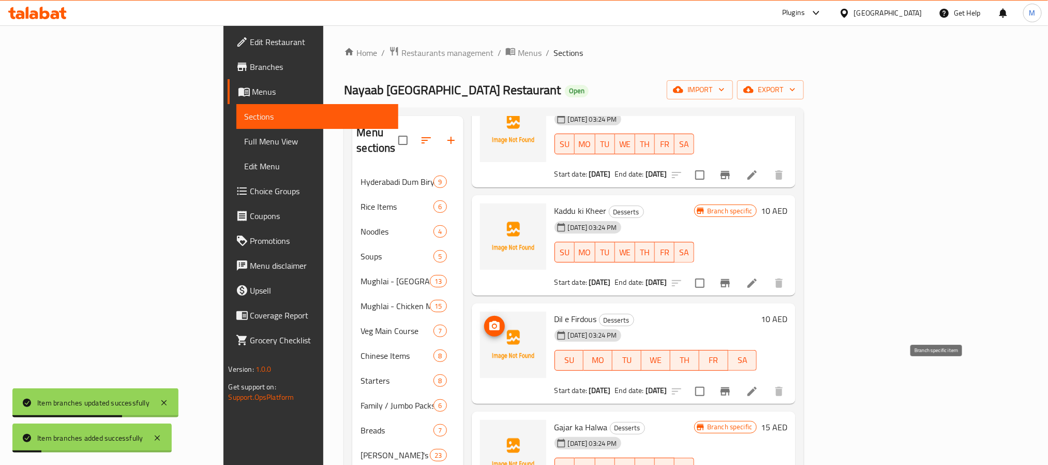
click at [730, 387] on icon "Branch-specific-item" at bounding box center [725, 391] width 9 height 8
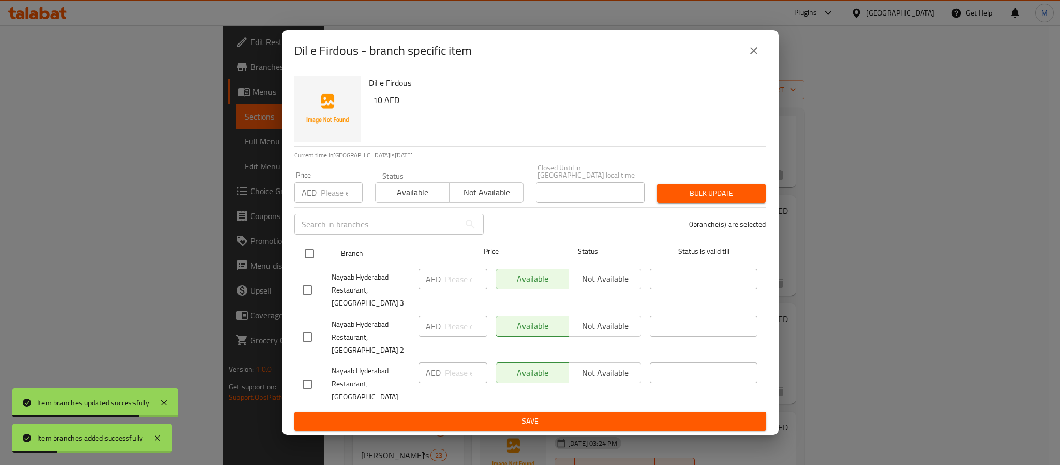
click at [305, 263] on input "checkbox" at bounding box center [310, 254] width 22 height 22
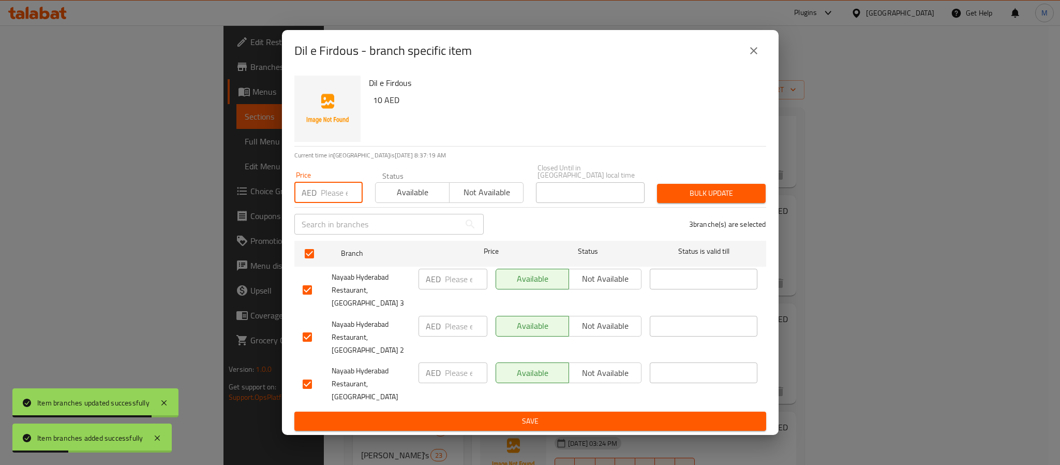
click at [332, 203] on input "number" at bounding box center [342, 192] width 42 height 21
paste input "10.00"
click at [691, 199] on span "Bulk update" at bounding box center [711, 193] width 92 height 13
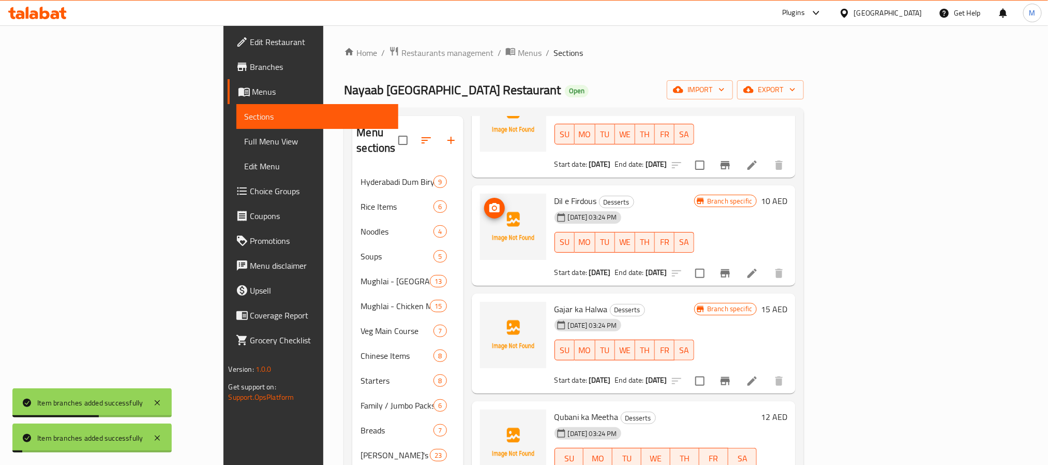
scroll to position [208, 0]
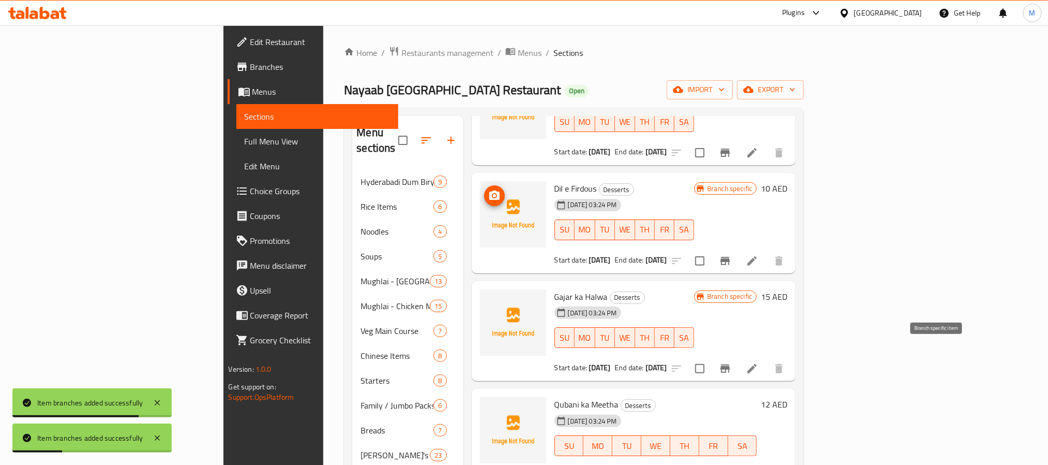
click at [738, 356] on button "Branch-specific-item" at bounding box center [725, 368] width 25 height 25
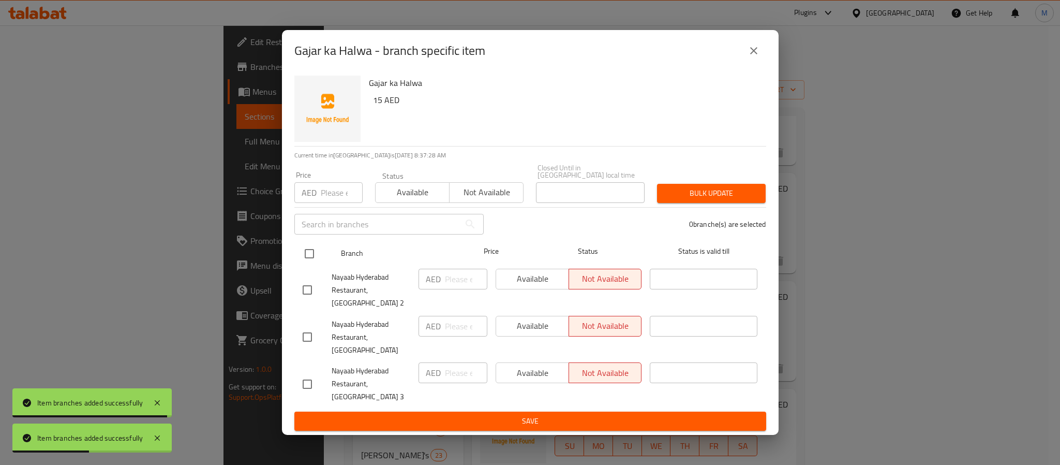
drag, startPoint x: 306, startPoint y: 264, endPoint x: 309, endPoint y: 272, distance: 8.6
click at [306, 264] on input "checkbox" at bounding box center [310, 254] width 22 height 22
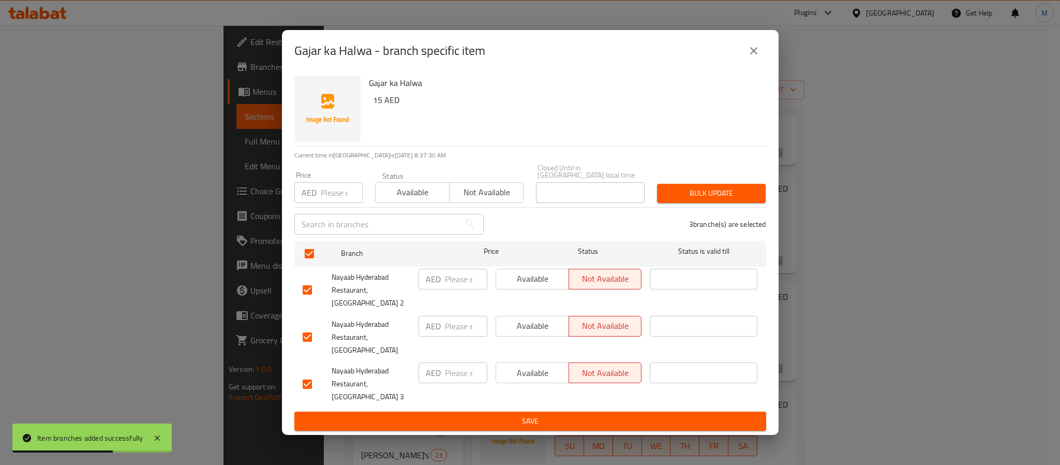
drag, startPoint x: 306, startPoint y: 293, endPoint x: 413, endPoint y: 336, distance: 115.7
click at [306, 292] on input "checkbox" at bounding box center [307, 290] width 22 height 22
click at [452, 326] on input "number" at bounding box center [466, 326] width 42 height 21
paste input "10.00"
click at [455, 362] on input "number" at bounding box center [466, 372] width 42 height 21
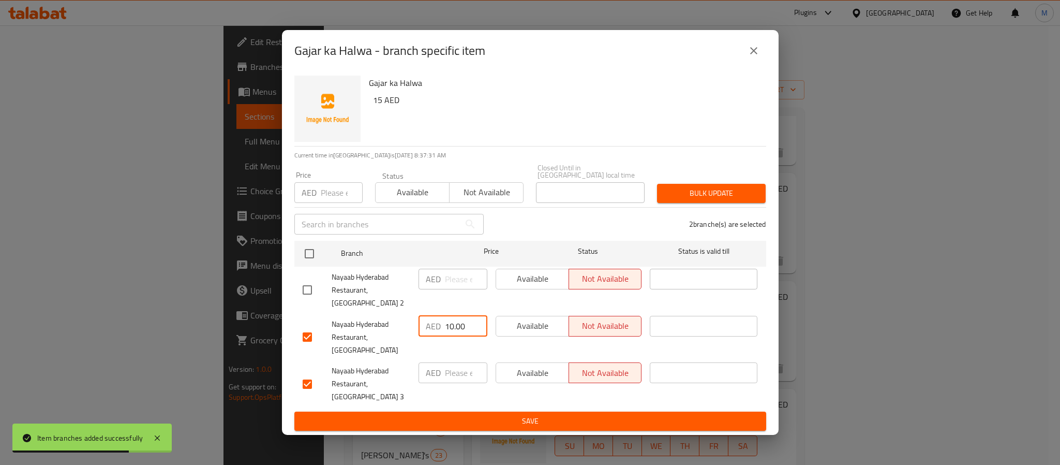
paste input "10.00"
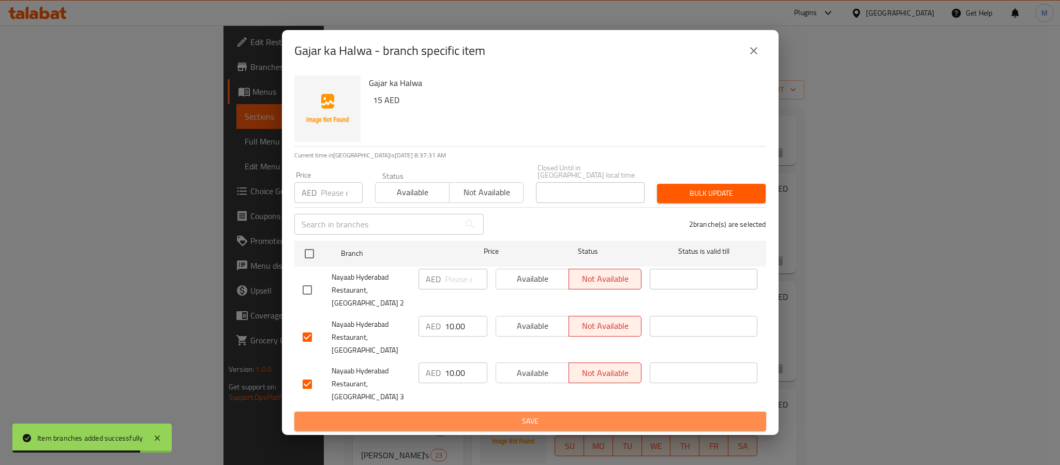
click at [480, 414] on span "Save" at bounding box center [530, 420] width 455 height 13
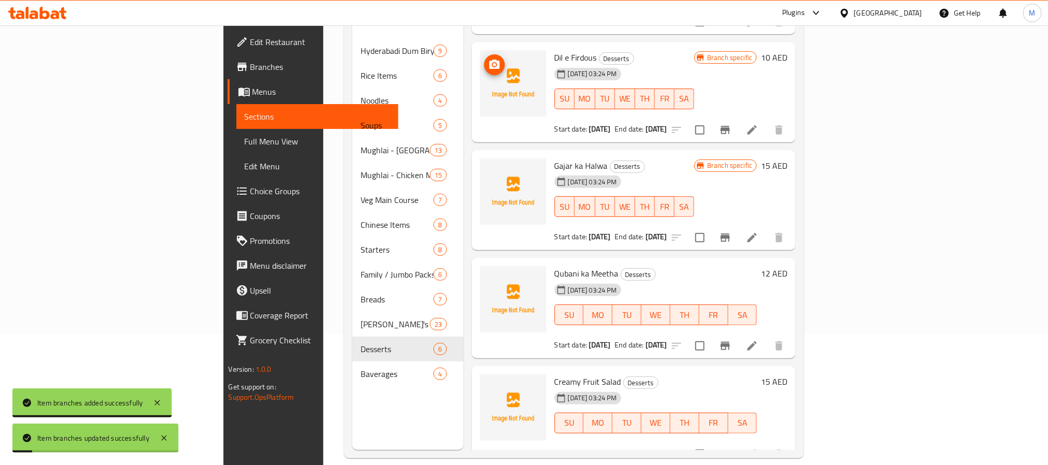
scroll to position [145, 0]
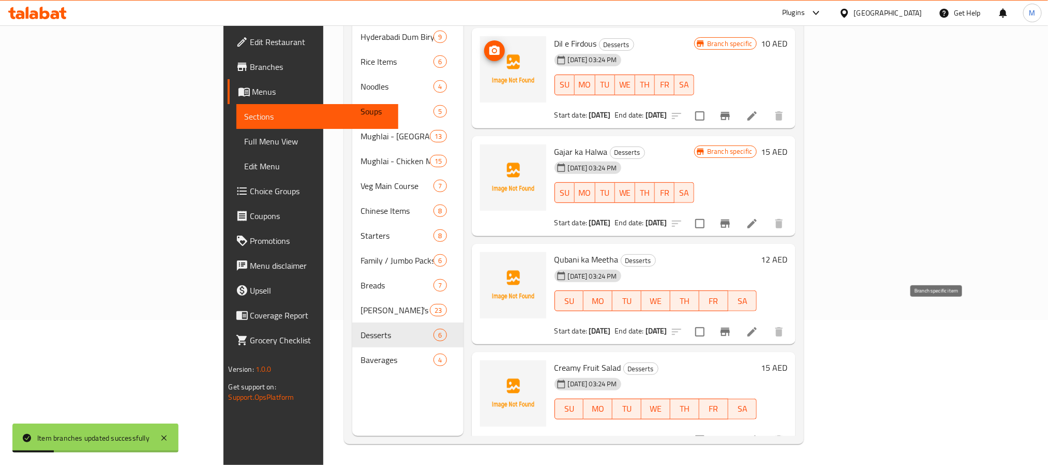
click at [738, 323] on button "Branch-specific-item" at bounding box center [725, 331] width 25 height 25
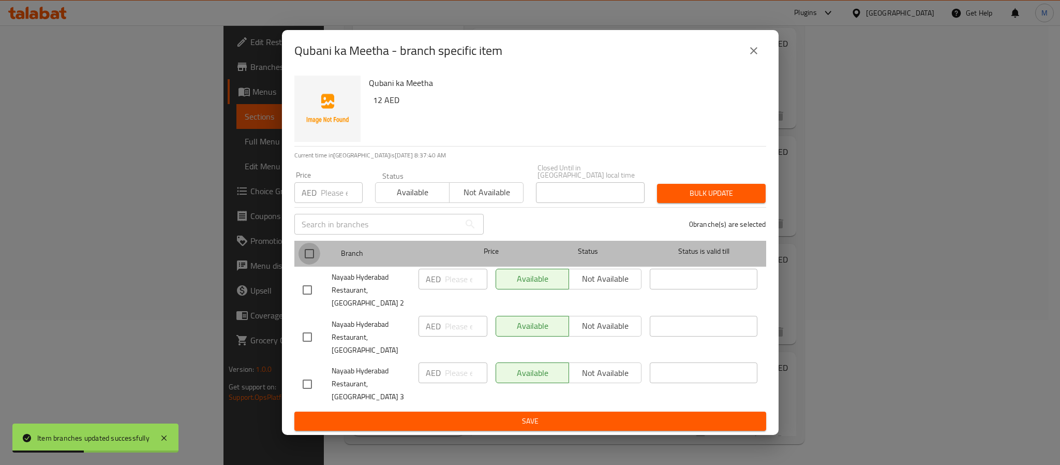
click at [306, 263] on input "checkbox" at bounding box center [310, 254] width 22 height 22
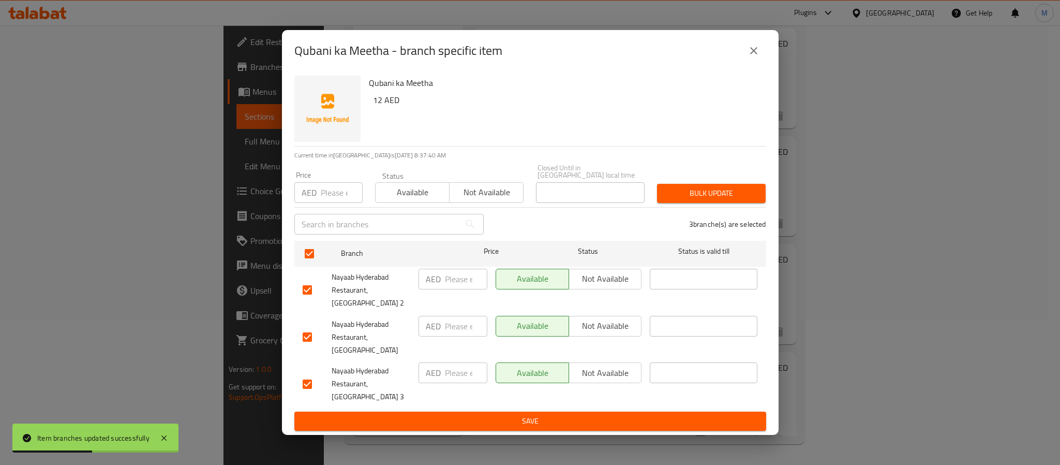
click at [308, 295] on input "checkbox" at bounding box center [307, 290] width 22 height 22
drag, startPoint x: 467, startPoint y: 326, endPoint x: 453, endPoint y: 360, distance: 36.4
click at [466, 326] on input "number" at bounding box center [466, 326] width 42 height 21
paste input "10.00"
click at [453, 365] on input "number" at bounding box center [466, 372] width 42 height 21
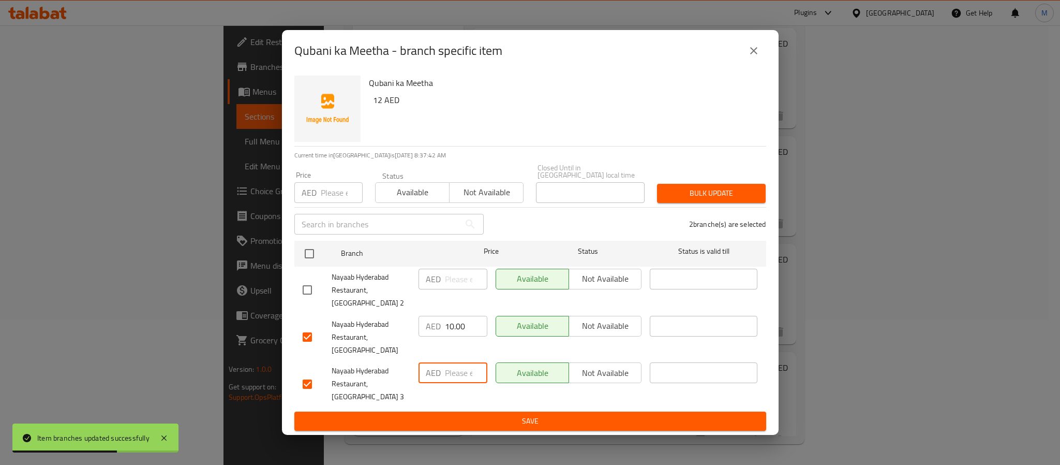
paste input "10.00"
click at [472, 414] on span "Save" at bounding box center [530, 420] width 455 height 13
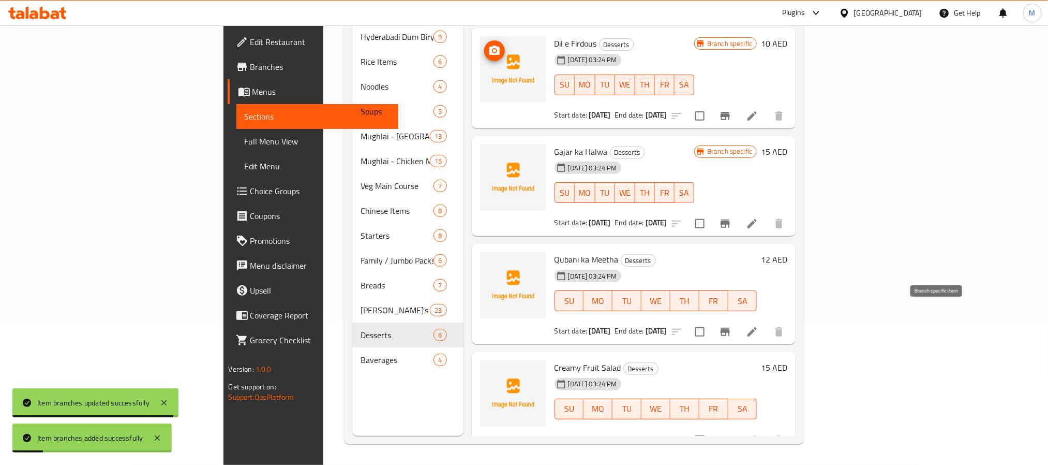
click at [730, 328] on icon "Branch-specific-item" at bounding box center [725, 332] width 9 height 8
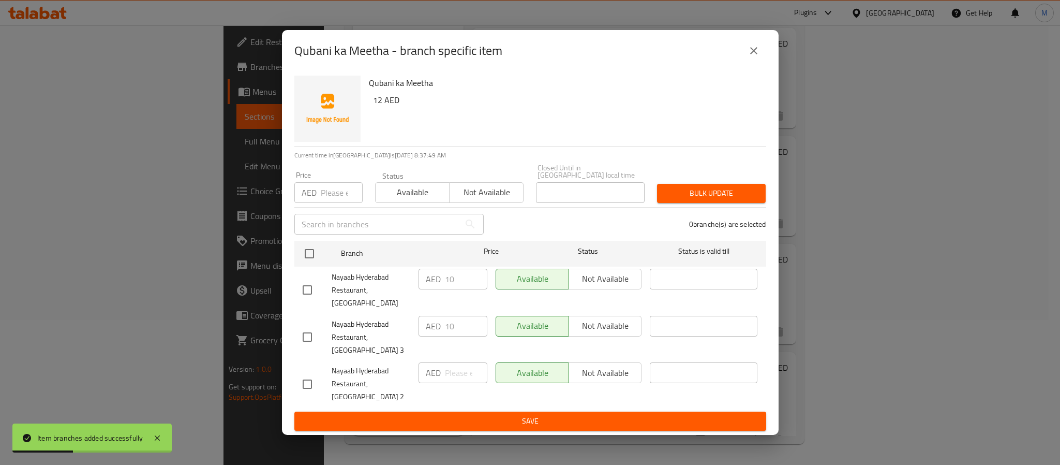
click at [305, 375] on input "checkbox" at bounding box center [307, 384] width 22 height 22
drag, startPoint x: 448, startPoint y: 376, endPoint x: 474, endPoint y: 404, distance: 38.4
click at [449, 376] on input "number" at bounding box center [466, 372] width 42 height 21
paste input "12.00"
click at [479, 414] on span "Save" at bounding box center [530, 420] width 455 height 13
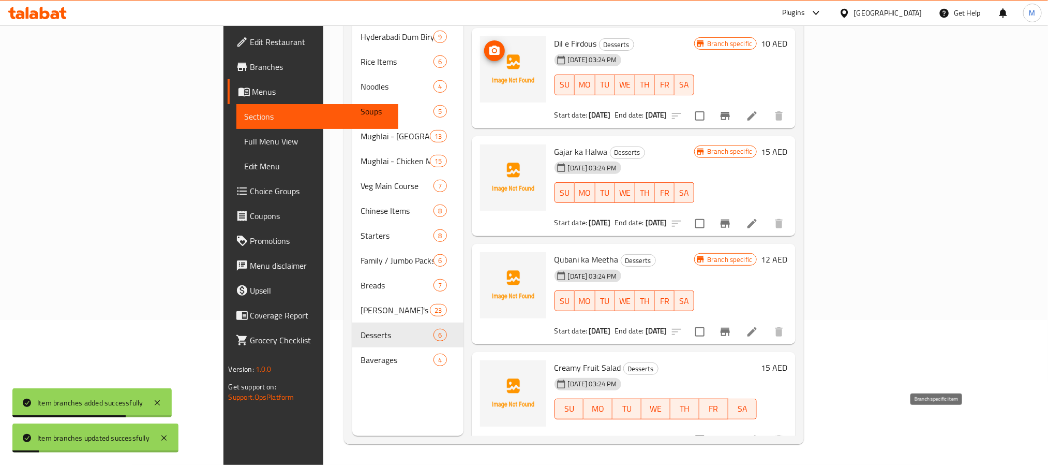
click at [738, 427] on button "Branch-specific-item" at bounding box center [725, 439] width 25 height 25
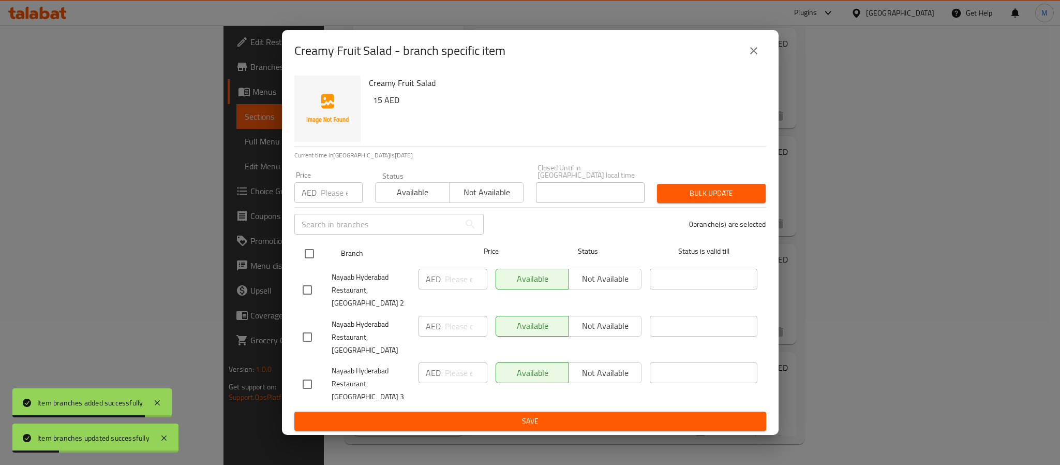
click at [309, 264] on input "checkbox" at bounding box center [310, 254] width 22 height 22
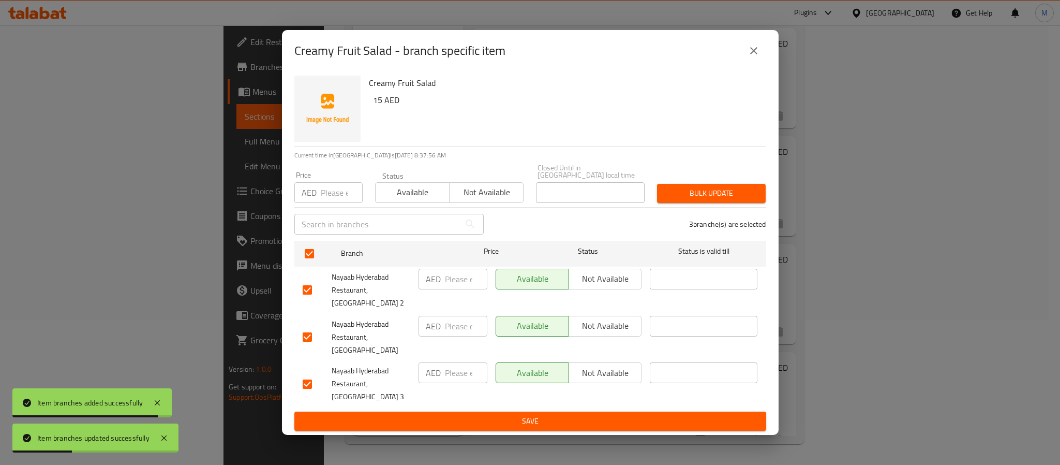
click at [449, 324] on input "number" at bounding box center [466, 326] width 42 height 21
paste
click at [452, 362] on input "number" at bounding box center [466, 372] width 42 height 21
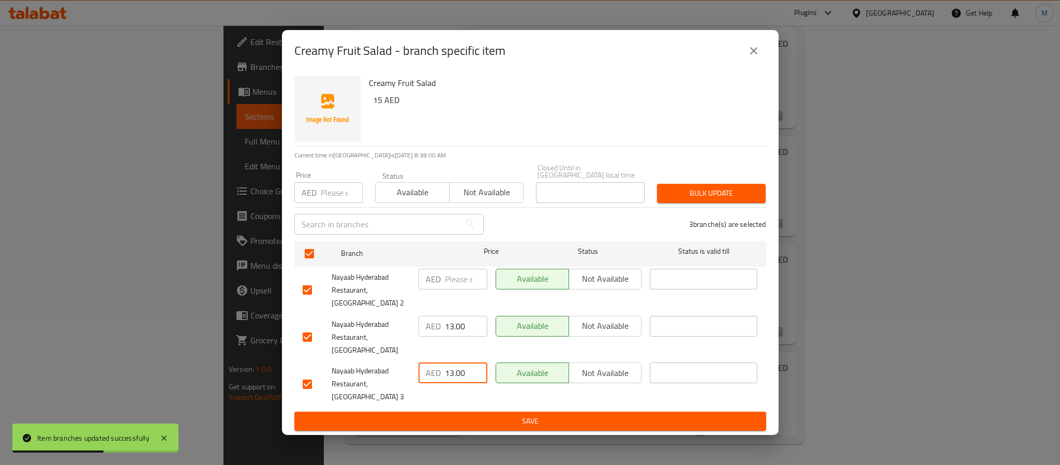
click at [459, 289] on input "number" at bounding box center [466, 279] width 42 height 21
click at [527, 414] on span "Save" at bounding box center [530, 420] width 455 height 13
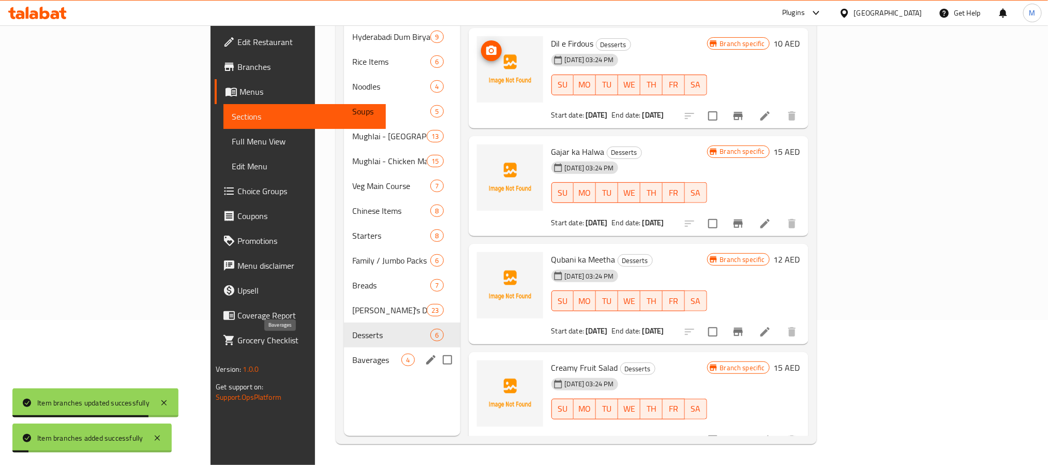
click at [352, 353] on span "Baverages" at bounding box center [376, 359] width 49 height 12
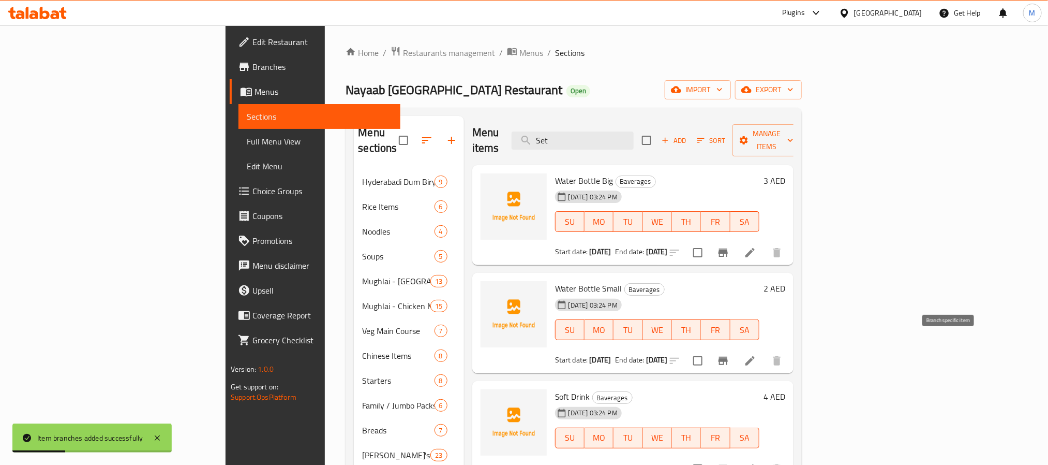
click at [730, 354] on icon "Branch-specific-item" at bounding box center [723, 360] width 12 height 12
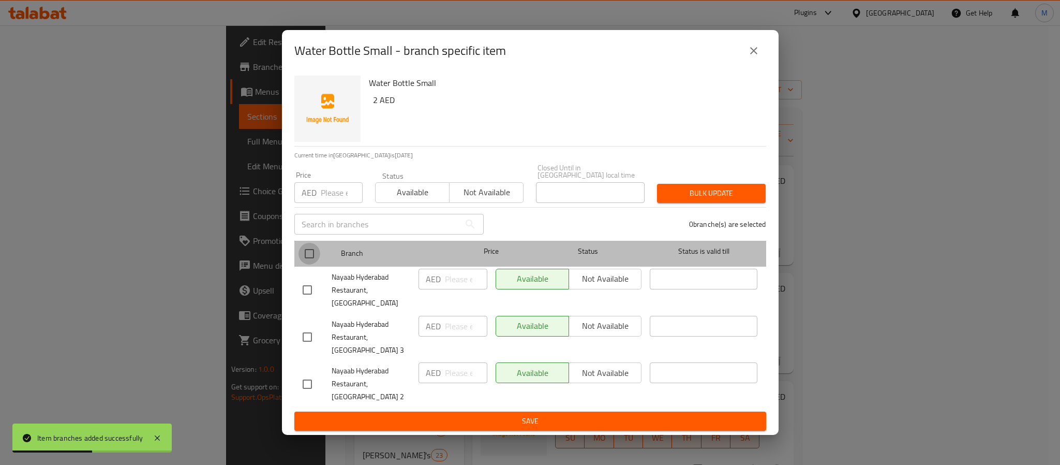
click at [312, 264] on input "checkbox" at bounding box center [310, 254] width 22 height 22
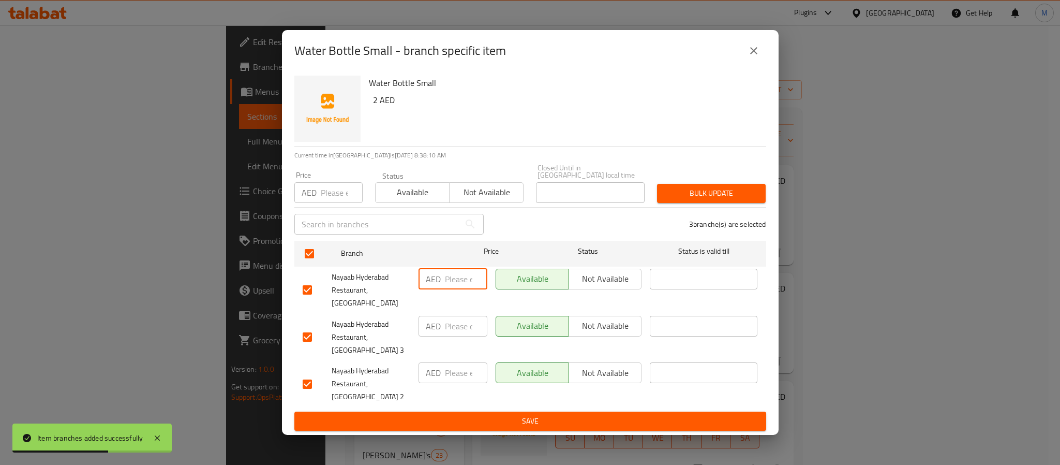
click at [454, 285] on input "number" at bounding box center [466, 279] width 42 height 21
click at [452, 328] on input "number" at bounding box center [466, 326] width 42 height 21
click at [450, 375] on input "number" at bounding box center [466, 372] width 42 height 21
click at [467, 414] on span "Save" at bounding box center [530, 420] width 455 height 13
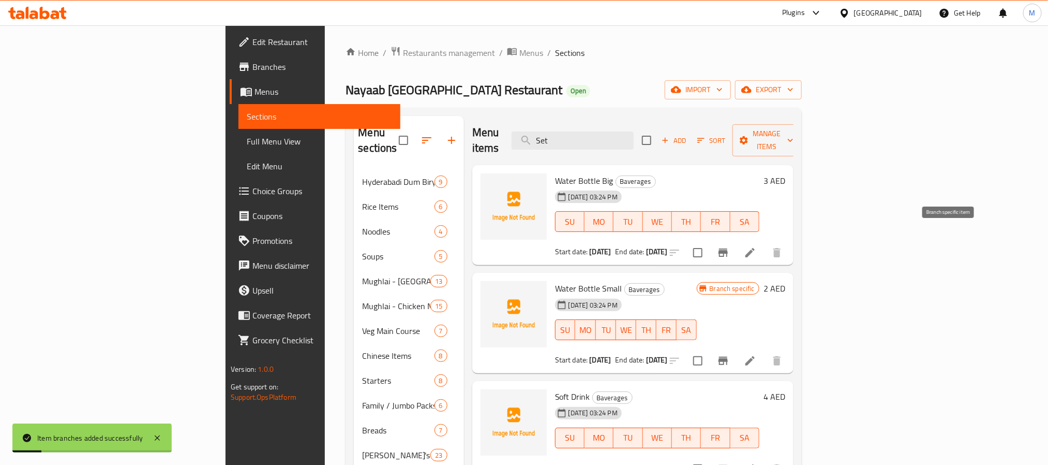
click at [728, 248] on icon "Branch-specific-item" at bounding box center [723, 252] width 9 height 8
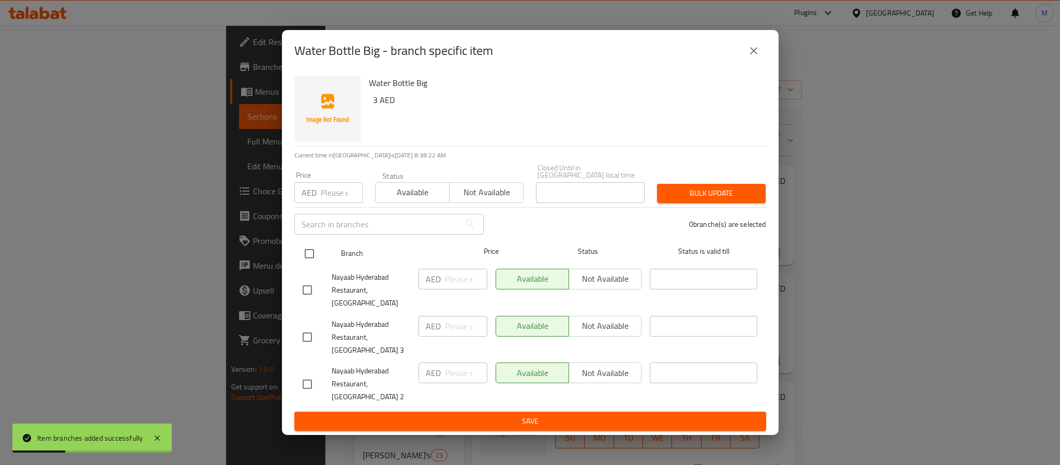
click at [305, 264] on input "checkbox" at bounding box center [310, 254] width 22 height 22
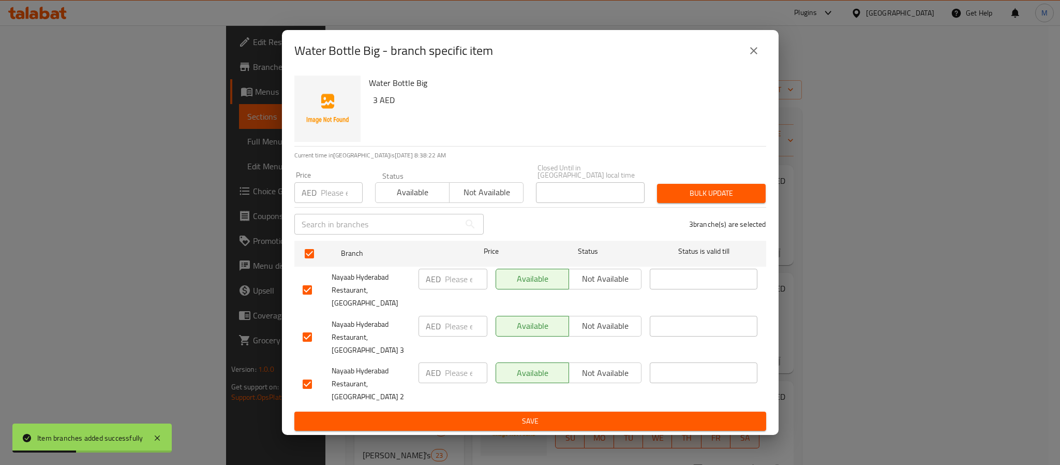
click at [321, 203] on input "number" at bounding box center [342, 192] width 42 height 21
click at [719, 199] on span "Bulk update" at bounding box center [711, 193] width 92 height 13
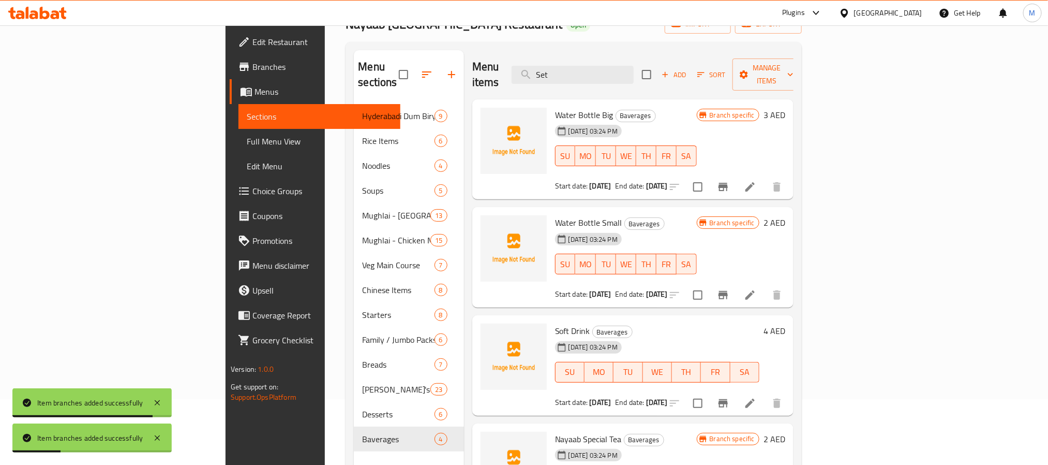
scroll to position [145, 0]
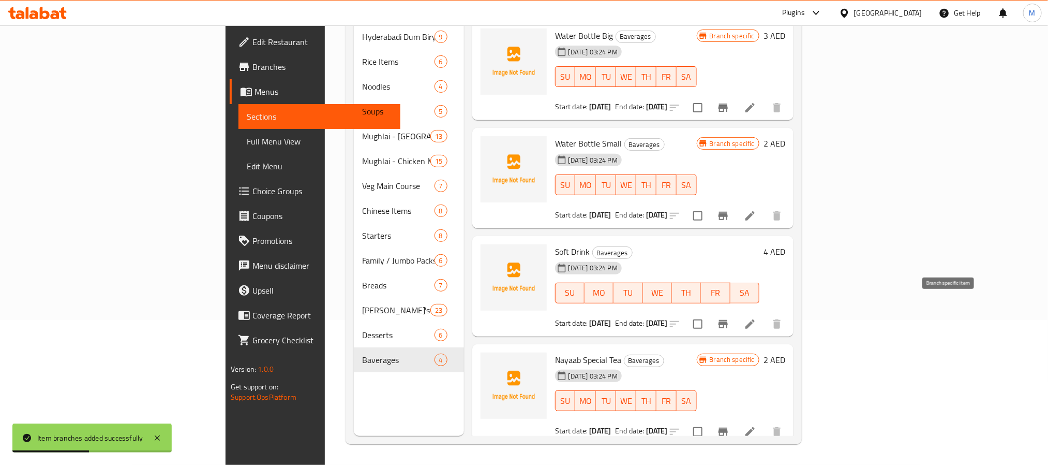
click at [728, 320] on icon "Branch-specific-item" at bounding box center [723, 324] width 9 height 8
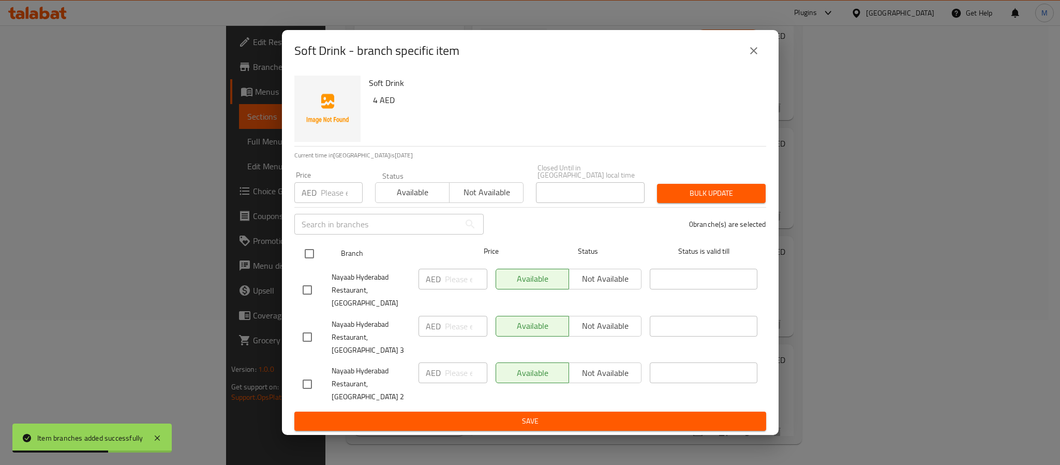
click at [317, 264] on input "checkbox" at bounding box center [310, 254] width 22 height 22
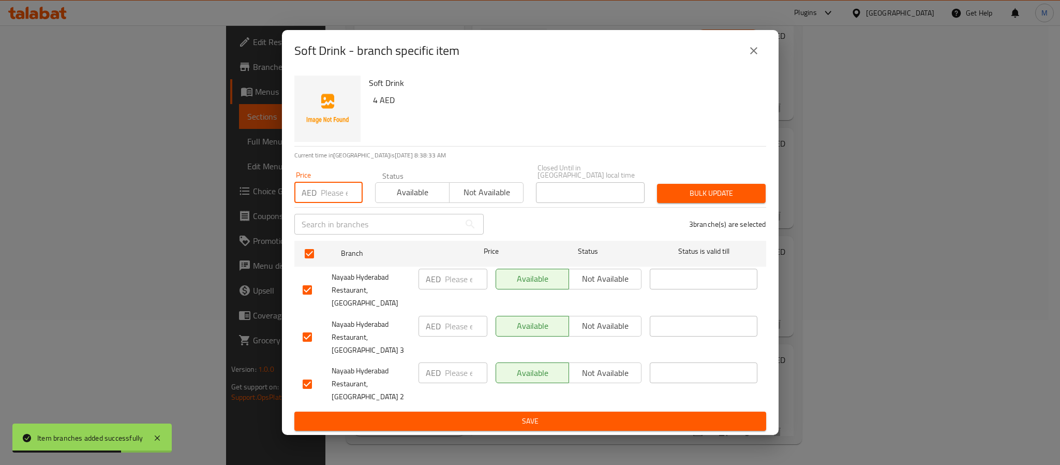
click at [334, 203] on input "number" at bounding box center [342, 192] width 42 height 21
click at [737, 200] on span "Bulk update" at bounding box center [711, 193] width 92 height 13
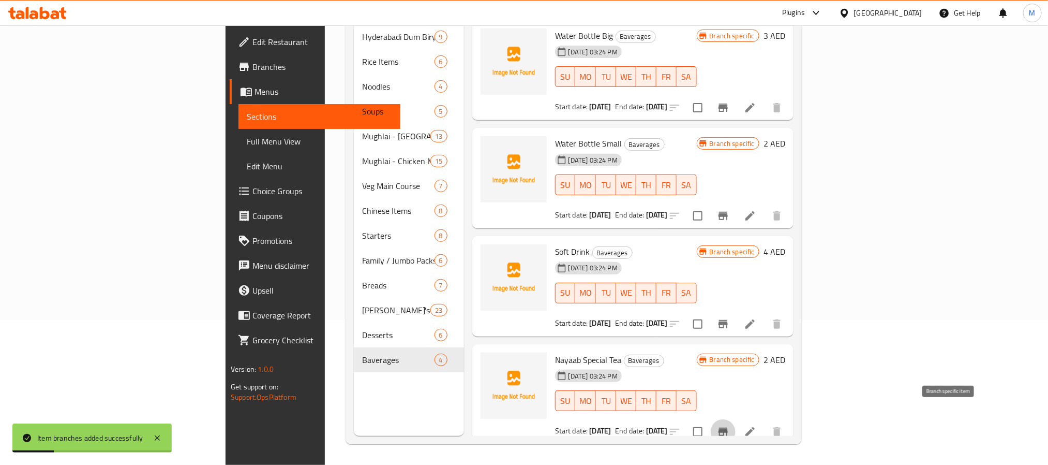
click at [728, 427] on icon "Branch-specific-item" at bounding box center [723, 431] width 9 height 8
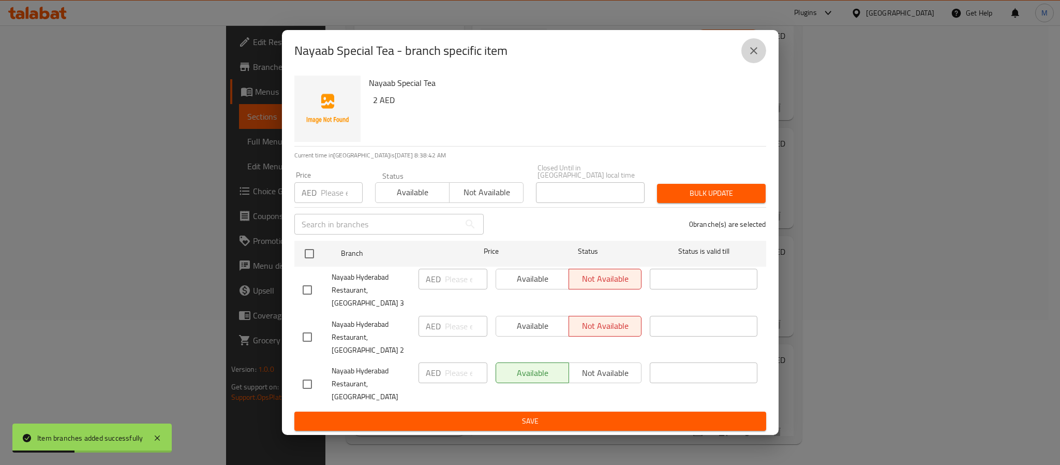
click at [748, 57] on icon "close" at bounding box center [754, 50] width 12 height 12
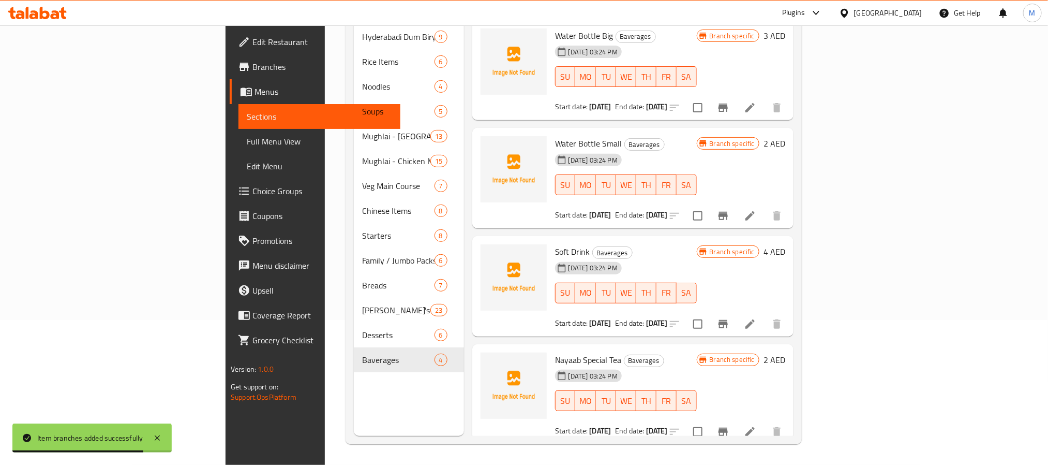
scroll to position [0, 0]
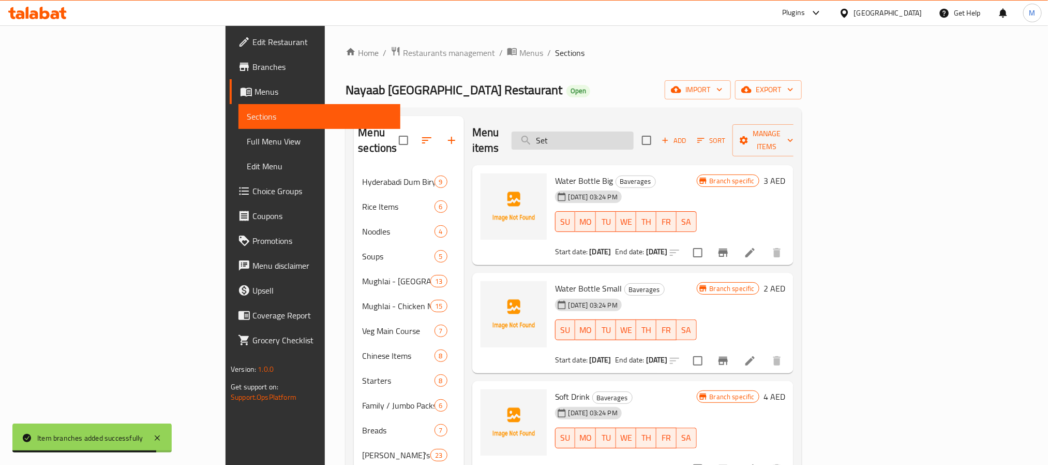
click at [634, 131] on input "Set" at bounding box center [573, 140] width 122 height 18
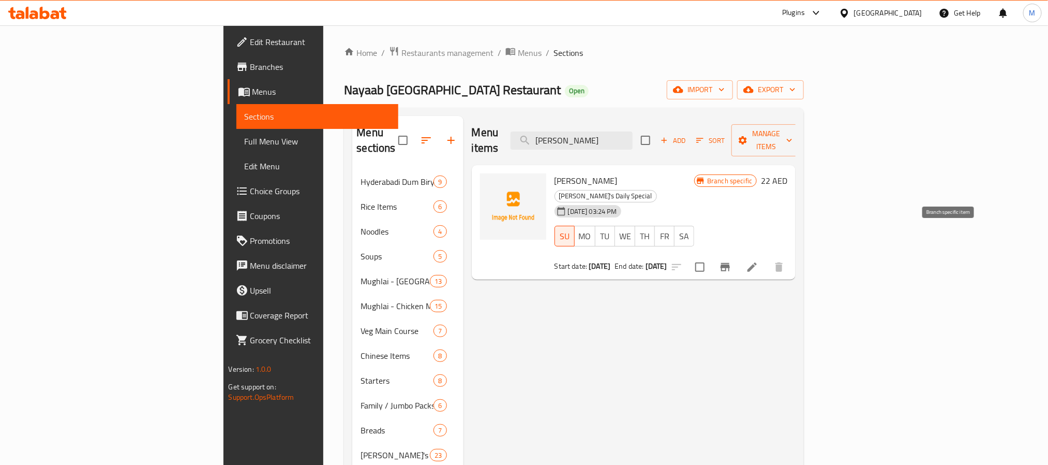
click at [732, 261] on icon "Branch-specific-item" at bounding box center [725, 267] width 12 height 12
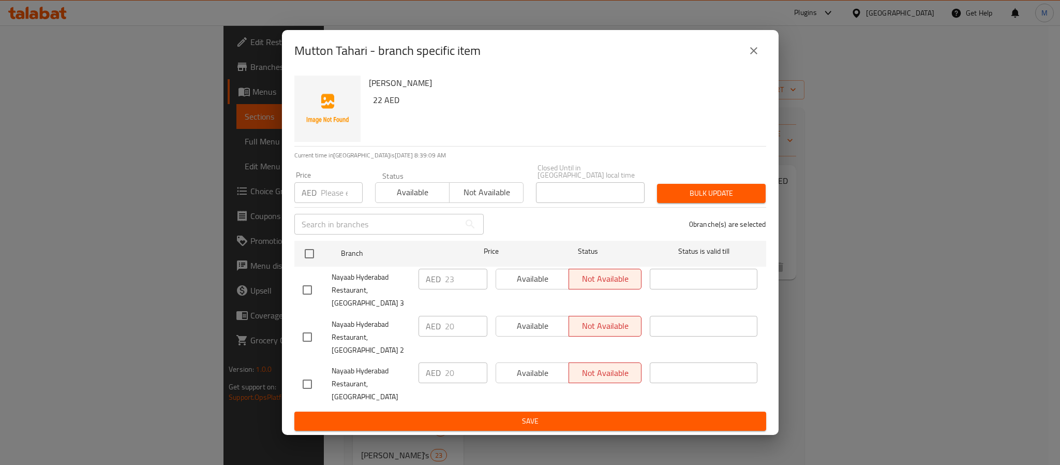
click at [749, 57] on icon "close" at bounding box center [754, 50] width 12 height 12
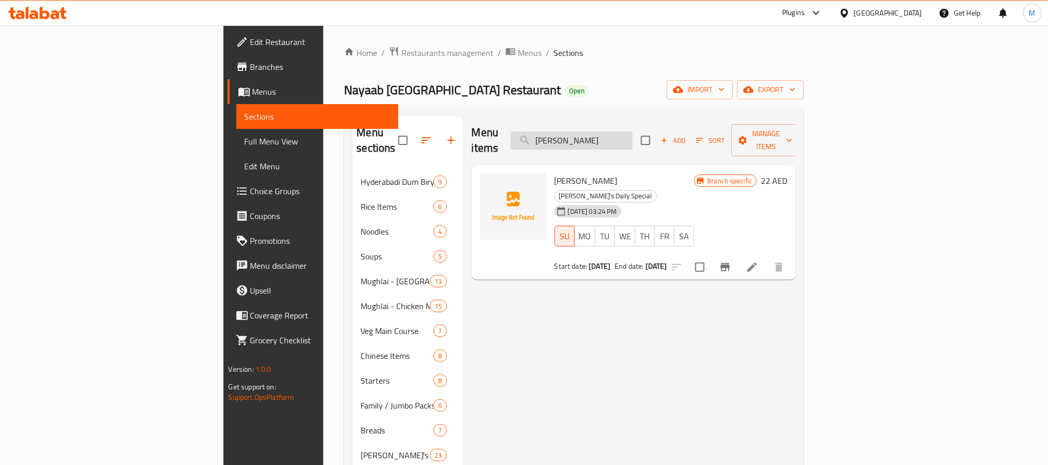
click at [633, 132] on input "[PERSON_NAME]" at bounding box center [572, 140] width 122 height 18
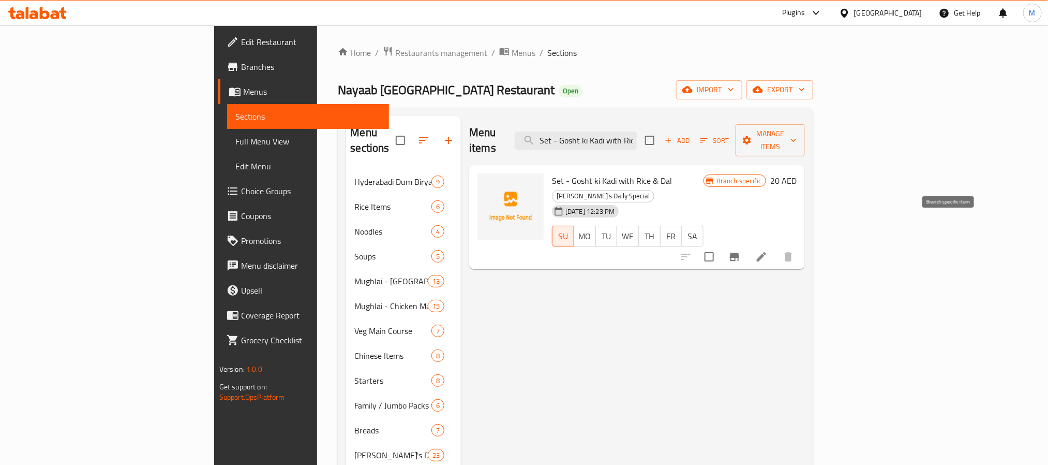
click at [747, 244] on button "Branch-specific-item" at bounding box center [734, 256] width 25 height 25
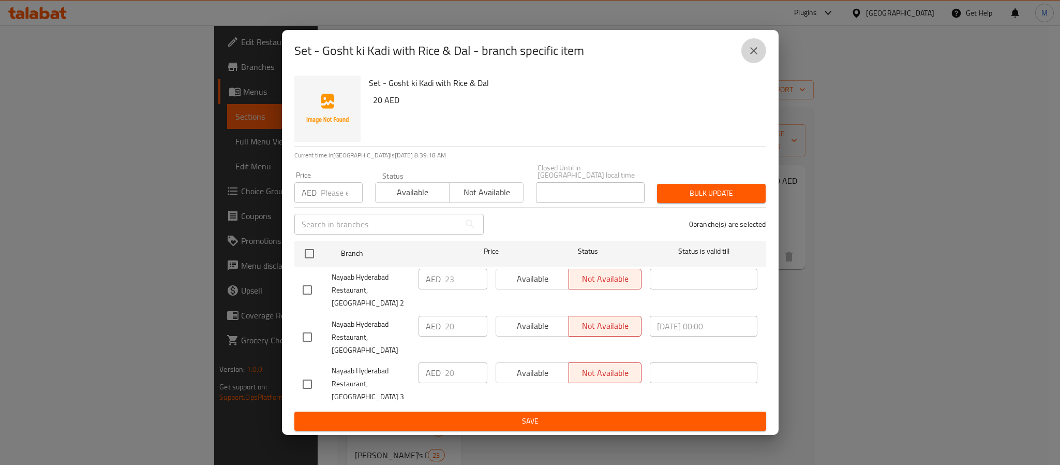
click at [754, 57] on icon "close" at bounding box center [754, 50] width 12 height 12
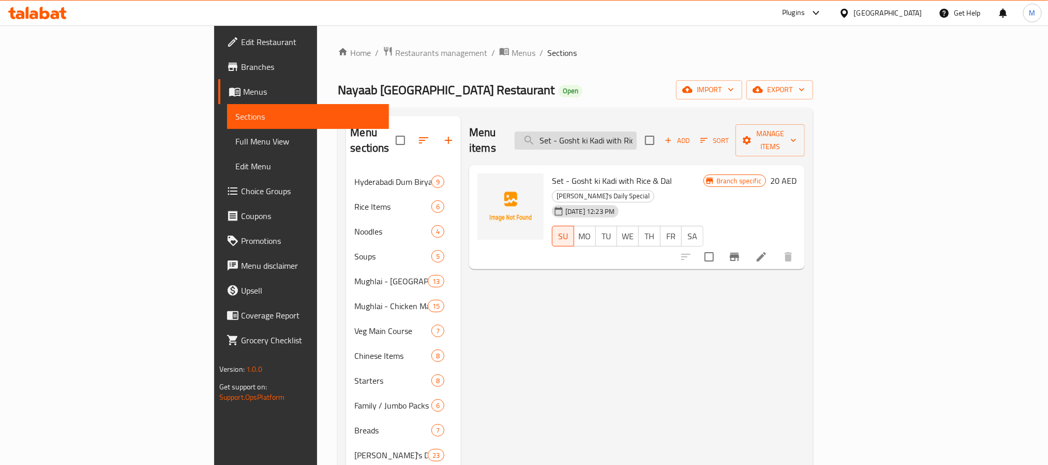
click at [637, 133] on input "Set - Gosht ki Kadi with Rice & Dal" at bounding box center [576, 140] width 122 height 18
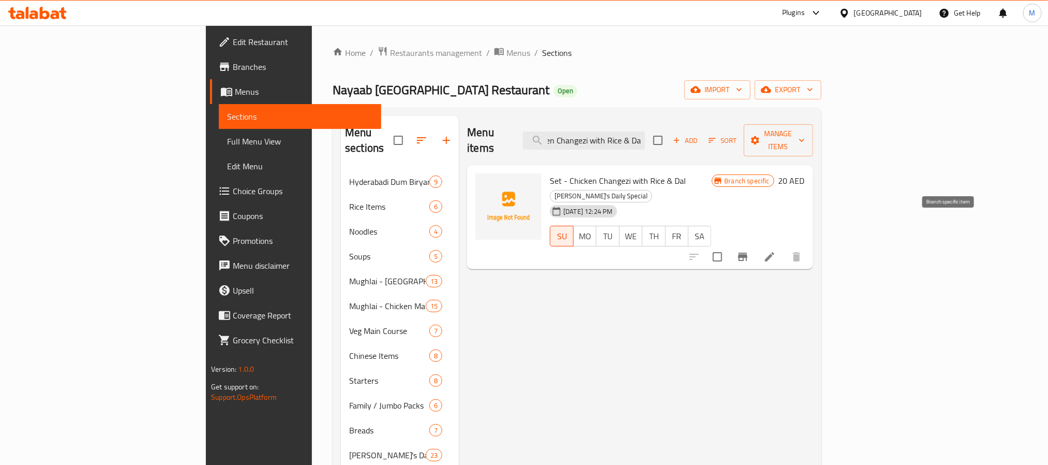
click at [749, 250] on icon "Branch-specific-item" at bounding box center [743, 256] width 12 height 12
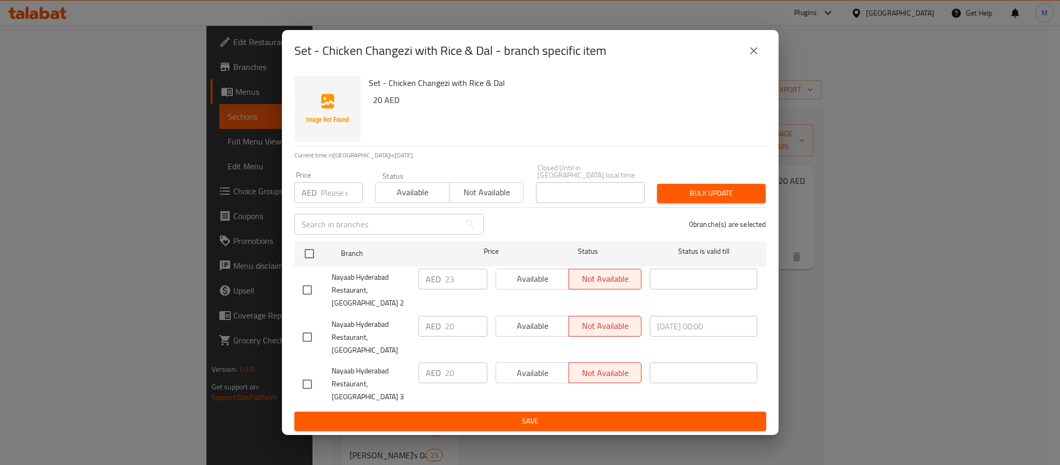
click at [751, 56] on button "close" at bounding box center [753, 50] width 25 height 25
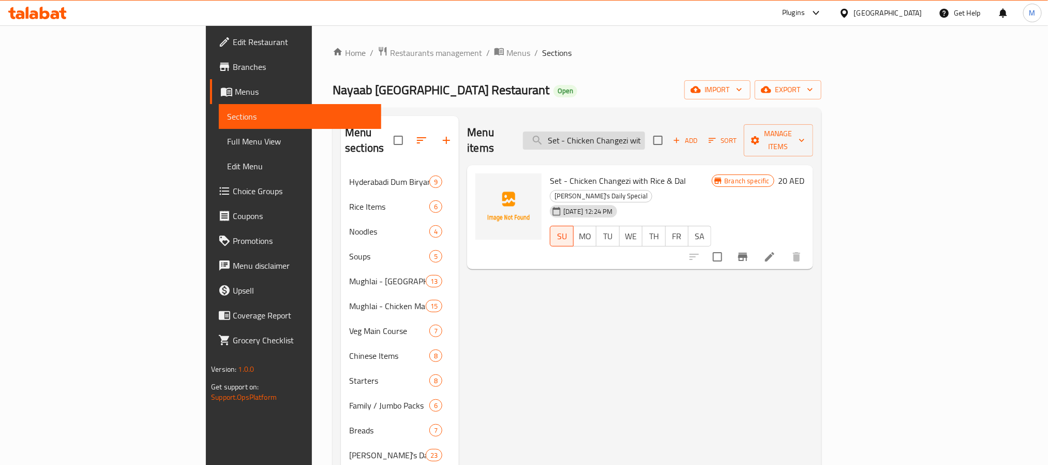
click at [645, 133] on input "Set - Chicken Changezi with Rice & Dal" at bounding box center [584, 140] width 122 height 18
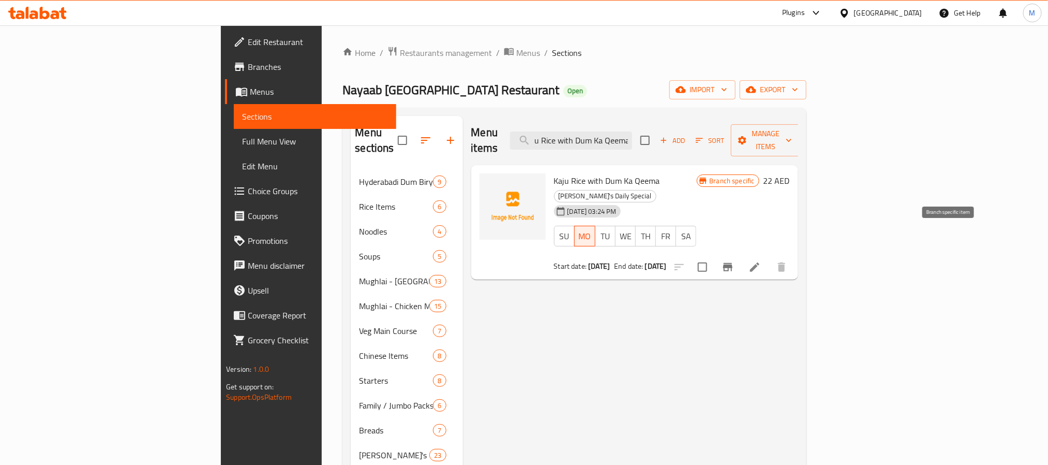
click at [733, 263] on icon "Branch-specific-item" at bounding box center [727, 267] width 9 height 8
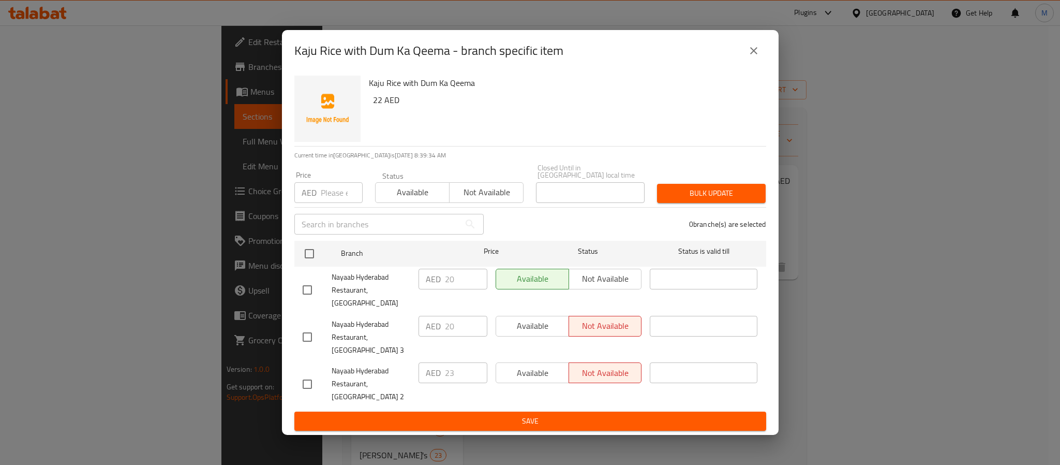
click at [756, 57] on icon "close" at bounding box center [754, 50] width 12 height 12
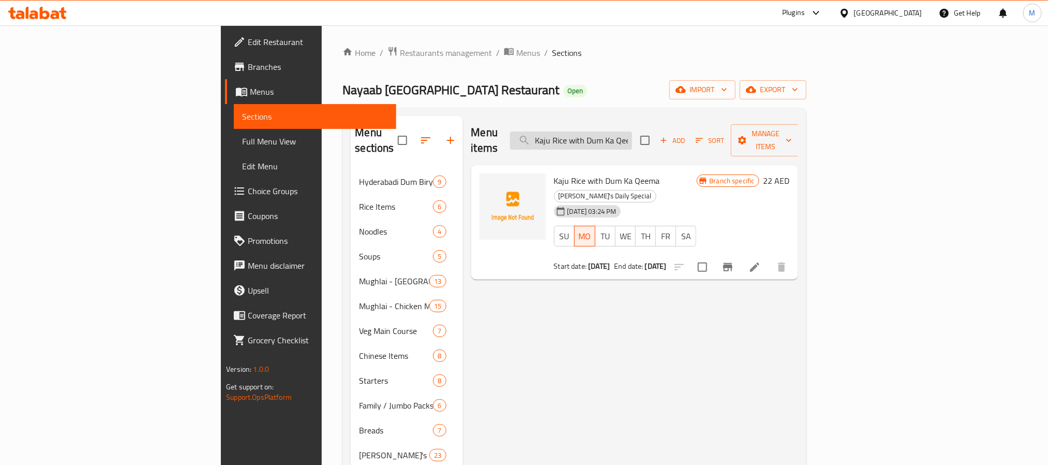
click at [632, 137] on input "Kaju Rice with Dum Ka Qeema" at bounding box center [571, 140] width 122 height 18
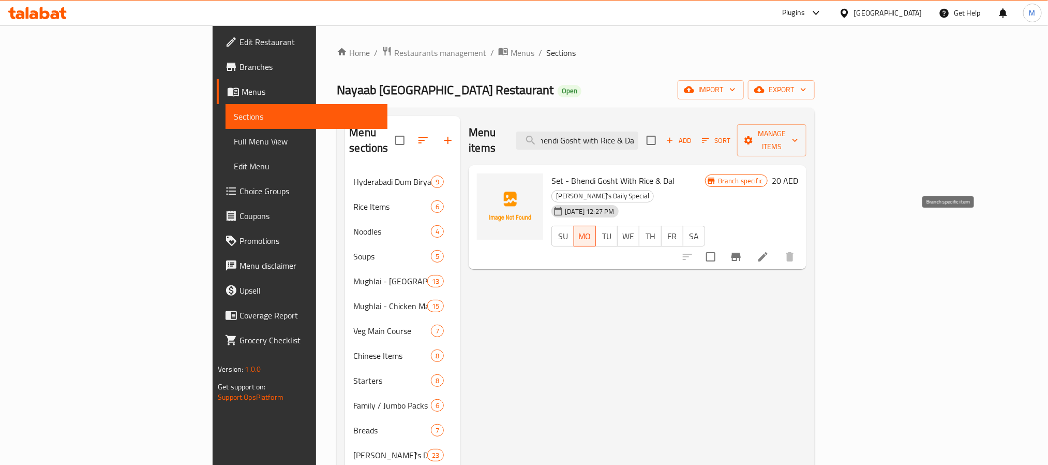
click at [749, 244] on button "Branch-specific-item" at bounding box center [736, 256] width 25 height 25
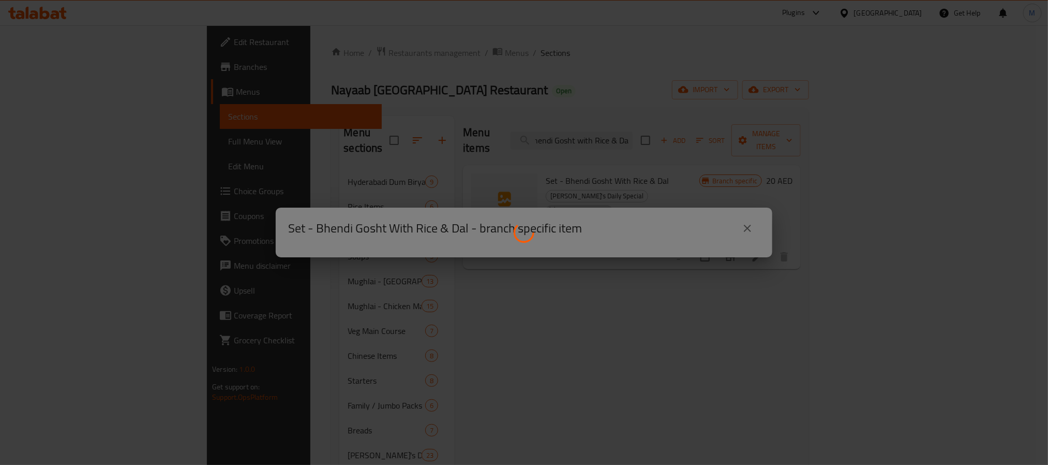
scroll to position [0, 0]
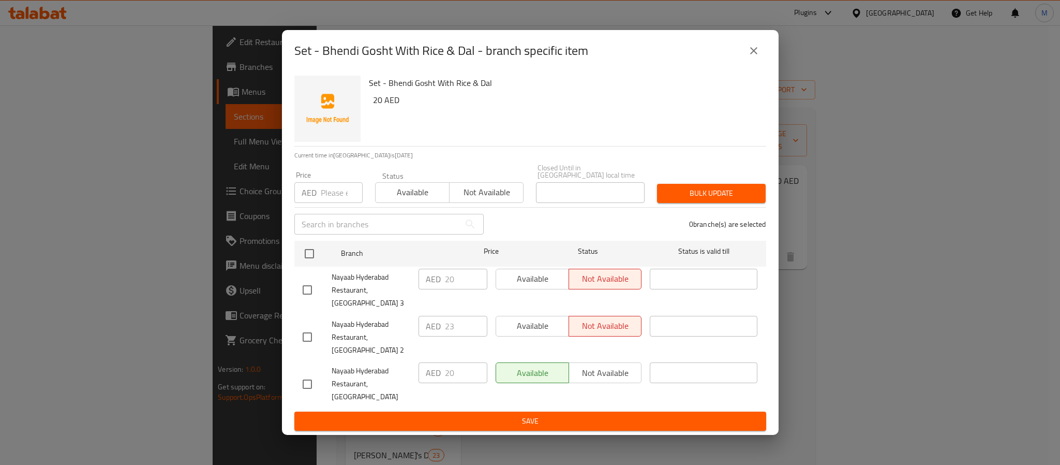
click at [755, 56] on button "close" at bounding box center [753, 50] width 25 height 25
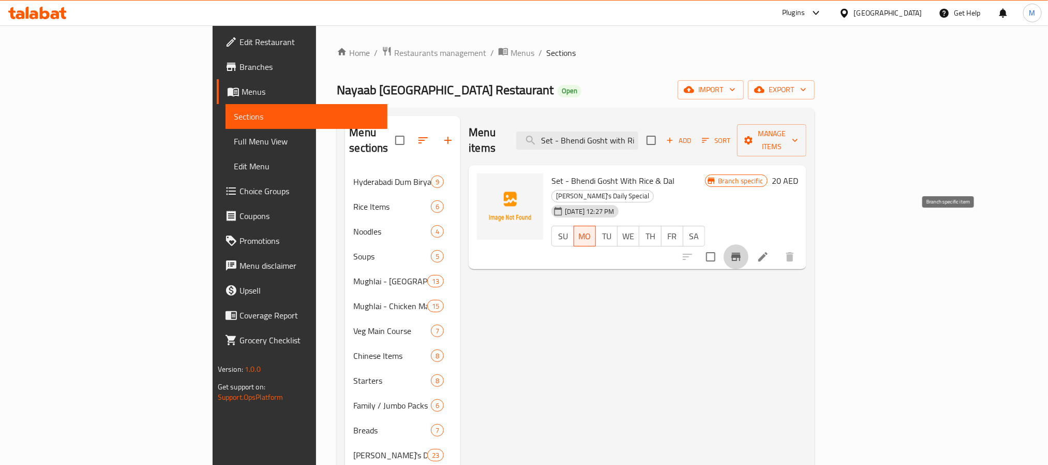
click at [749, 244] on button "Branch-specific-item" at bounding box center [736, 256] width 25 height 25
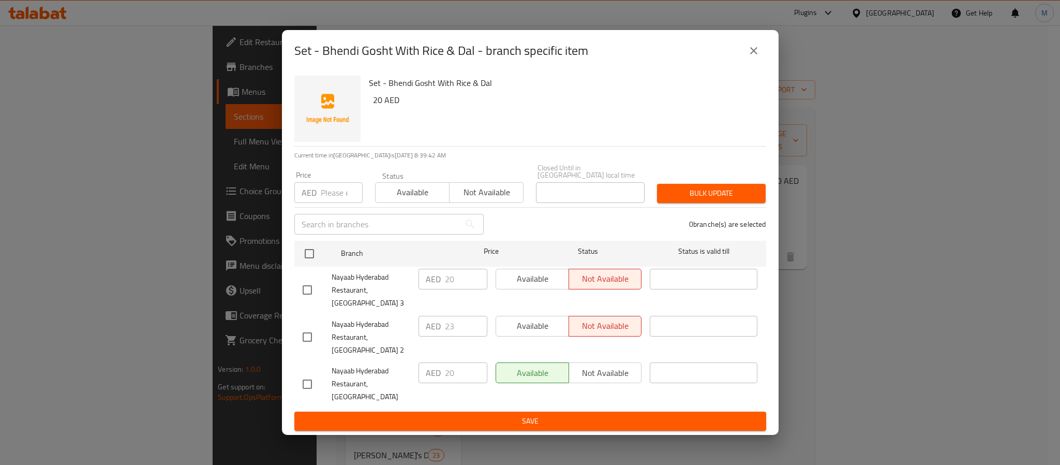
click at [766, 58] on div "Set - Bhendi Gosht With Rice & Dal - branch specific item" at bounding box center [530, 50] width 497 height 41
click at [754, 54] on icon "close" at bounding box center [753, 50] width 7 height 7
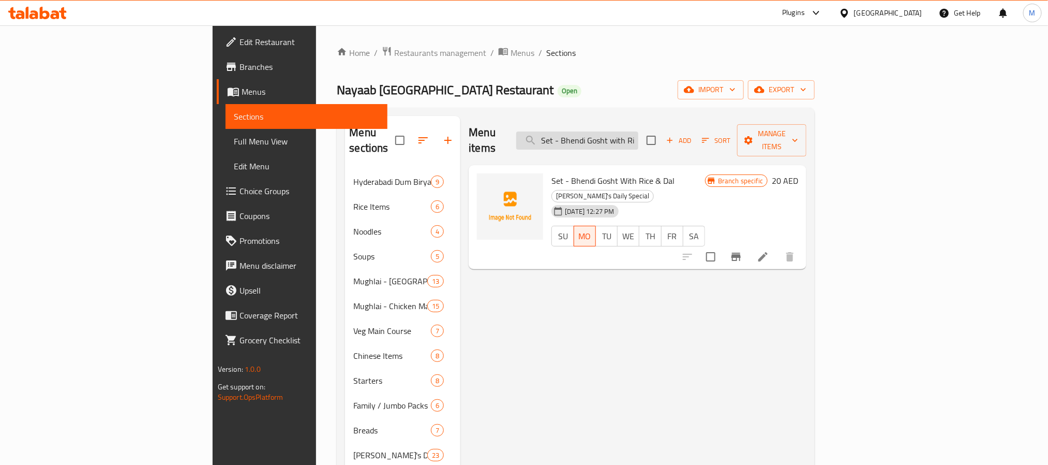
click at [638, 137] on input "Set - Bhendi Gosht with Rice & Dal" at bounding box center [577, 140] width 122 height 18
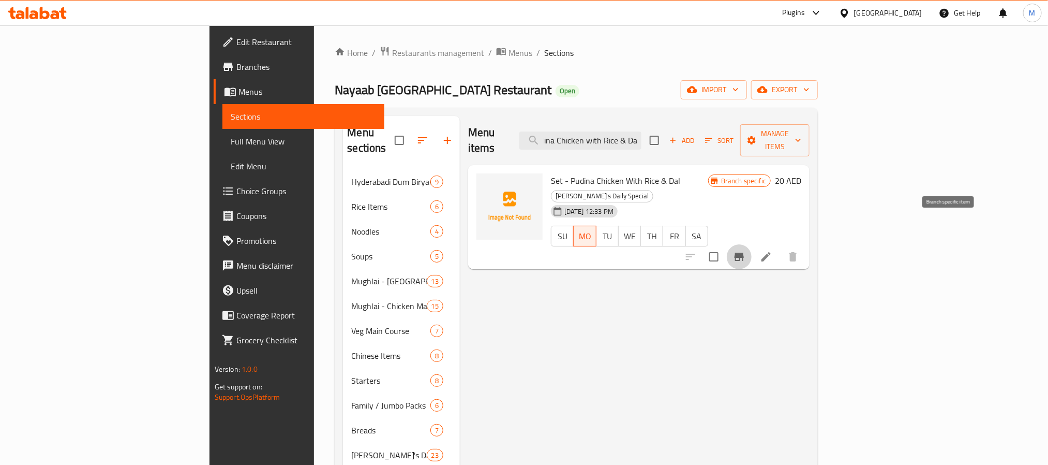
click at [744, 252] on icon "Branch-specific-item" at bounding box center [739, 256] width 9 height 8
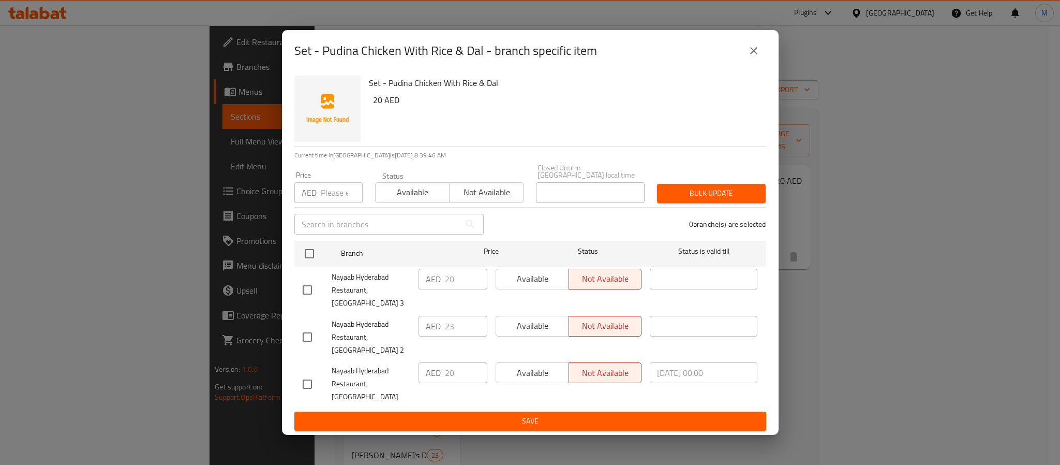
click at [756, 57] on icon "close" at bounding box center [754, 50] width 12 height 12
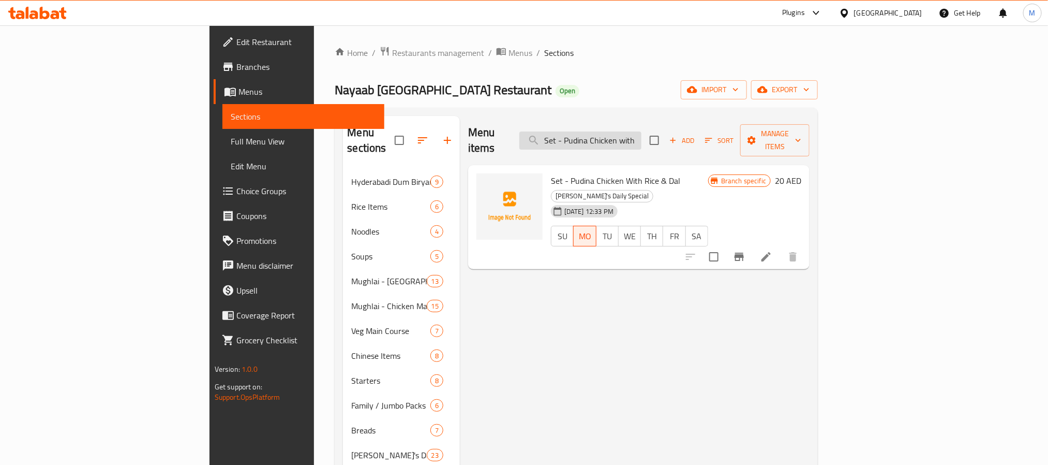
click at [641, 132] on input "Set - Pudina Chicken with Rice & Dal" at bounding box center [580, 140] width 122 height 18
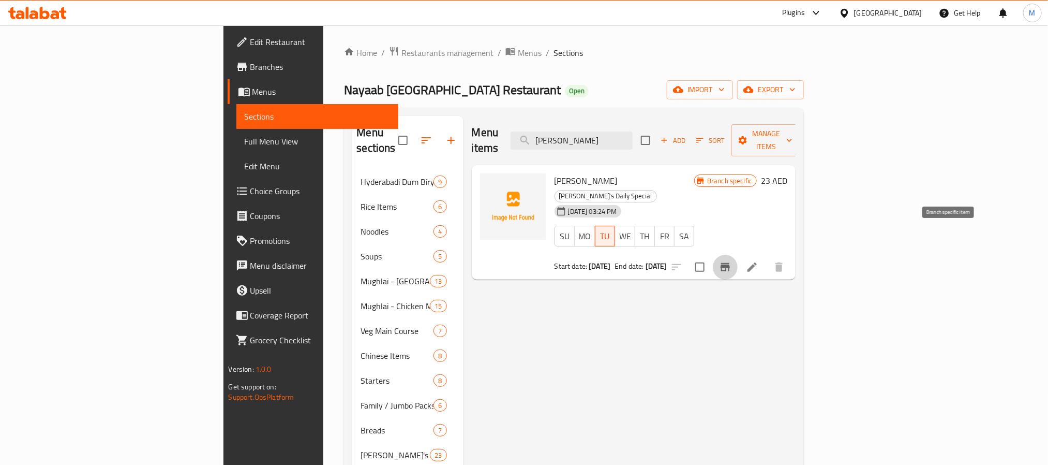
click at [730, 263] on icon "Branch-specific-item" at bounding box center [725, 267] width 9 height 8
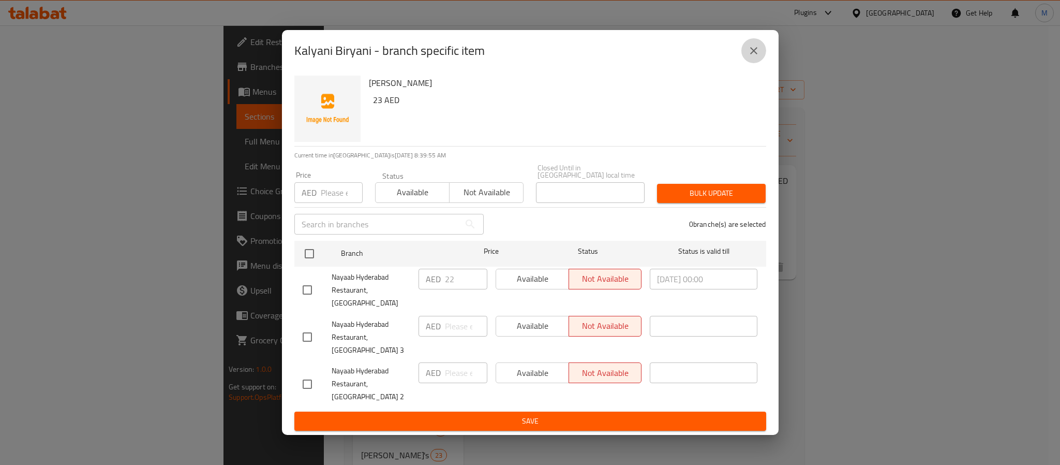
click at [765, 63] on button "close" at bounding box center [753, 50] width 25 height 25
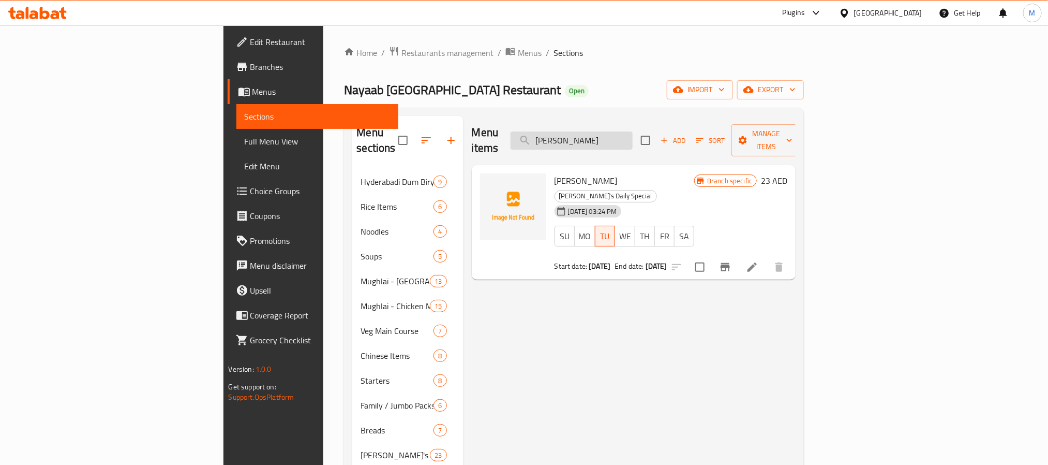
click at [633, 134] on input "[PERSON_NAME]" at bounding box center [572, 140] width 122 height 18
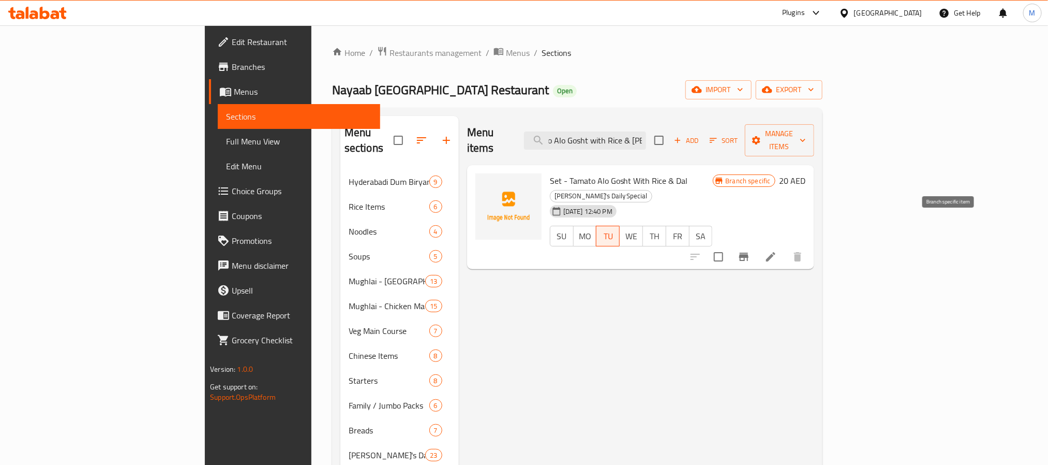
click at [756, 244] on button "Branch-specific-item" at bounding box center [744, 256] width 25 height 25
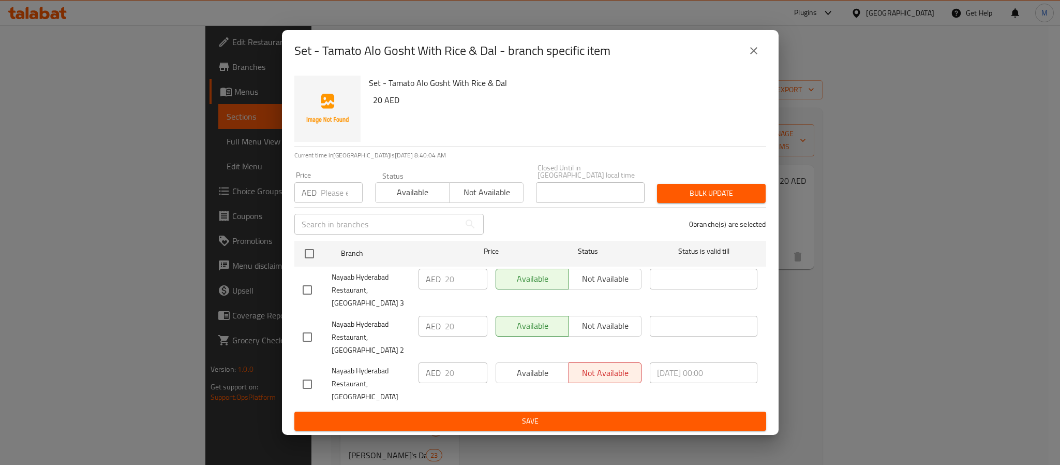
click at [749, 57] on icon "close" at bounding box center [754, 50] width 12 height 12
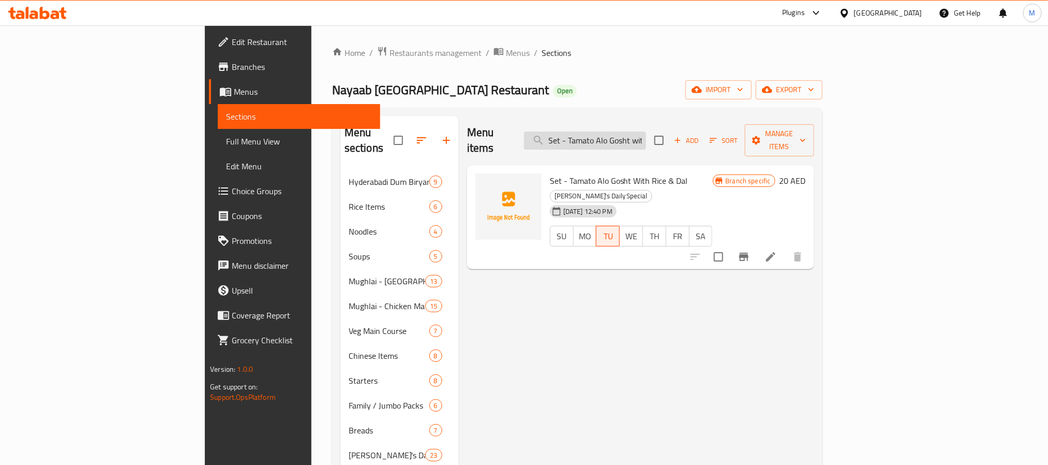
click at [646, 140] on input "Set - Tamato Alo Gosht with Rice & [PERSON_NAME]" at bounding box center [585, 140] width 122 height 18
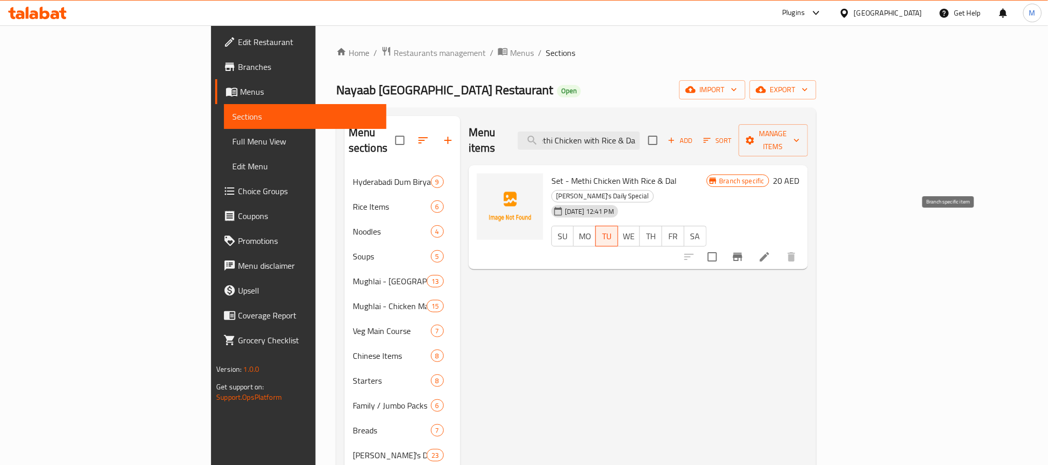
click at [750, 244] on button "Branch-specific-item" at bounding box center [737, 256] width 25 height 25
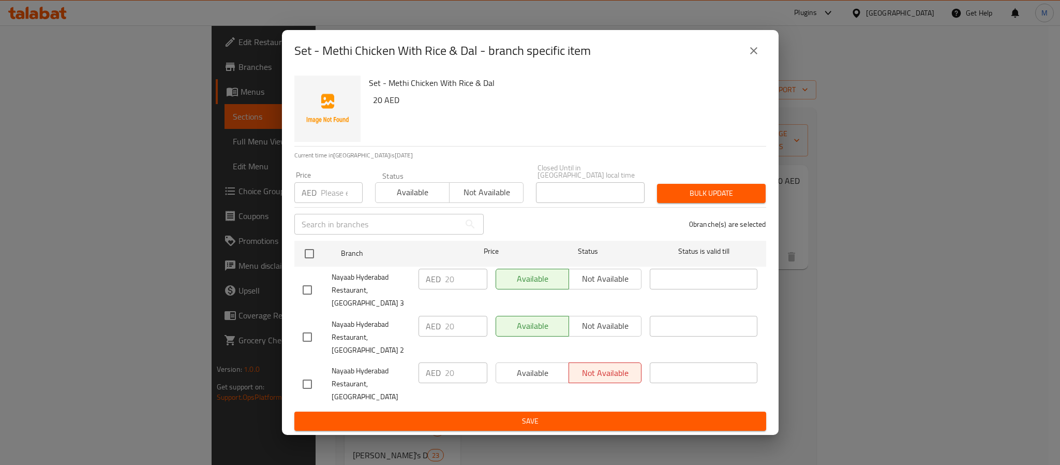
click at [756, 54] on icon "close" at bounding box center [753, 50] width 7 height 7
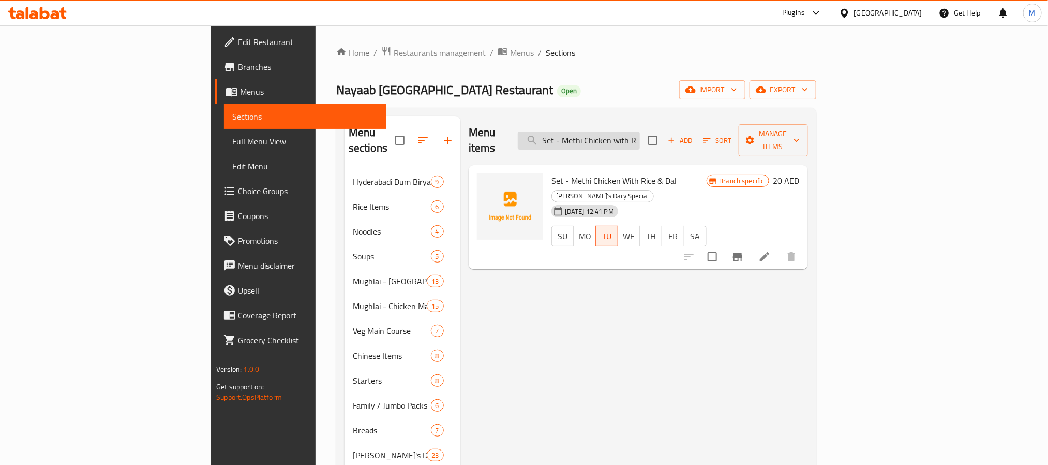
click at [640, 131] on input "Set - Methi Chicken with Rice & Dal" at bounding box center [579, 140] width 122 height 18
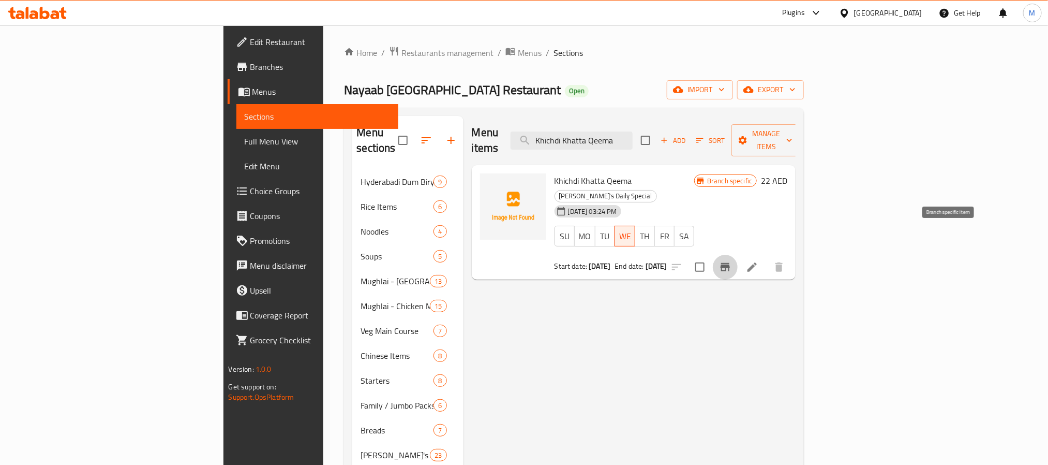
click at [732, 261] on icon "Branch-specific-item" at bounding box center [725, 267] width 12 height 12
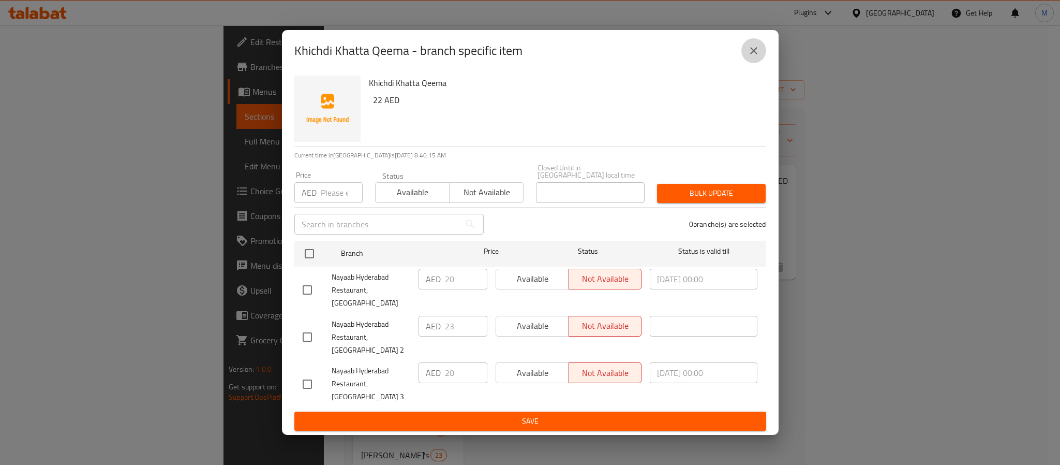
click at [754, 57] on icon "close" at bounding box center [754, 50] width 12 height 12
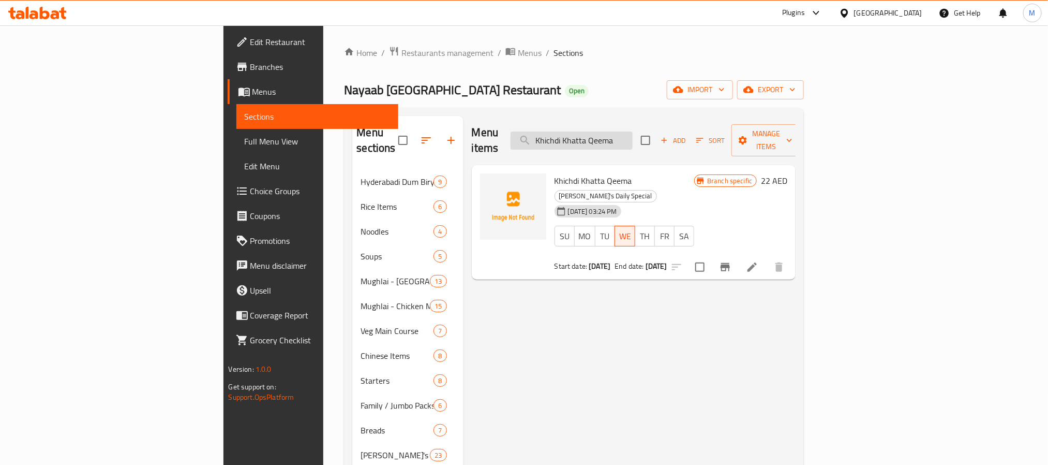
click at [633, 134] on input "Khichdi Khatta Qeema" at bounding box center [572, 140] width 122 height 18
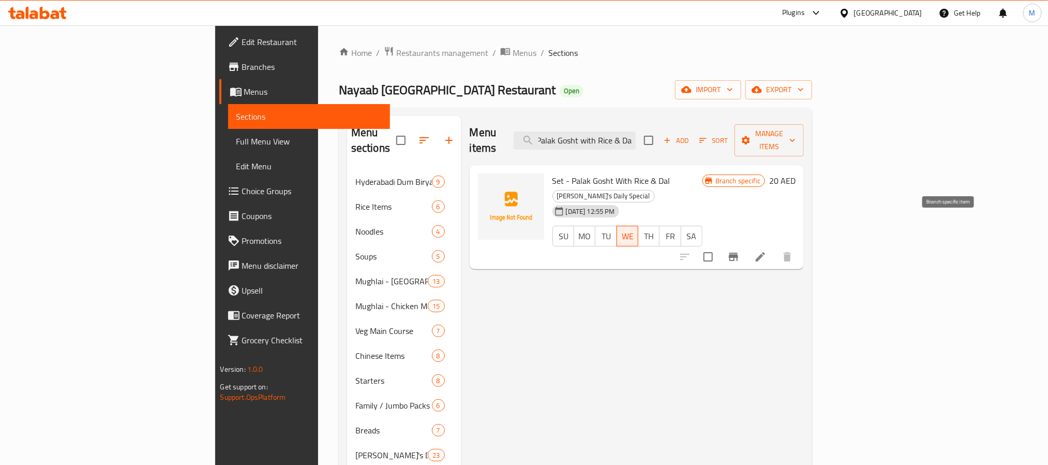
click at [746, 244] on button "Branch-specific-item" at bounding box center [733, 256] width 25 height 25
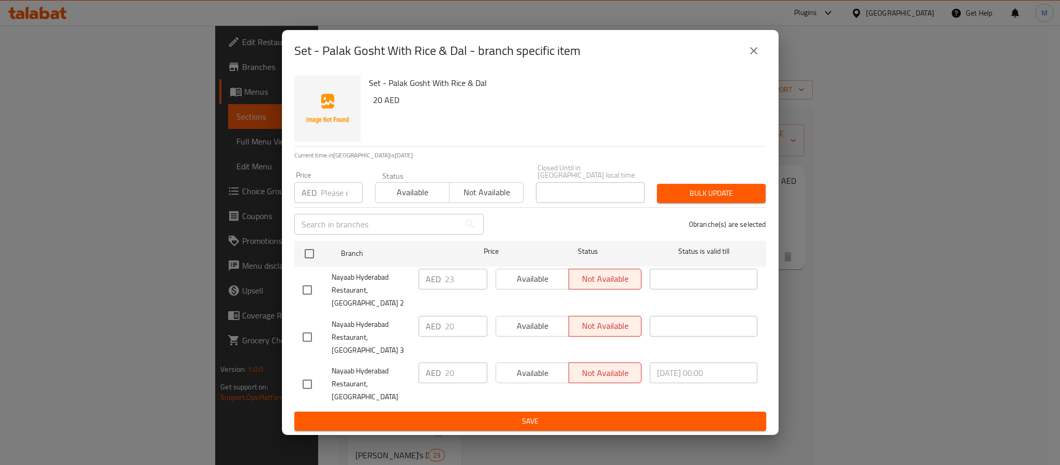
click at [748, 57] on icon "close" at bounding box center [754, 50] width 12 height 12
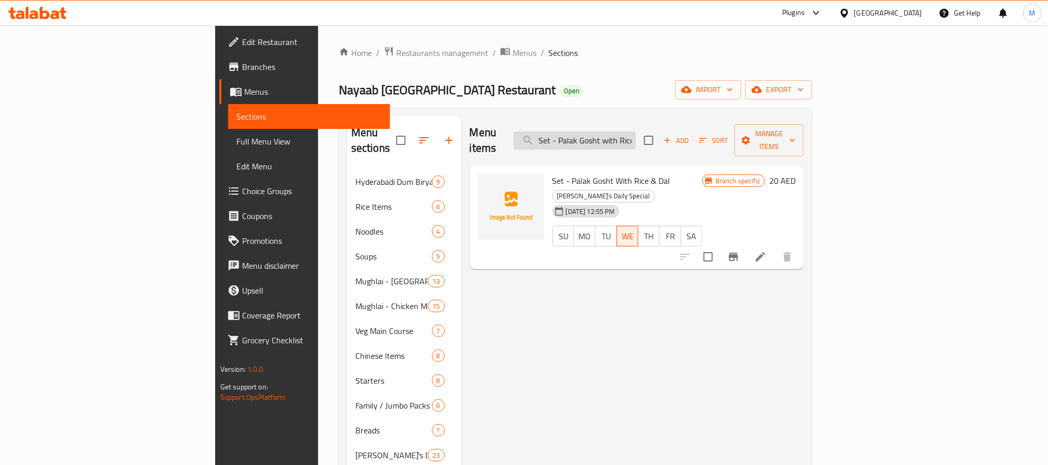
click at [636, 131] on input "Set - Palak Gosht with Rice & Dal" at bounding box center [575, 140] width 122 height 18
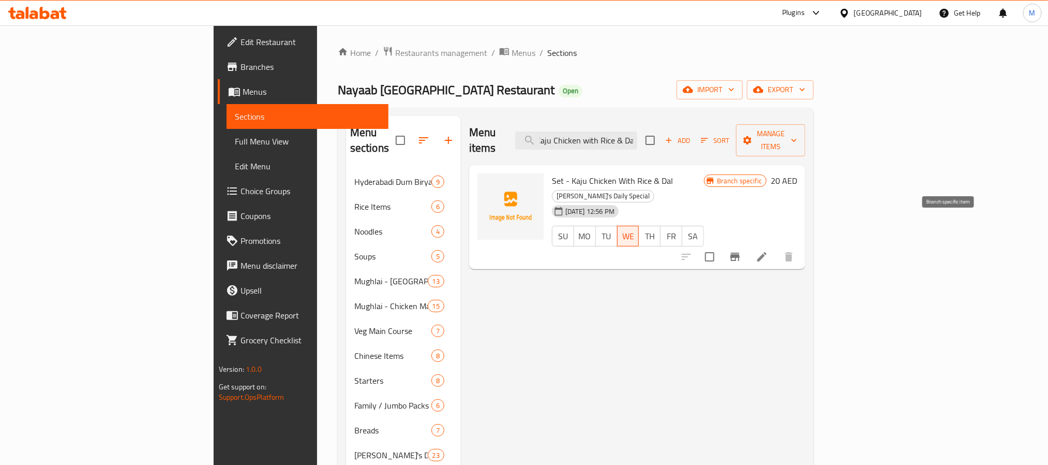
click at [740, 252] on icon "Branch-specific-item" at bounding box center [735, 256] width 9 height 8
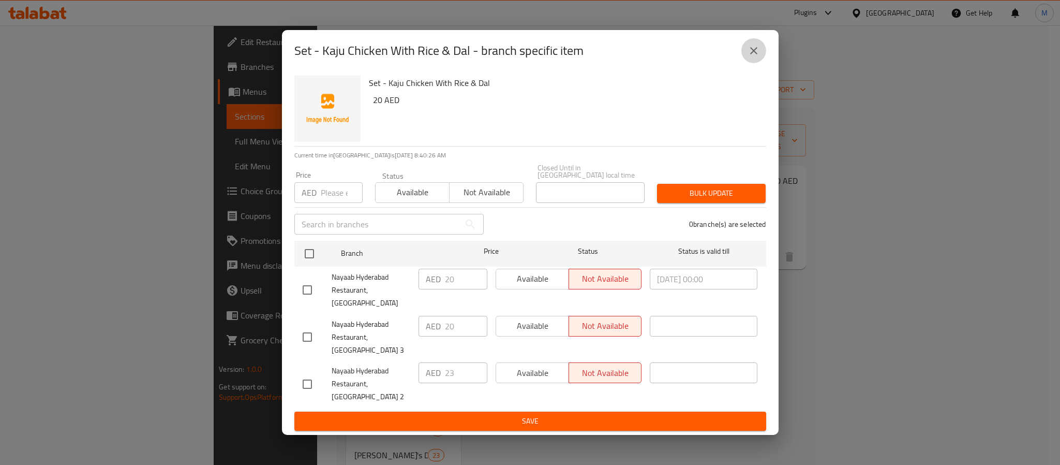
click at [753, 57] on icon "close" at bounding box center [754, 50] width 12 height 12
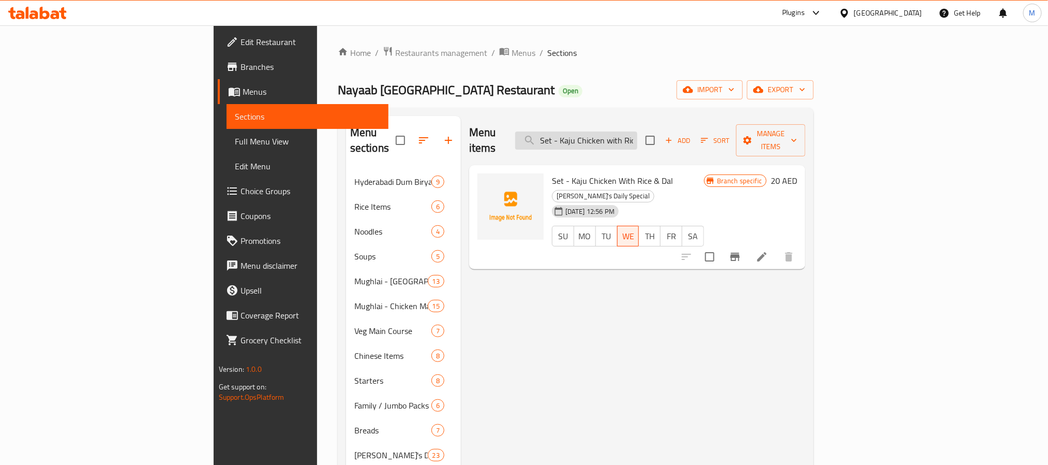
click at [637, 139] on input "Set - Kaju Chicken with Rice & Dal" at bounding box center [576, 140] width 122 height 18
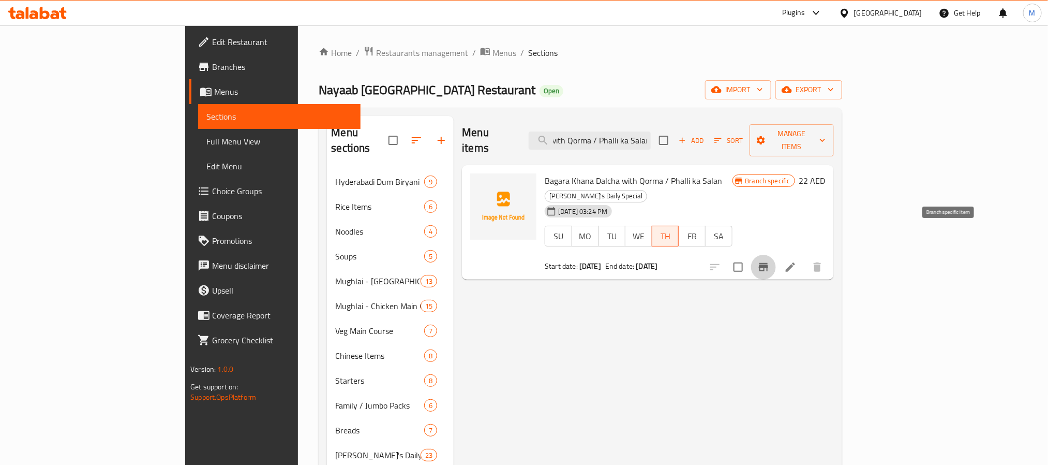
click at [768, 263] on icon "Branch-specific-item" at bounding box center [763, 267] width 9 height 8
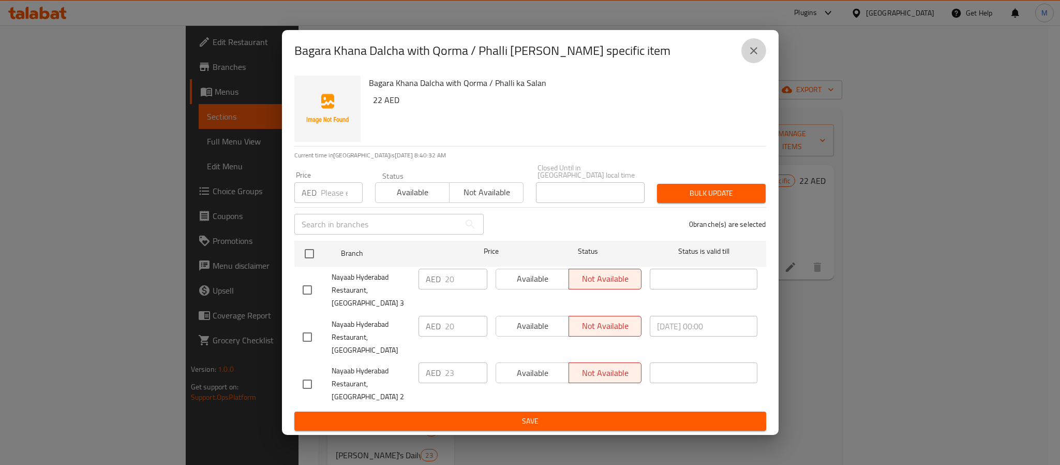
click at [752, 57] on icon "close" at bounding box center [754, 50] width 12 height 12
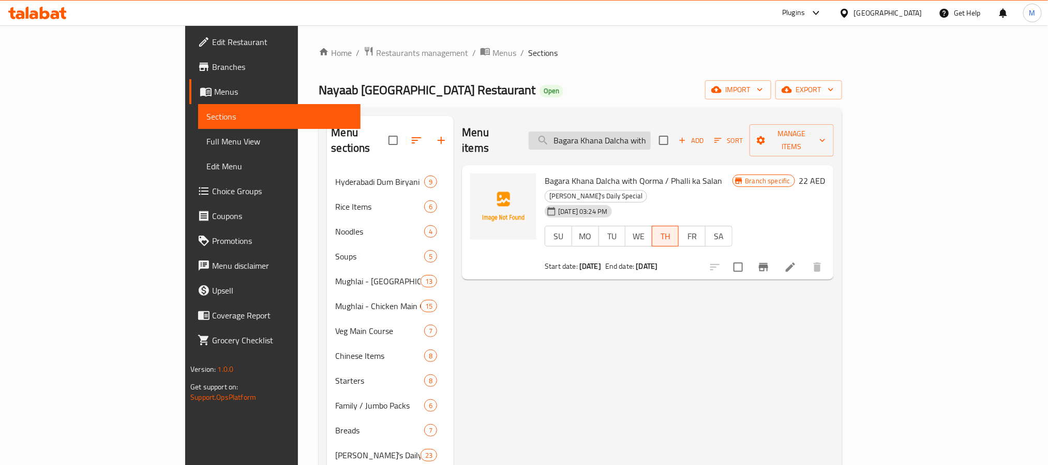
click at [651, 131] on input "Bagara Khana Dalcha with Qorma / Phalli ka Salan" at bounding box center [590, 140] width 122 height 18
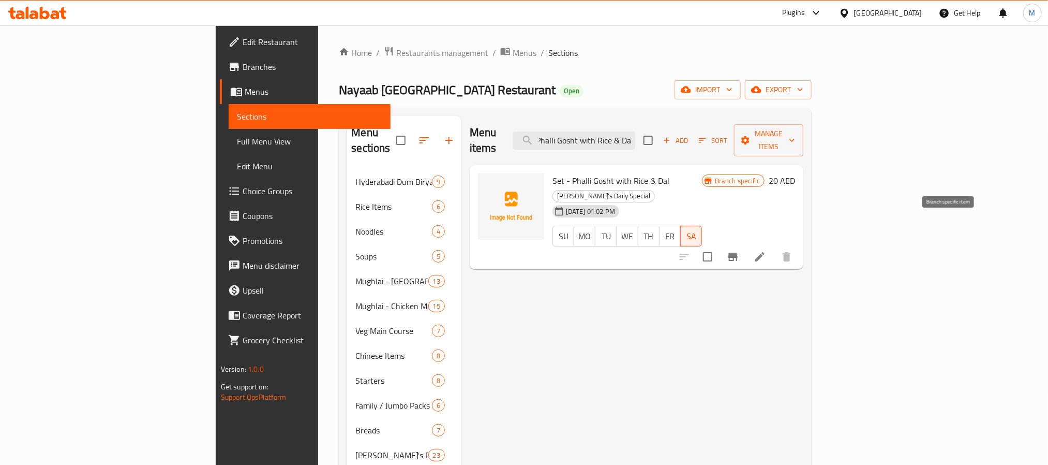
click at [738, 252] on icon "Branch-specific-item" at bounding box center [732, 256] width 9 height 8
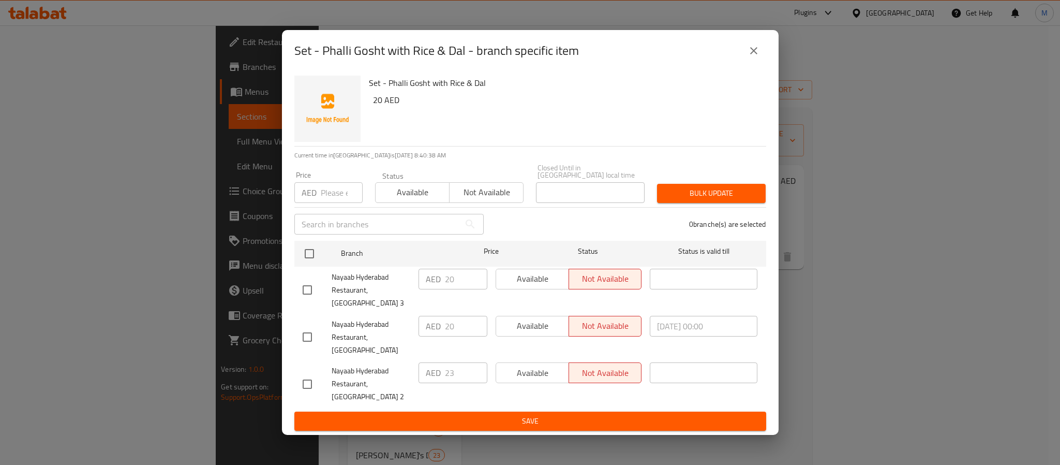
click at [749, 54] on button "close" at bounding box center [753, 50] width 25 height 25
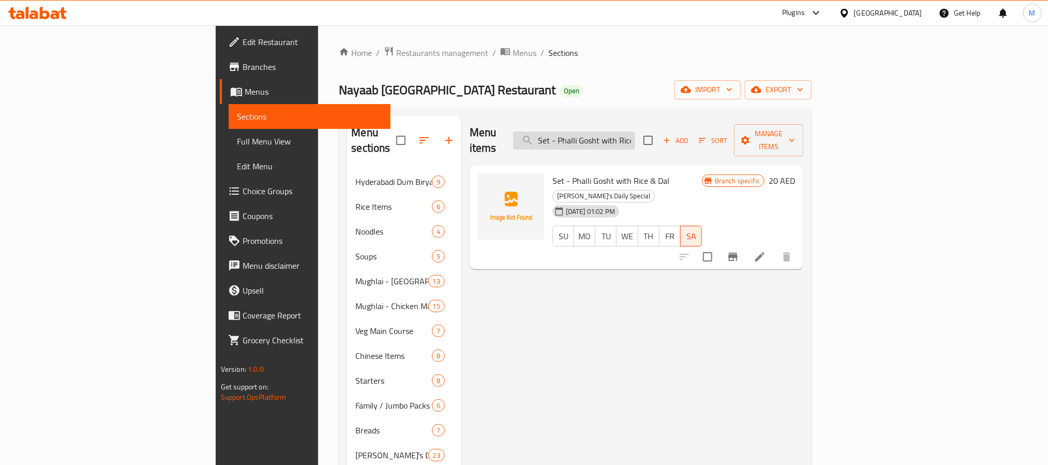
click at [635, 131] on input "Set - Phalli Gosht with Rice & Dal" at bounding box center [574, 140] width 122 height 18
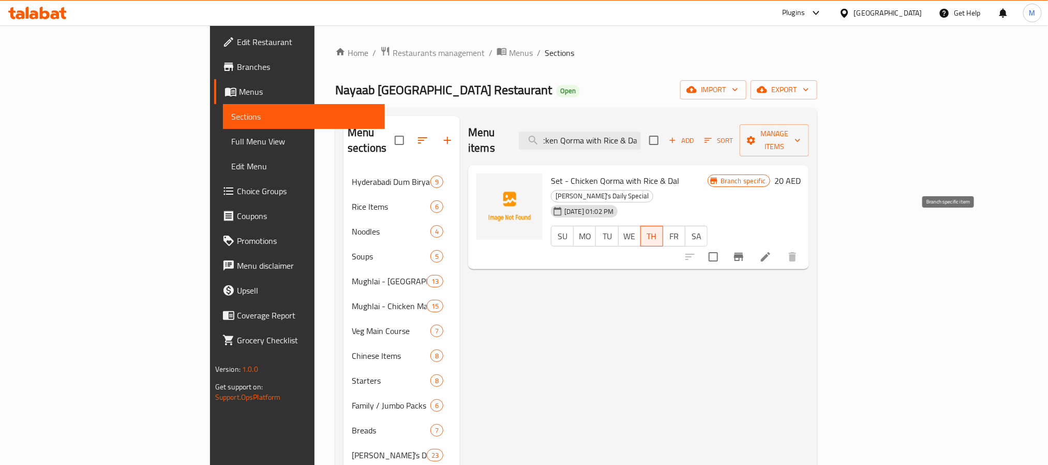
click at [751, 244] on button "Branch-specific-item" at bounding box center [738, 256] width 25 height 25
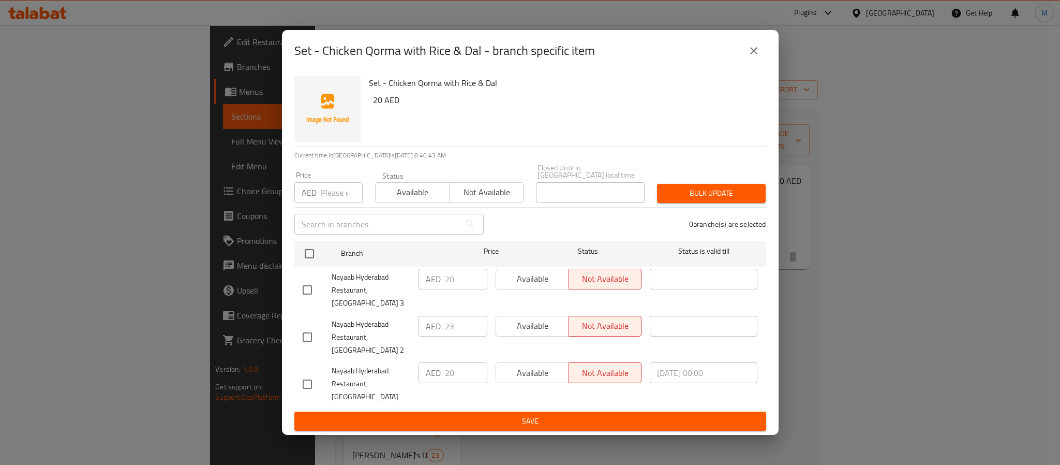
click at [761, 63] on button "close" at bounding box center [753, 50] width 25 height 25
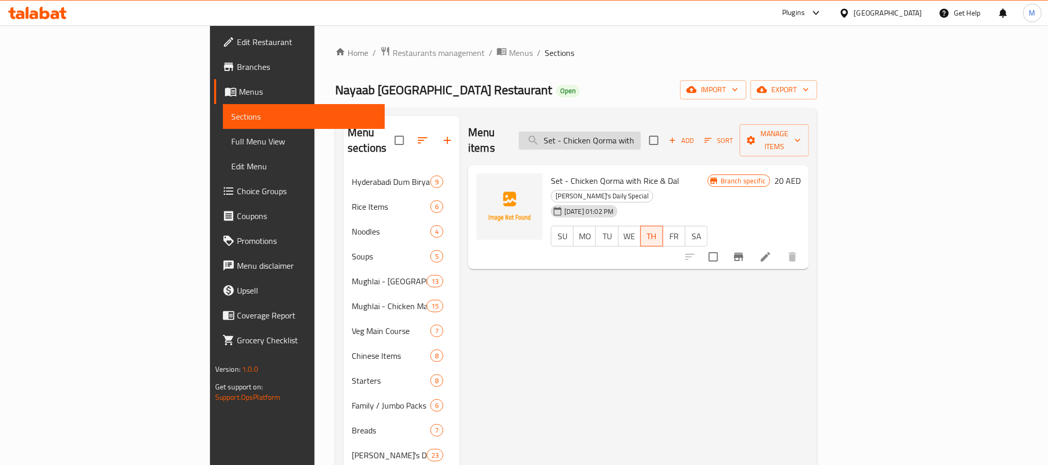
click at [641, 134] on input "Set - Chicken Qorma with Rice & Dal" at bounding box center [580, 140] width 122 height 18
click at [745, 250] on icon "Branch-specific-item" at bounding box center [739, 256] width 12 height 12
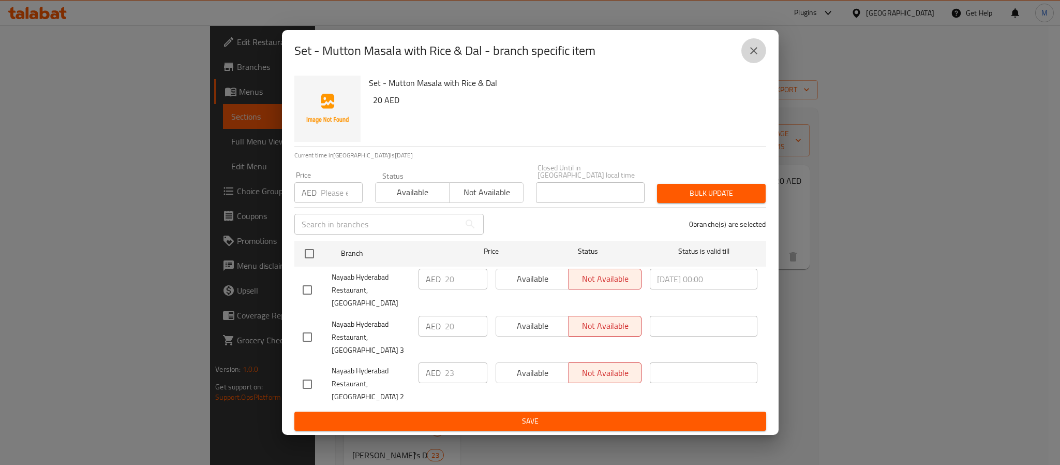
click at [761, 63] on button "close" at bounding box center [753, 50] width 25 height 25
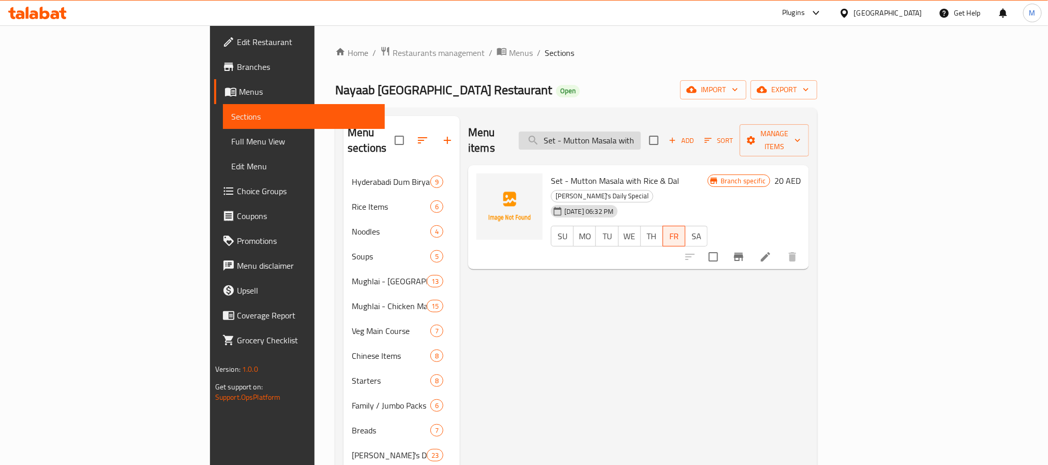
click at [641, 131] on input "Set - Mutton Masala with Rice & Dal" at bounding box center [580, 140] width 122 height 18
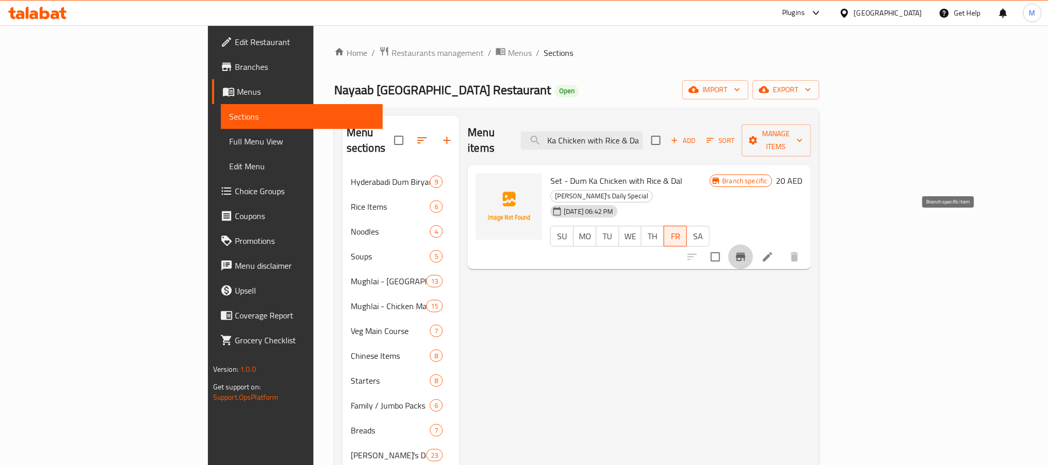
click at [746, 252] on icon "Branch-specific-item" at bounding box center [740, 256] width 9 height 8
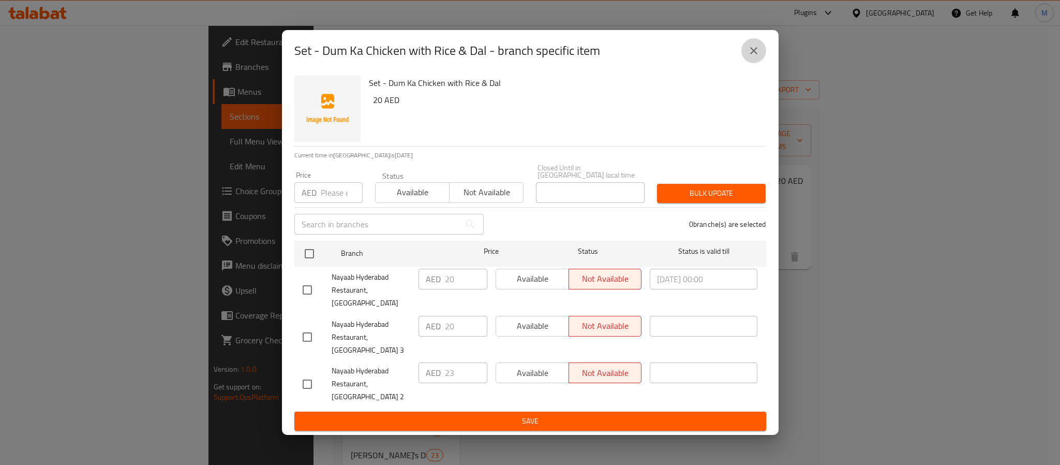
click at [753, 57] on icon "close" at bounding box center [754, 50] width 12 height 12
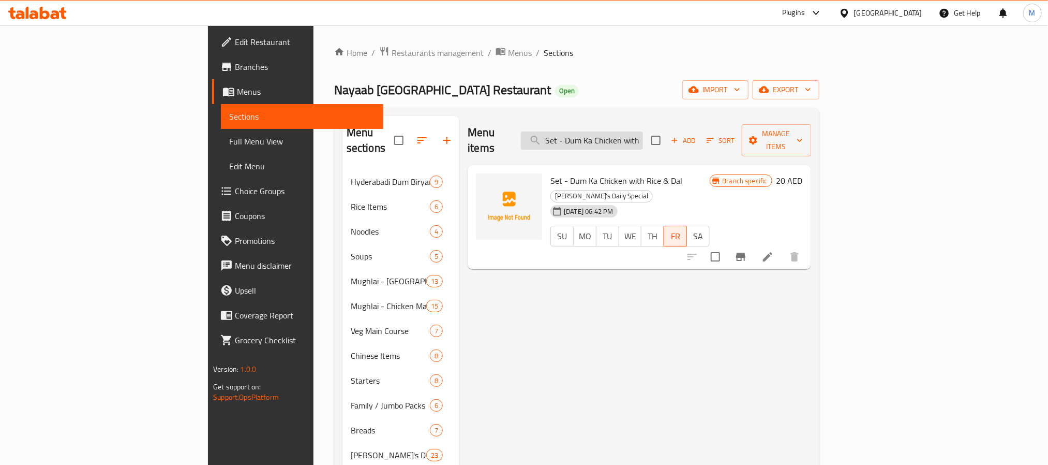
click at [641, 136] on input "Set - Dum Ka Chicken with Rice & Dal" at bounding box center [582, 140] width 122 height 18
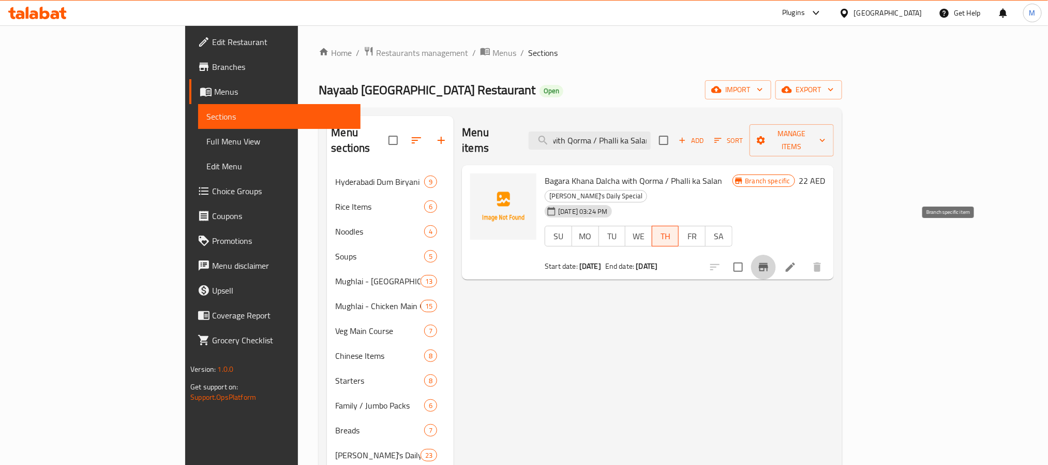
click at [768, 263] on icon "Branch-specific-item" at bounding box center [763, 267] width 9 height 8
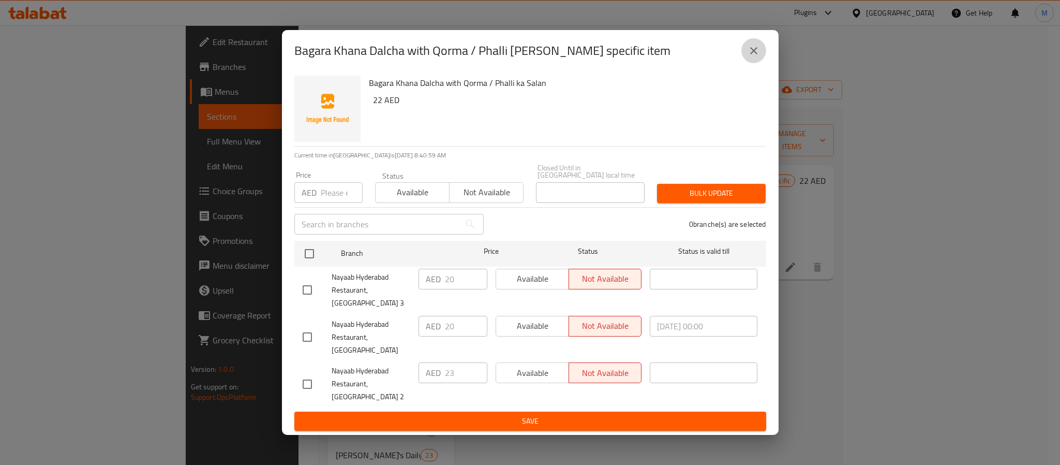
click at [761, 63] on button "close" at bounding box center [753, 50] width 25 height 25
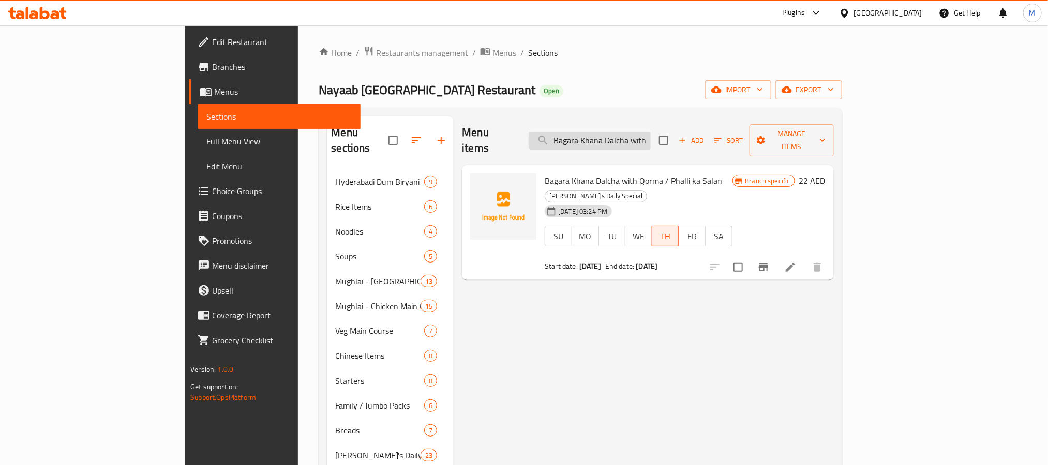
click at [651, 131] on input "Bagara Khana Dalcha with Qorma / Phalli ka Salan" at bounding box center [590, 140] width 122 height 18
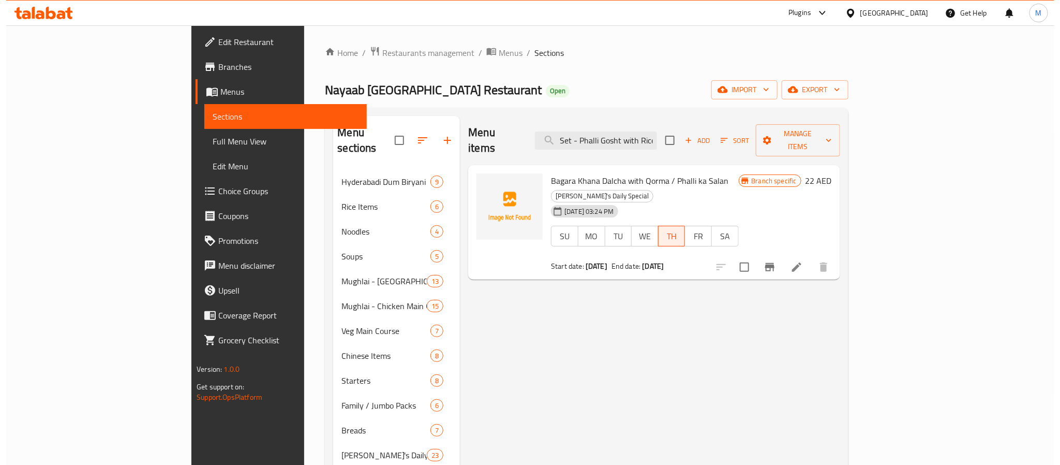
scroll to position [0, 22]
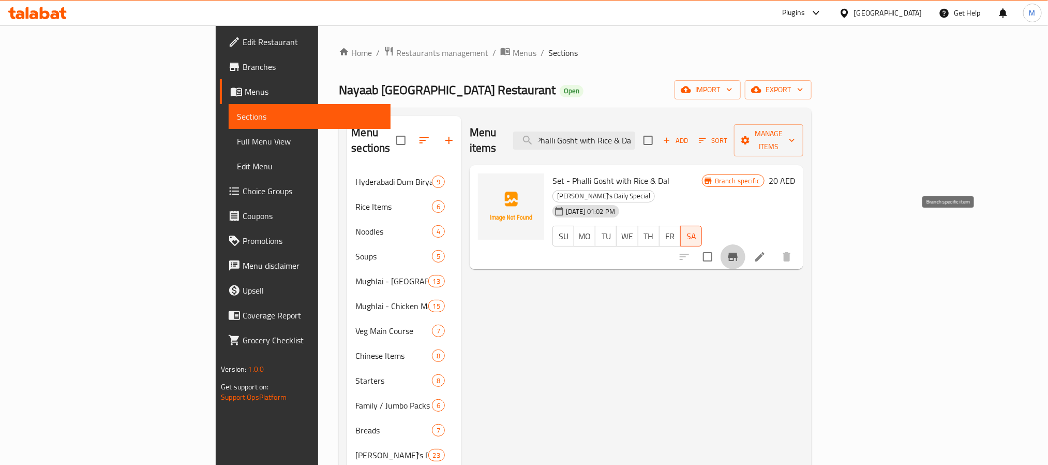
click at [746, 244] on button "Branch-specific-item" at bounding box center [733, 256] width 25 height 25
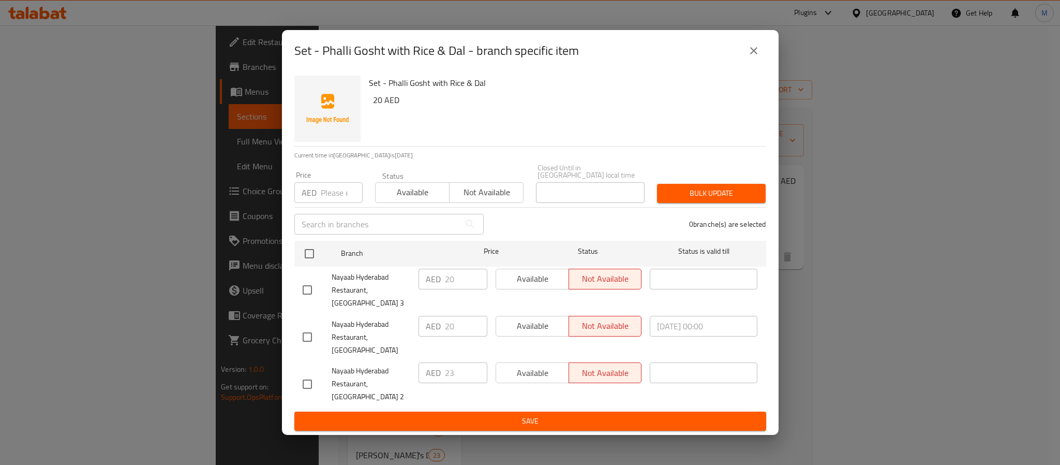
click at [750, 54] on icon "close" at bounding box center [753, 50] width 7 height 7
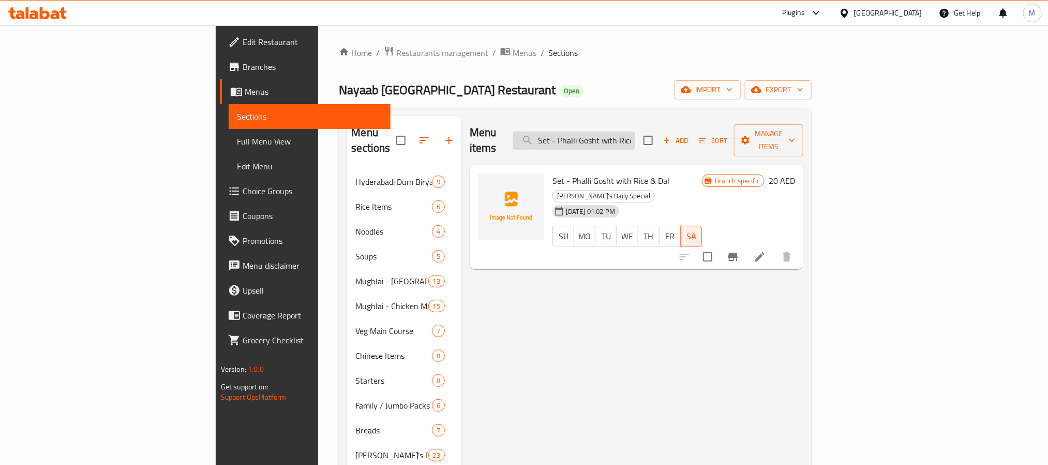
click at [635, 131] on input "Set - Phalli Gosht with Rice & Dal" at bounding box center [574, 140] width 122 height 18
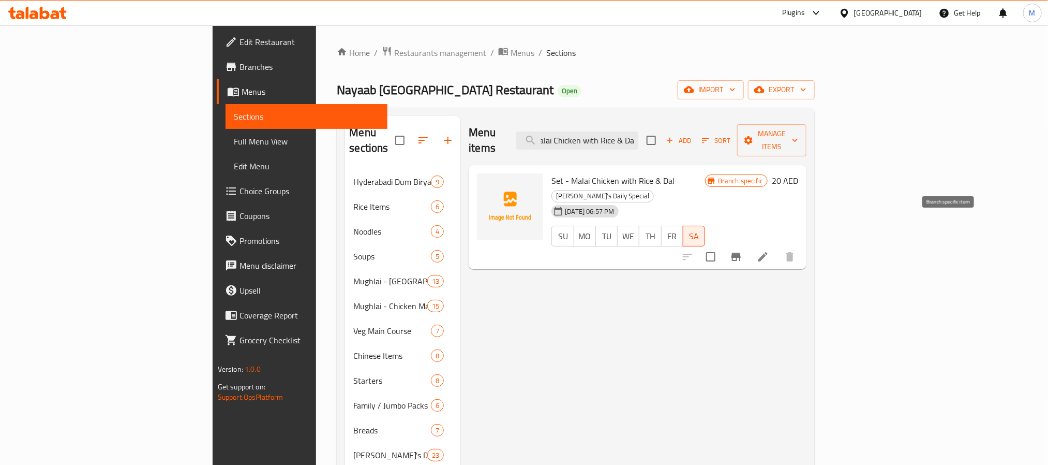
click at [742, 250] on icon "Branch-specific-item" at bounding box center [736, 256] width 12 height 12
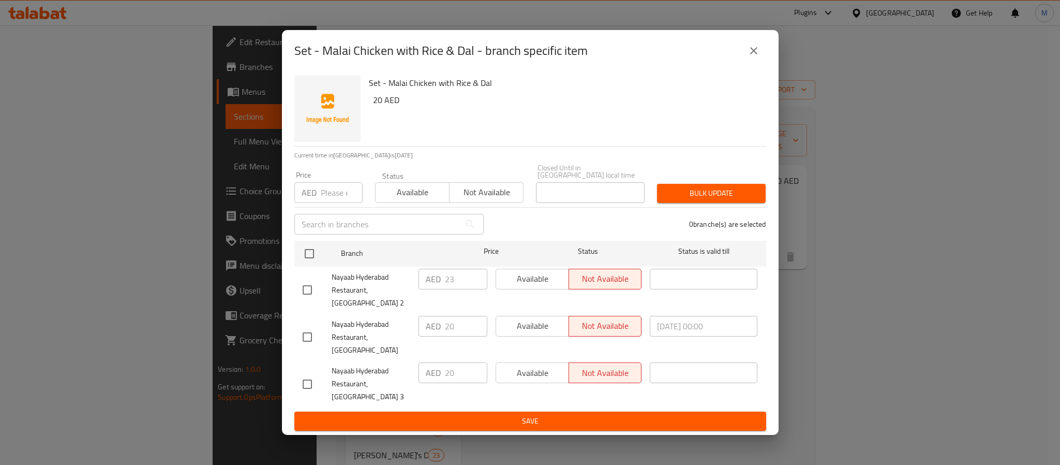
click at [761, 63] on button "close" at bounding box center [753, 50] width 25 height 25
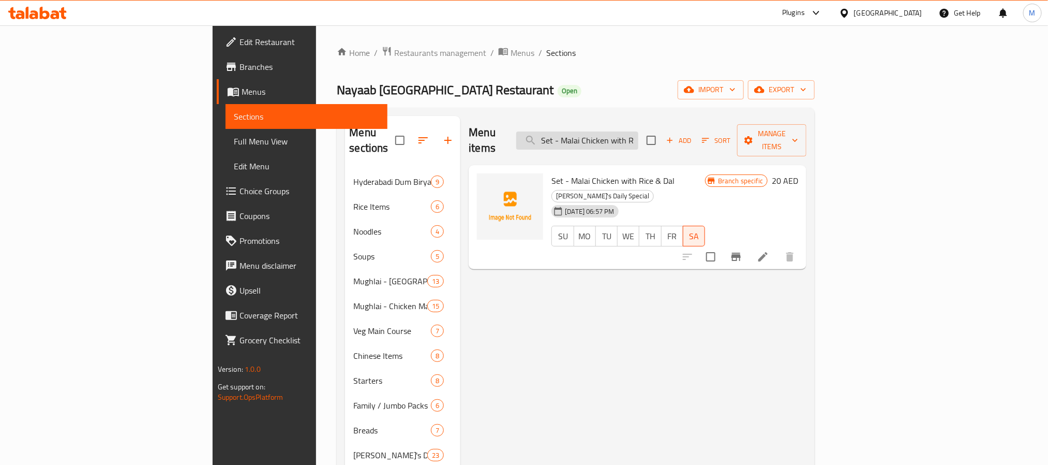
click at [638, 138] on input "Set - Malai Chicken with Rice & Dal" at bounding box center [577, 140] width 122 height 18
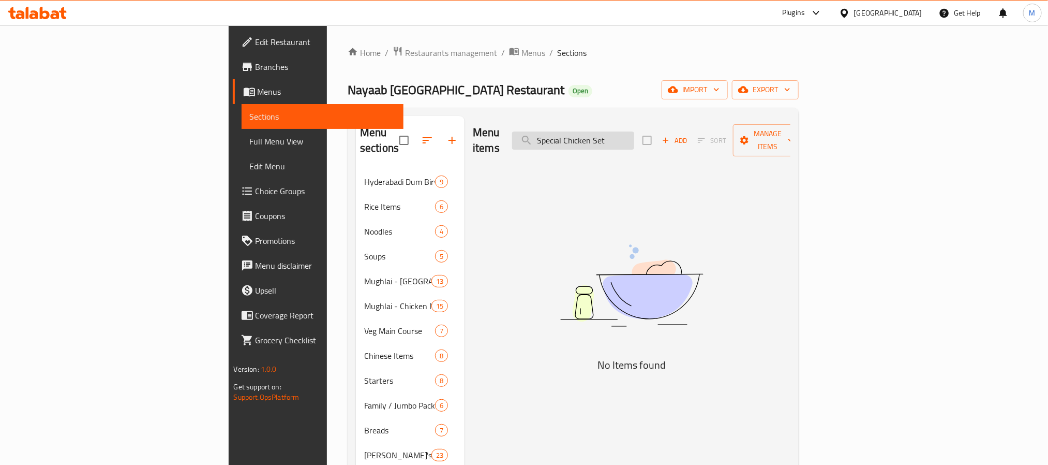
click at [634, 138] on input "Special Chicken Set" at bounding box center [573, 140] width 122 height 18
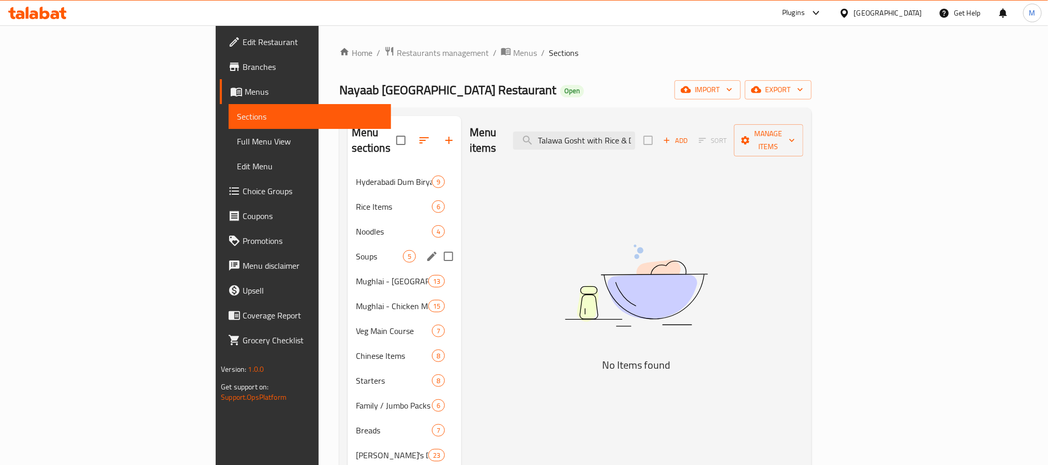
drag, startPoint x: 282, startPoint y: 251, endPoint x: 290, endPoint y: 249, distance: 8.2
click at [348, 251] on div "Soups 5" at bounding box center [405, 256] width 114 height 25
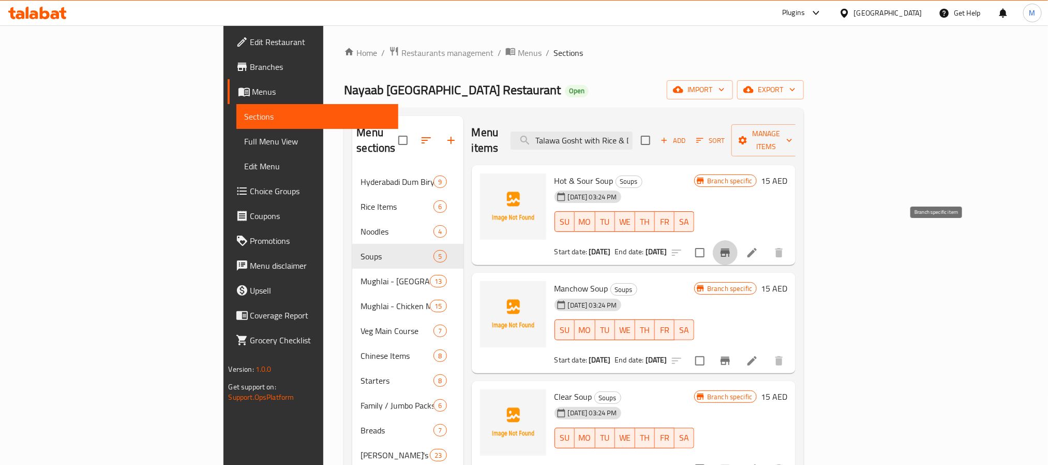
click at [732, 246] on icon "Branch-specific-item" at bounding box center [725, 252] width 12 height 12
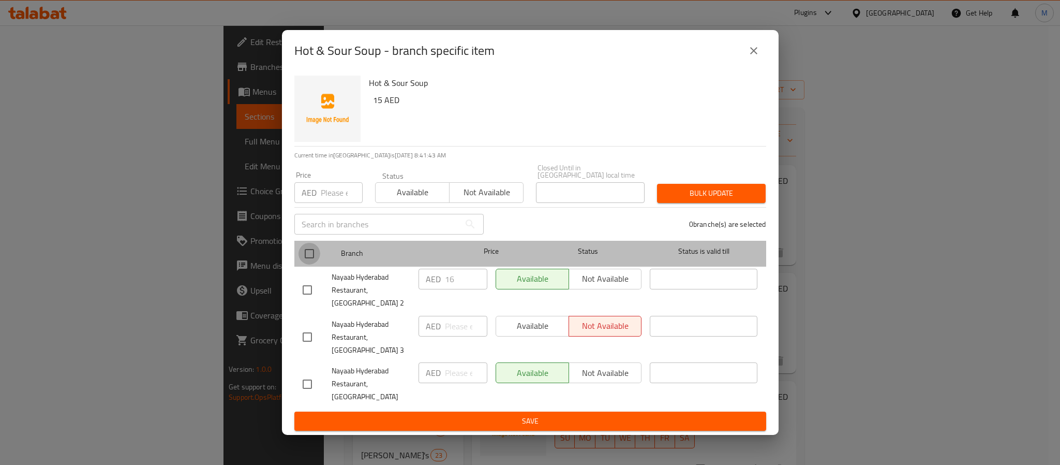
click at [312, 264] on input "checkbox" at bounding box center [310, 254] width 22 height 22
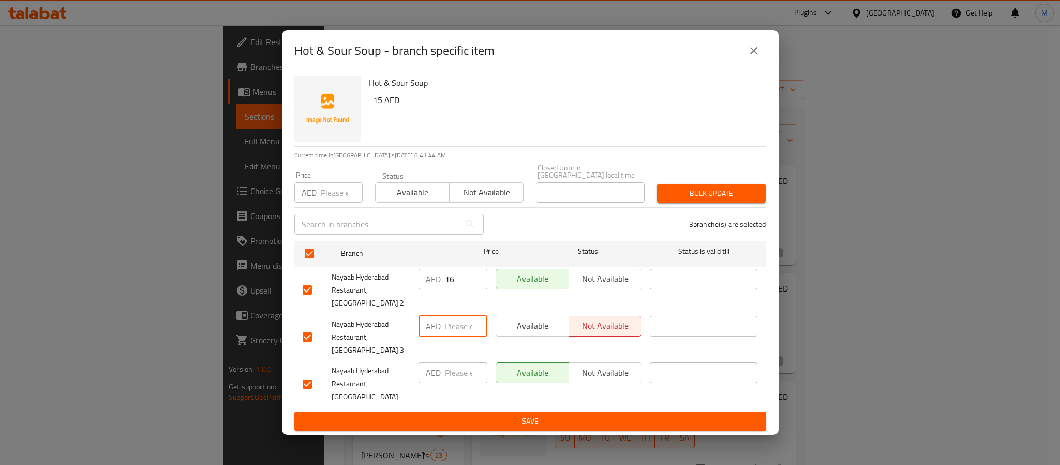
click at [464, 333] on input "number" at bounding box center [466, 326] width 42 height 21
click at [463, 369] on input "number" at bounding box center [466, 372] width 42 height 21
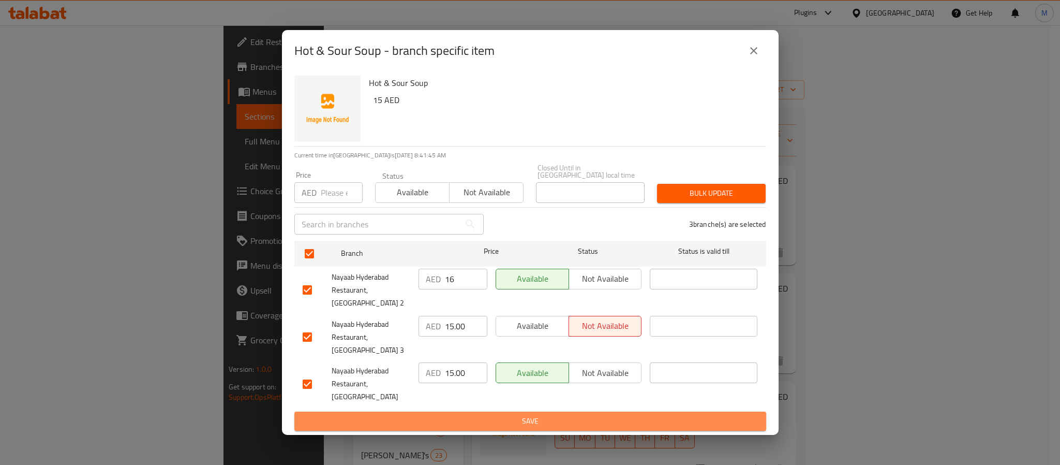
click at [526, 414] on span "Save" at bounding box center [530, 420] width 455 height 13
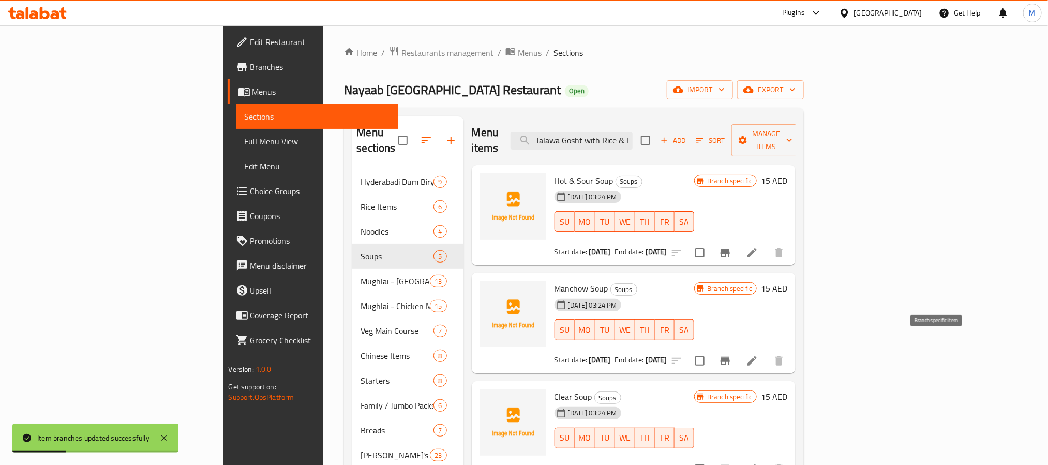
click at [738, 348] on button "Branch-specific-item" at bounding box center [725, 360] width 25 height 25
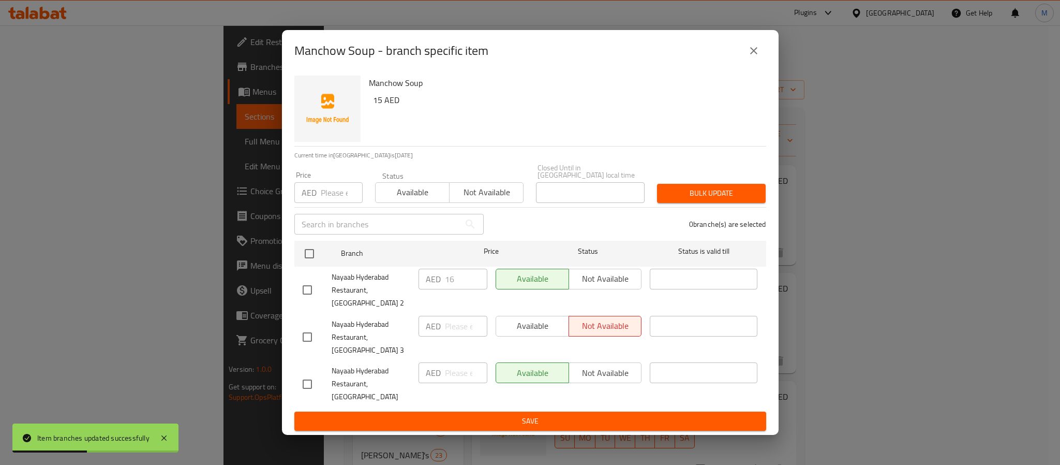
drag, startPoint x: 306, startPoint y: 331, endPoint x: 307, endPoint y: 369, distance: 38.8
click at [306, 334] on input "checkbox" at bounding box center [307, 337] width 22 height 22
click at [306, 373] on input "checkbox" at bounding box center [307, 384] width 22 height 22
click at [467, 328] on input "number" at bounding box center [466, 326] width 42 height 21
click at [469, 373] on input "number" at bounding box center [466, 372] width 42 height 21
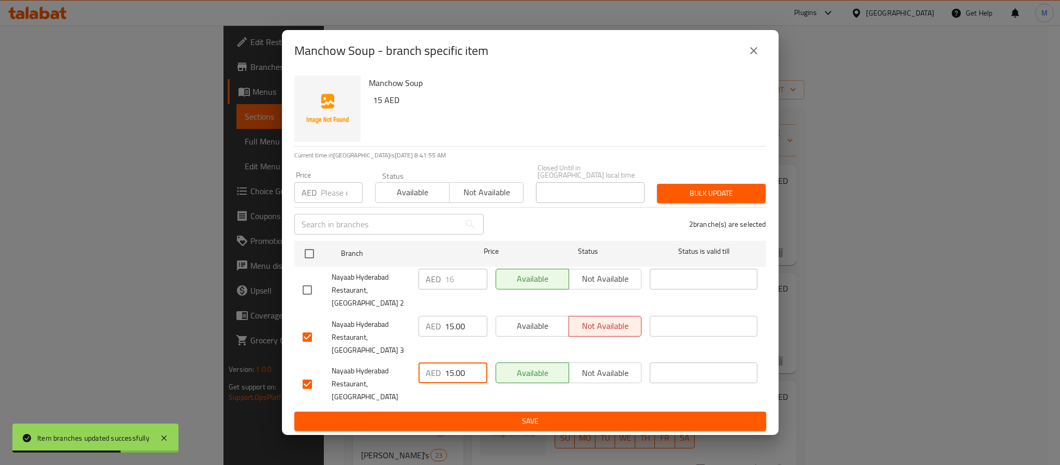
click at [479, 414] on span "Save" at bounding box center [530, 420] width 455 height 13
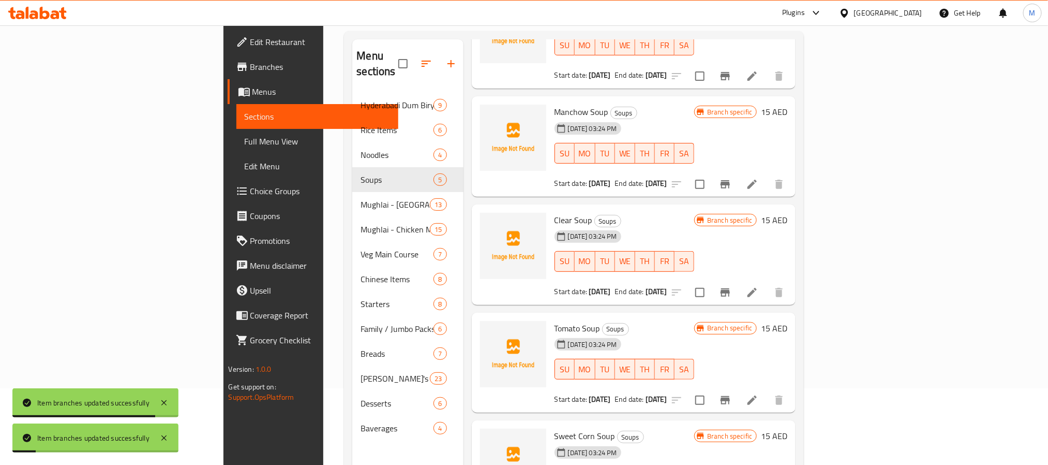
scroll to position [145, 0]
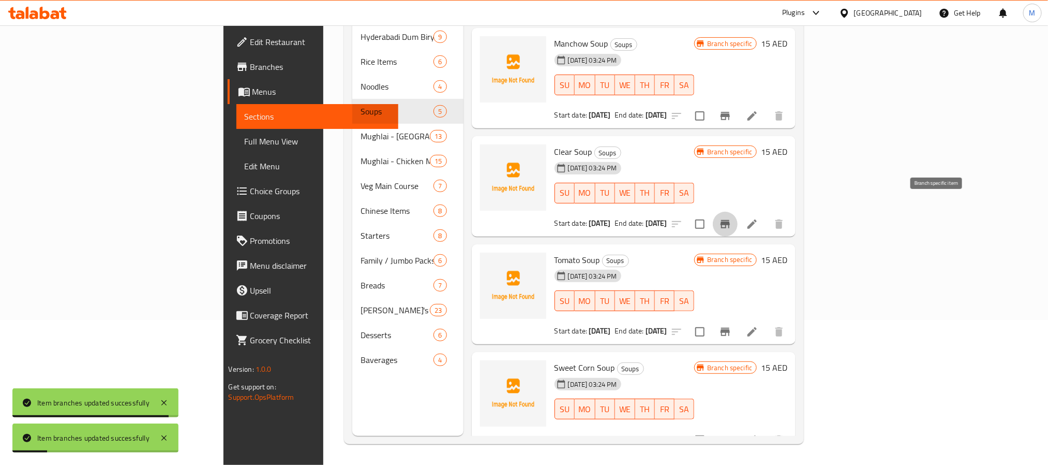
click at [738, 215] on button "Branch-specific-item" at bounding box center [725, 224] width 25 height 25
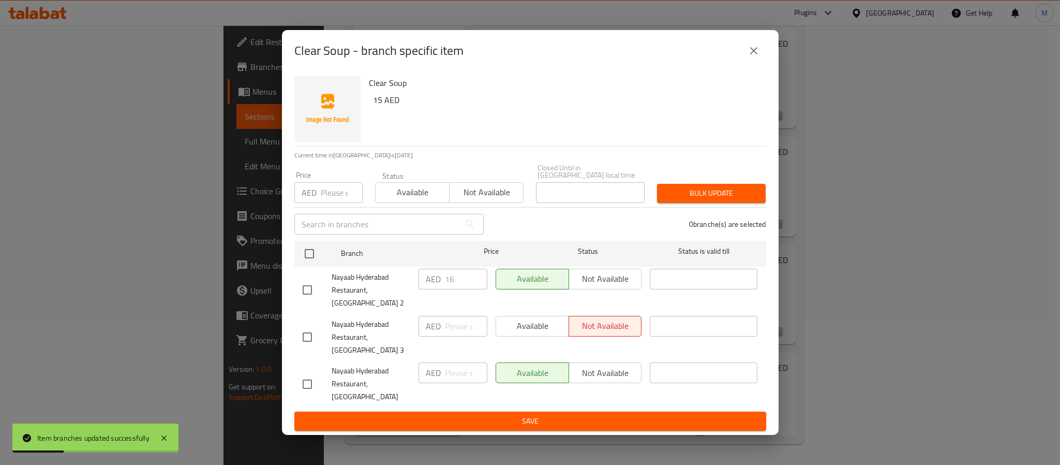
drag, startPoint x: 311, startPoint y: 333, endPoint x: 309, endPoint y: 353, distance: 20.2
click at [310, 333] on input "checkbox" at bounding box center [307, 337] width 22 height 22
click at [311, 373] on input "checkbox" at bounding box center [307, 384] width 22 height 22
drag, startPoint x: 455, startPoint y: 328, endPoint x: 458, endPoint y: 367, distance: 39.4
click at [455, 328] on input "number" at bounding box center [466, 326] width 42 height 21
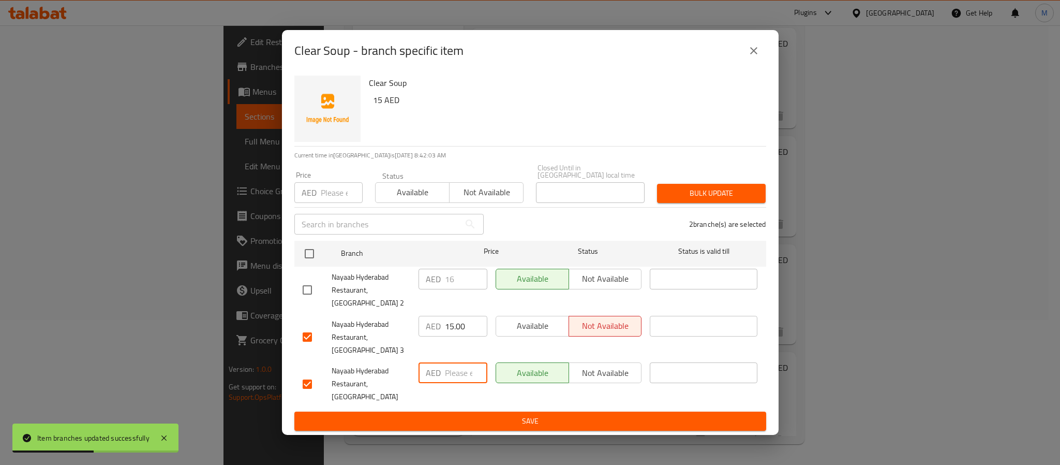
click at [458, 371] on input "number" at bounding box center [466, 372] width 42 height 21
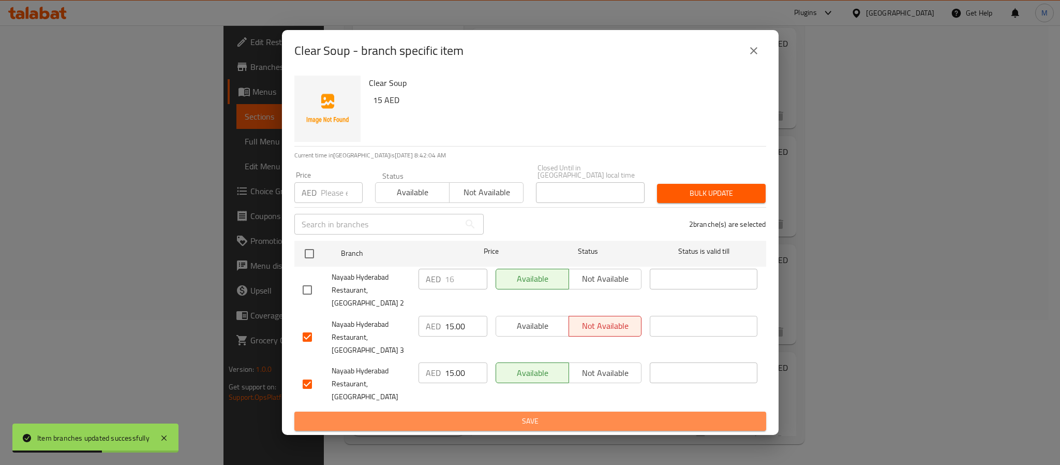
click at [480, 414] on span "Save" at bounding box center [530, 420] width 455 height 13
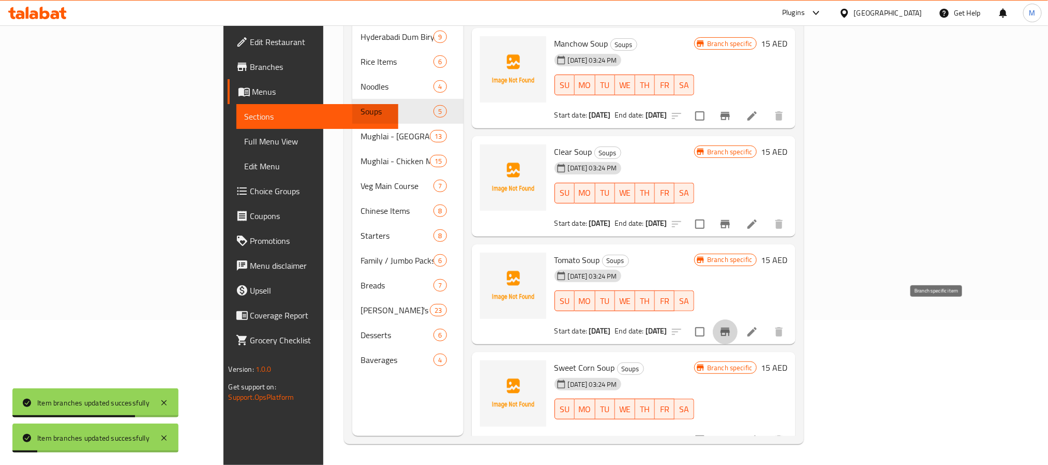
click at [732, 325] on icon "Branch-specific-item" at bounding box center [725, 331] width 12 height 12
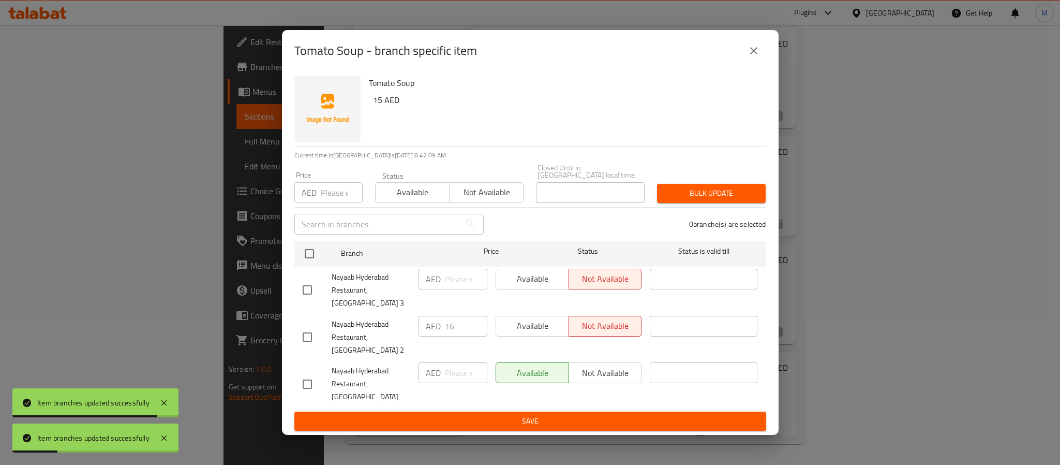
click at [303, 341] on input "checkbox" at bounding box center [307, 337] width 22 height 22
drag, startPoint x: 305, startPoint y: 296, endPoint x: 317, endPoint y: 379, distance: 83.2
click at [306, 301] on input "checkbox" at bounding box center [307, 290] width 22 height 22
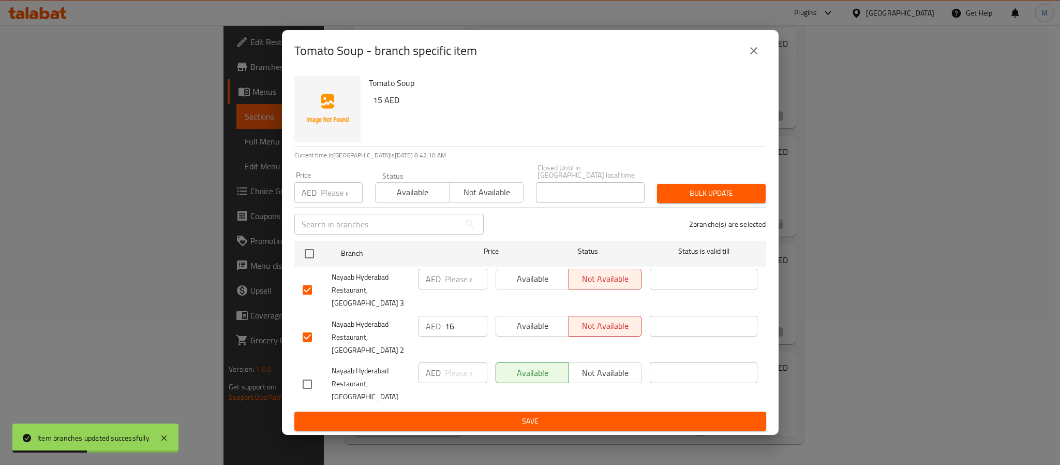
click at [306, 380] on input "checkbox" at bounding box center [307, 384] width 22 height 22
click at [449, 376] on input "number" at bounding box center [466, 372] width 42 height 21
click at [455, 289] on input "number" at bounding box center [466, 279] width 42 height 21
click at [514, 414] on span "Save" at bounding box center [530, 420] width 455 height 13
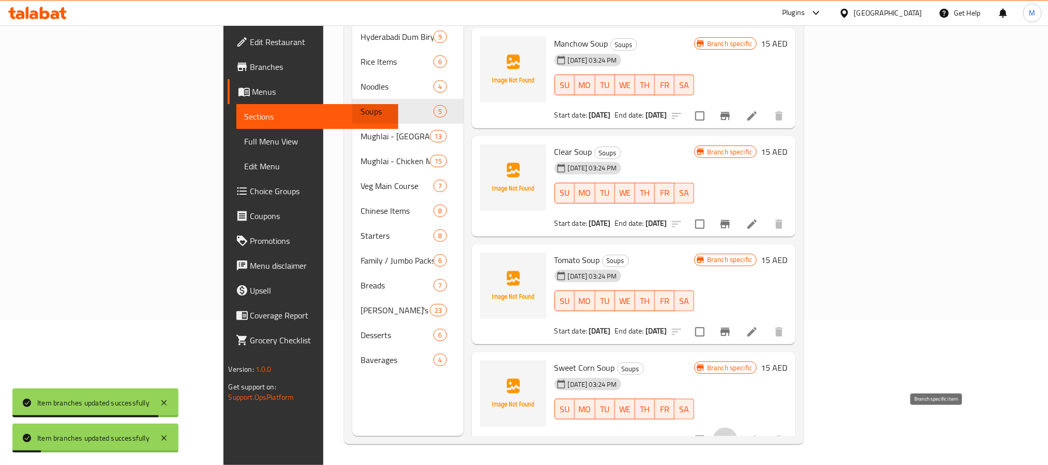
click at [738, 427] on button "Branch-specific-item" at bounding box center [725, 439] width 25 height 25
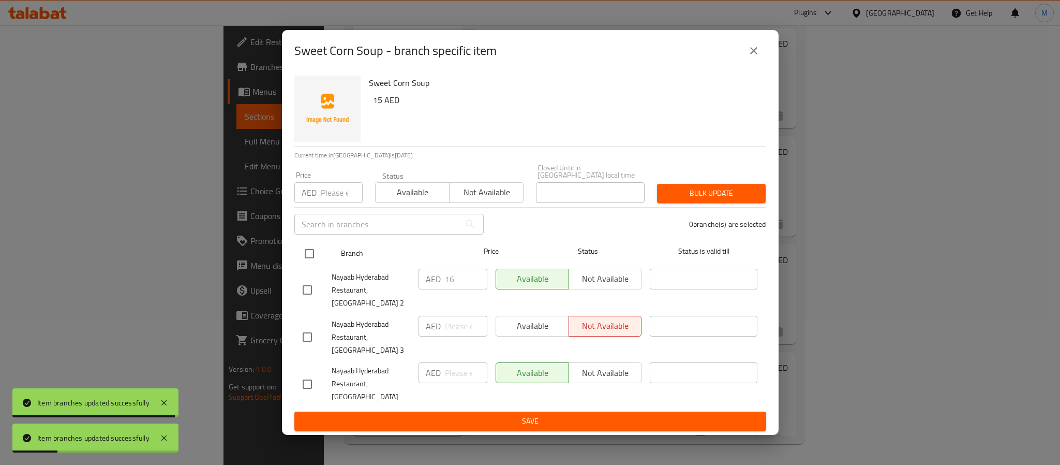
click at [308, 264] on input "checkbox" at bounding box center [310, 254] width 22 height 22
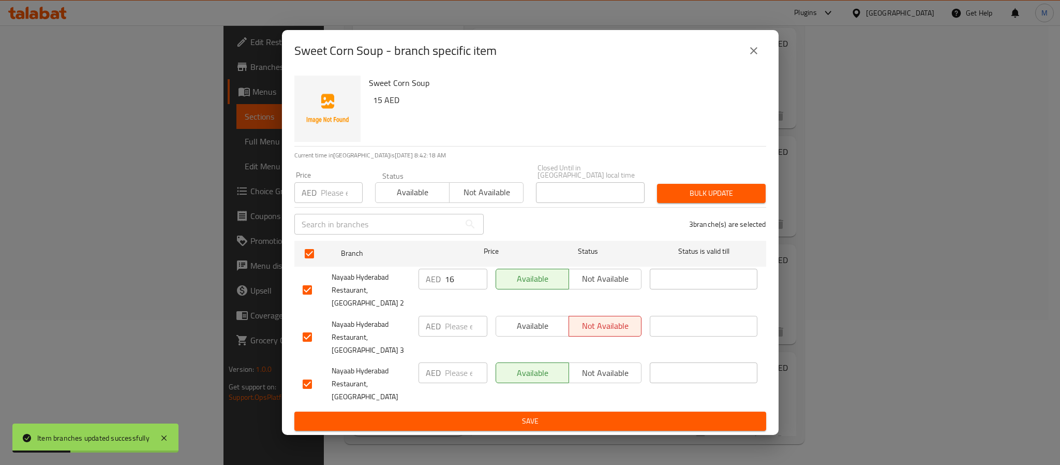
drag, startPoint x: 455, startPoint y: 325, endPoint x: 458, endPoint y: 345, distance: 20.3
click at [455, 328] on input "number" at bounding box center [466, 326] width 42 height 21
click at [445, 366] on input "number" at bounding box center [466, 372] width 42 height 21
click at [479, 414] on span "Save" at bounding box center [530, 420] width 455 height 13
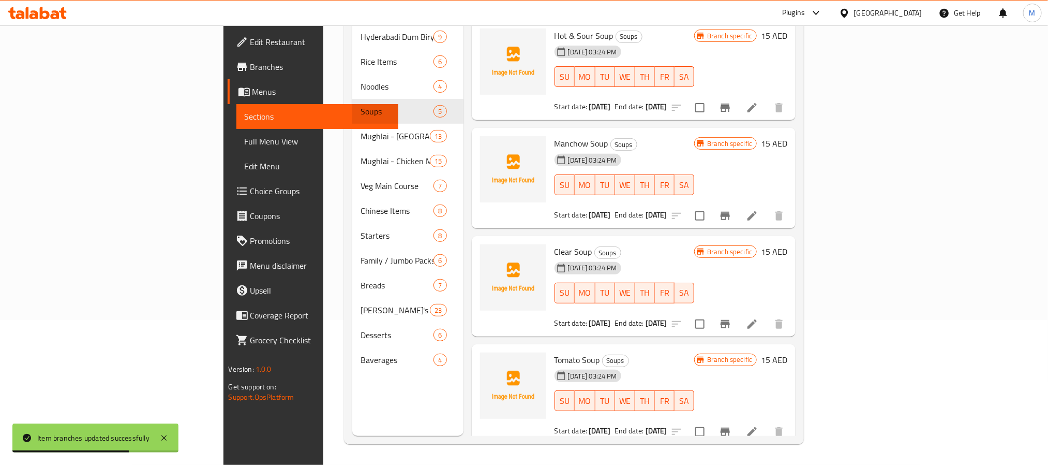
scroll to position [0, 0]
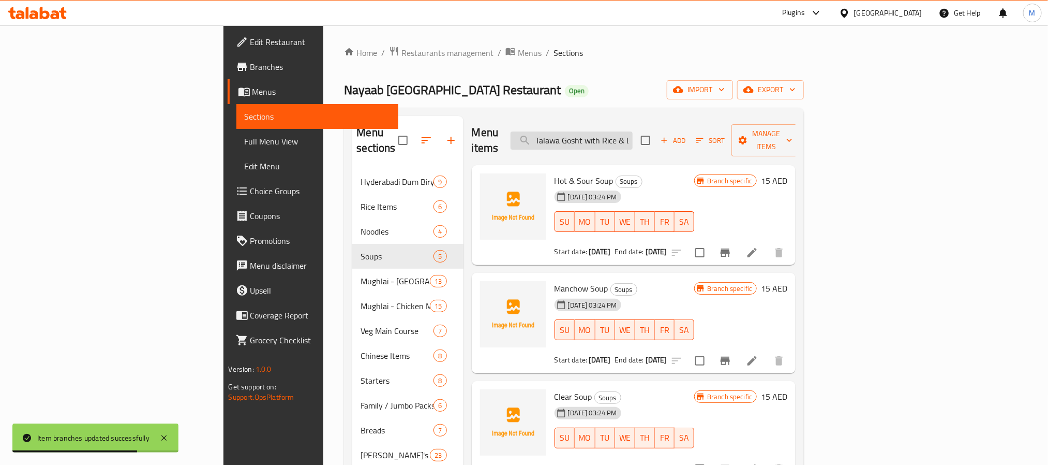
click at [633, 132] on input "Talawa Gosht with Rice & Dal" at bounding box center [572, 140] width 122 height 18
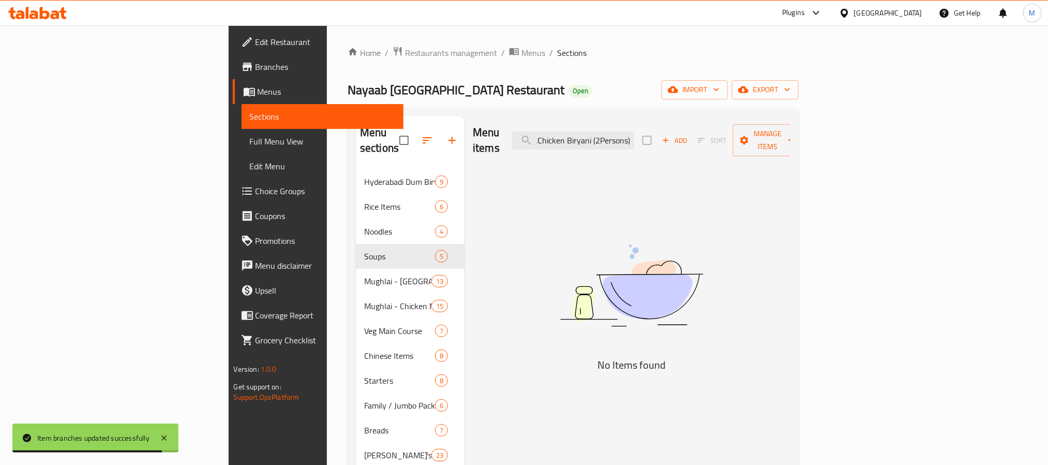
drag, startPoint x: 674, startPoint y: 137, endPoint x: 1059, endPoint y: 168, distance: 386.7
click at [1048, 168] on html "Item branches updated successfully ​ Plugins [GEOGRAPHIC_DATA] Get Help M Edit …" at bounding box center [524, 232] width 1048 height 465
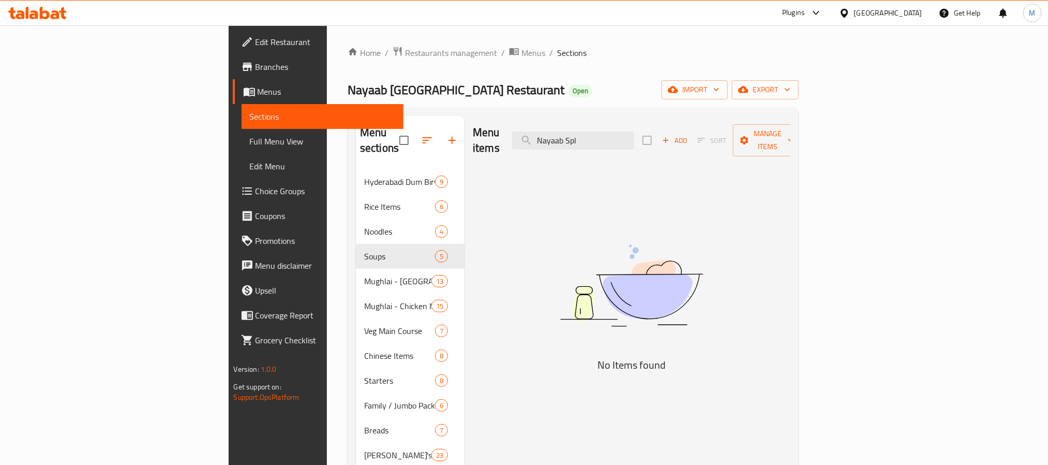
scroll to position [0, 0]
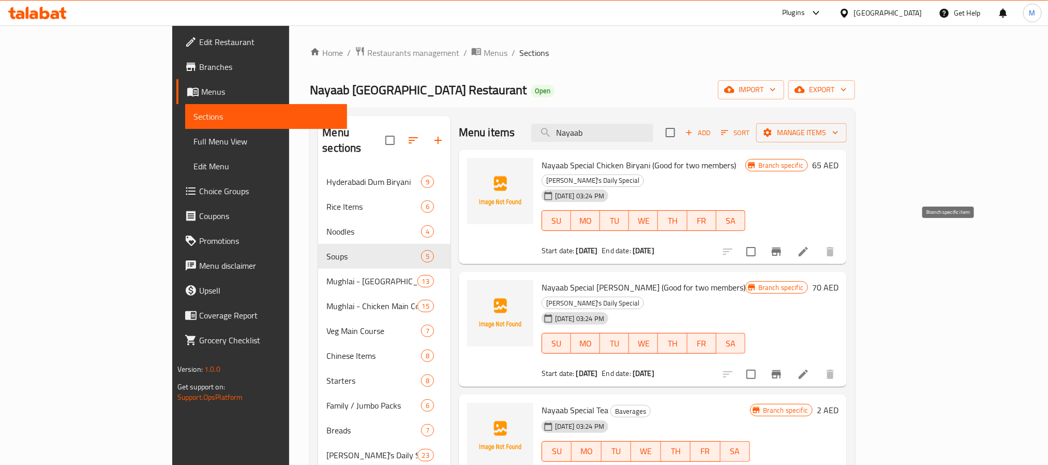
click at [783, 245] on icon "Branch-specific-item" at bounding box center [776, 251] width 12 height 12
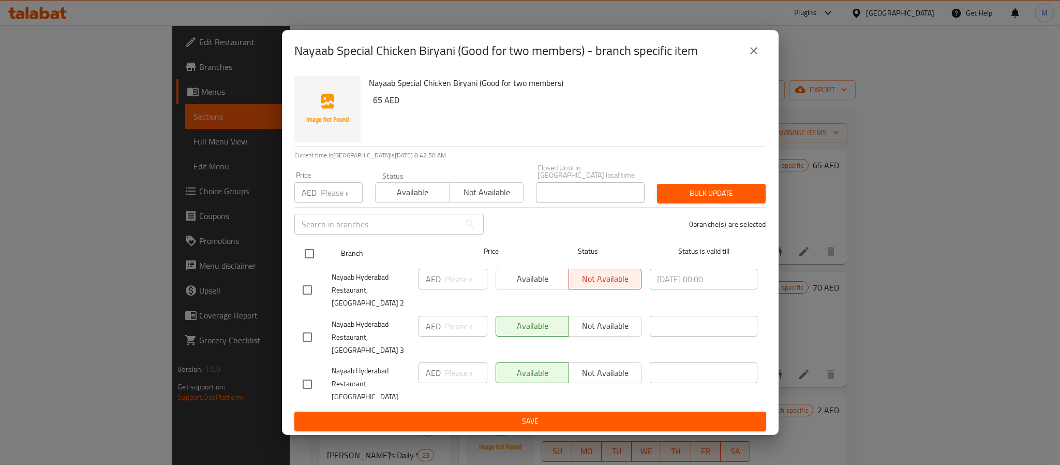
click at [305, 264] on input "checkbox" at bounding box center [310, 254] width 22 height 22
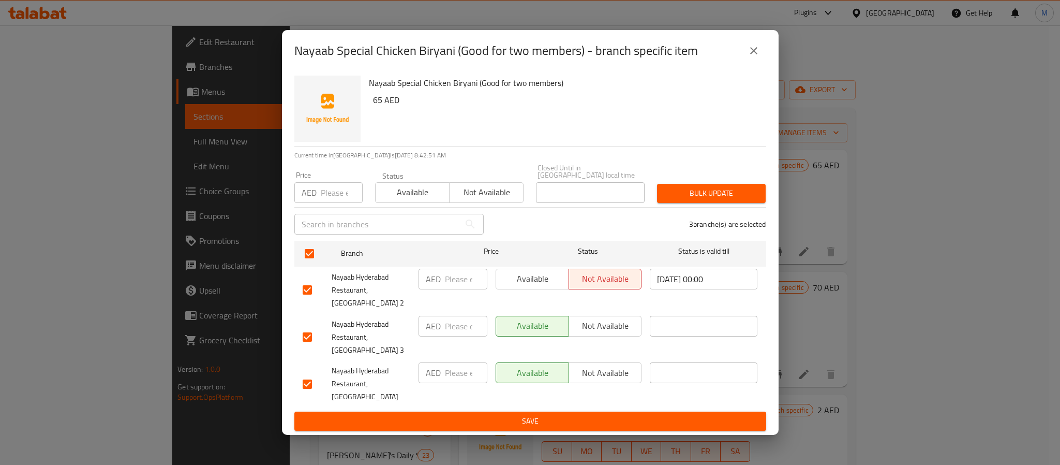
click at [450, 320] on input "number" at bounding box center [466, 326] width 42 height 21
click at [452, 370] on input "number" at bounding box center [466, 372] width 42 height 21
drag, startPoint x: 449, startPoint y: 281, endPoint x: 465, endPoint y: 300, distance: 24.6
click at [449, 282] on input "number" at bounding box center [466, 279] width 42 height 21
click at [503, 411] on button "Save" at bounding box center [530, 420] width 472 height 19
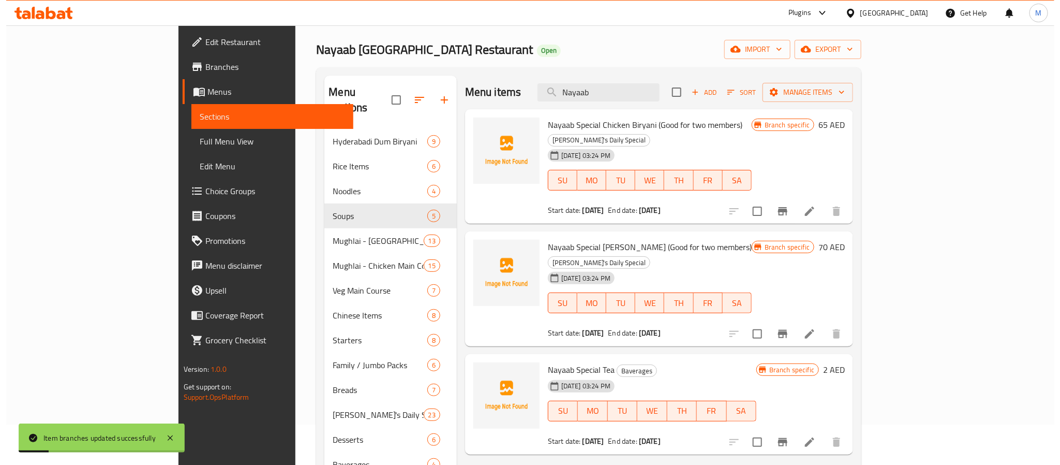
scroll to position [145, 0]
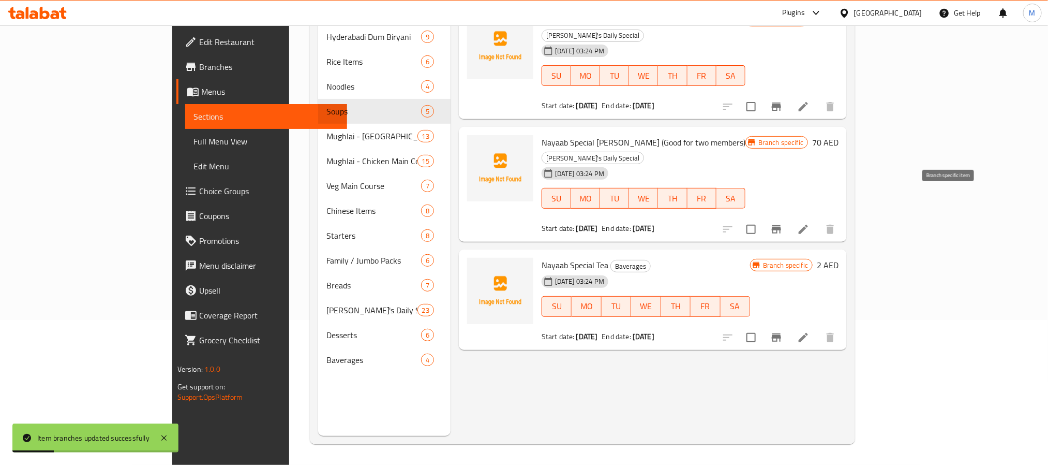
click at [783, 223] on icon "Branch-specific-item" at bounding box center [776, 229] width 12 height 12
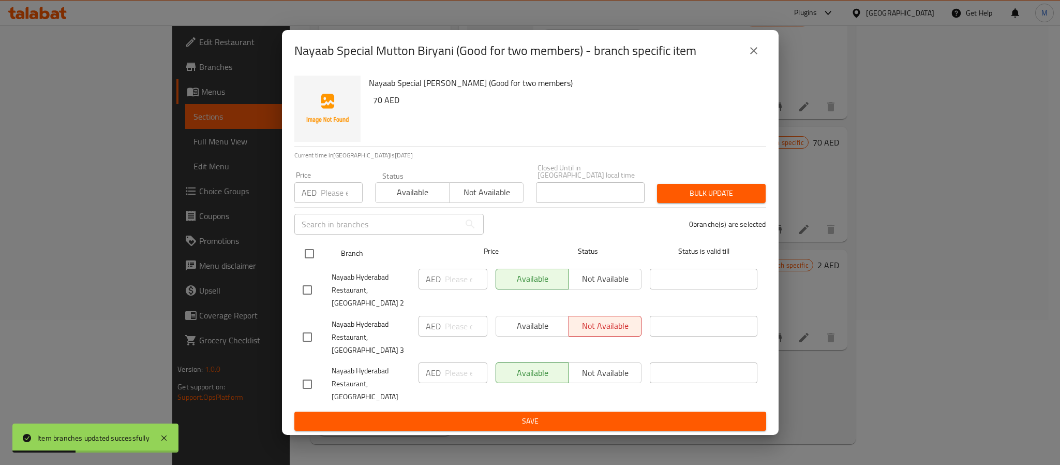
click at [307, 264] on input "checkbox" at bounding box center [310, 254] width 22 height 22
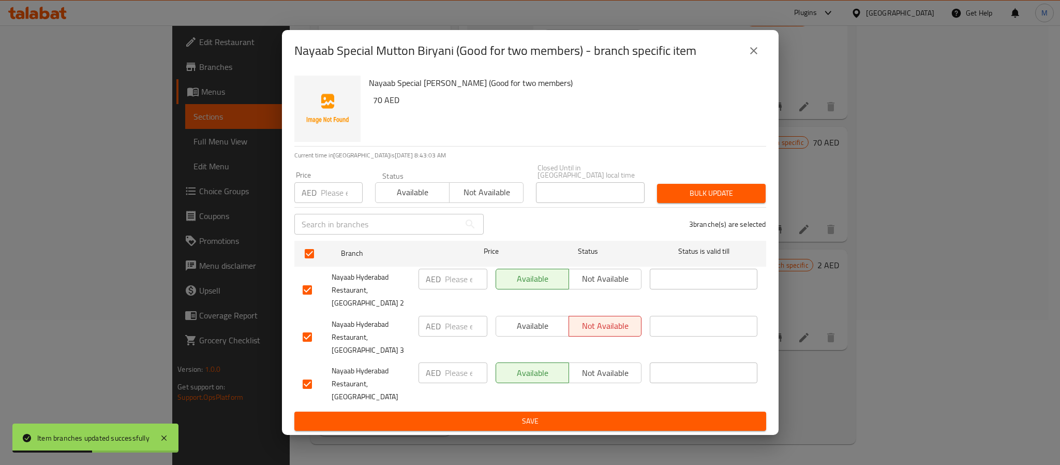
click at [455, 371] on input "number" at bounding box center [466, 372] width 42 height 21
click at [453, 325] on input "number" at bounding box center [466, 326] width 42 height 21
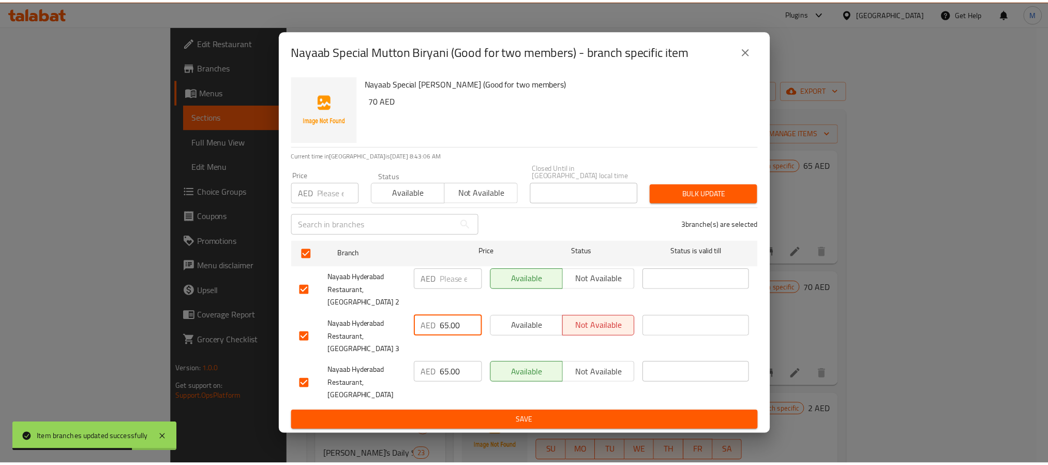
scroll to position [145, 0]
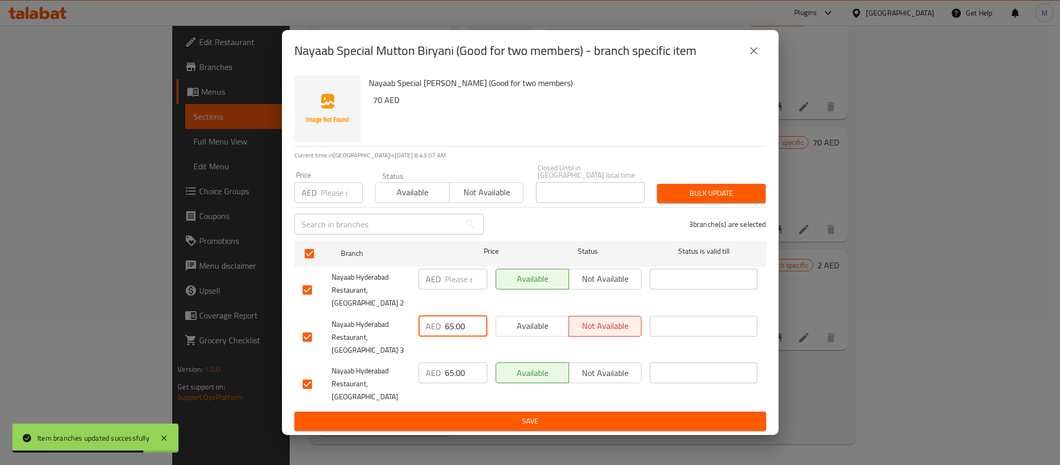
type input "65.00"
click at [452, 289] on input "number" at bounding box center [466, 279] width 42 height 21
paste input "70.00"
type input "70.00"
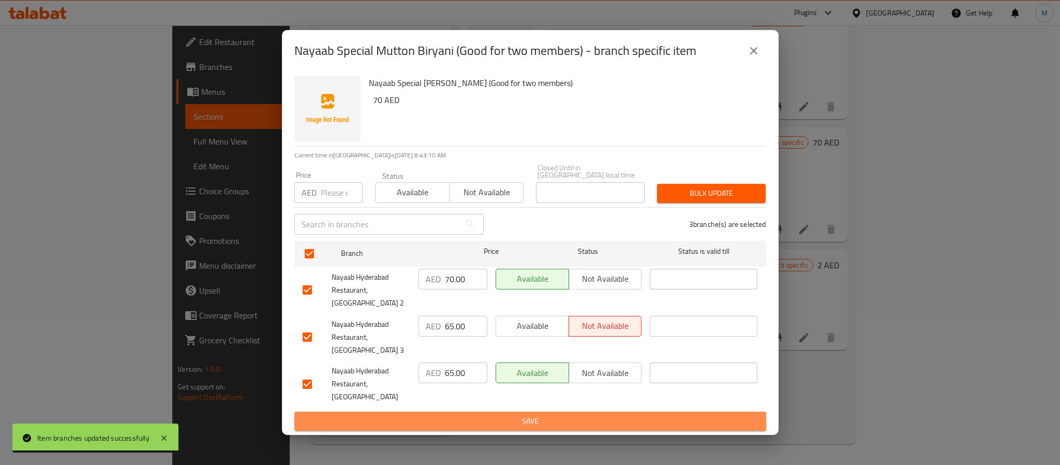
click at [525, 414] on span "Save" at bounding box center [530, 420] width 455 height 13
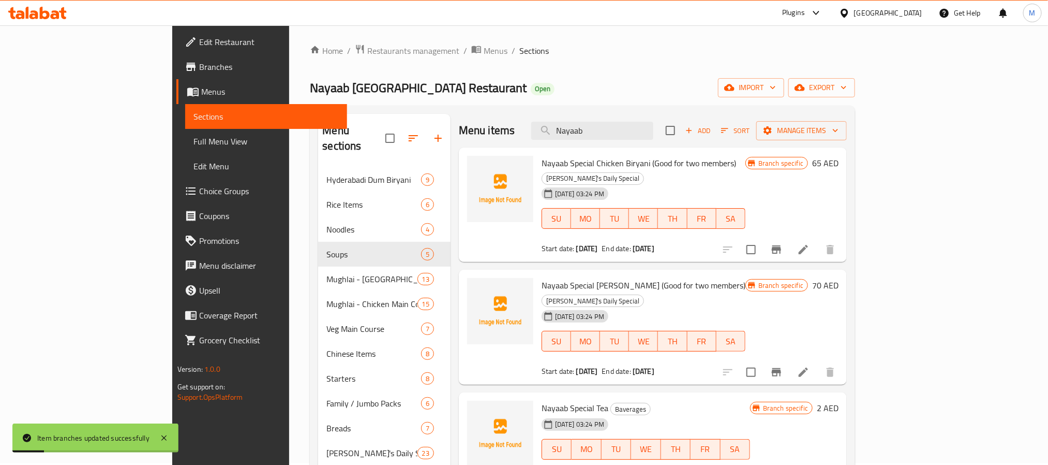
scroll to position [0, 0]
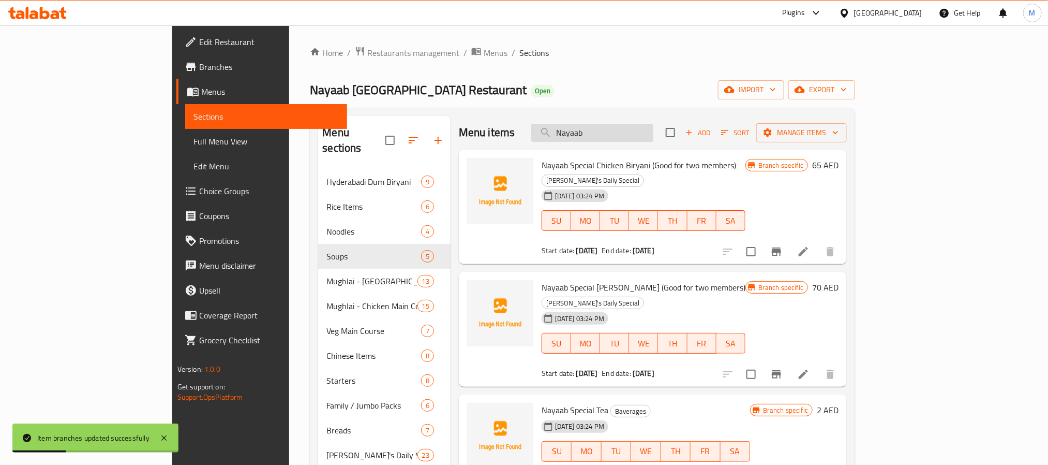
click at [653, 132] on input "Nayaab" at bounding box center [592, 133] width 122 height 18
type input "paya"
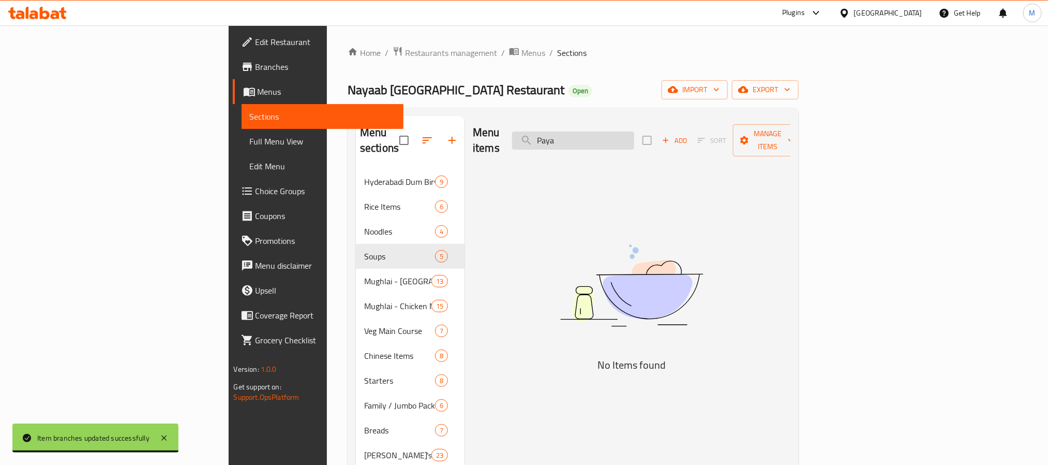
type input "Paya"
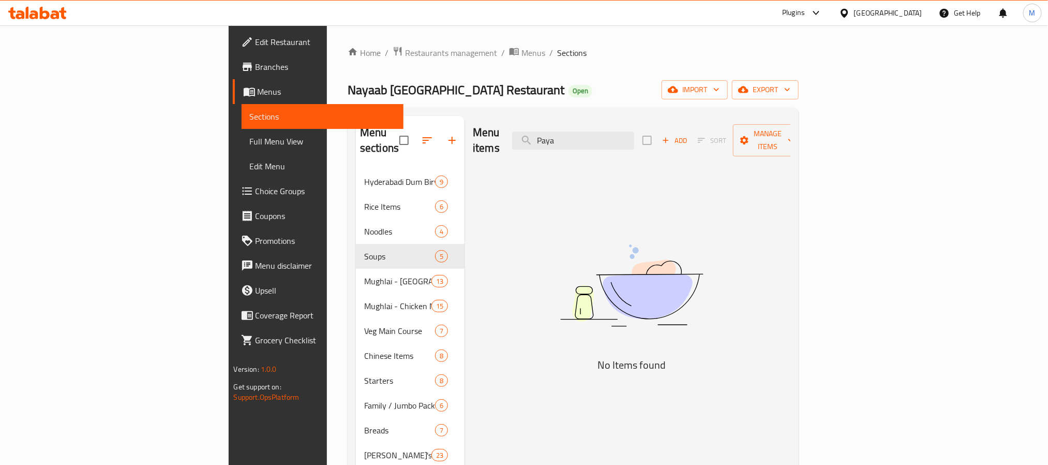
click at [525, 185] on div "Menu items Paya Add Sort Manage items No Items found" at bounding box center [628, 348] width 326 height 465
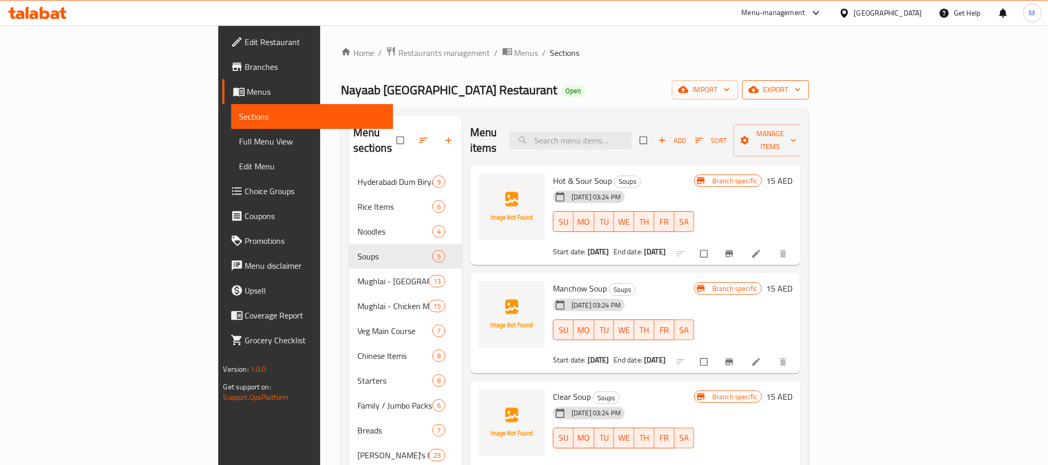
click at [801, 92] on span "export" at bounding box center [776, 89] width 50 height 13
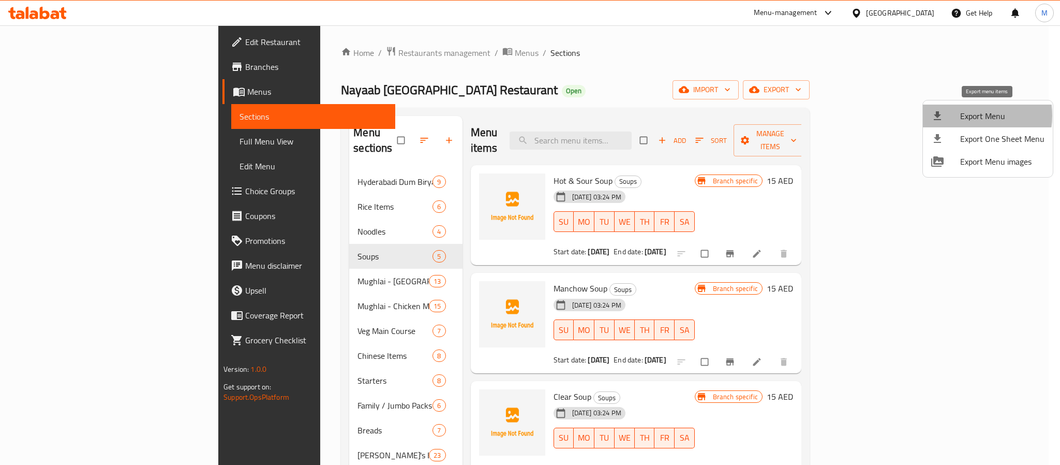
click at [962, 115] on span "Export Menu" at bounding box center [1002, 116] width 84 height 12
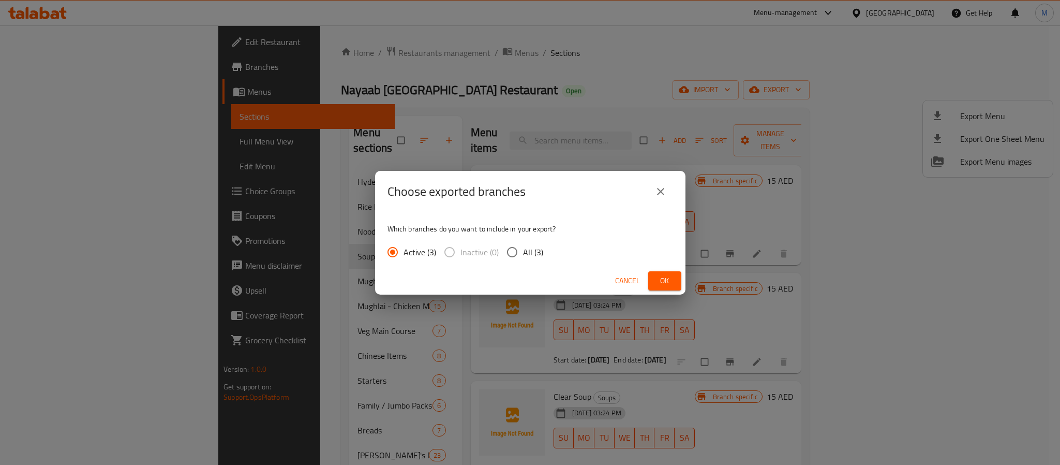
click at [526, 253] on span "All (3)" at bounding box center [533, 252] width 20 height 12
click at [523, 253] on input "All (3)" at bounding box center [512, 252] width 22 height 22
radio input "true"
click at [664, 280] on span "Ok" at bounding box center [665, 280] width 17 height 13
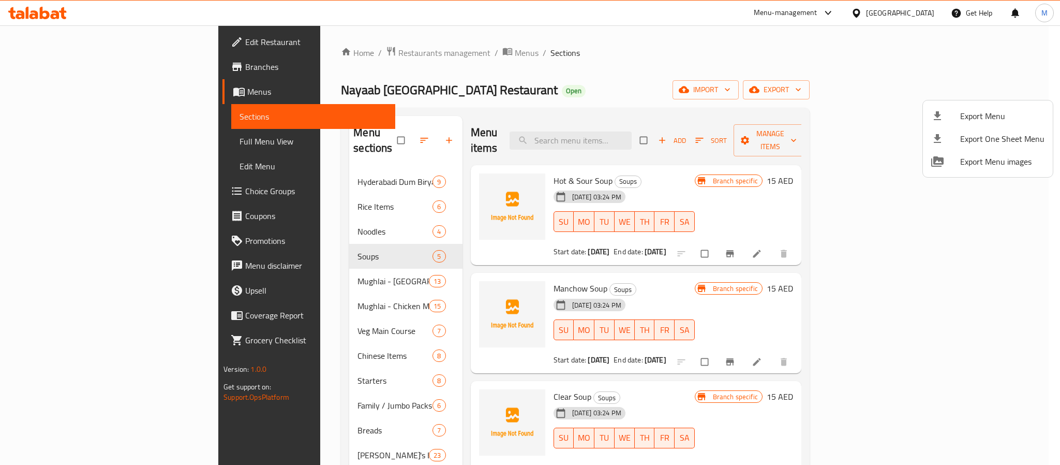
click at [310, 46] on div at bounding box center [530, 232] width 1060 height 465
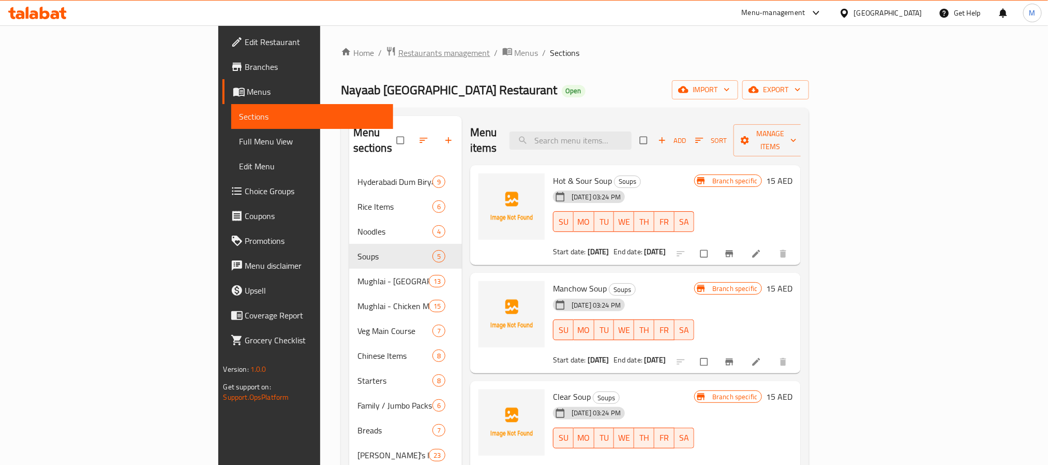
click at [398, 55] on span "Restaurants management" at bounding box center [444, 53] width 92 height 12
